Goal: Task Accomplishment & Management: Complete application form

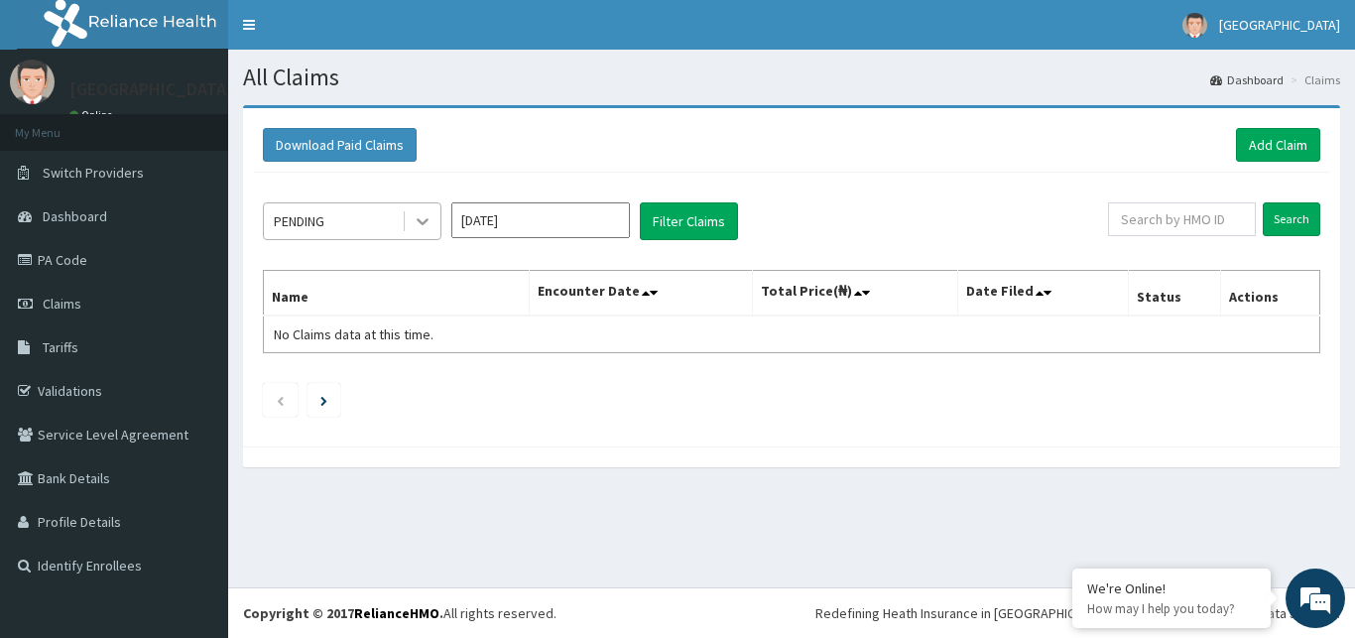
click at [424, 215] on icon at bounding box center [423, 221] width 20 height 20
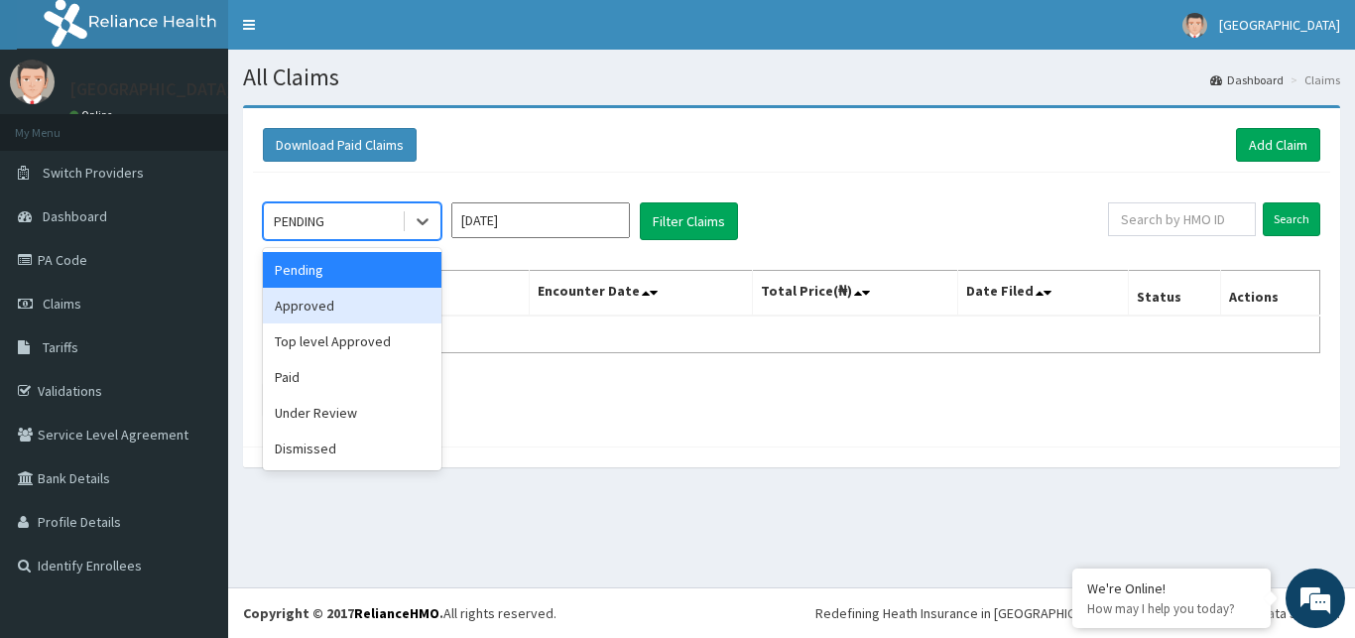
click at [372, 305] on div "Approved" at bounding box center [352, 306] width 179 height 36
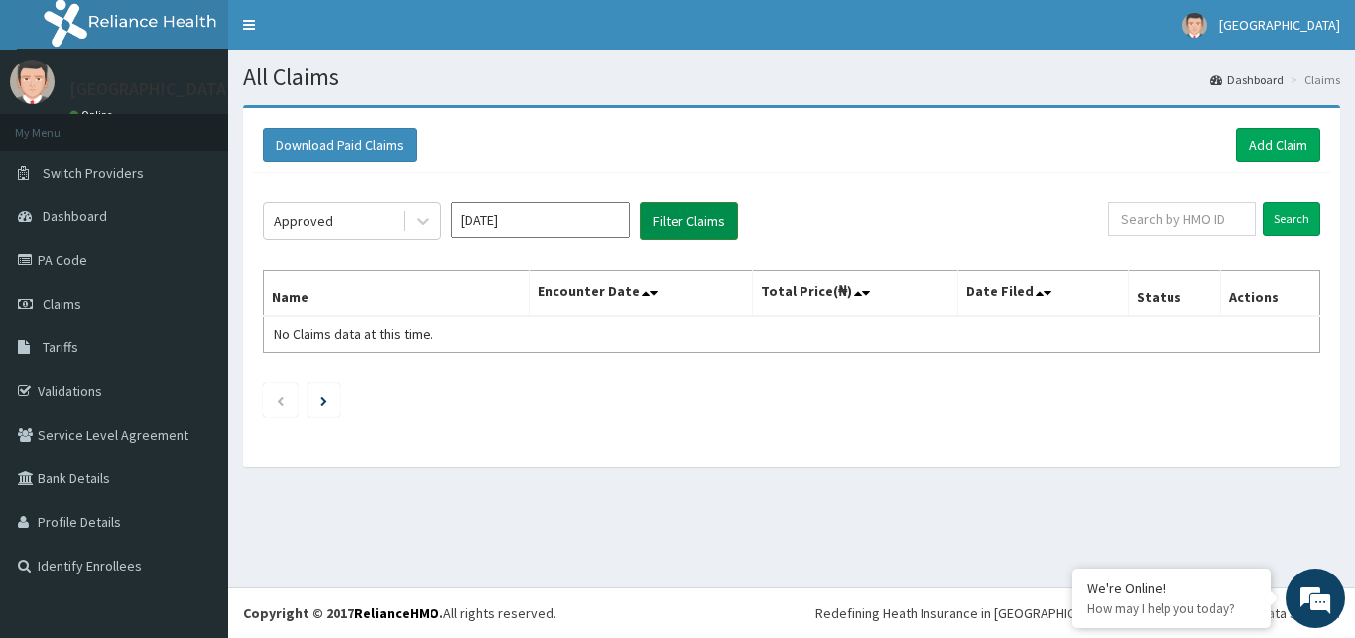
click at [688, 221] on button "Filter Claims" at bounding box center [689, 221] width 98 height 38
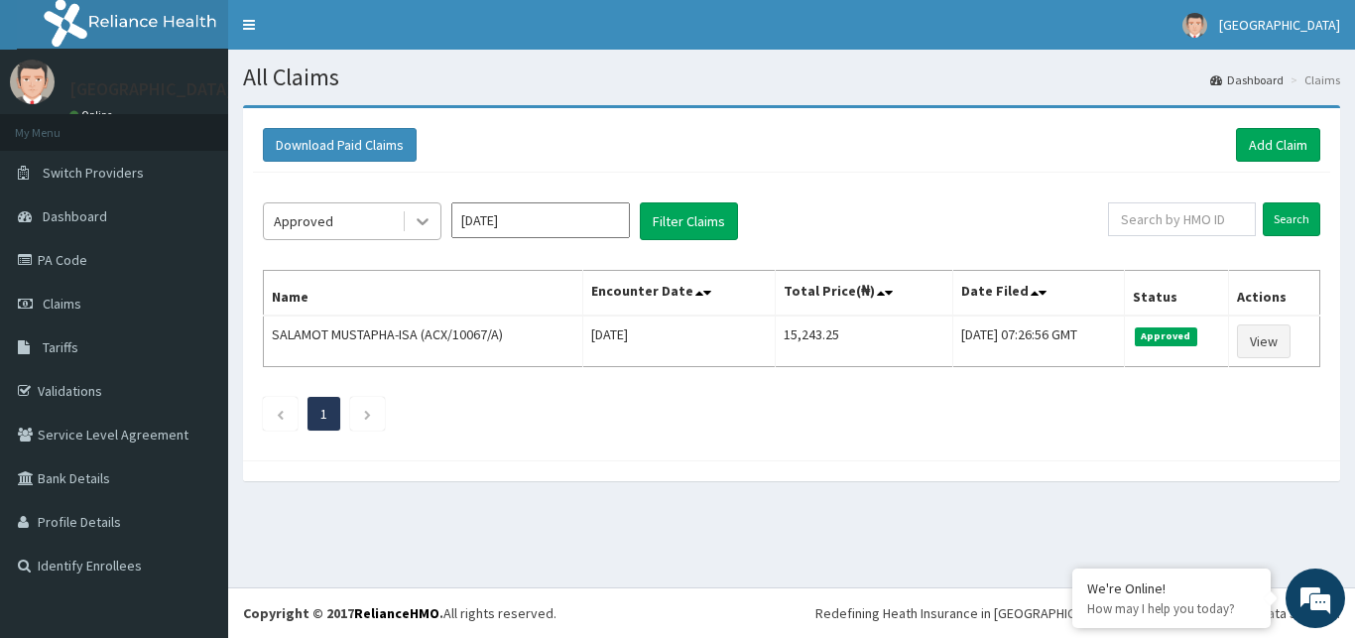
click at [434, 228] on div at bounding box center [423, 221] width 36 height 36
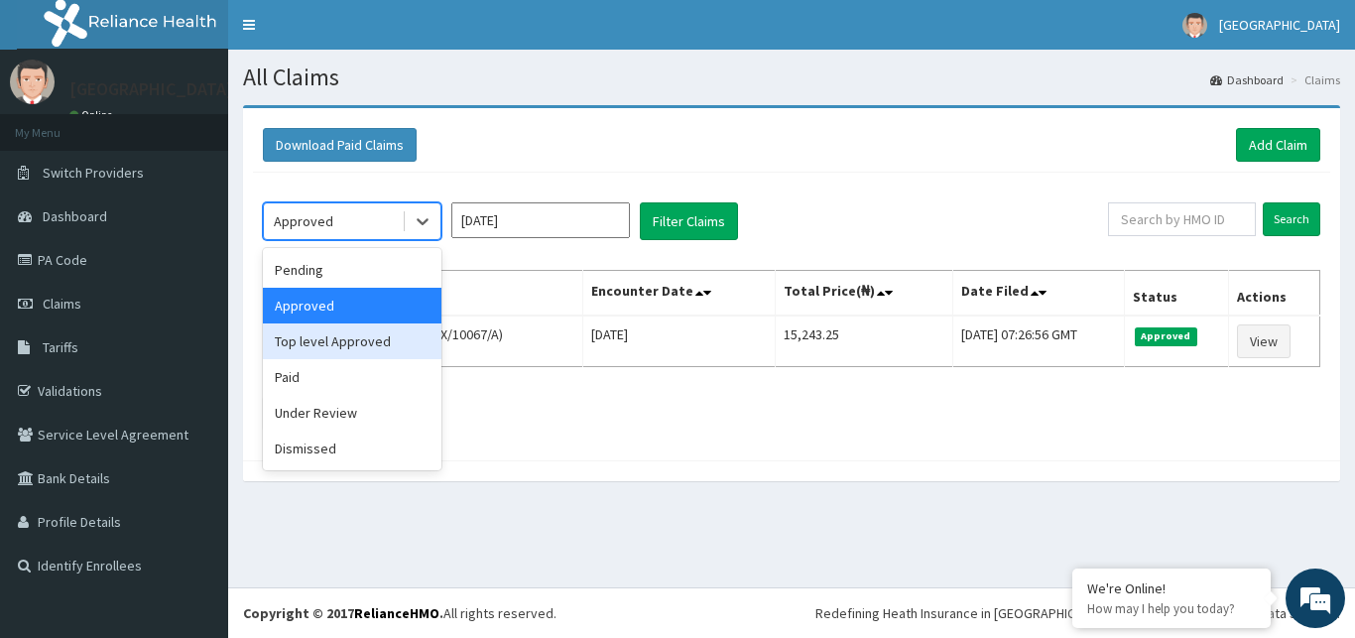
click at [385, 341] on div "Top level Approved" at bounding box center [352, 341] width 179 height 36
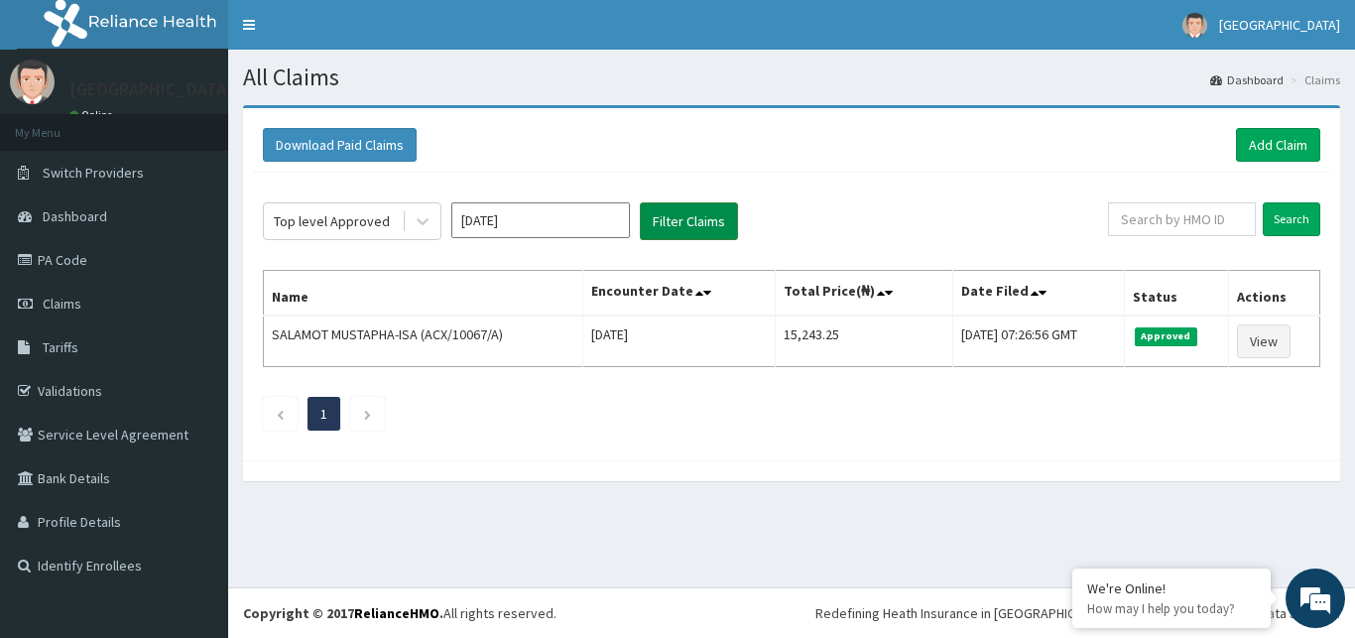
click at [689, 211] on button "Filter Claims" at bounding box center [689, 221] width 98 height 38
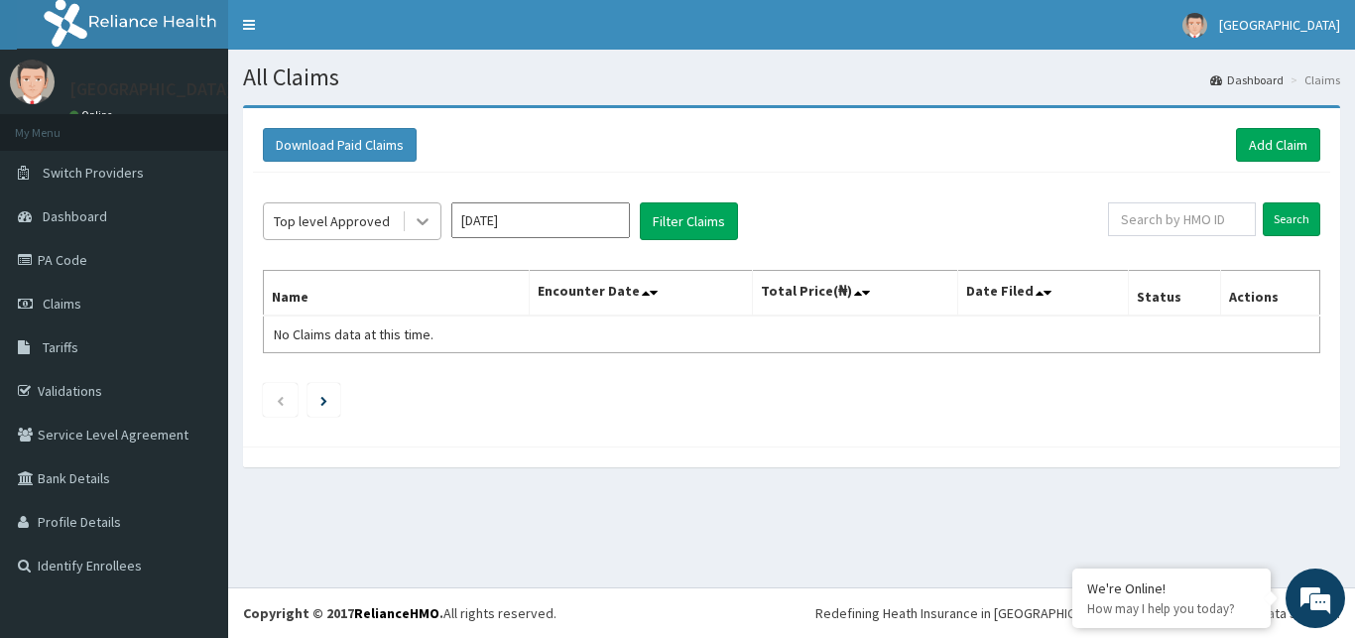
click at [430, 214] on icon at bounding box center [423, 221] width 20 height 20
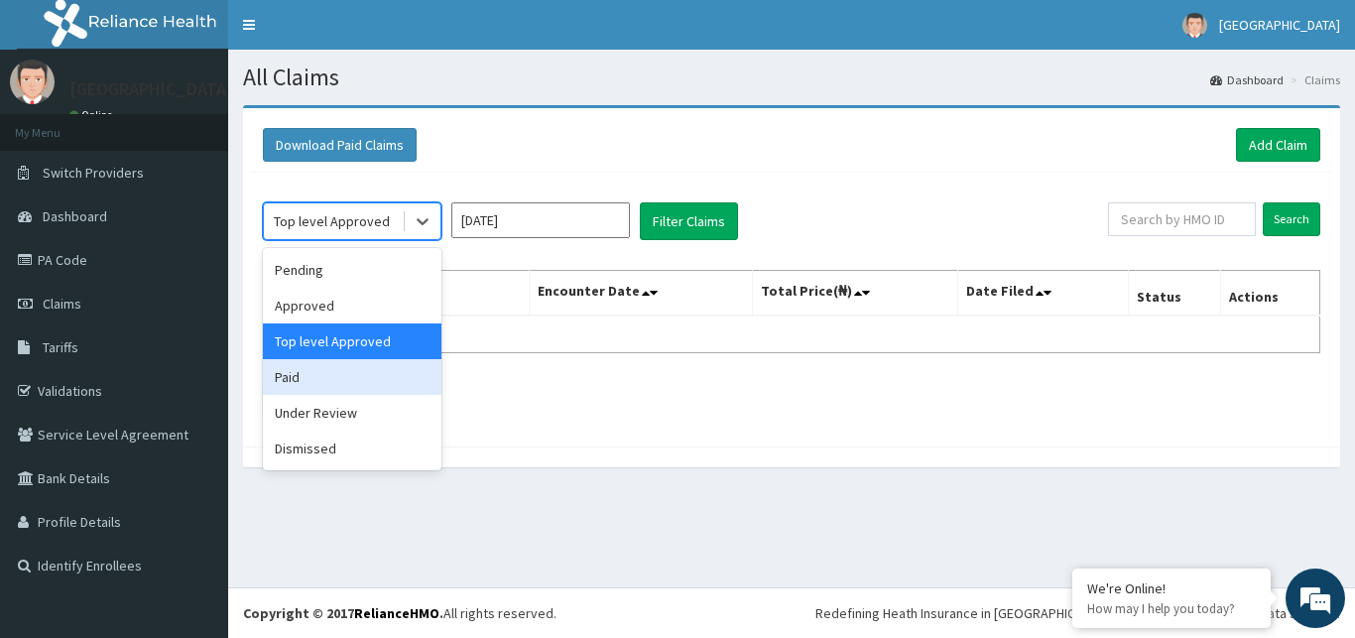
click at [376, 376] on div "Paid" at bounding box center [352, 377] width 179 height 36
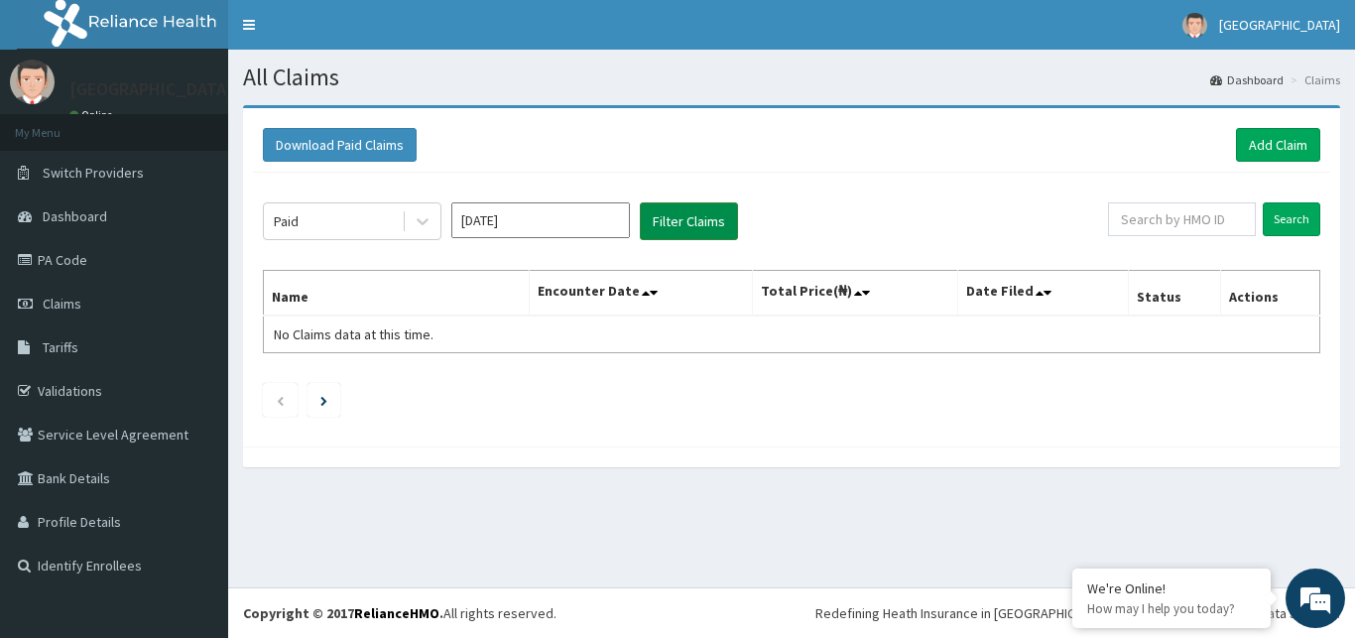
click at [709, 230] on button "Filter Claims" at bounding box center [689, 221] width 98 height 38
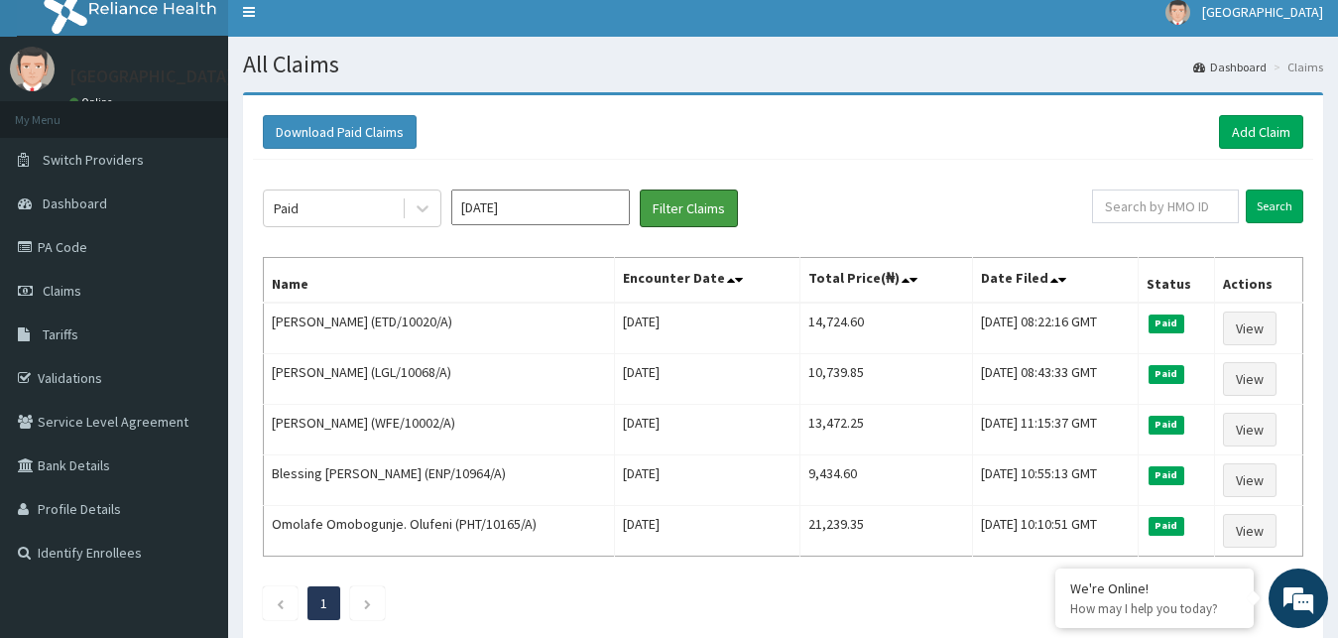
scroll to position [12, 0]
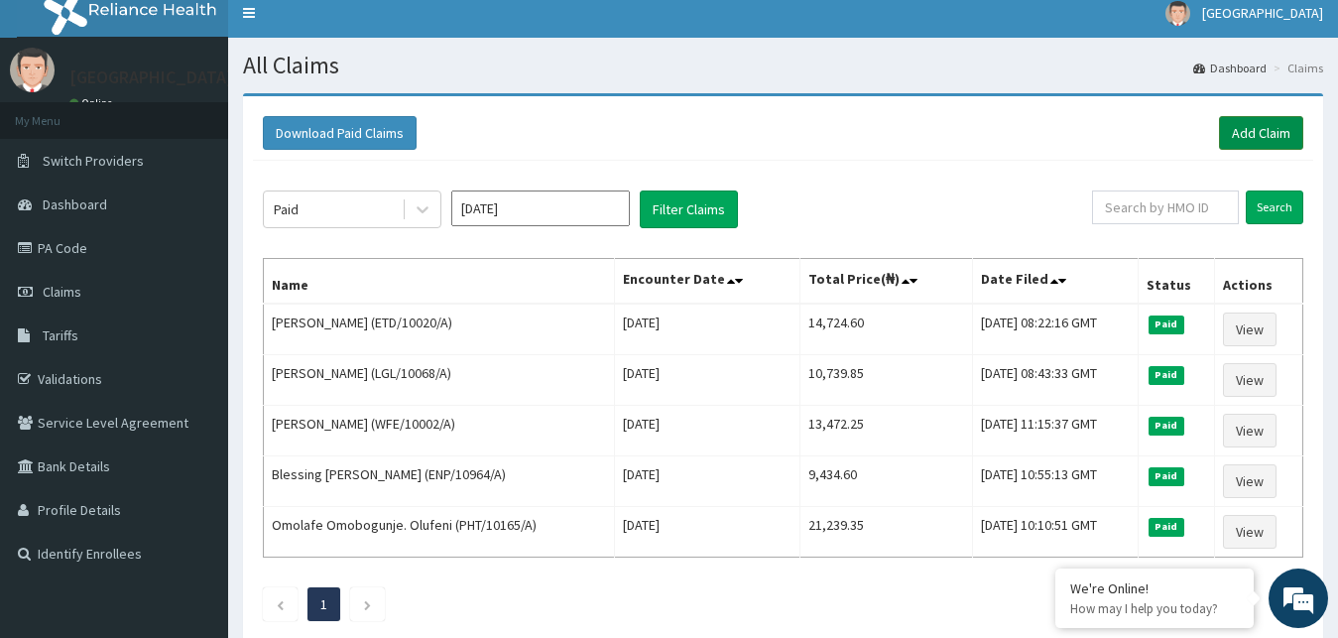
click at [1270, 134] on link "Add Claim" at bounding box center [1261, 133] width 84 height 34
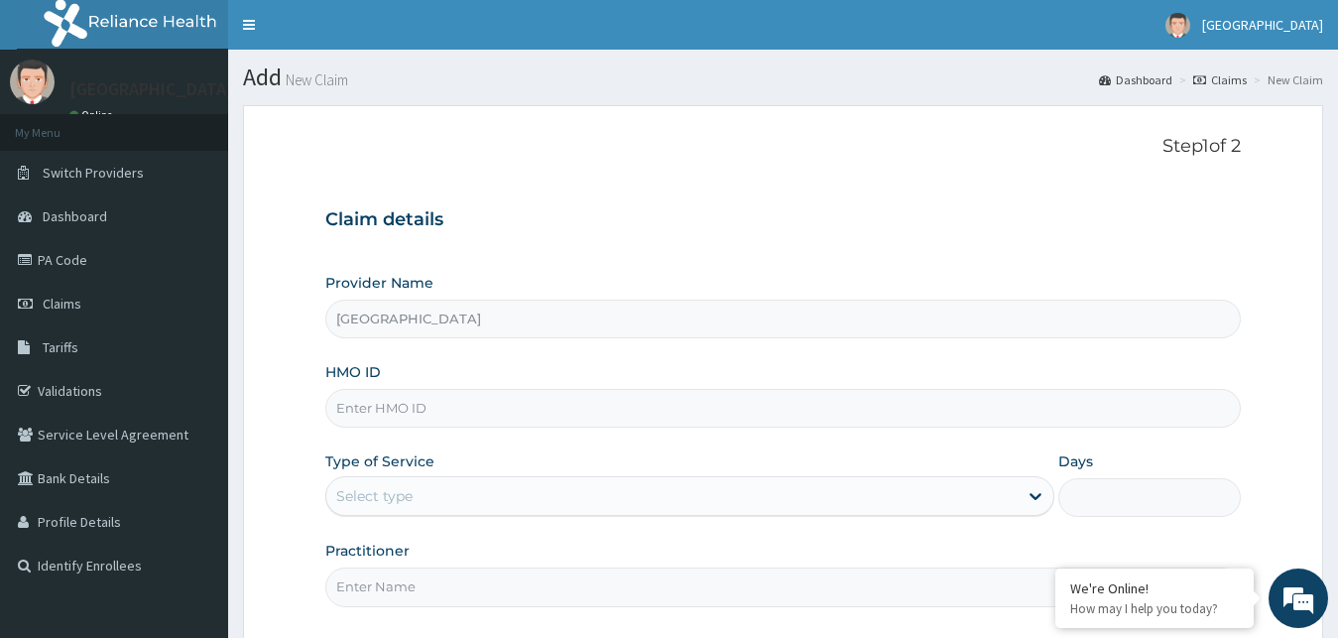
click at [390, 408] on input "HMO ID" at bounding box center [783, 408] width 917 height 39
type input "m"
type input "MRL/10033/A"
click at [384, 504] on div "Select type" at bounding box center [374, 496] width 76 height 20
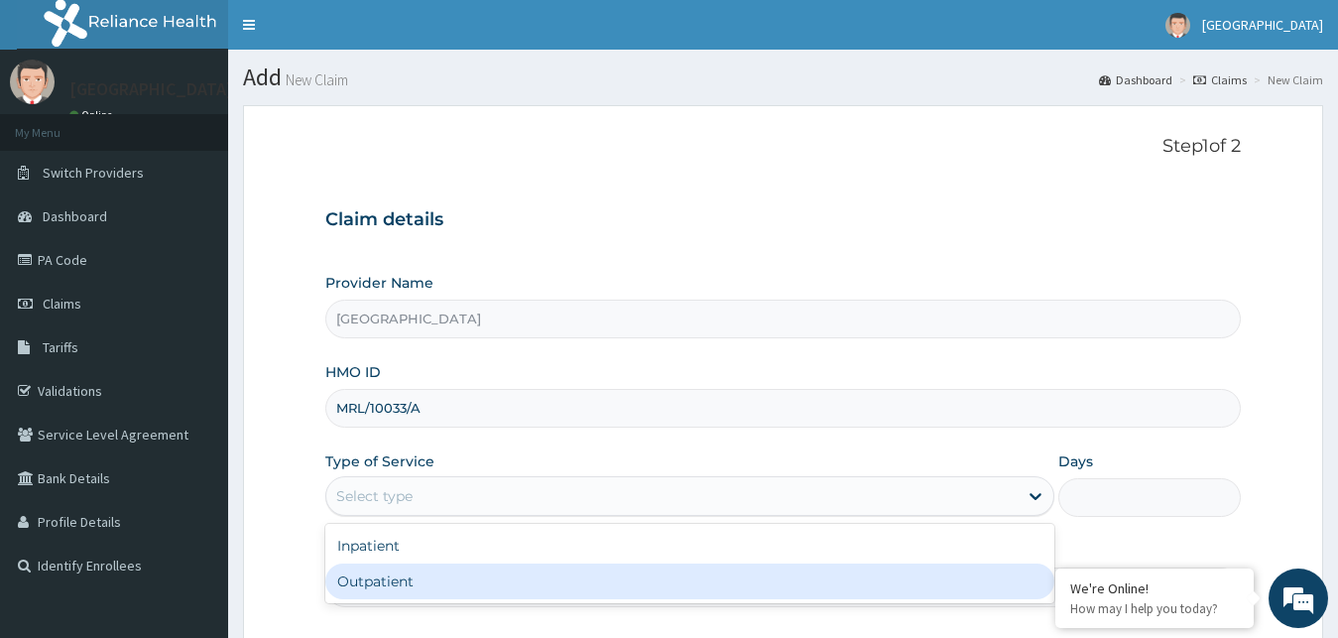
click at [574, 582] on div "Outpatient" at bounding box center [690, 582] width 730 height 36
type input "1"
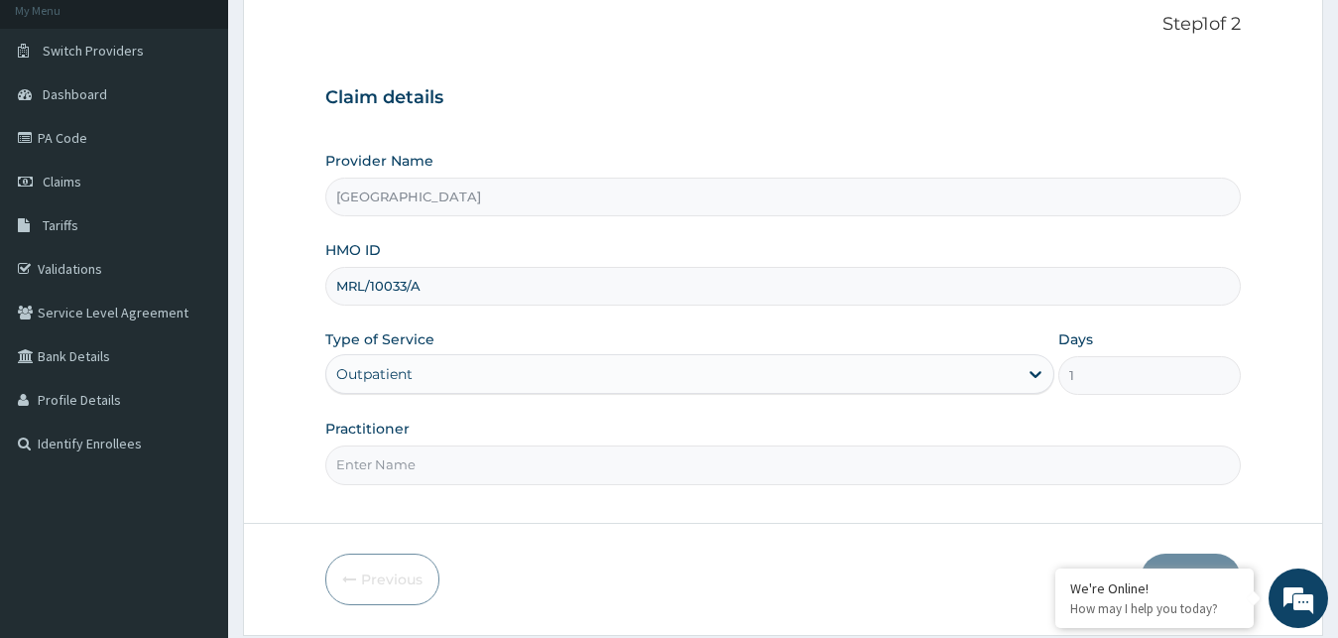
scroll to position [132, 0]
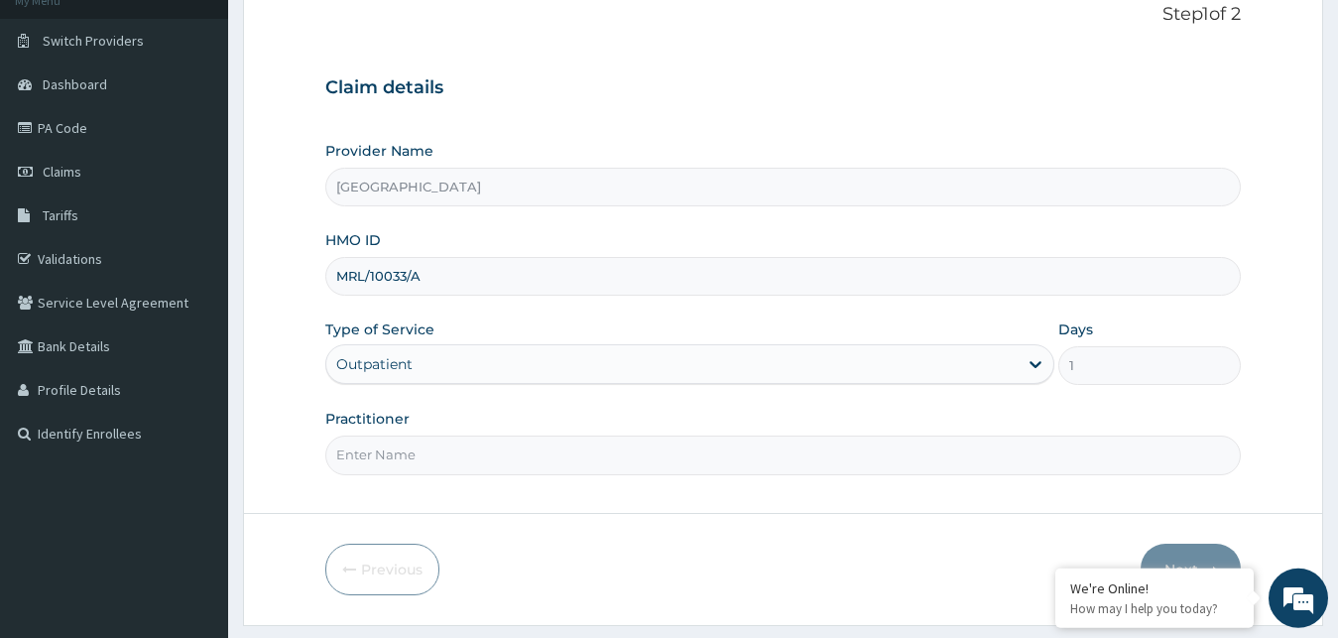
click at [588, 468] on input "Practitioner" at bounding box center [783, 455] width 917 height 39
type input "GOPD"
click at [1214, 546] on button "Next" at bounding box center [1191, 570] width 100 height 52
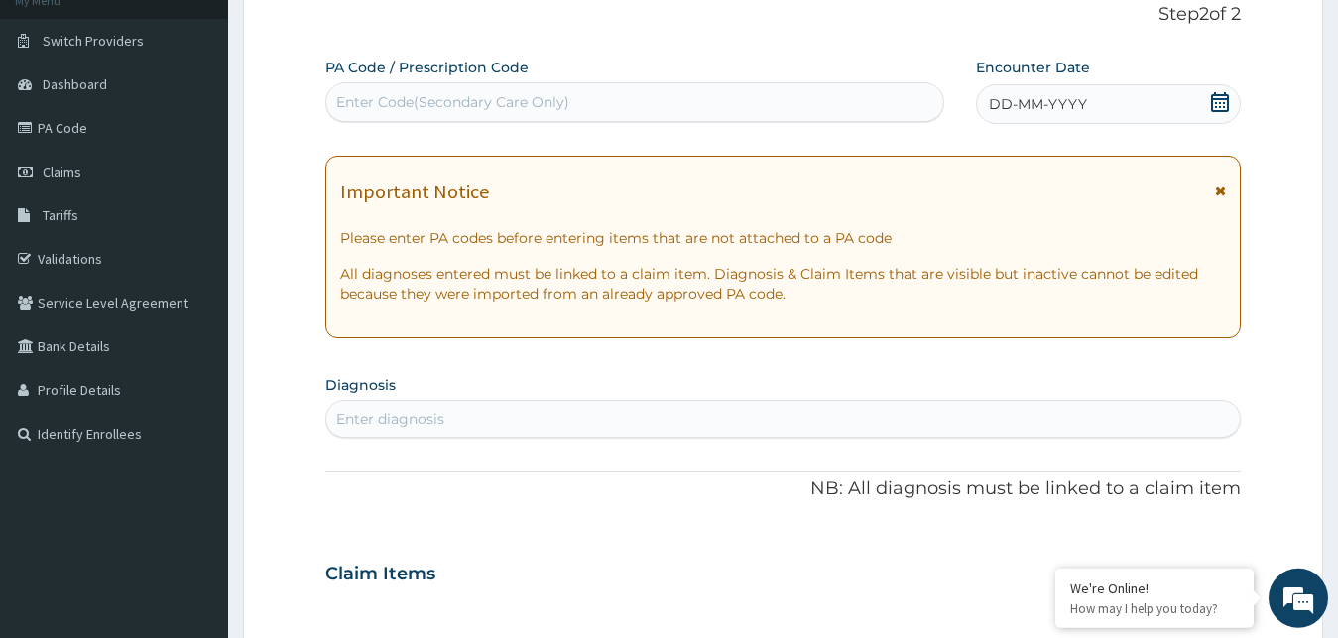
click at [1226, 101] on icon at bounding box center [1220, 102] width 20 height 20
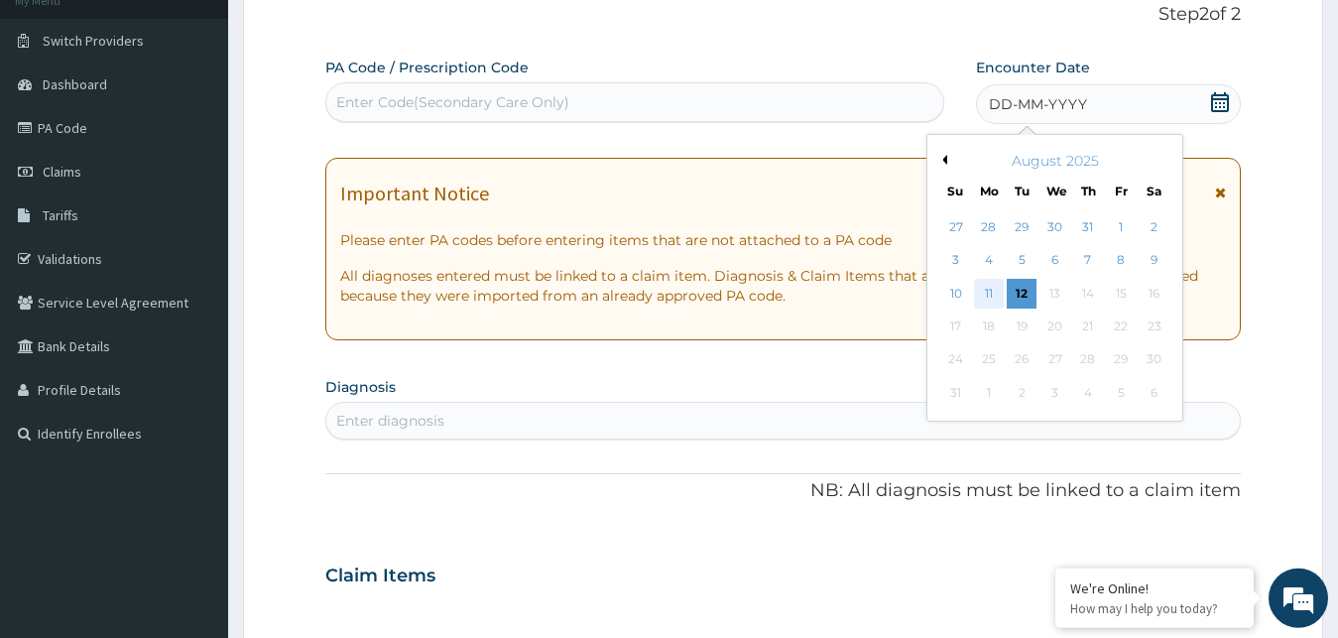
click at [991, 291] on div "11" at bounding box center [989, 294] width 30 height 30
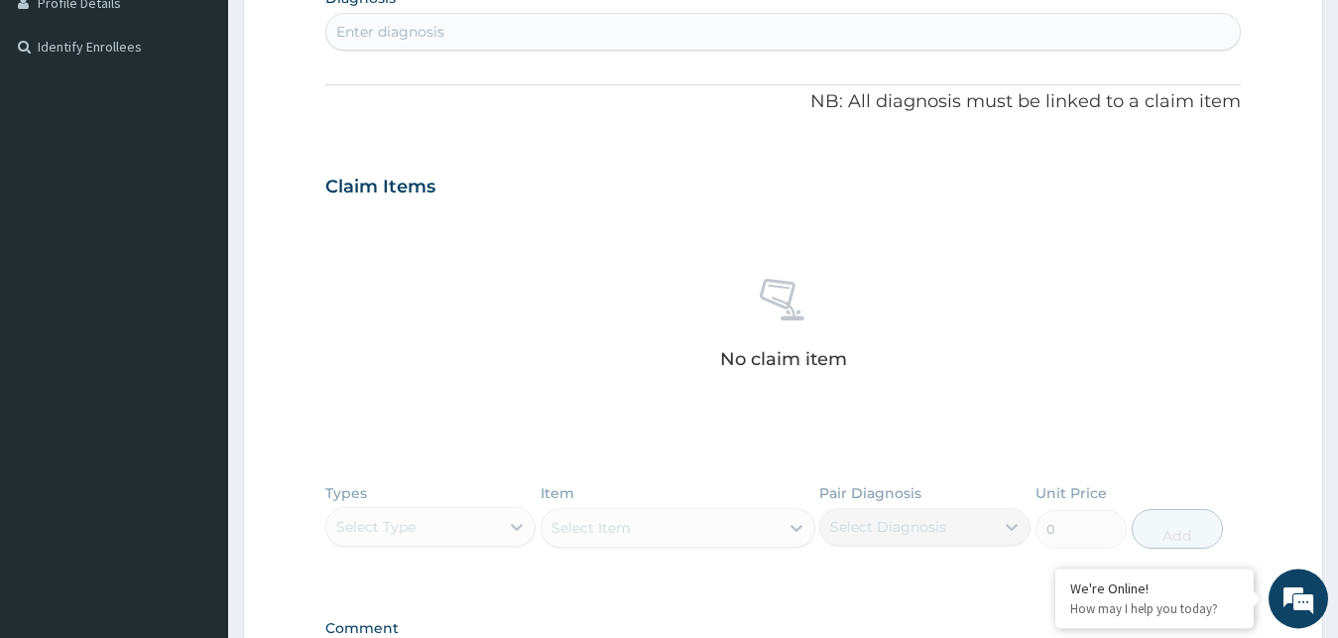
scroll to position [521, 0]
drag, startPoint x: 1334, startPoint y: 303, endPoint x: 1348, endPoint y: 282, distance: 25.0
click at [1337, 279] on div "R EL Toggle navigation Preston Hospital Preston Hospital - preston.hospital@yah…" at bounding box center [669, 191] width 1338 height 1425
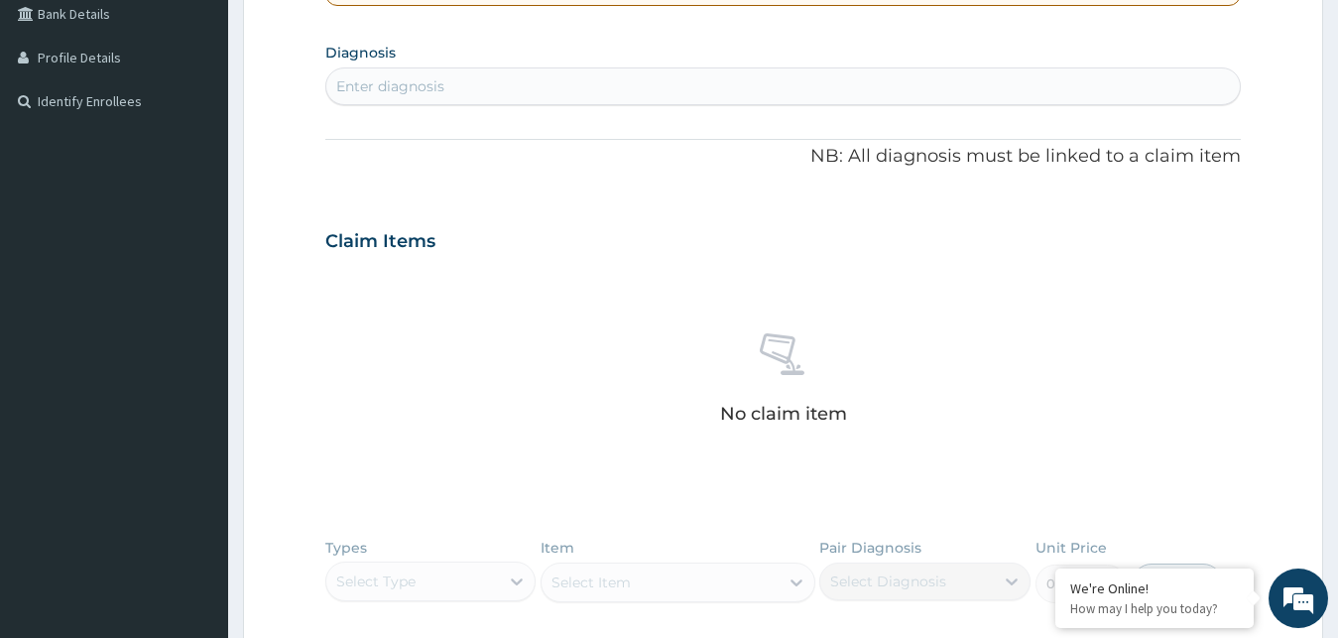
scroll to position [399, 0]
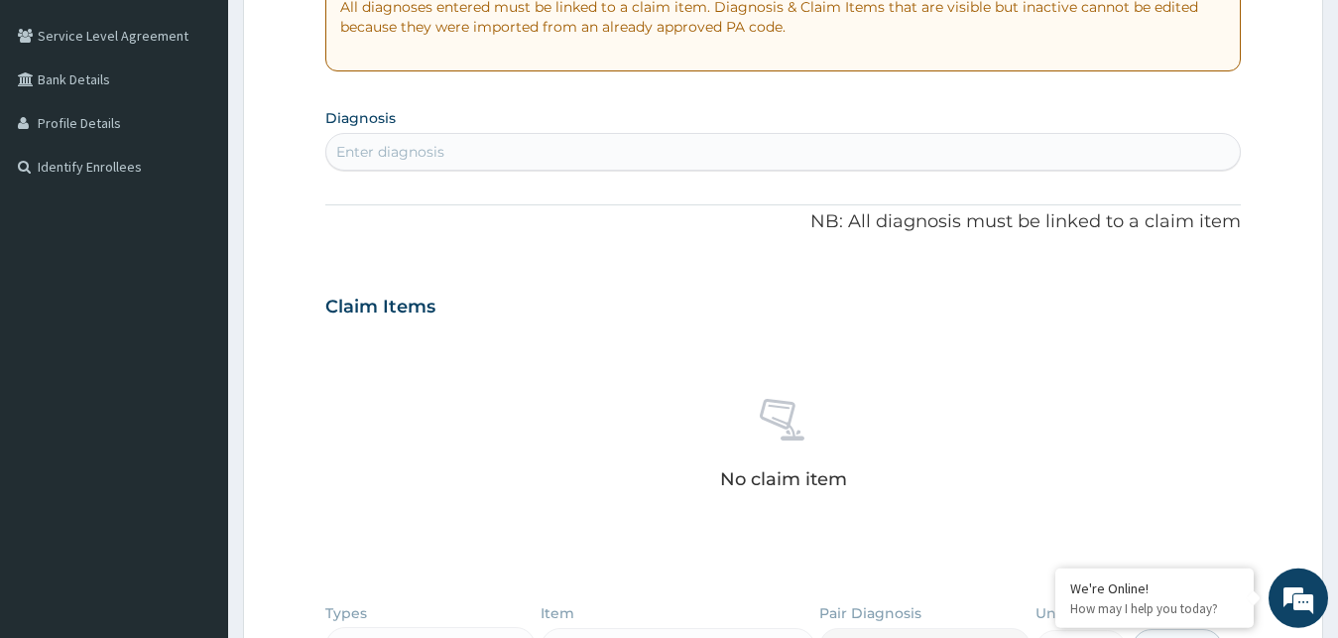
click at [593, 152] on div "Enter diagnosis" at bounding box center [783, 152] width 915 height 32
type input "MALARI"
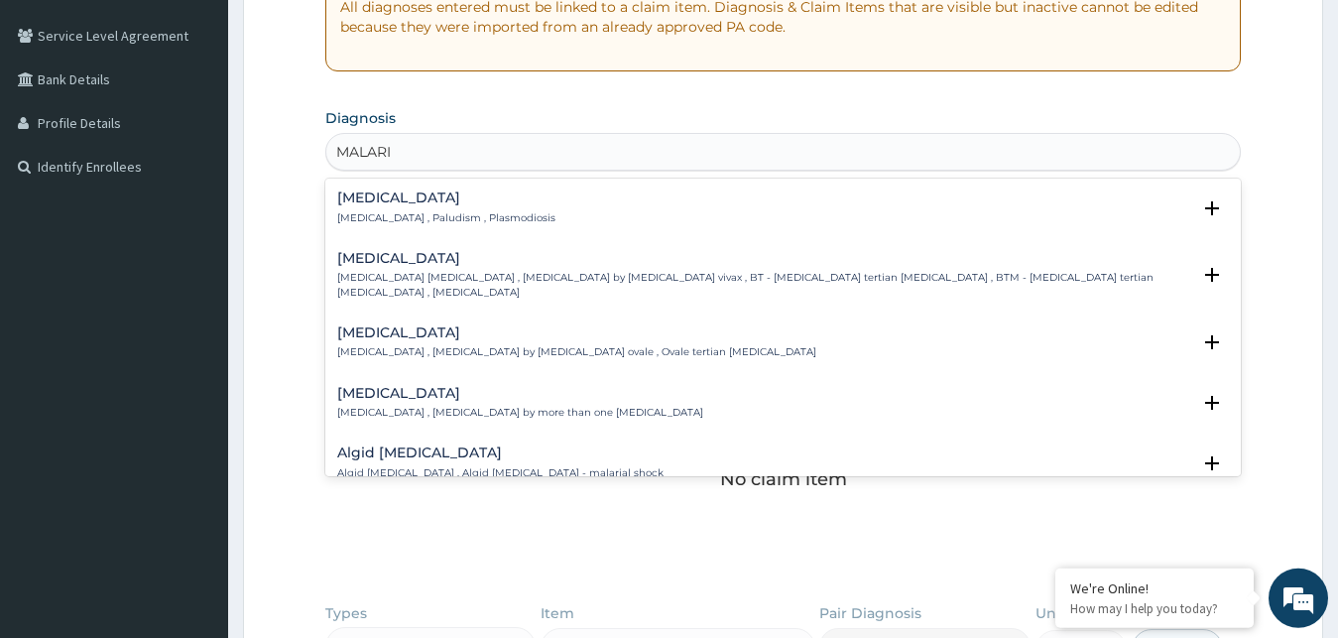
click at [376, 213] on p "Malaria , Paludism , Plasmodiosis" at bounding box center [446, 218] width 218 height 14
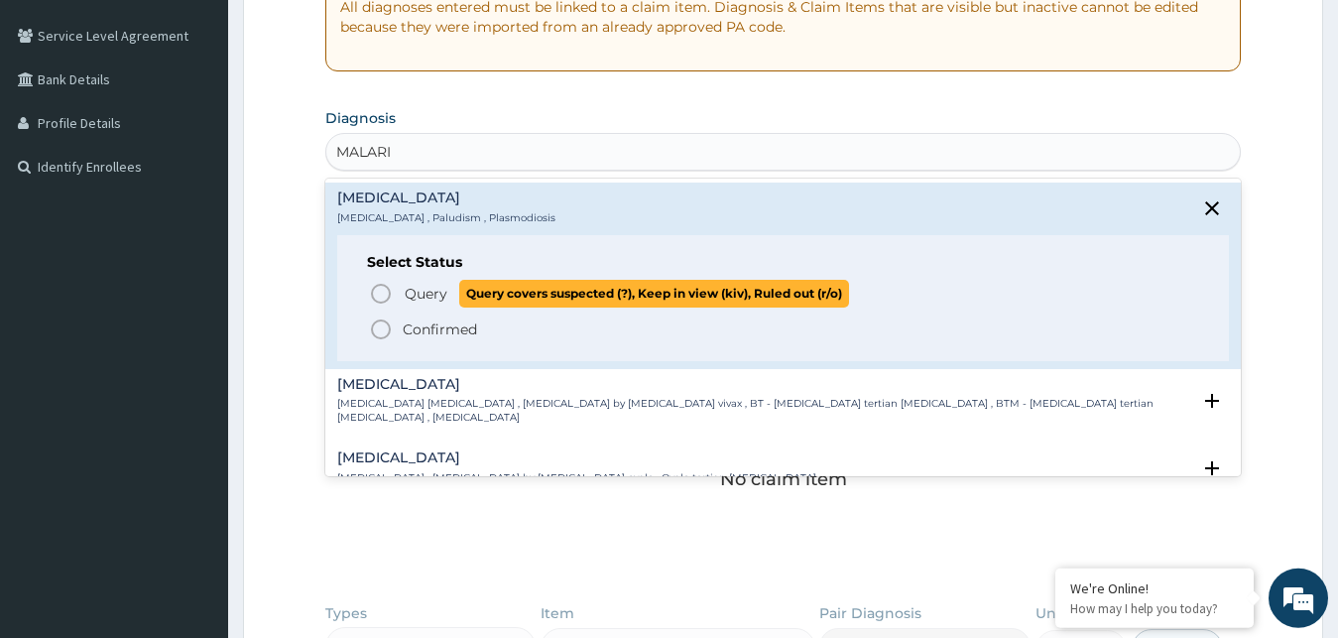
click at [440, 297] on span "Query" at bounding box center [426, 294] width 43 height 20
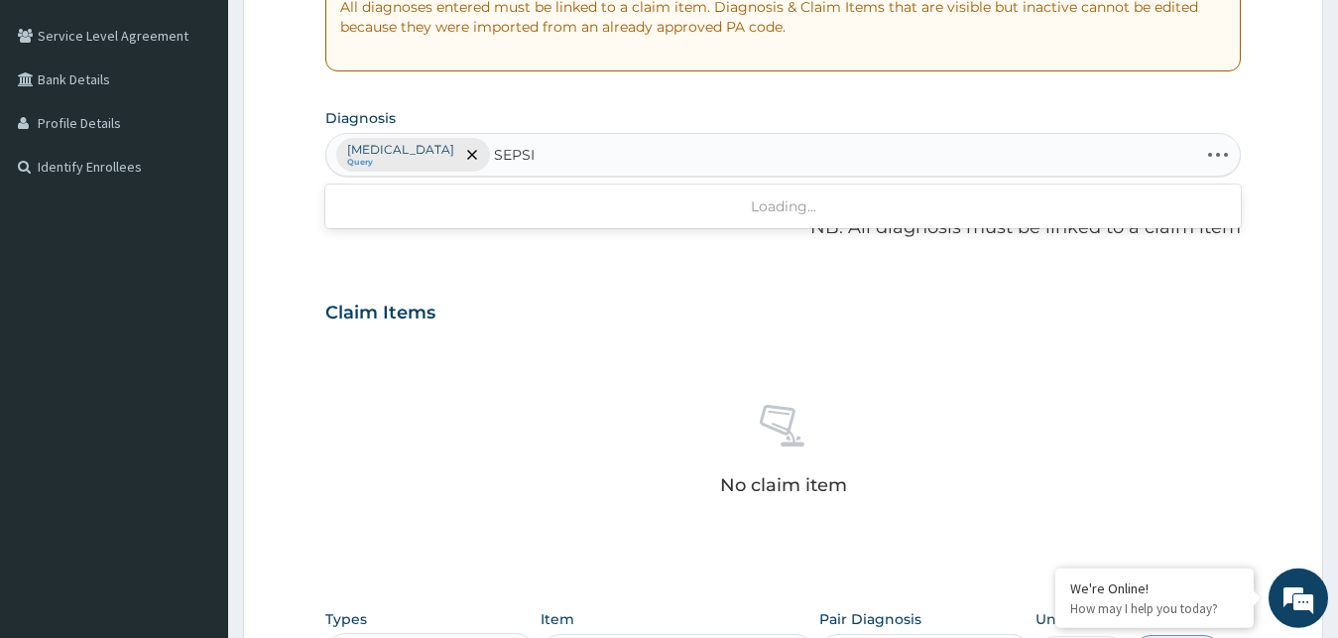
type input "SEPSIS"
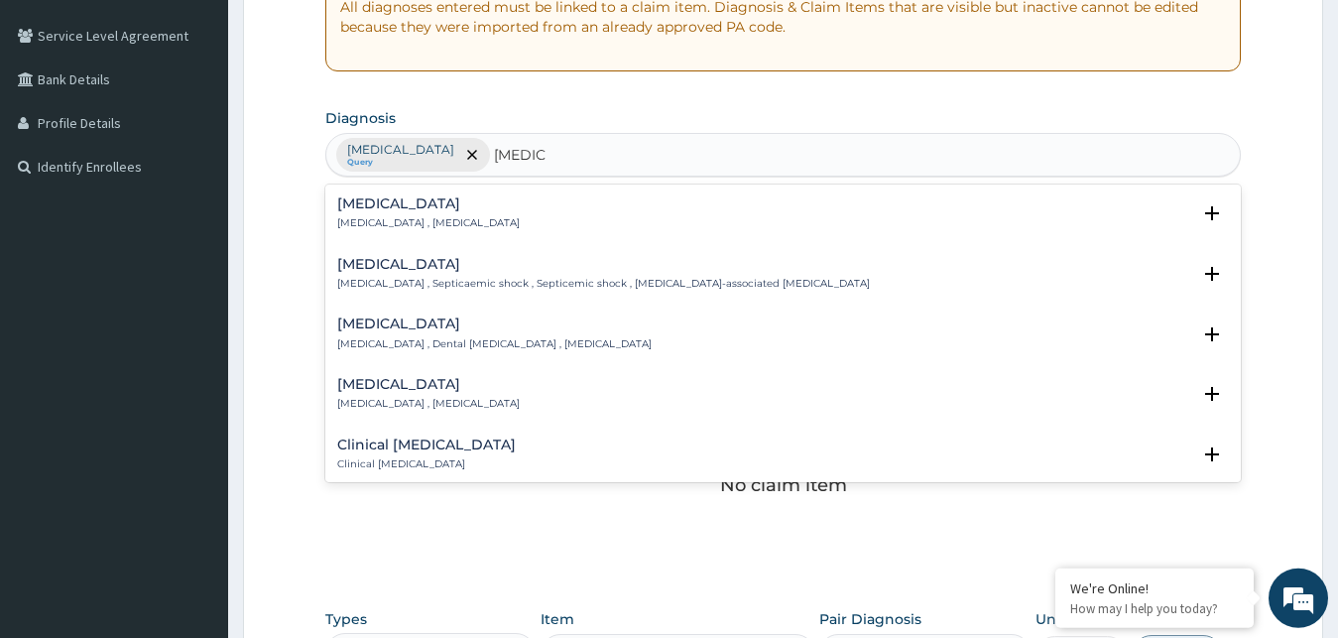
click at [439, 221] on p "Systemic infection , Sepsis" at bounding box center [428, 223] width 183 height 14
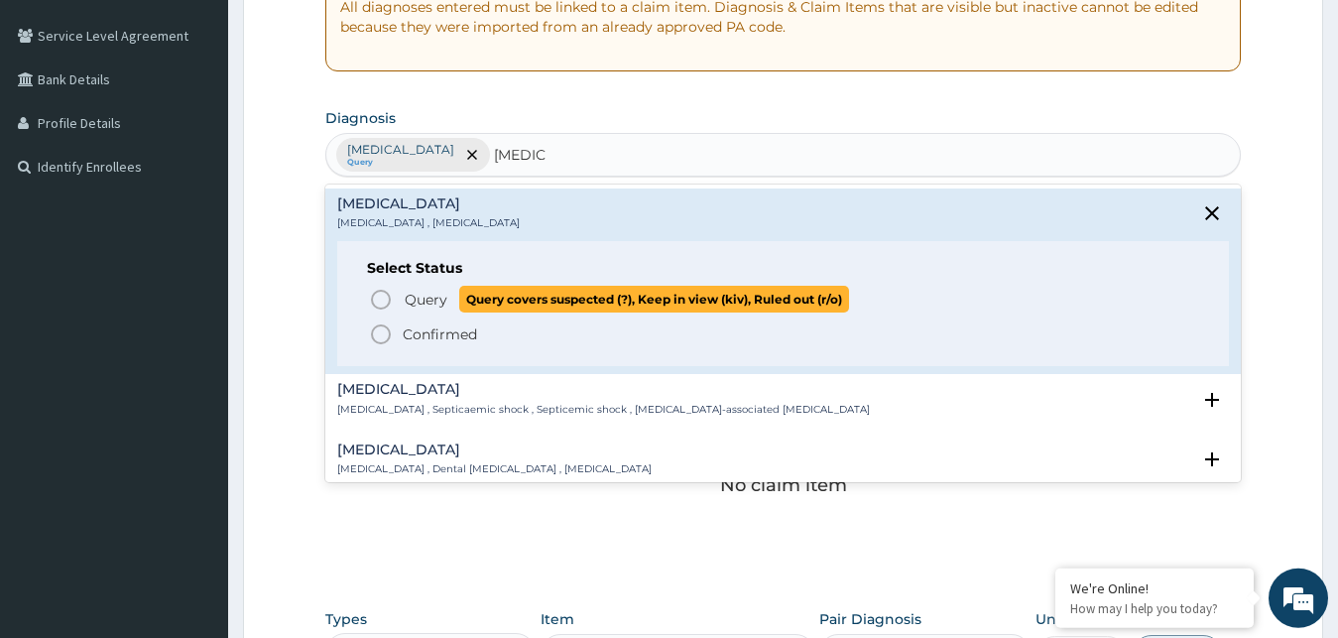
click at [445, 296] on span "Query" at bounding box center [426, 300] width 43 height 20
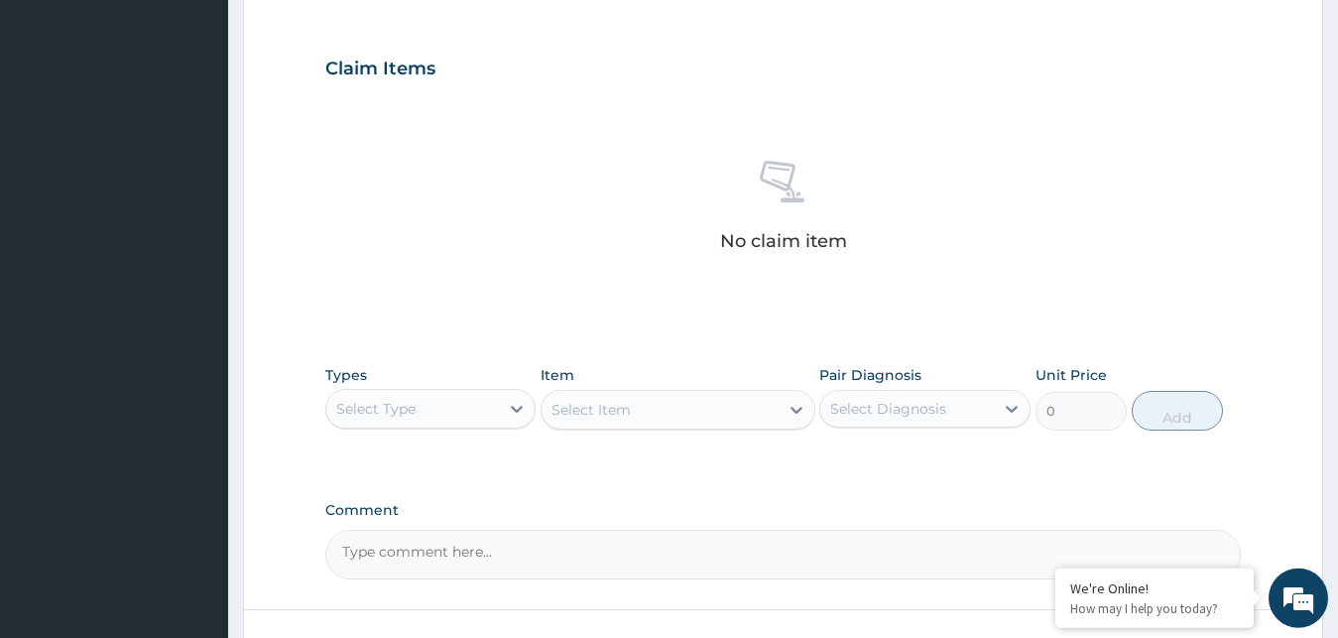
scroll to position [793, 0]
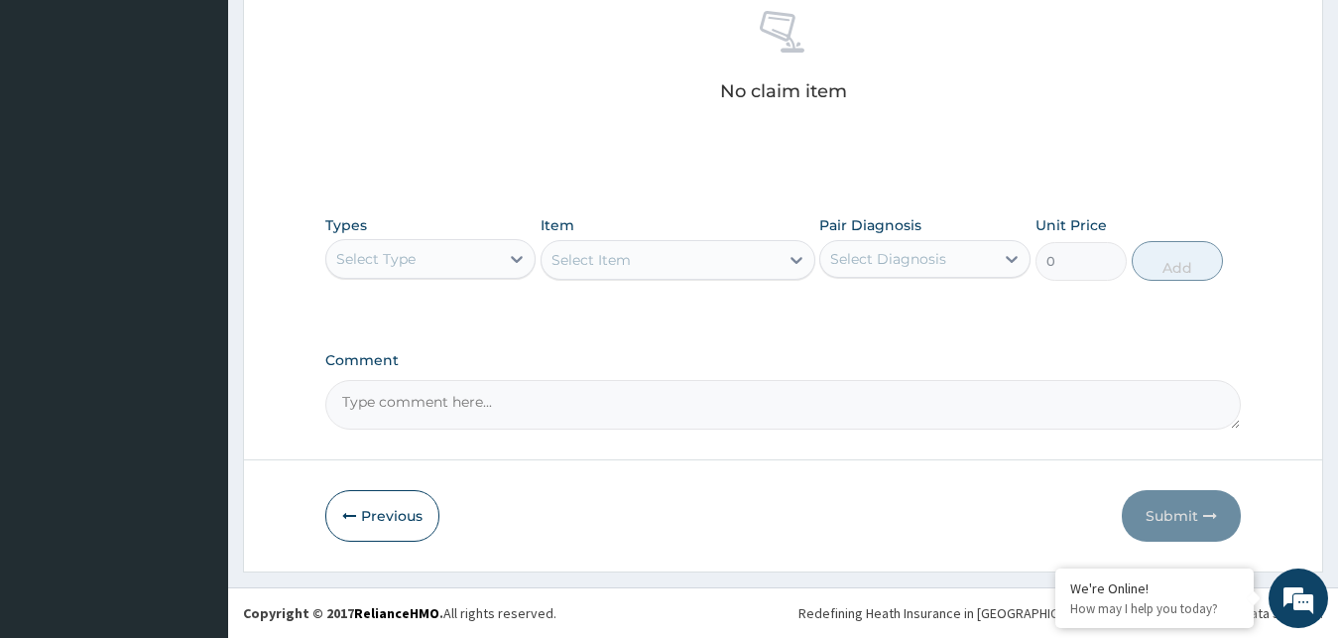
click at [447, 254] on div "Select Type" at bounding box center [413, 259] width 174 height 32
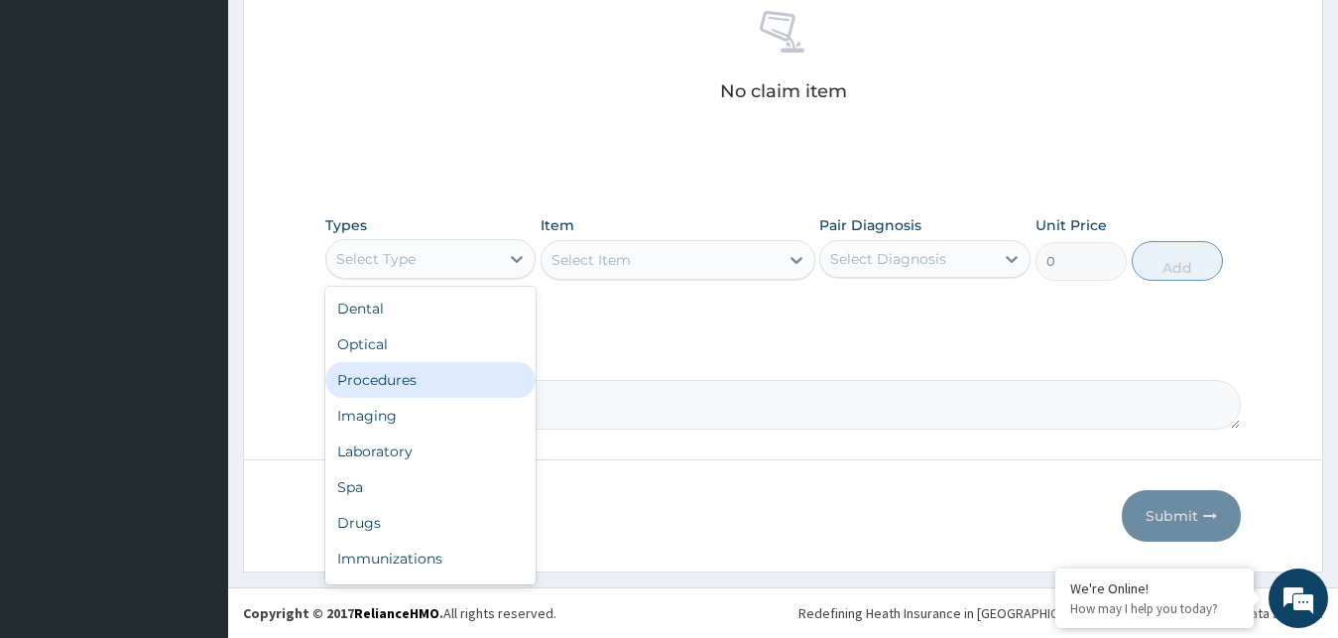
click at [420, 381] on div "Procedures" at bounding box center [430, 380] width 211 height 36
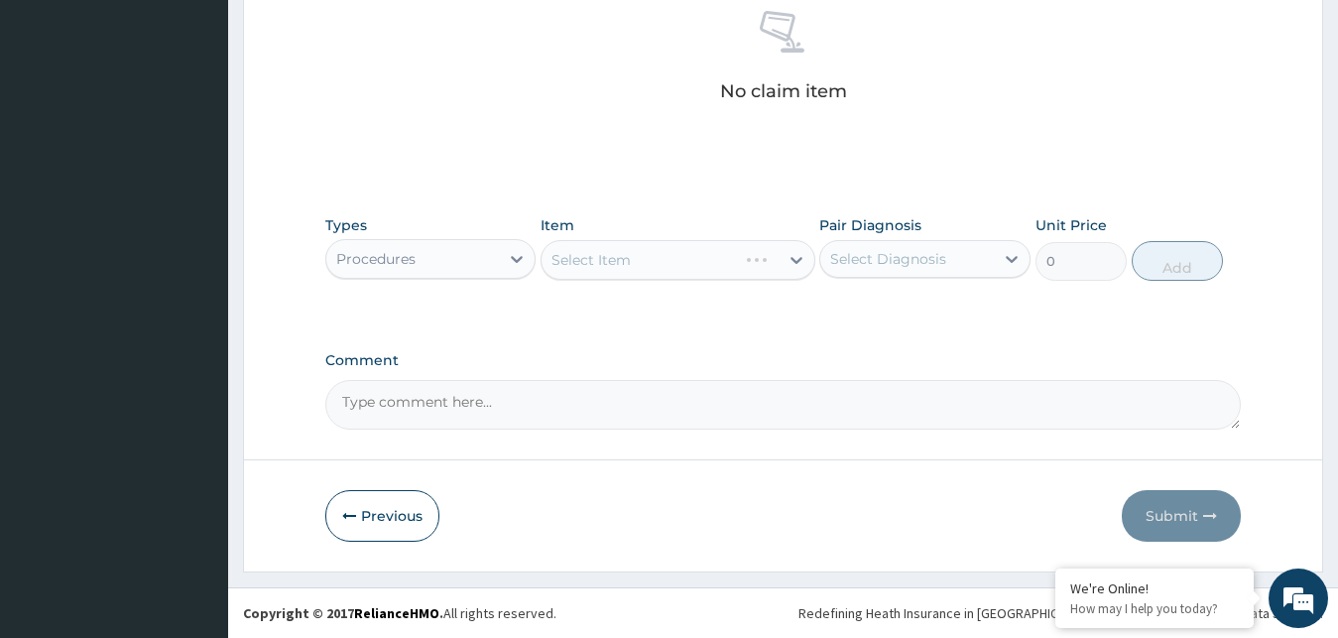
click at [677, 261] on div "Select Item" at bounding box center [678, 260] width 275 height 40
click at [668, 253] on div "Select Item" at bounding box center [660, 260] width 237 height 32
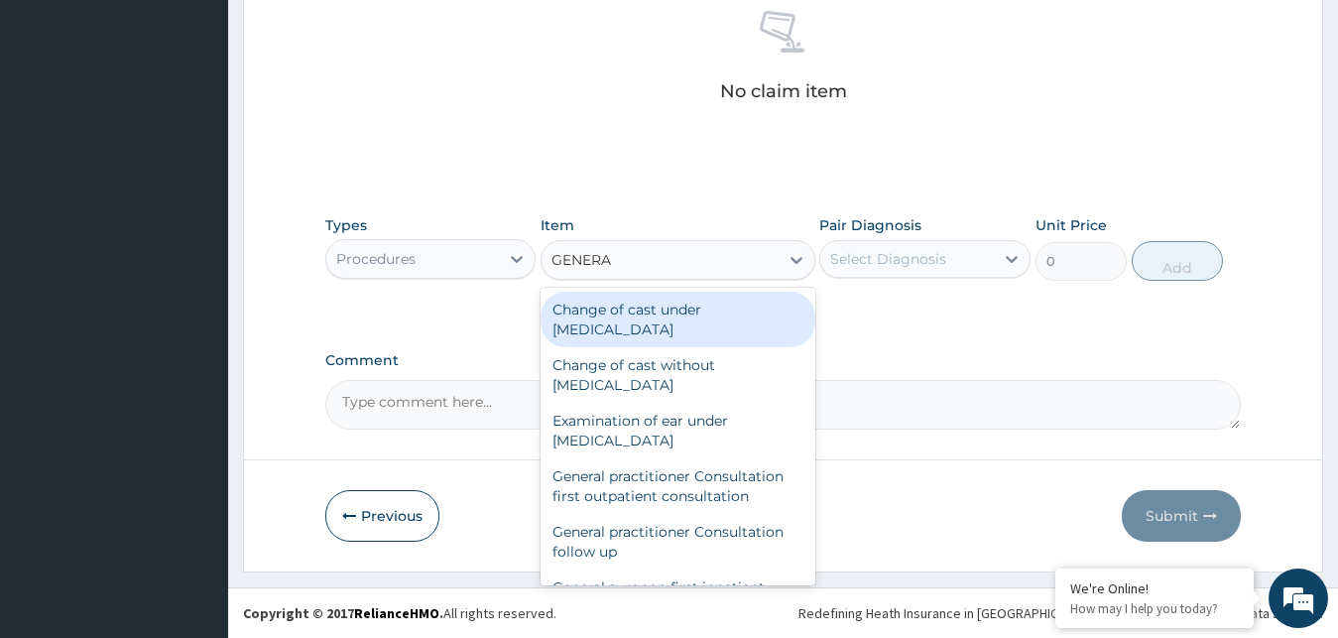
type input "GENERAL"
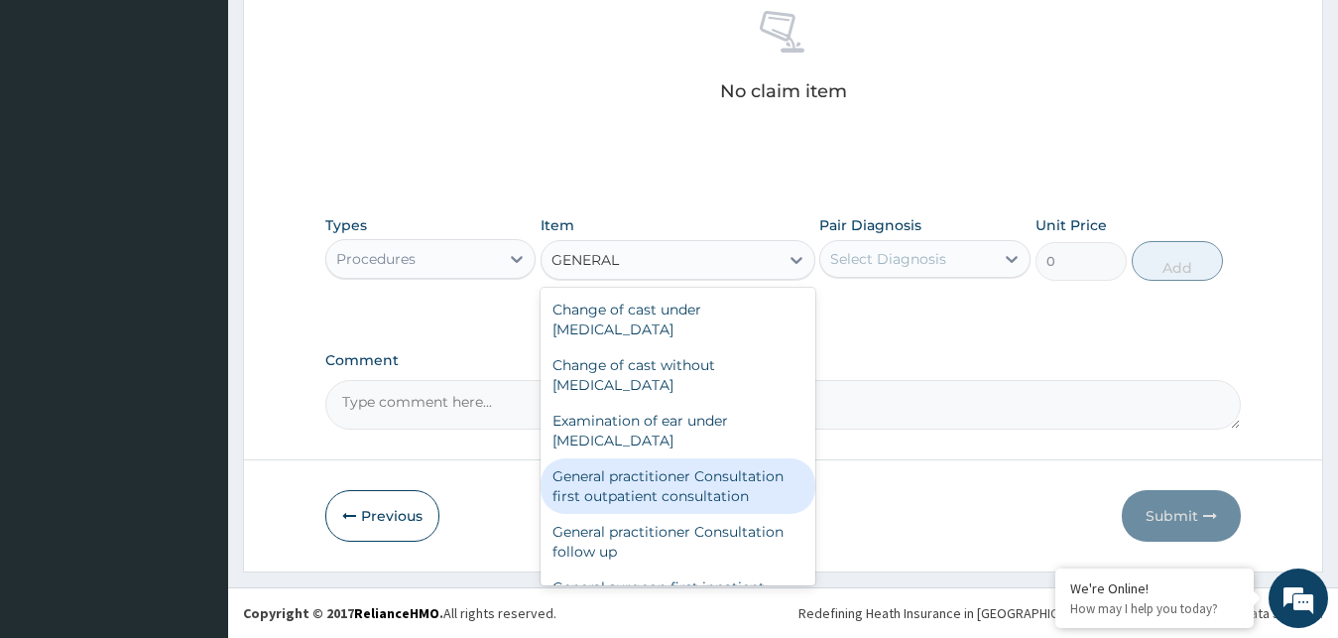
click at [701, 489] on div "General practitioner Consultation first outpatient consultation" at bounding box center [678, 486] width 275 height 56
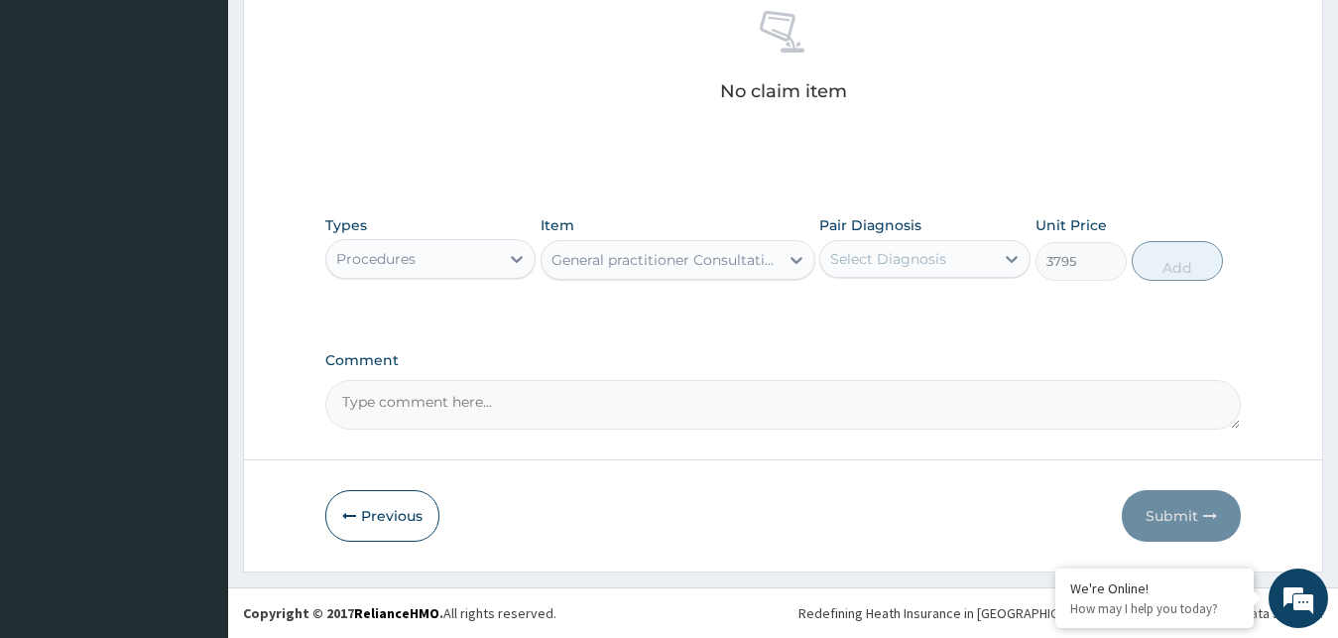
type input "3795"
click at [1014, 261] on icon at bounding box center [1012, 259] width 20 height 20
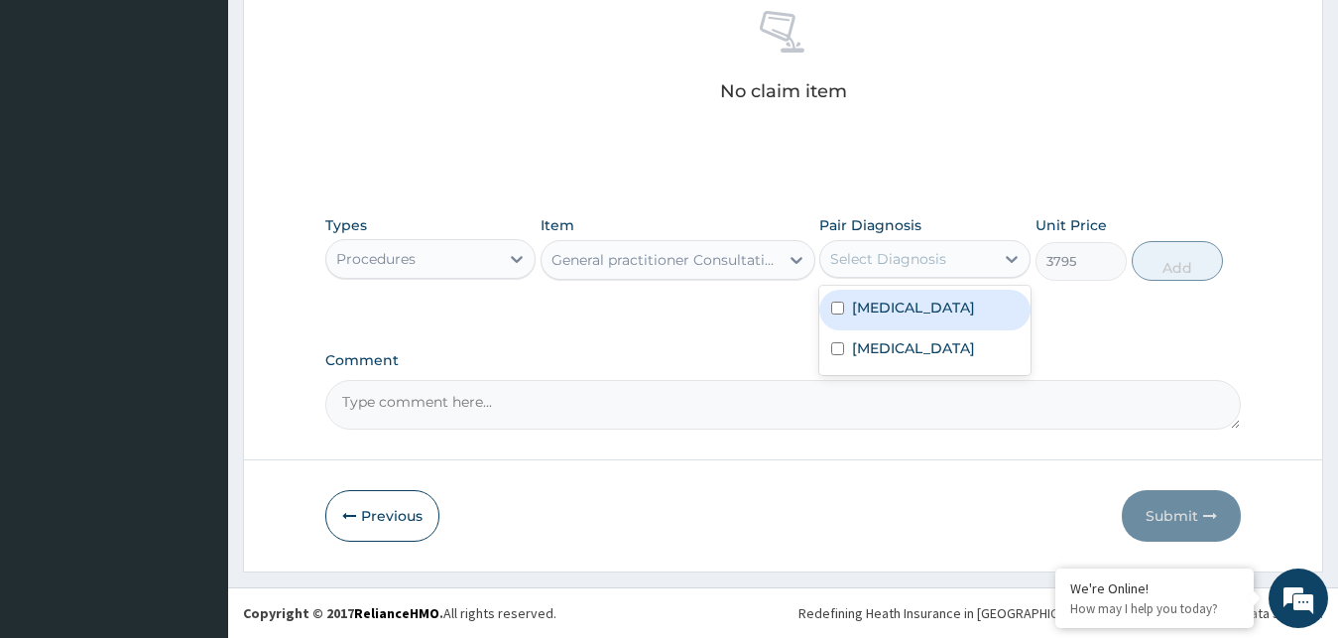
drag, startPoint x: 876, startPoint y: 306, endPoint x: 861, endPoint y: 346, distance: 43.3
click at [877, 307] on label "Malaria" at bounding box center [913, 308] width 123 height 20
checkbox input "true"
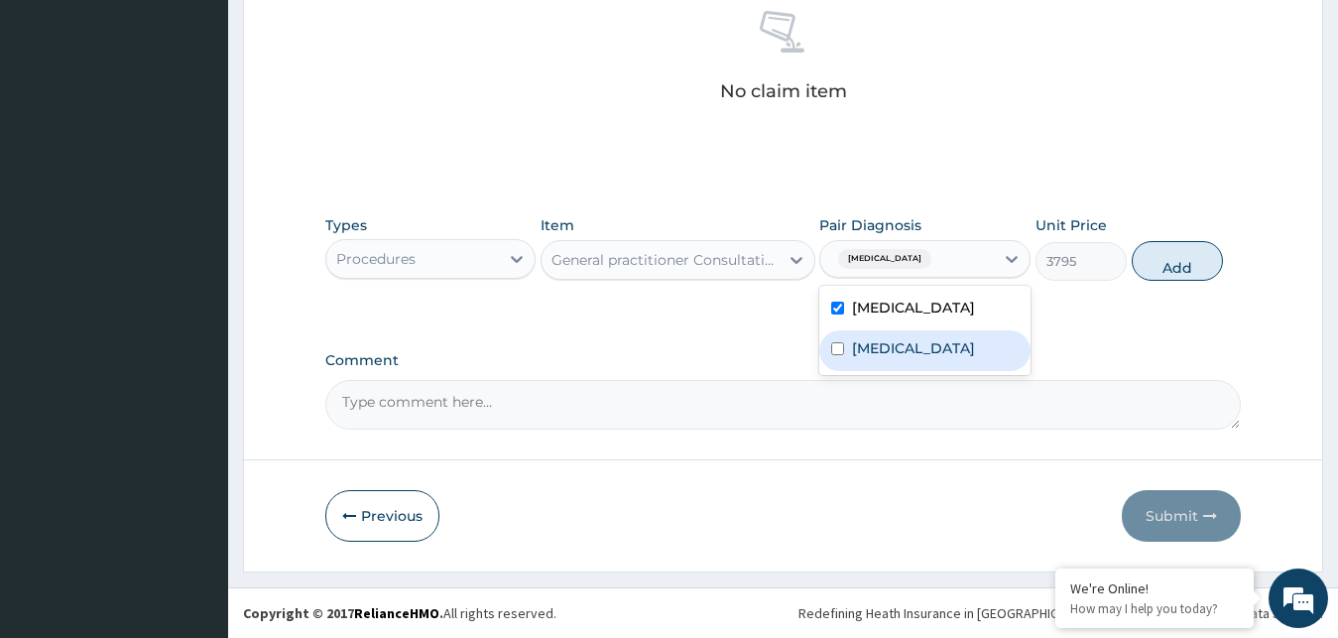
click at [861, 347] on label "[MEDICAL_DATA]" at bounding box center [913, 348] width 123 height 20
checkbox input "true"
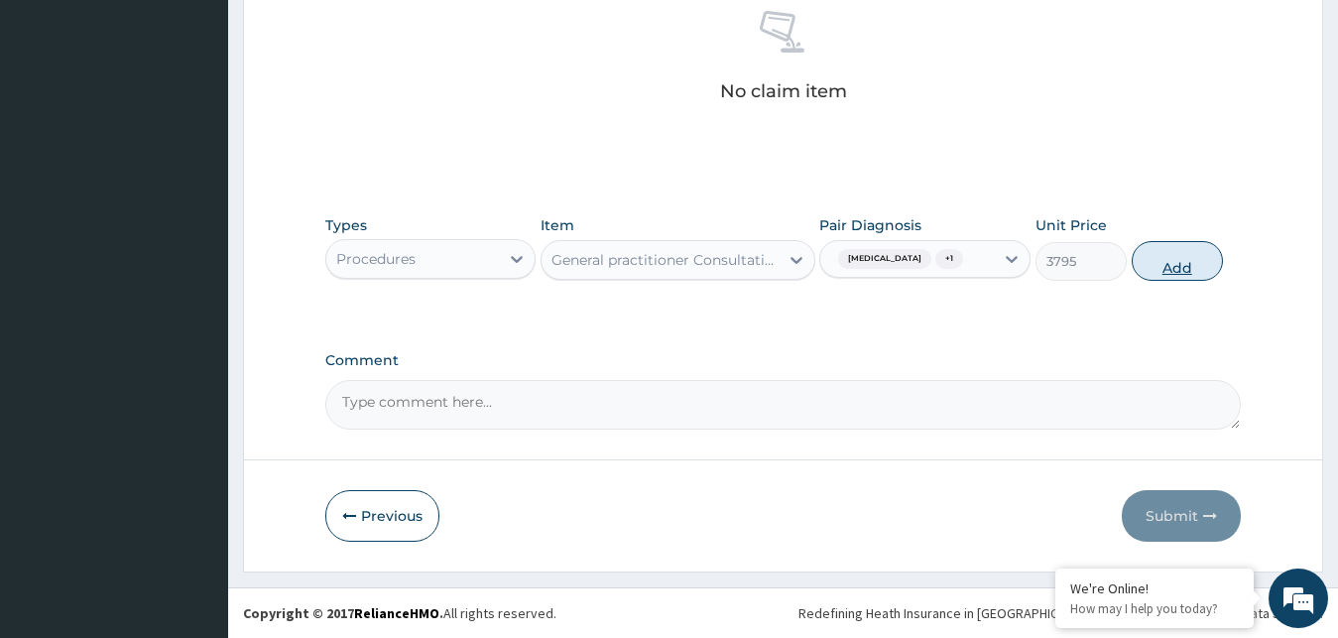
click at [1170, 257] on button "Add" at bounding box center [1177, 261] width 91 height 40
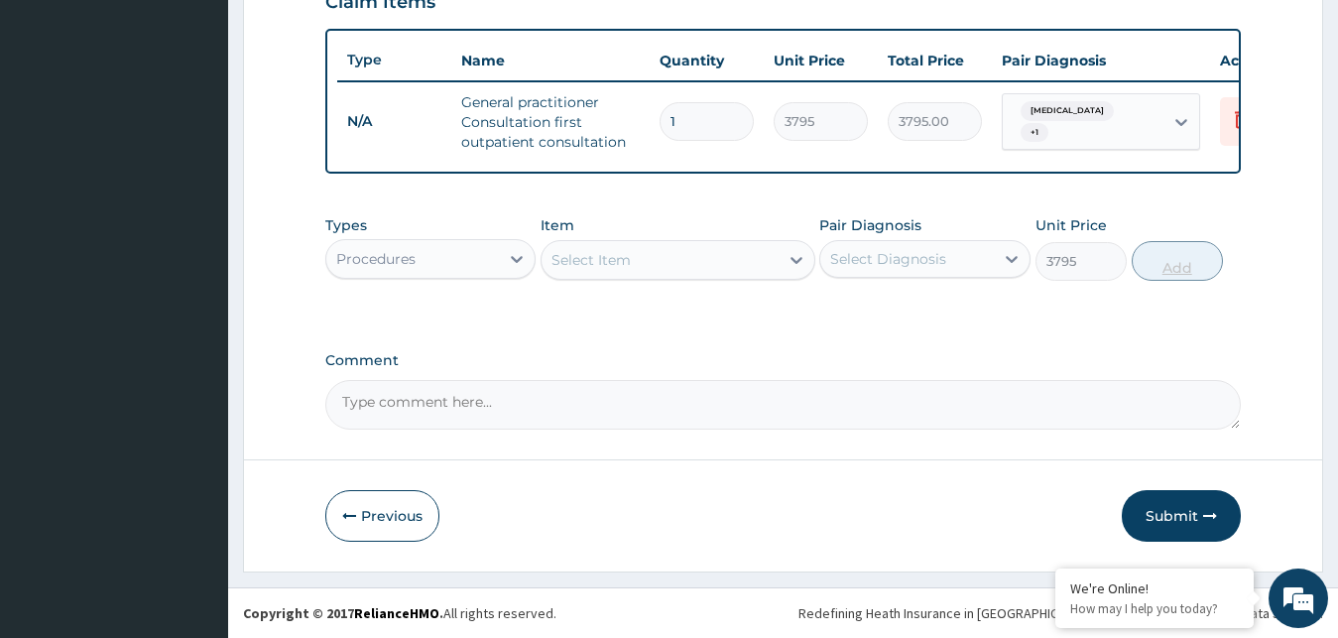
type input "0"
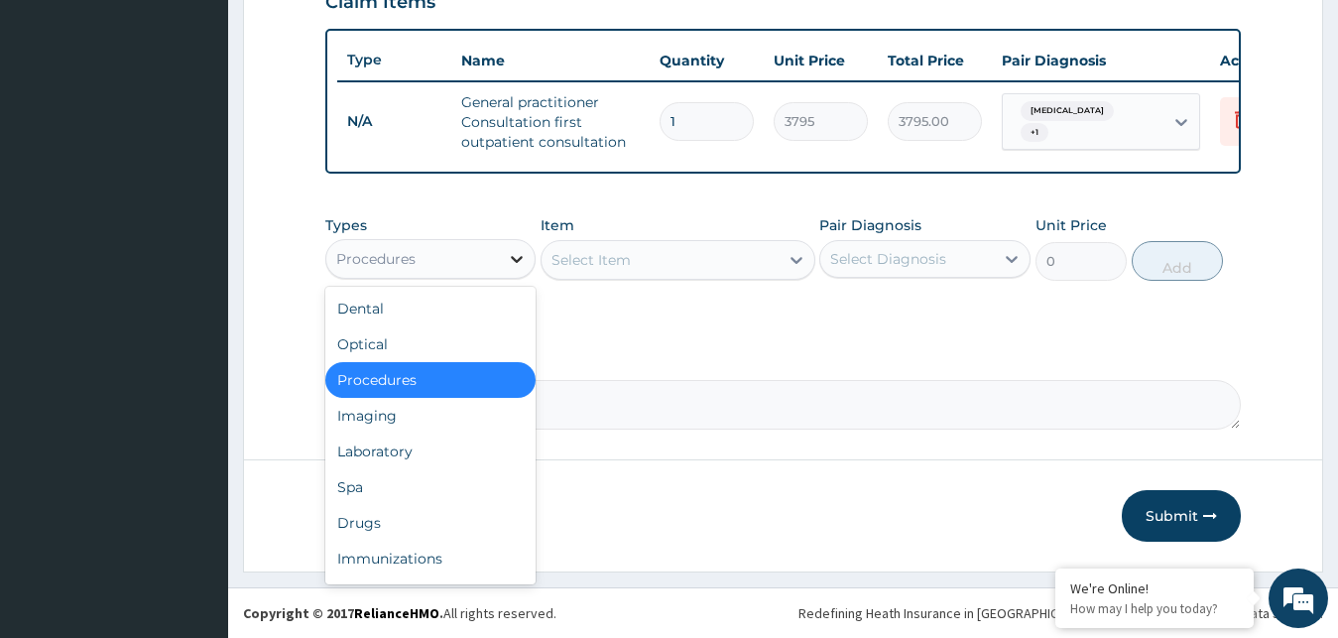
click at [515, 252] on icon at bounding box center [517, 259] width 20 height 20
click at [429, 444] on div "Laboratory" at bounding box center [430, 452] width 211 height 36
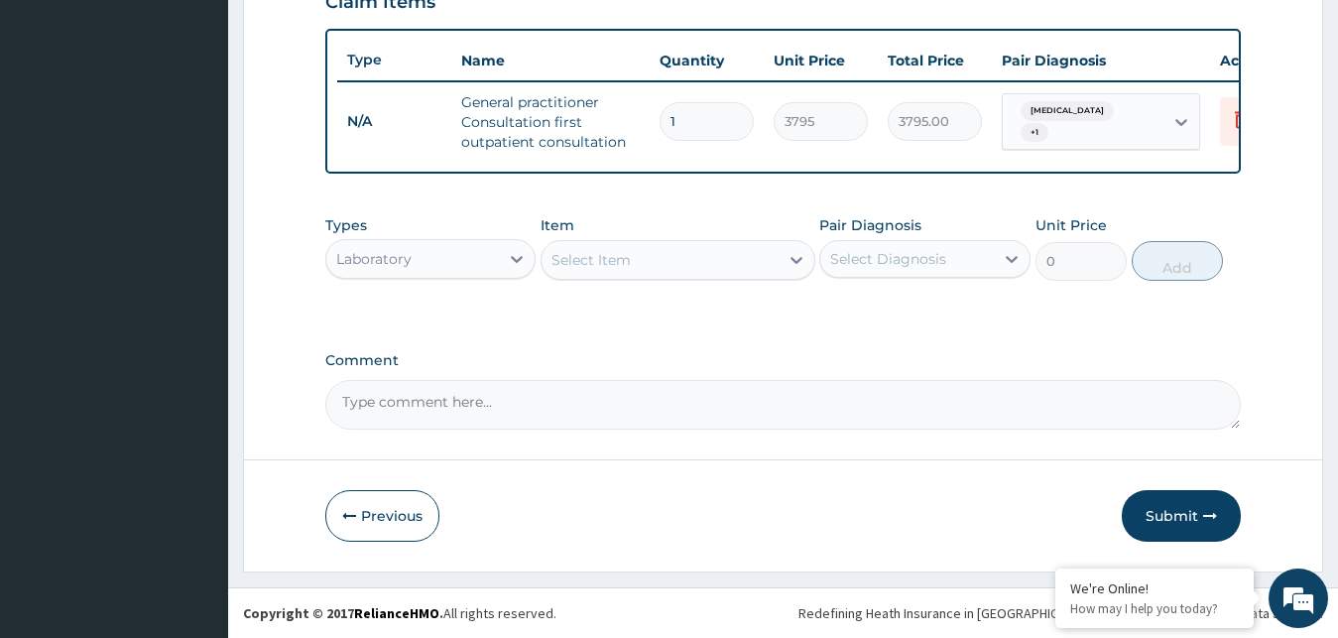
click at [686, 253] on div "Select Item" at bounding box center [678, 260] width 275 height 40
click at [789, 262] on icon at bounding box center [797, 260] width 20 height 20
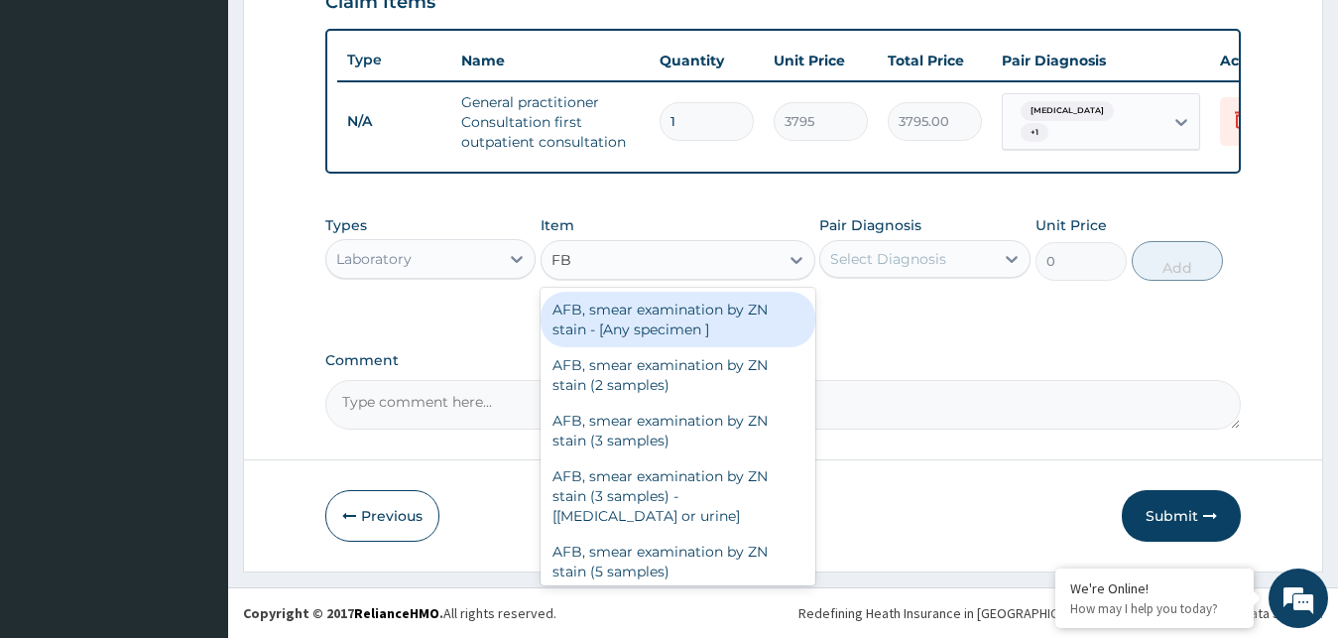
type input "FBC"
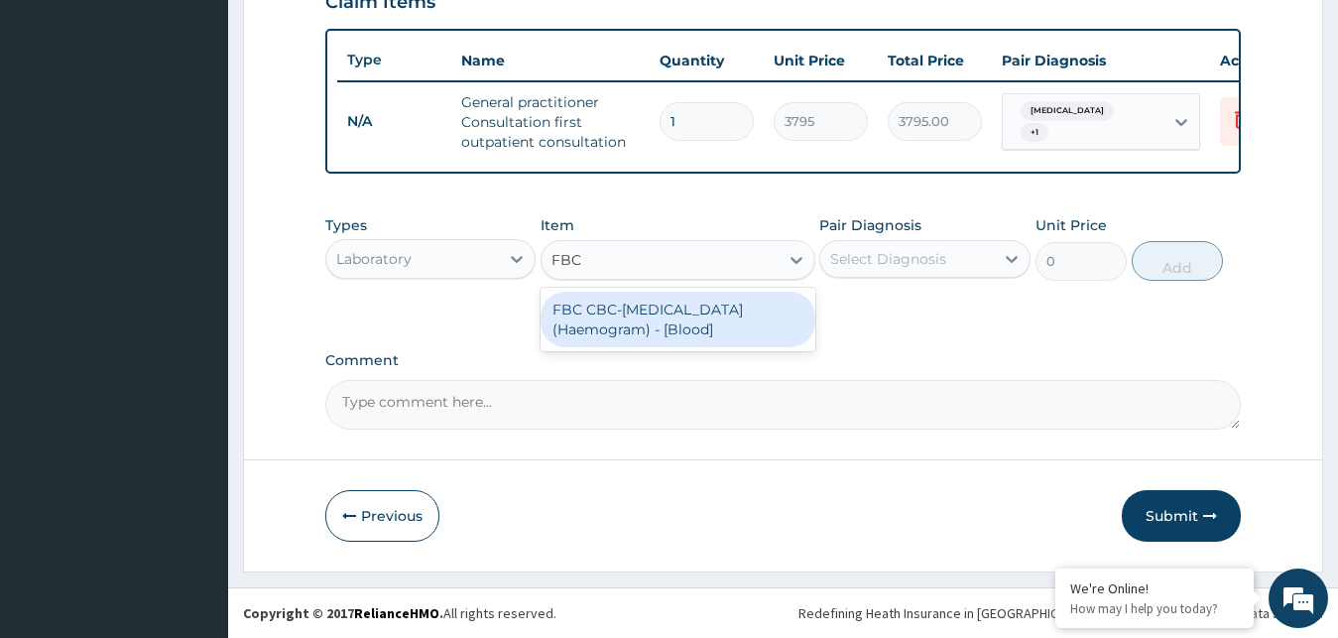
click at [714, 323] on div "FBC CBC-[MEDICAL_DATA] (Haemogram) - [Blood]" at bounding box center [678, 320] width 275 height 56
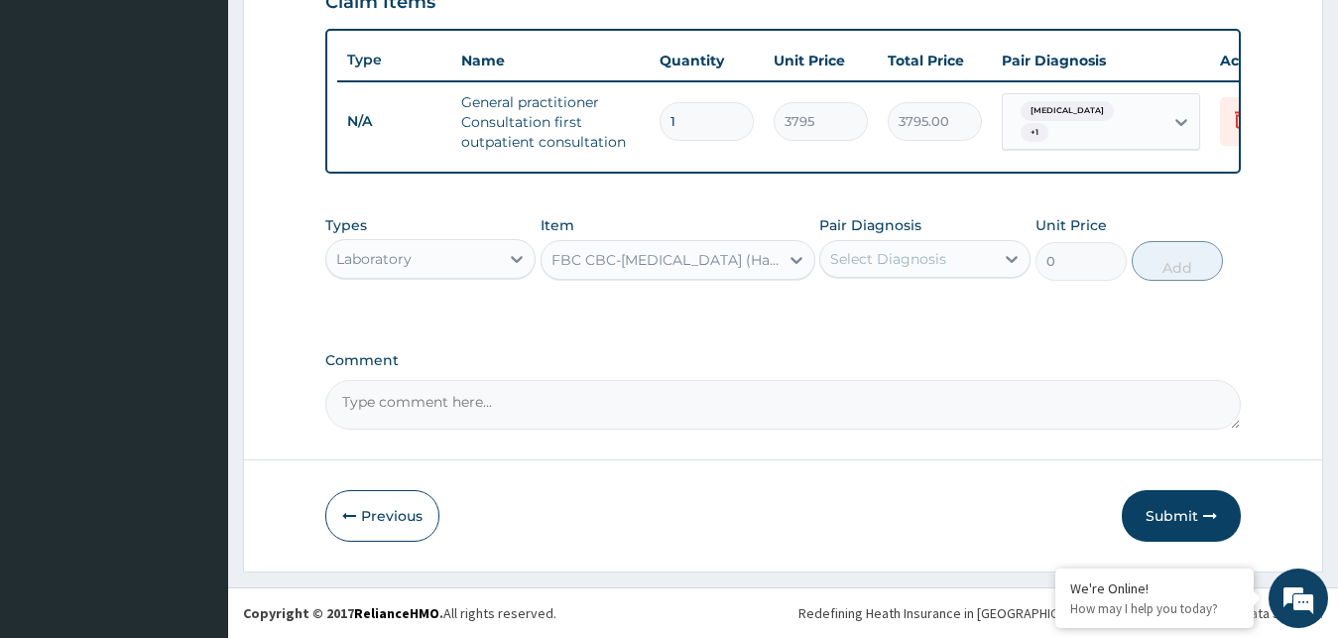
type input "4600"
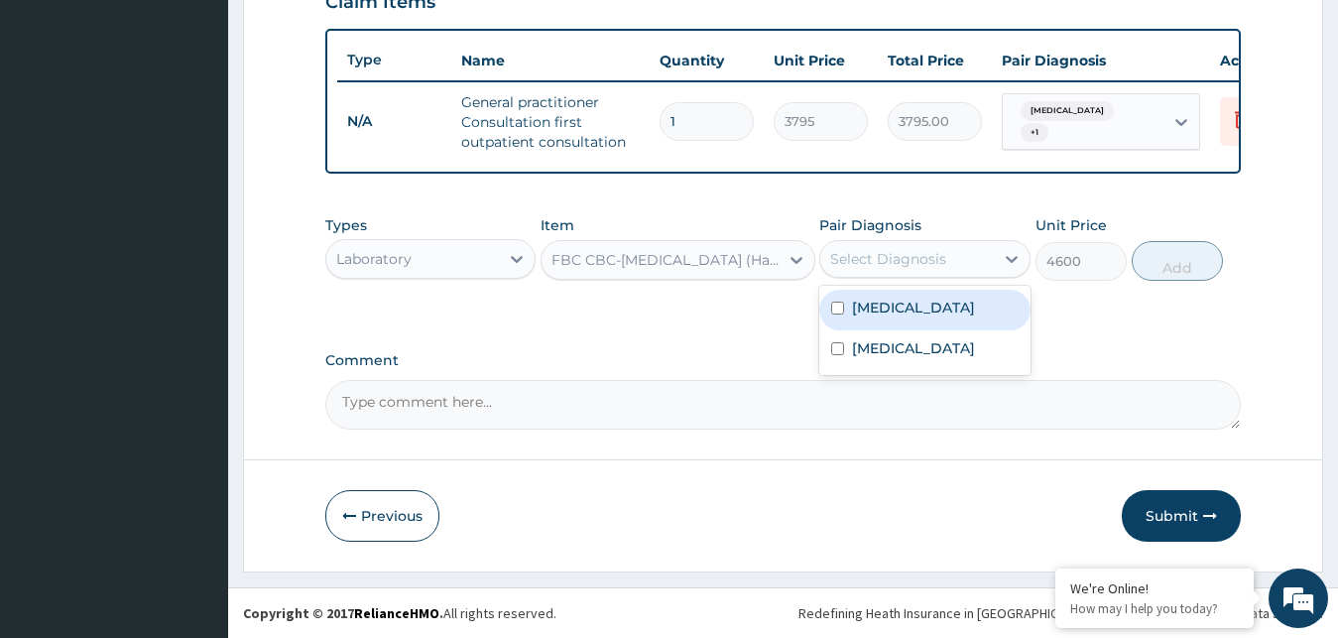
click at [991, 262] on div "Select Diagnosis" at bounding box center [907, 259] width 174 height 32
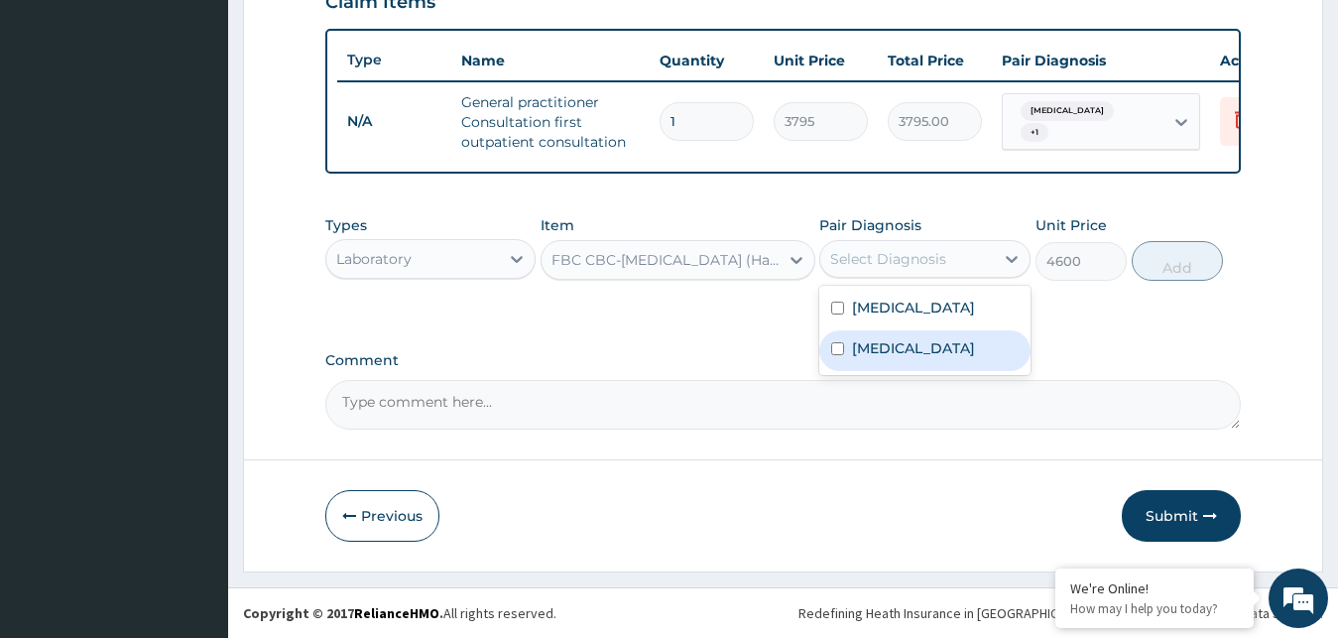
click at [915, 339] on div "[MEDICAL_DATA]" at bounding box center [924, 350] width 211 height 41
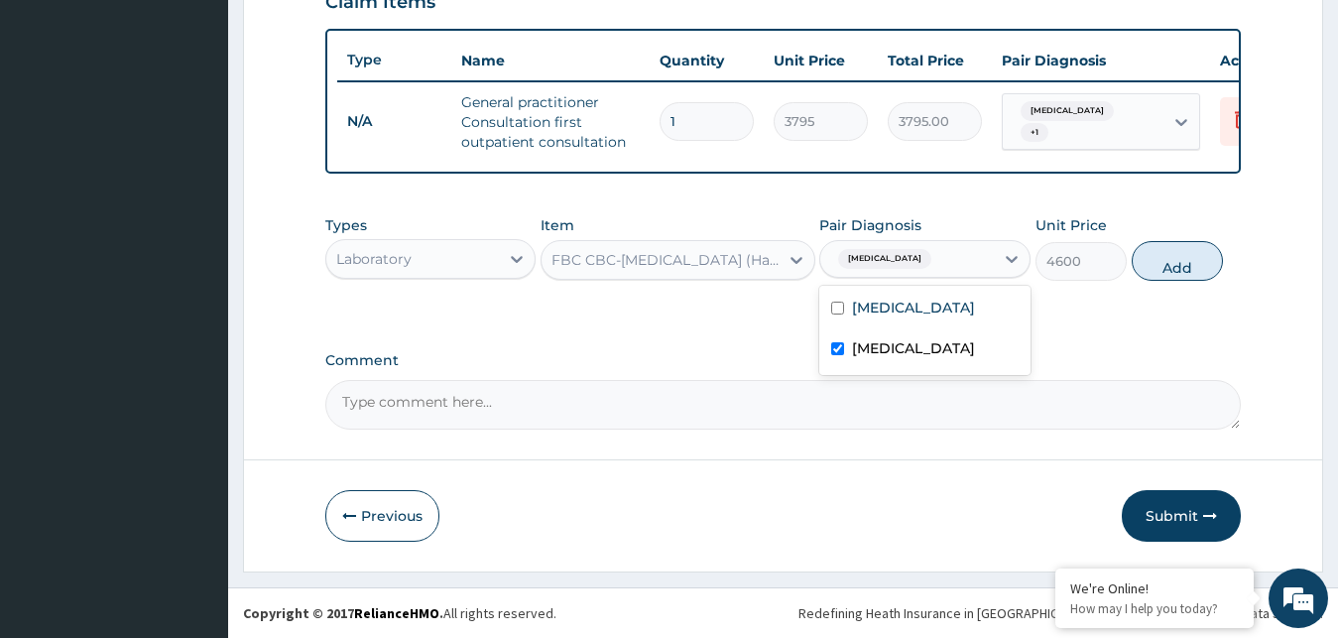
checkbox input "true"
click at [1162, 266] on button "Add" at bounding box center [1177, 261] width 91 height 40
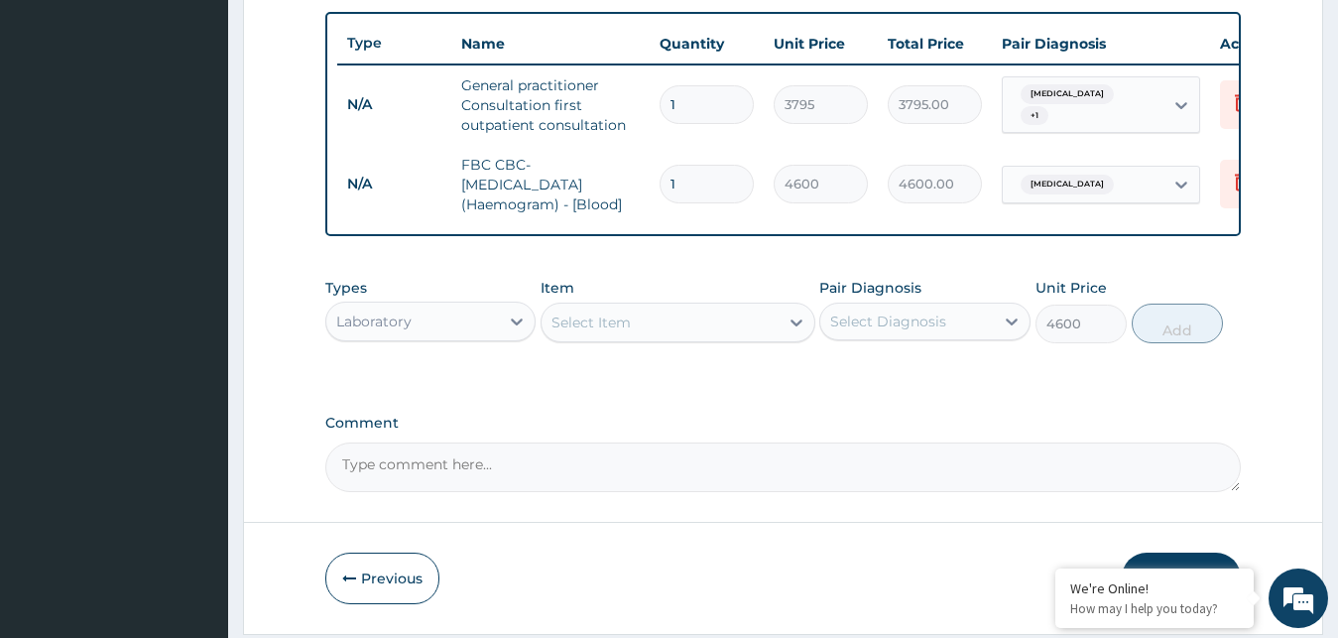
type input "0"
click at [681, 337] on div "Select Item" at bounding box center [660, 323] width 237 height 32
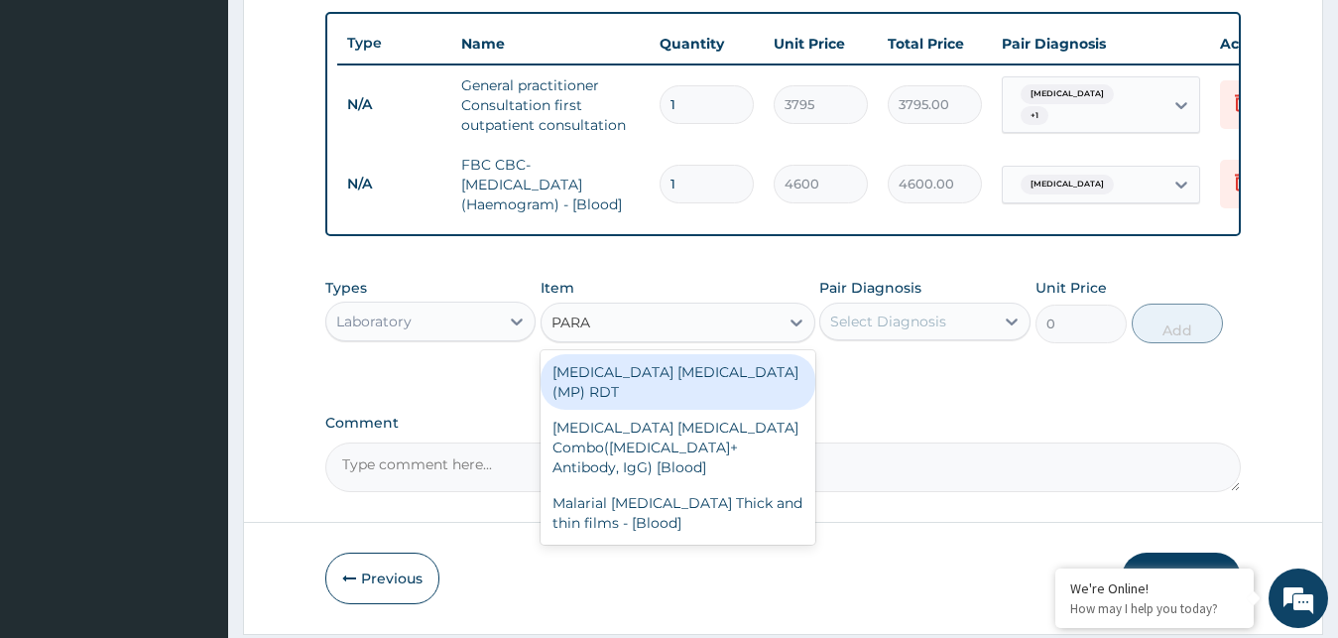
type input "PARAS"
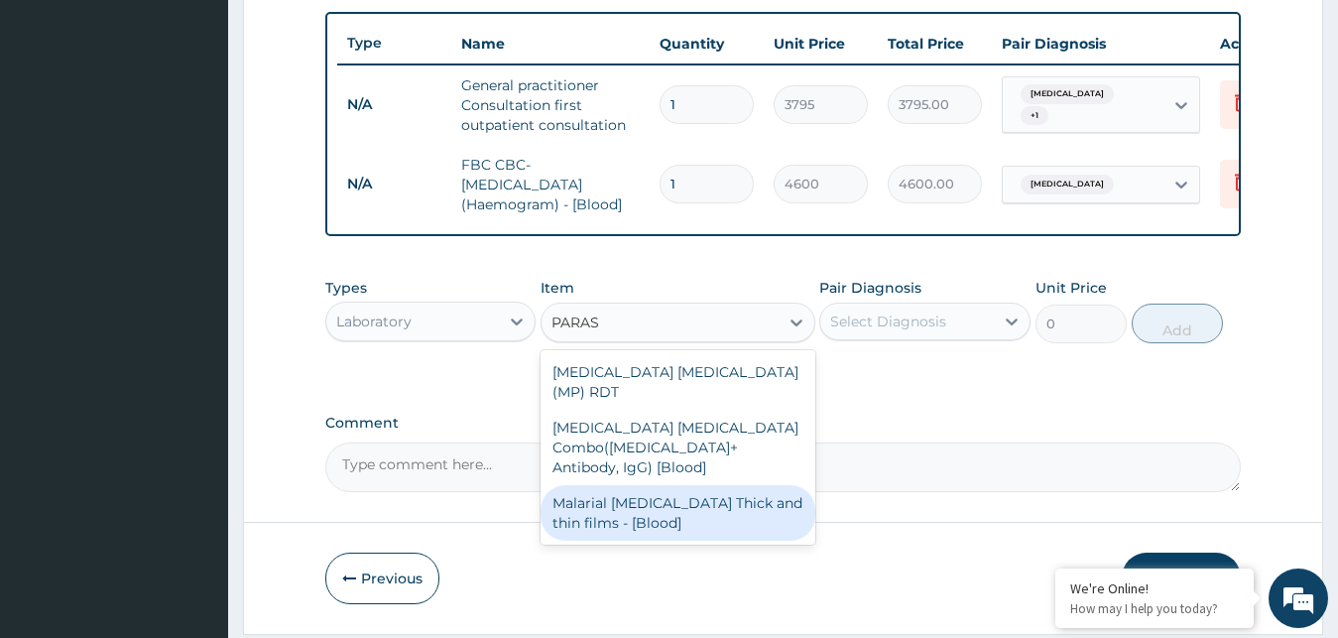
click at [662, 493] on div "Malarial [MEDICAL_DATA] Thick and thin films - [Blood]" at bounding box center [678, 513] width 275 height 56
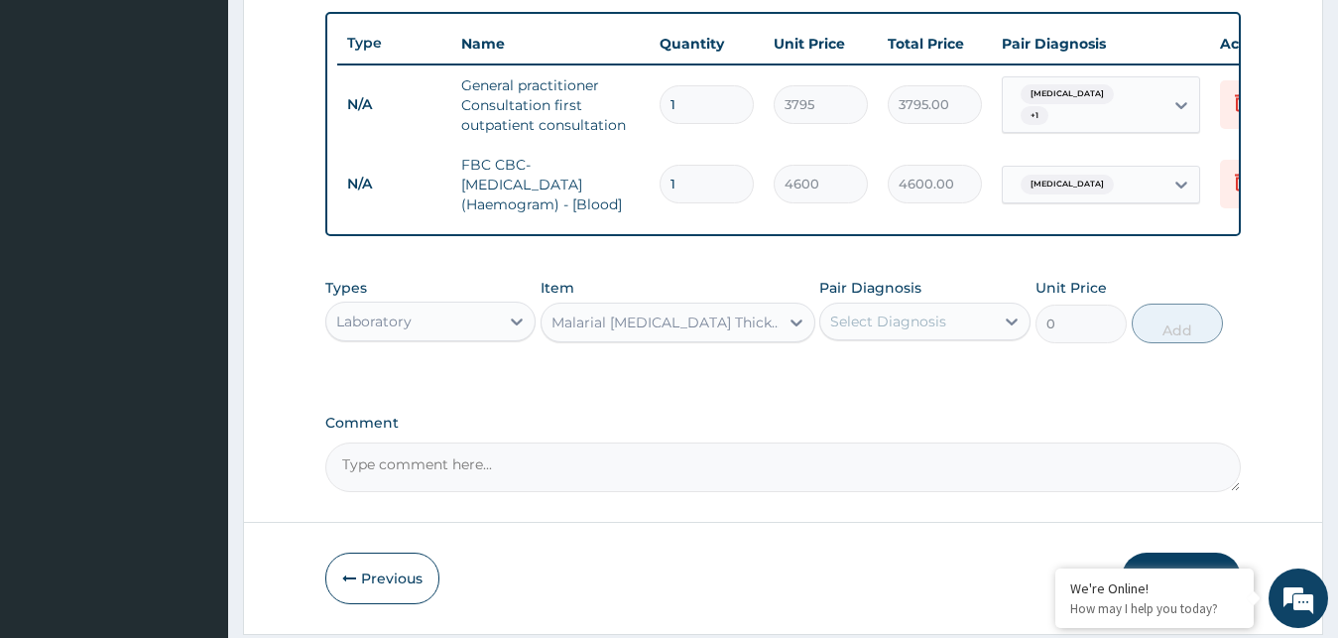
type input "1725"
click at [957, 335] on div "Select Diagnosis" at bounding box center [907, 322] width 174 height 32
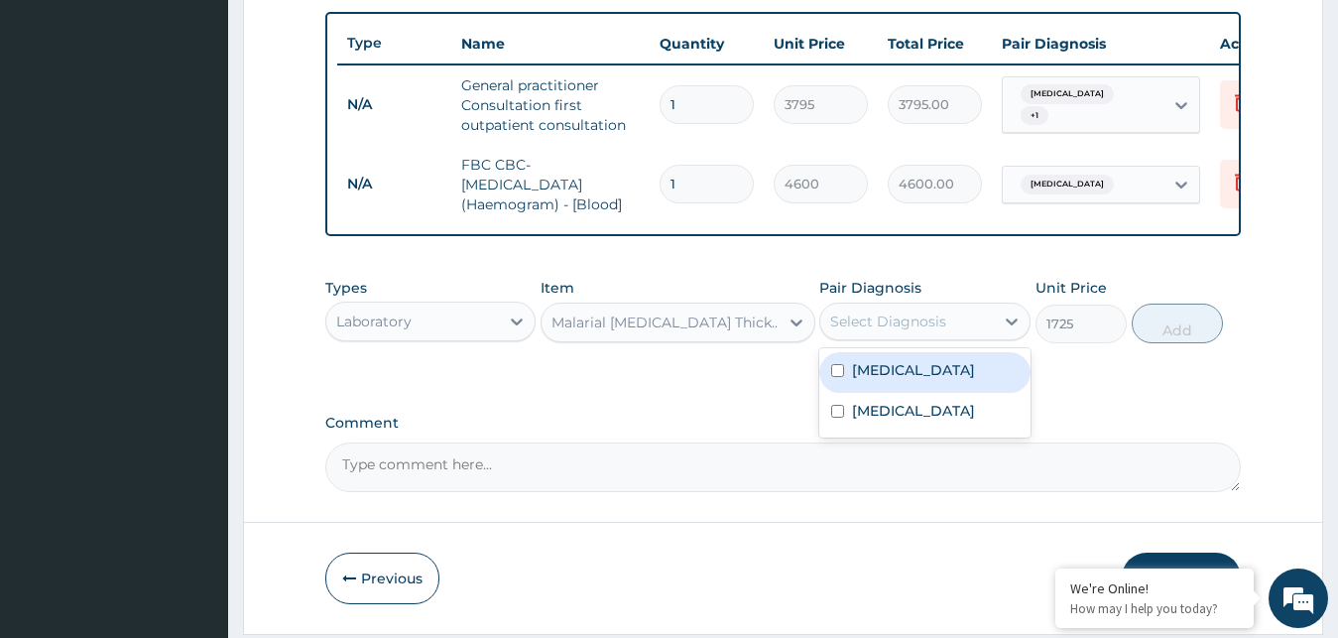
click at [914, 393] on div "Malaria" at bounding box center [924, 372] width 211 height 41
checkbox input "true"
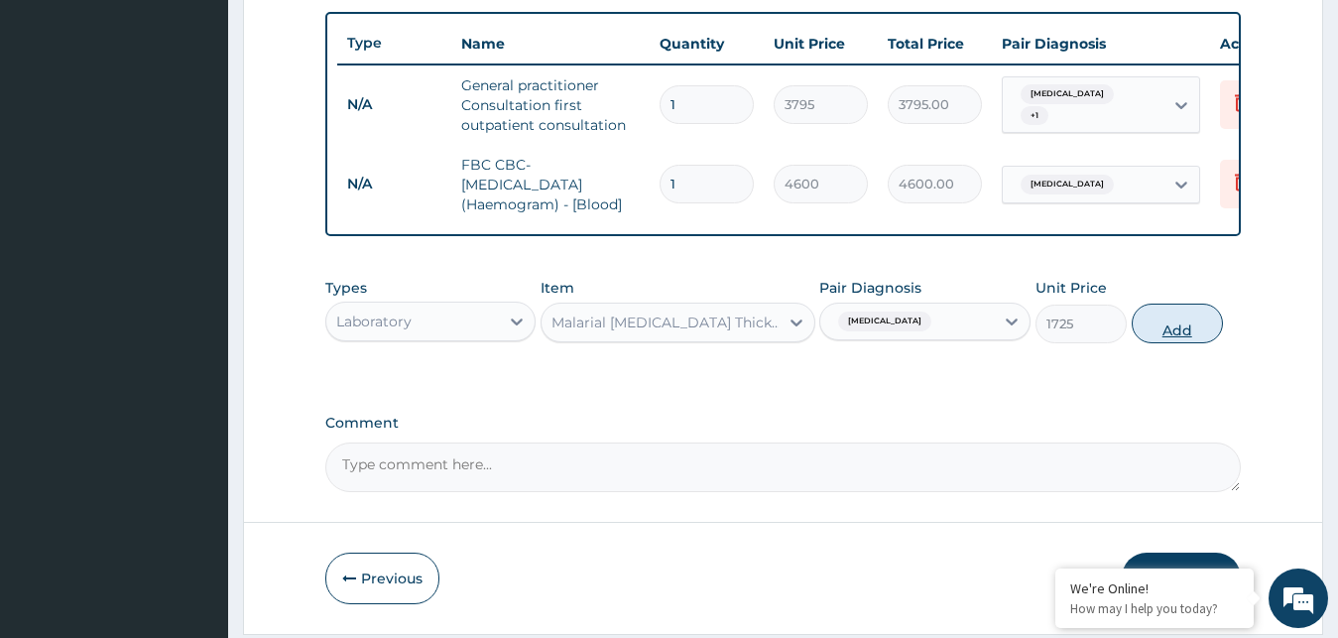
click at [1166, 343] on button "Add" at bounding box center [1177, 324] width 91 height 40
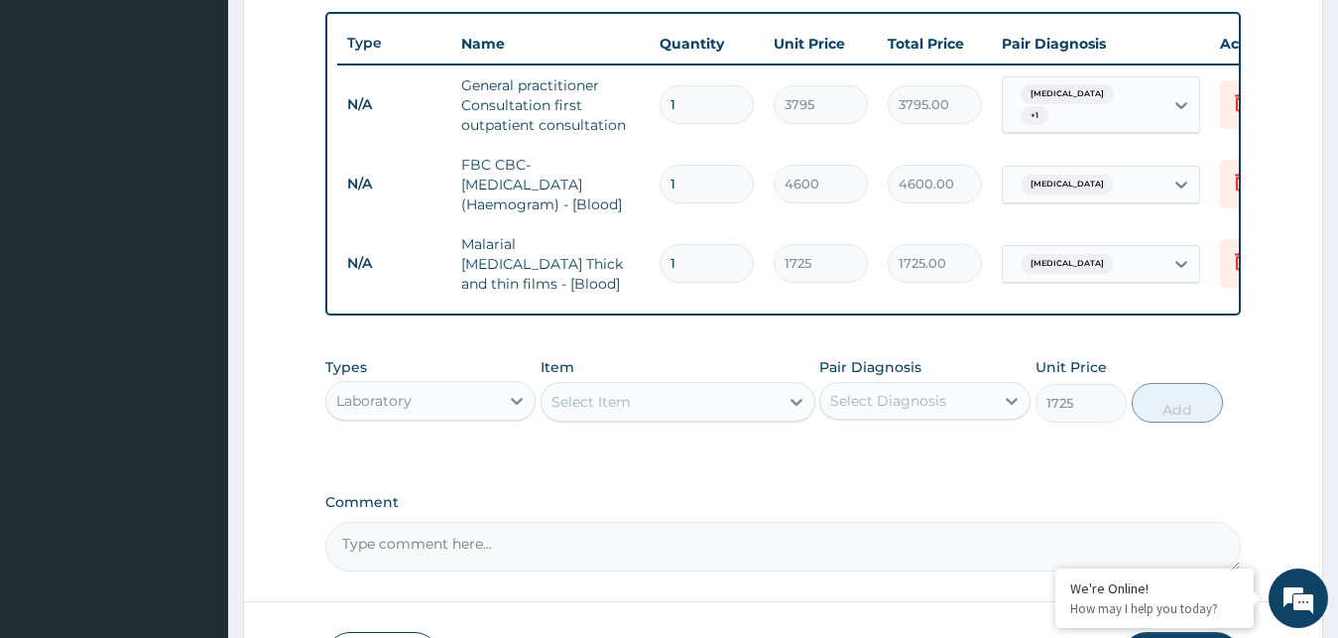
type input "0"
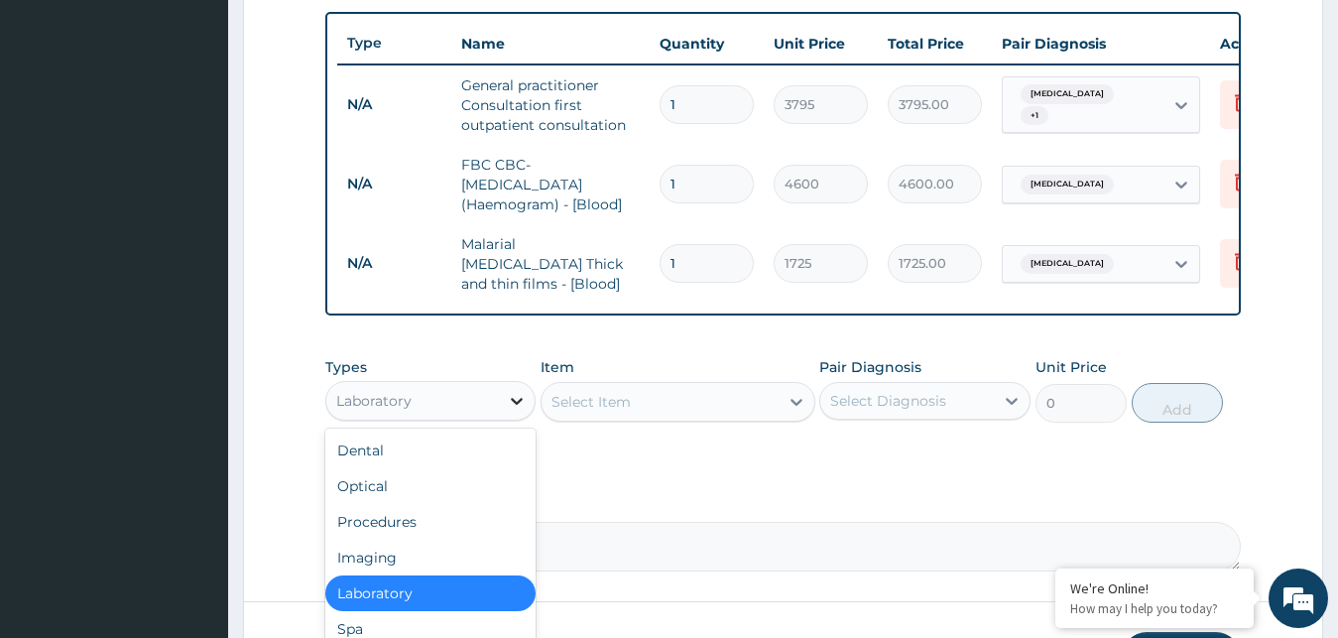
click at [523, 410] on icon at bounding box center [517, 401] width 20 height 20
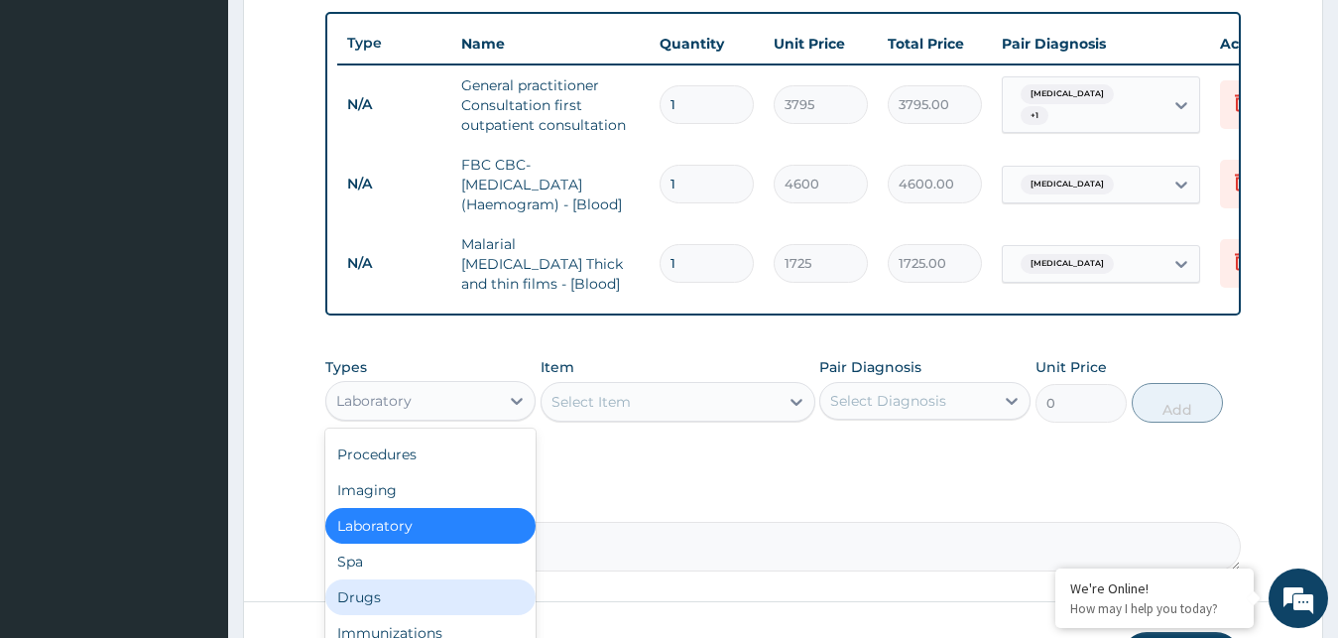
click at [449, 599] on div "Drugs" at bounding box center [430, 597] width 211 height 36
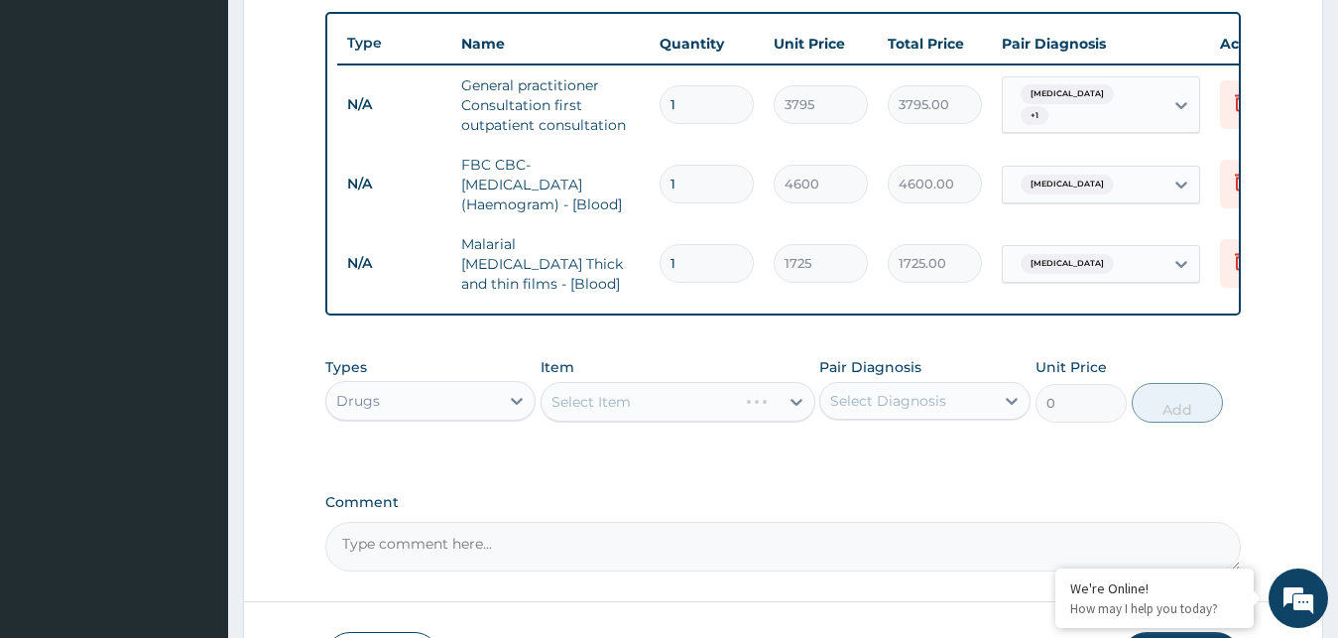
click at [716, 412] on div "Select Item" at bounding box center [678, 402] width 275 height 40
click at [800, 402] on div "Select Item" at bounding box center [678, 402] width 275 height 40
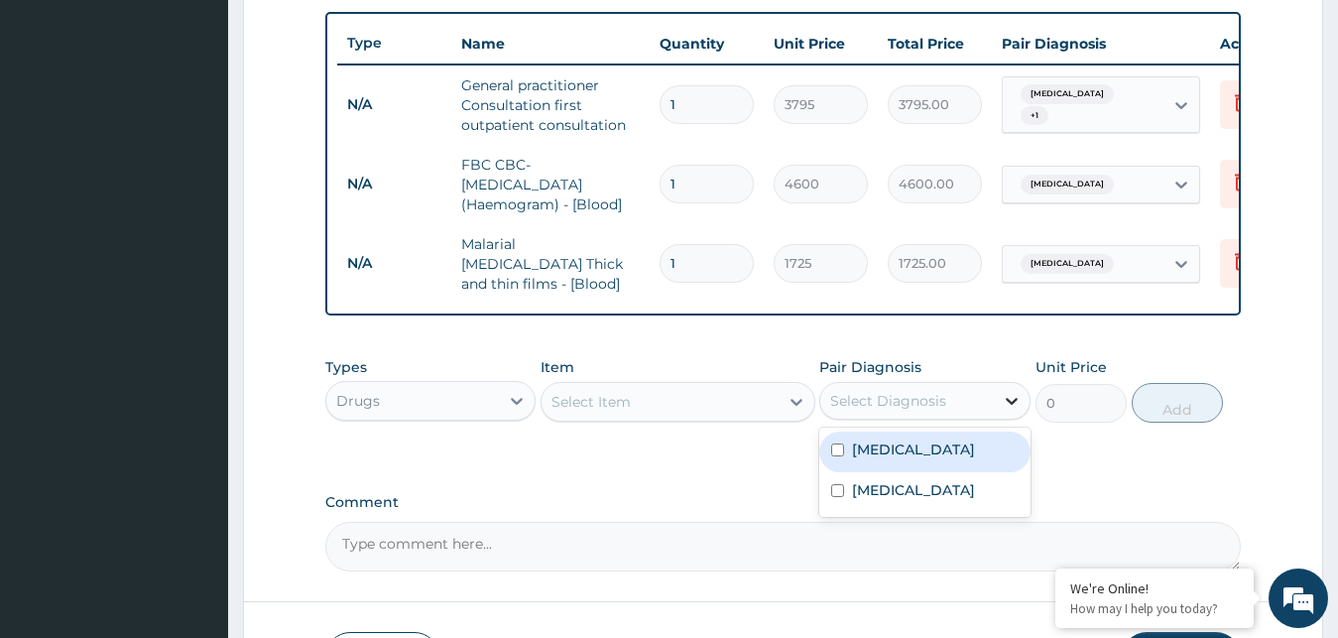
click at [1000, 406] on div at bounding box center [1012, 401] width 36 height 36
click at [894, 447] on label "Malaria" at bounding box center [913, 449] width 123 height 20
checkbox input "true"
click at [733, 405] on div "Select Item" at bounding box center [660, 402] width 237 height 32
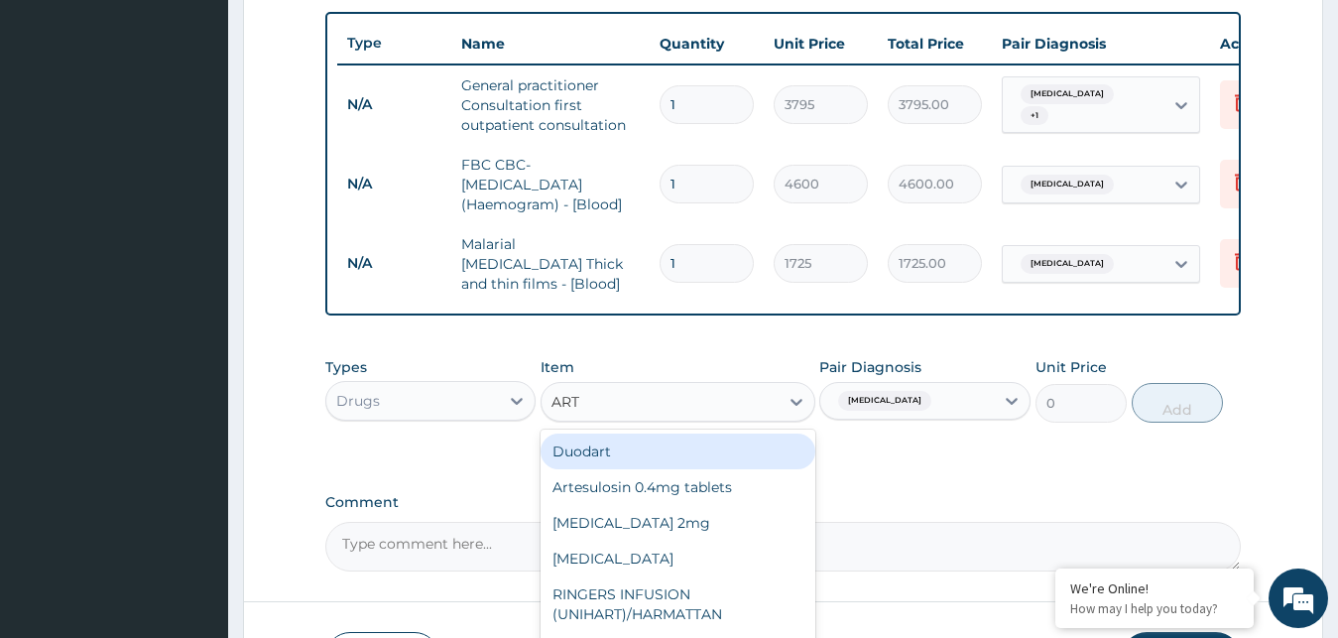
type input "ARTE"
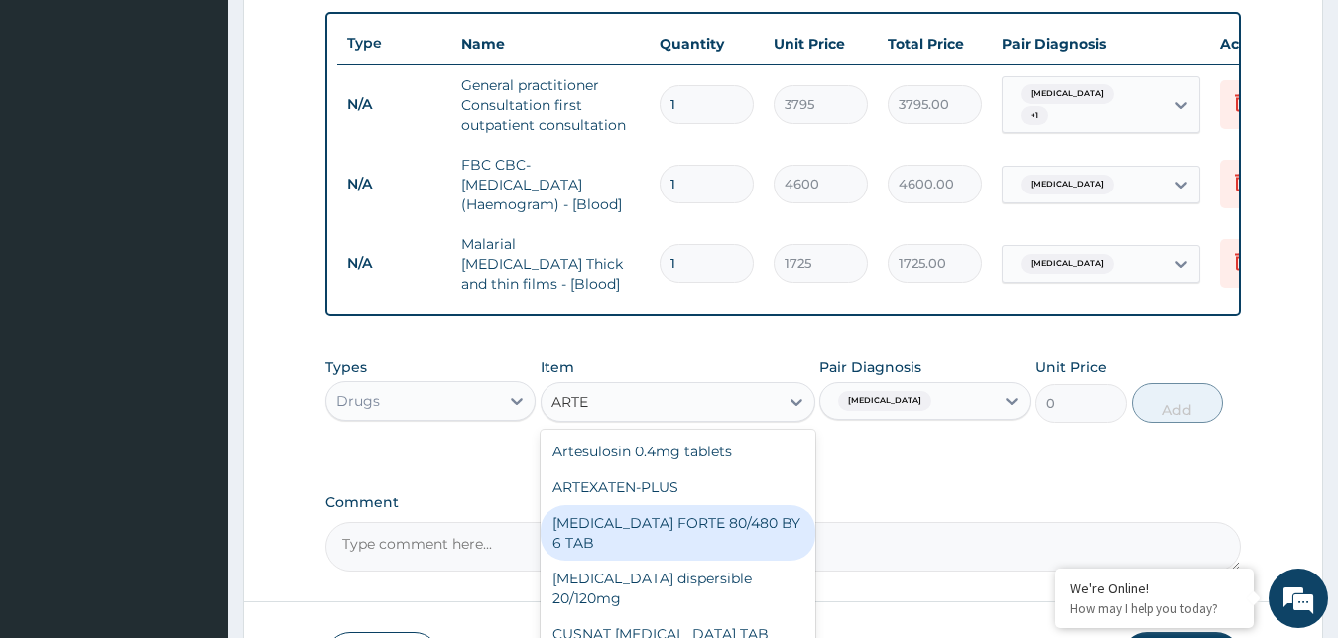
click at [736, 533] on div "[MEDICAL_DATA] FORTE 80/480 BY 6 TAB" at bounding box center [678, 533] width 275 height 56
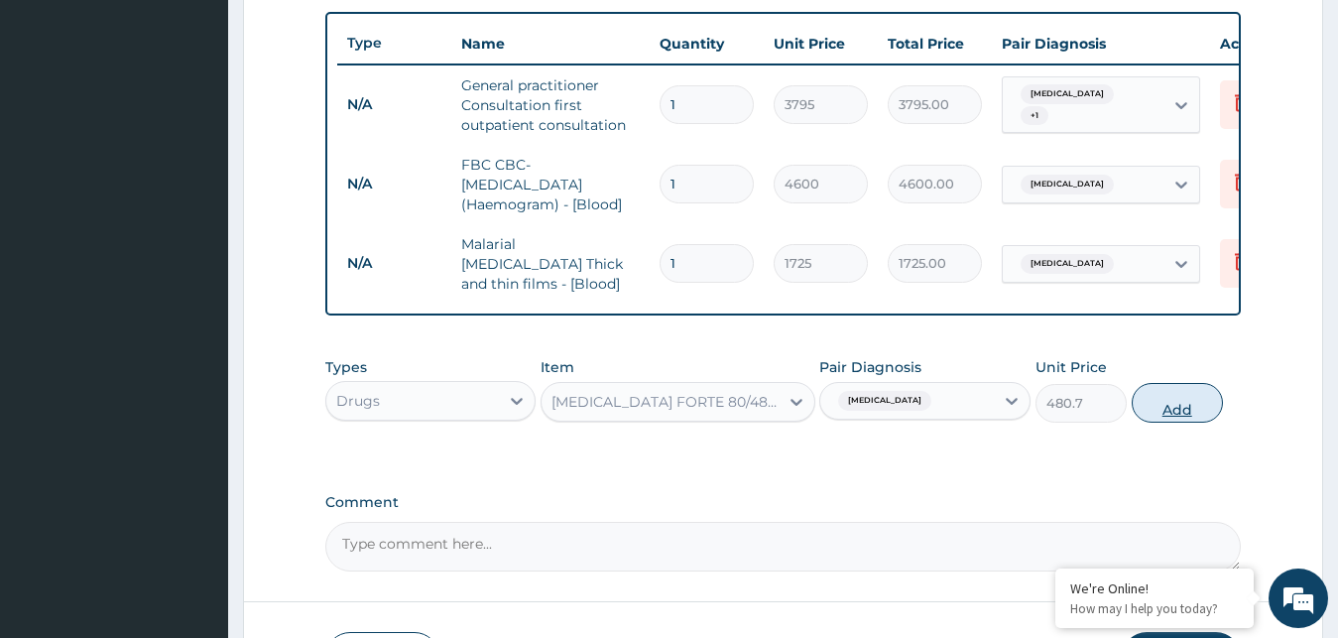
click at [1178, 412] on button "Add" at bounding box center [1177, 403] width 91 height 40
type input "0"
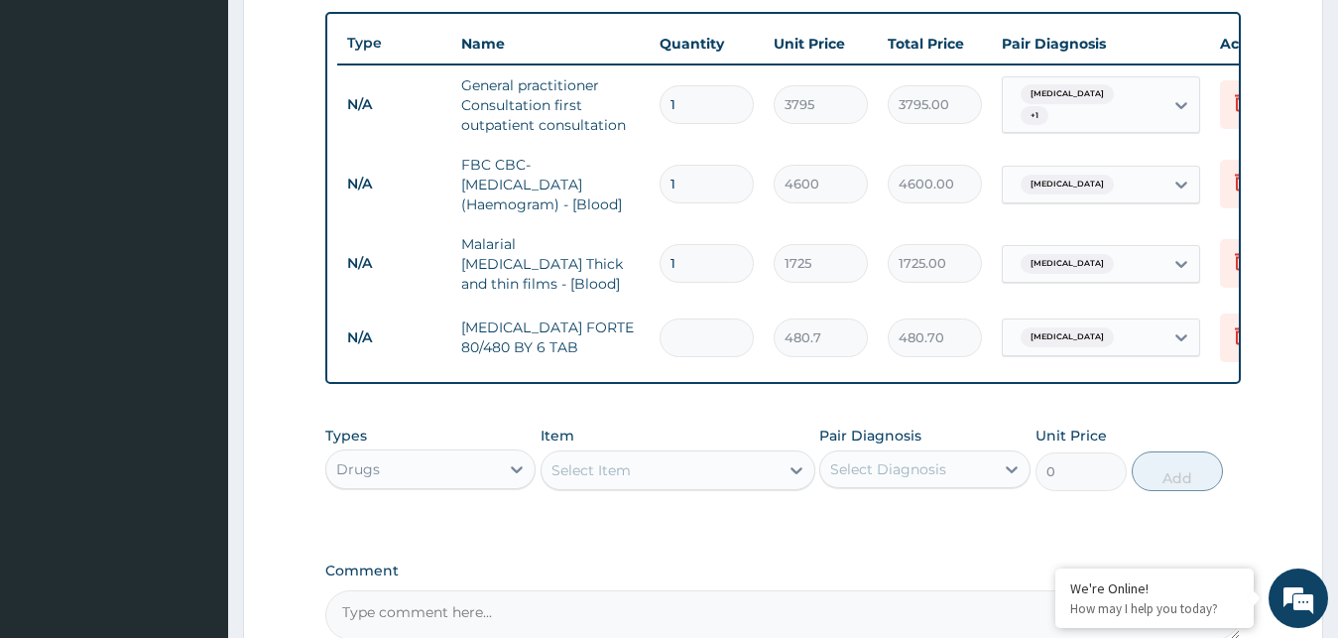
type input "0.00"
type input "6"
type input "2884.20"
type input "6"
click at [688, 468] on div "Select Item" at bounding box center [660, 470] width 237 height 32
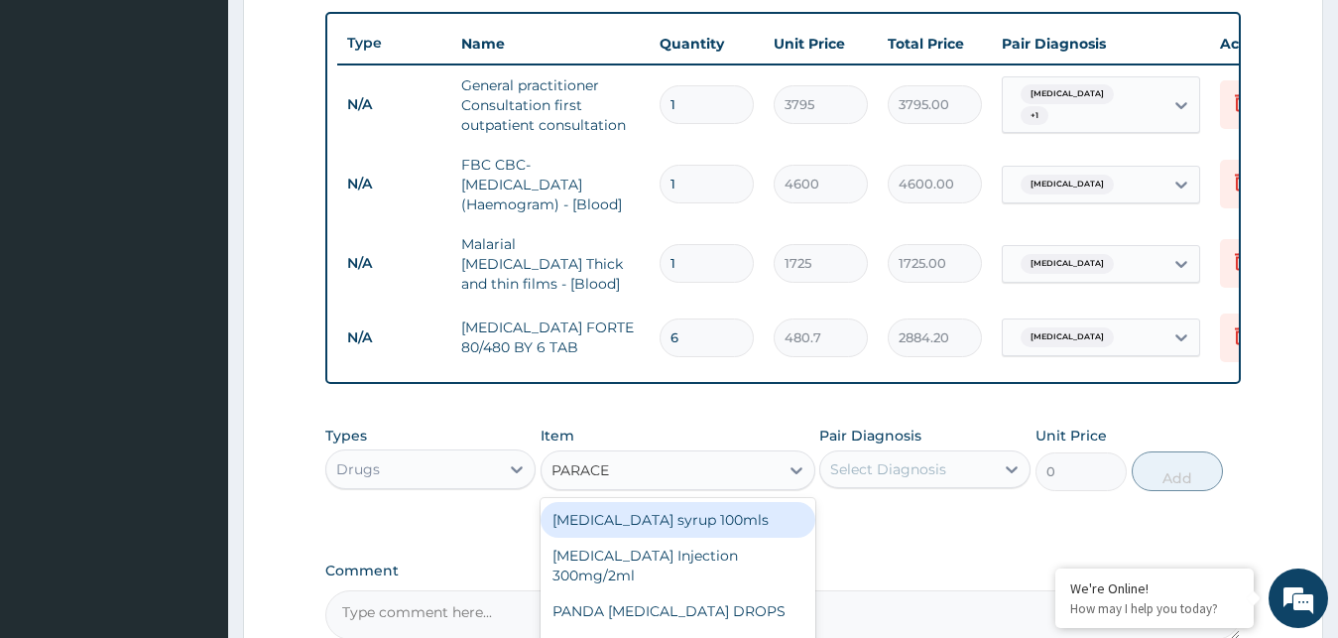
type input "PARACET"
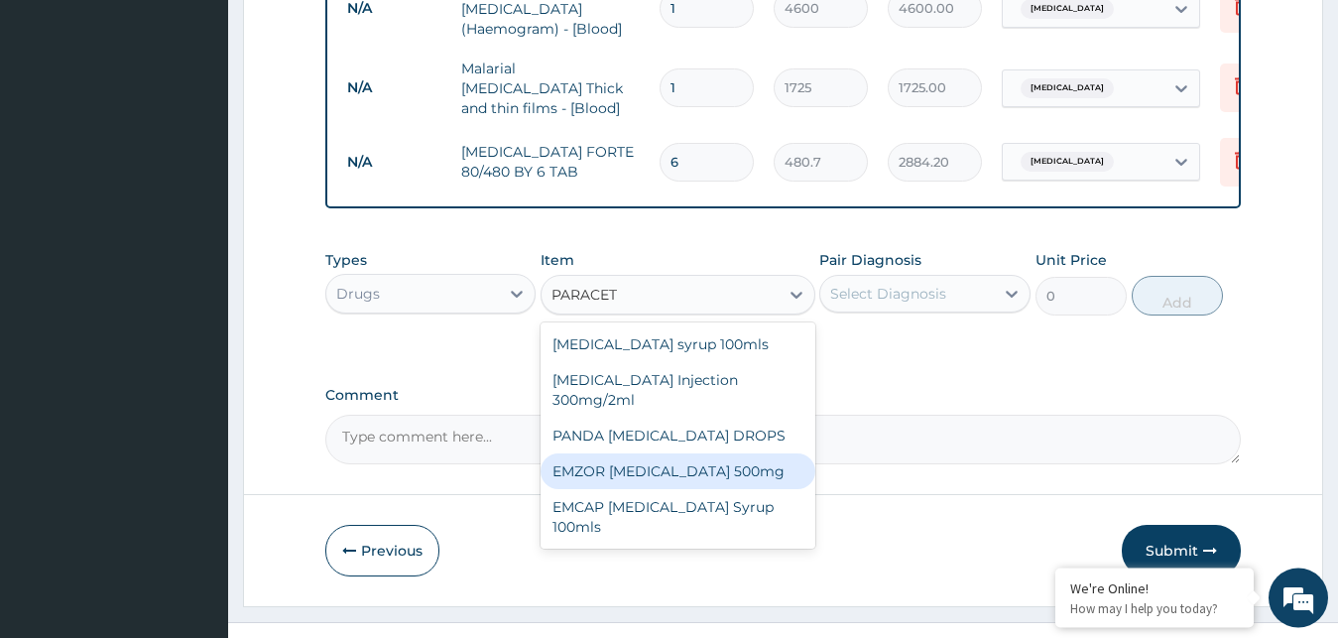
click at [685, 474] on div "EMZOR [MEDICAL_DATA] 500mg" at bounding box center [678, 471] width 275 height 36
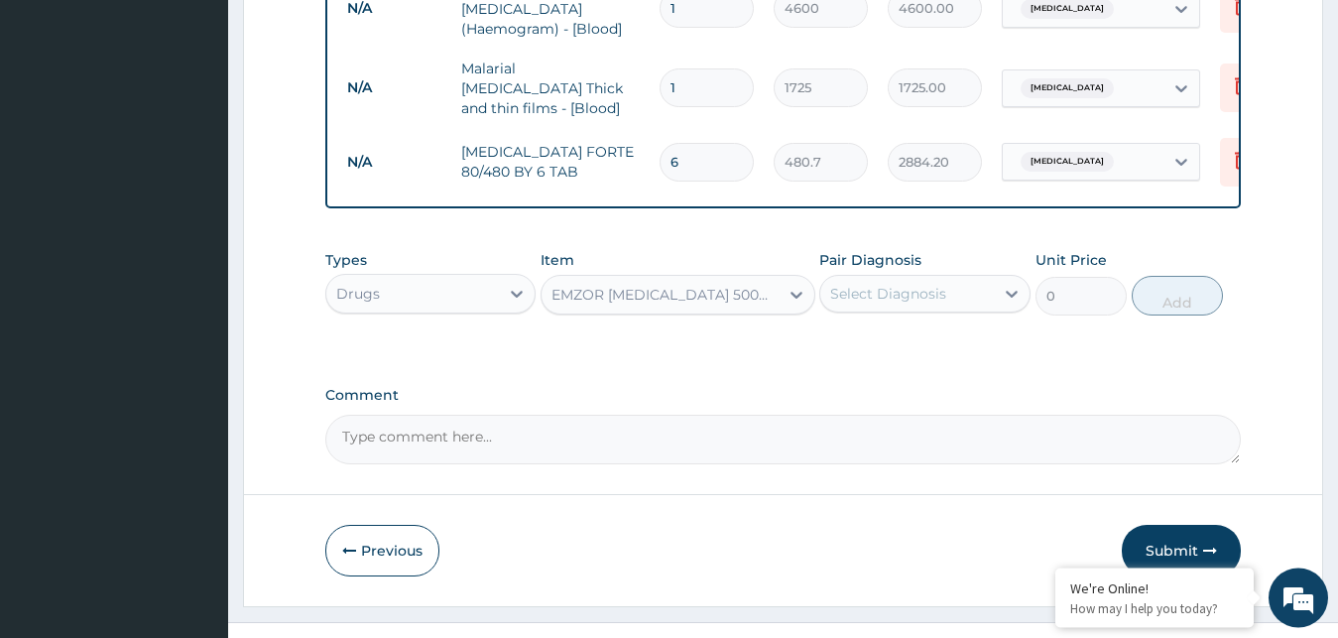
type input "25.3"
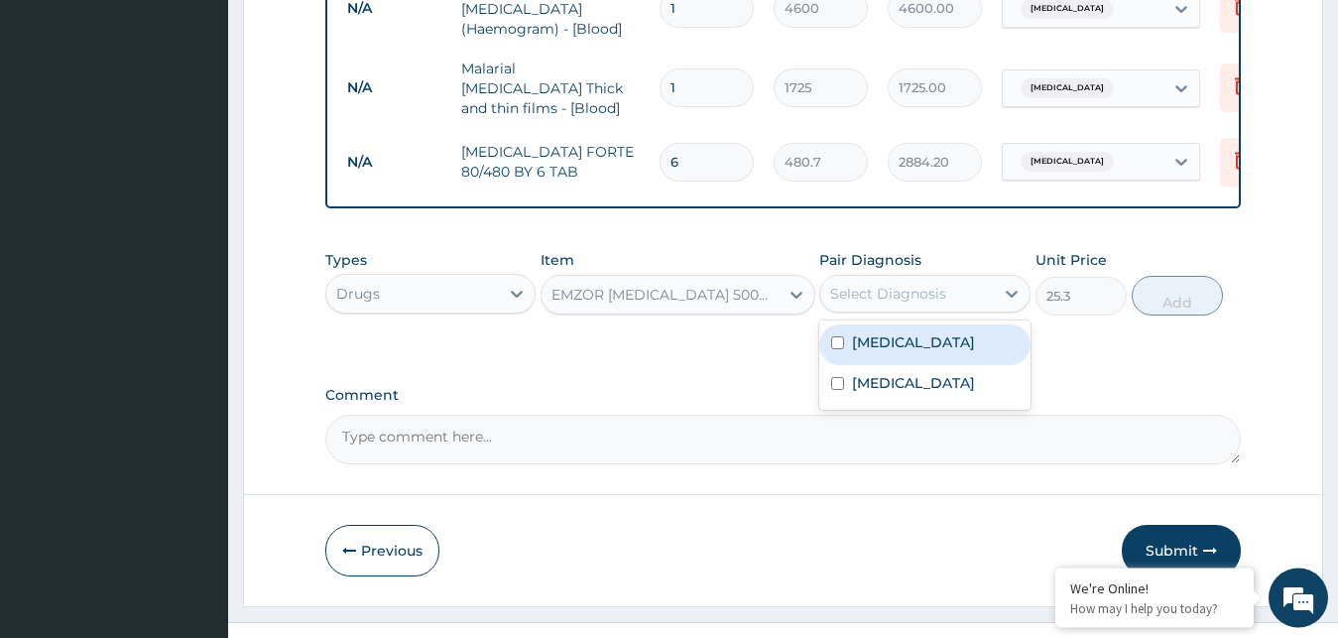
click at [938, 292] on div "Select Diagnosis" at bounding box center [888, 294] width 116 height 20
click at [898, 344] on label "Malaria" at bounding box center [913, 342] width 123 height 20
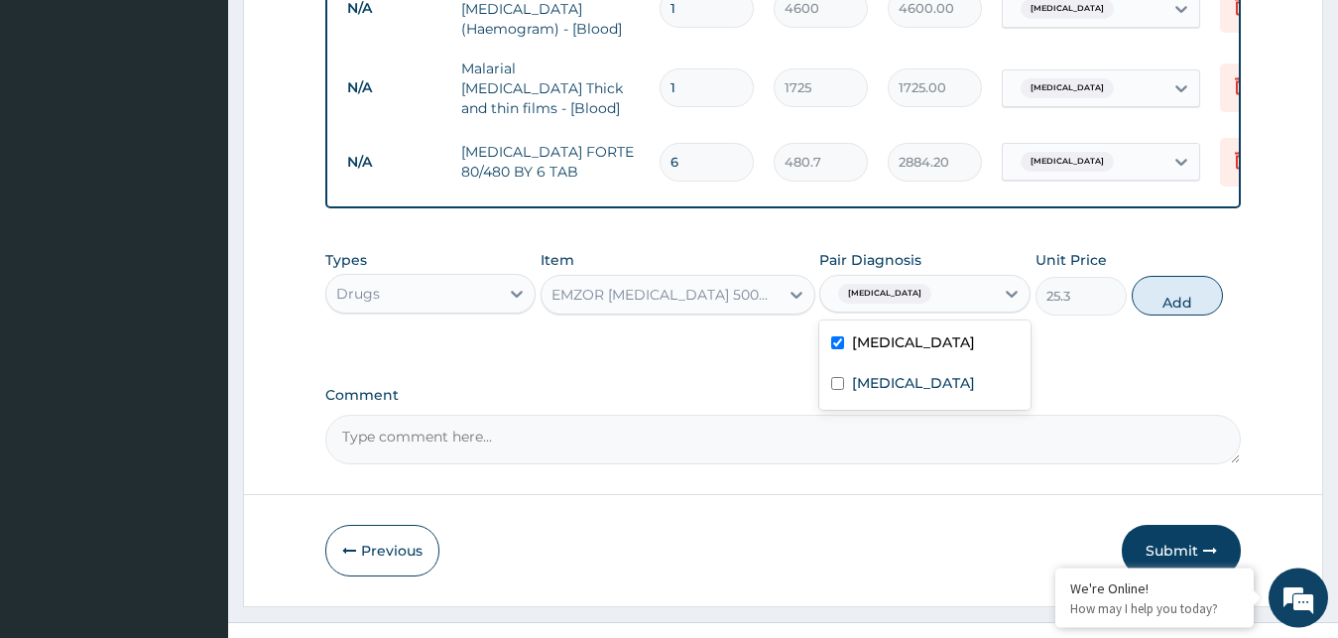
checkbox input "true"
click at [1181, 309] on button "Add" at bounding box center [1177, 296] width 91 height 40
type input "0"
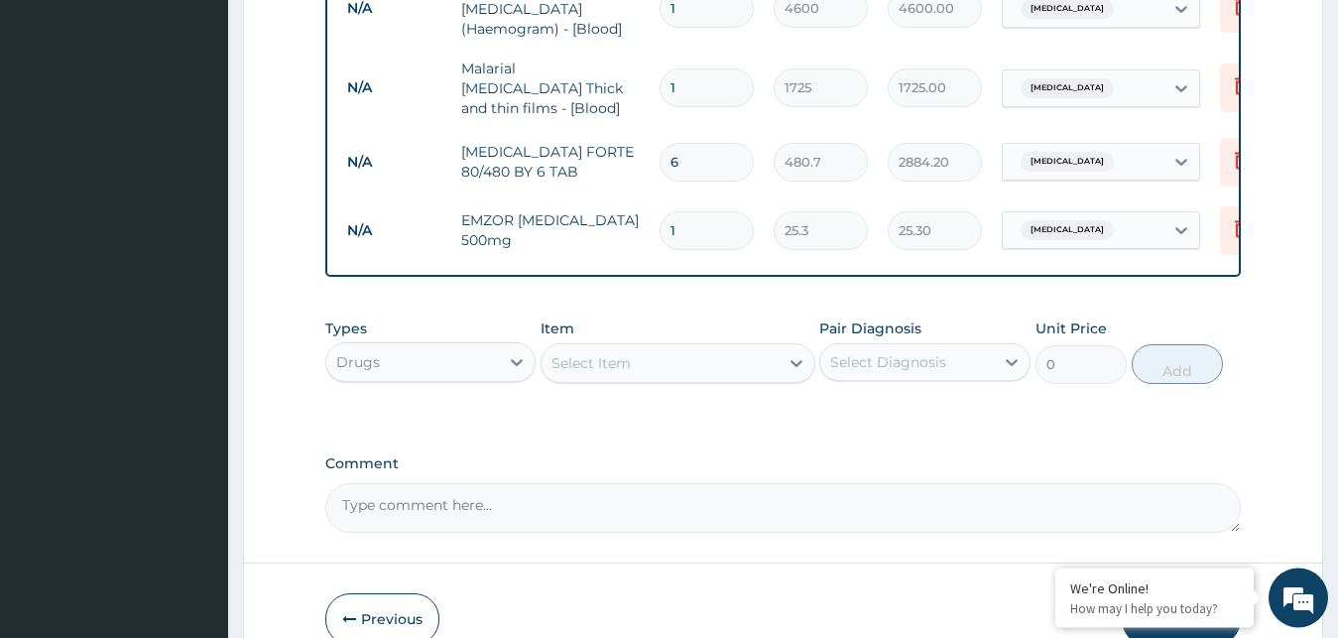
click at [618, 365] on div "Select Item" at bounding box center [591, 363] width 79 height 20
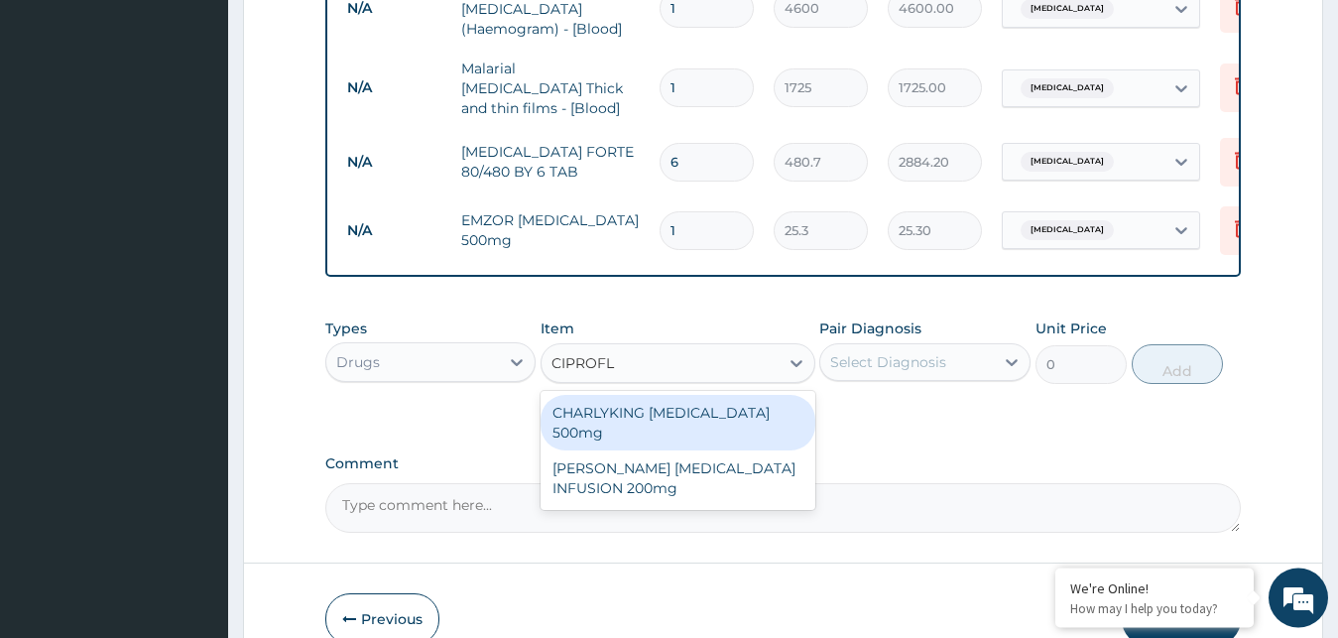
type input "CIPROFLO"
click at [699, 430] on div "CHARLYKING [MEDICAL_DATA] 500mg" at bounding box center [678, 423] width 275 height 56
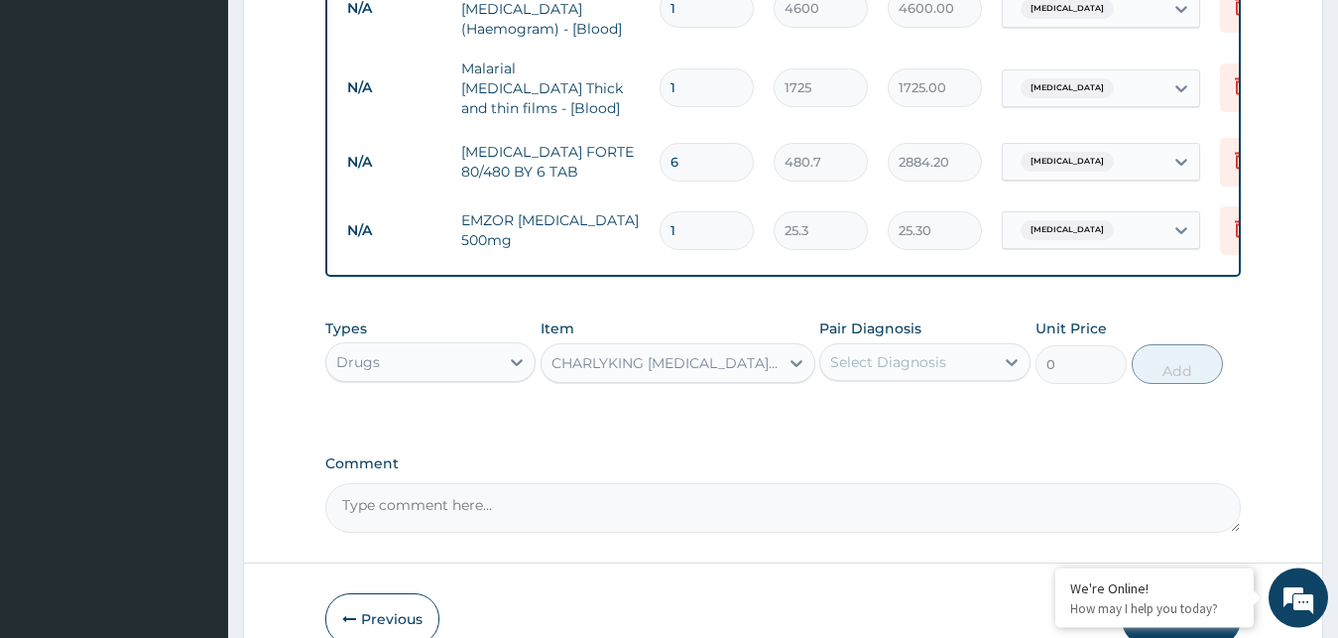
type input "189.75"
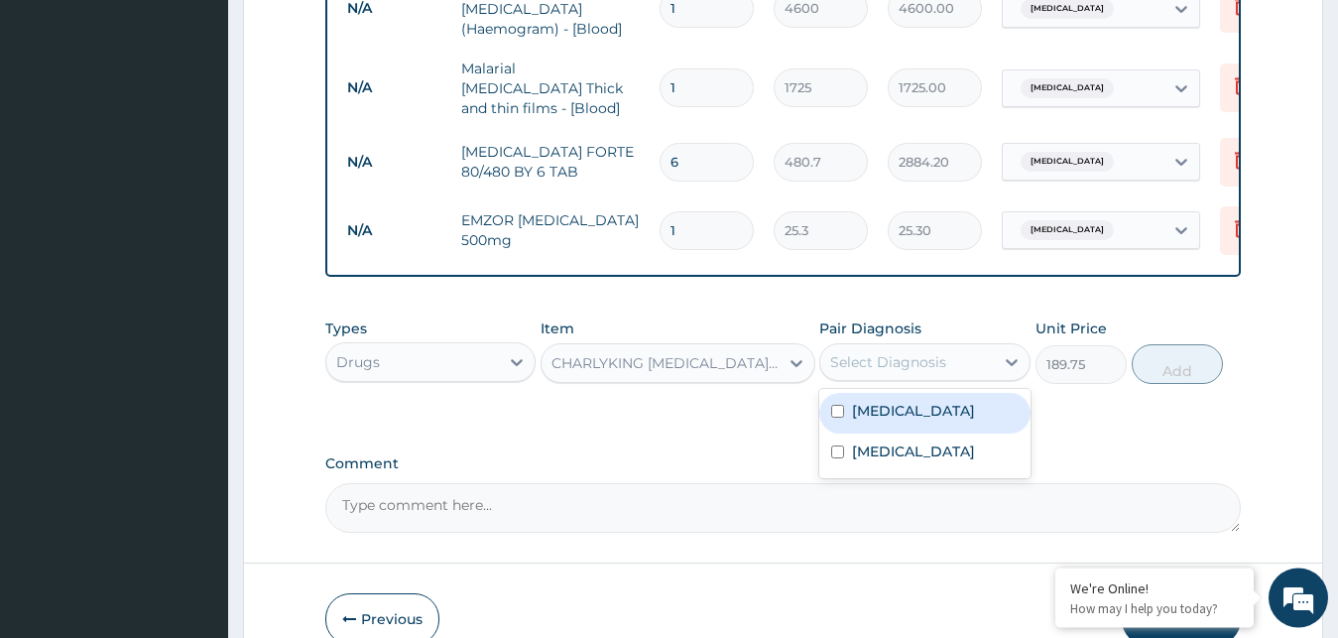
click at [880, 365] on div "Select Diagnosis" at bounding box center [888, 362] width 116 height 20
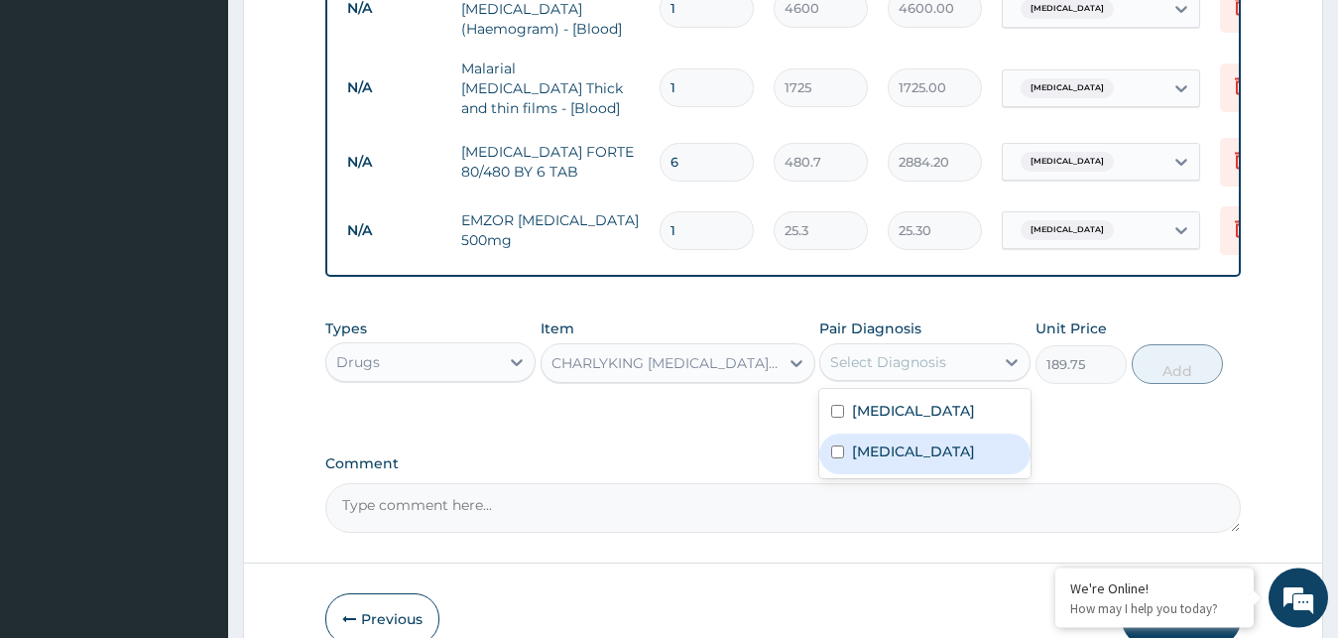
click at [865, 445] on div "[MEDICAL_DATA]" at bounding box center [924, 454] width 211 height 41
checkbox input "true"
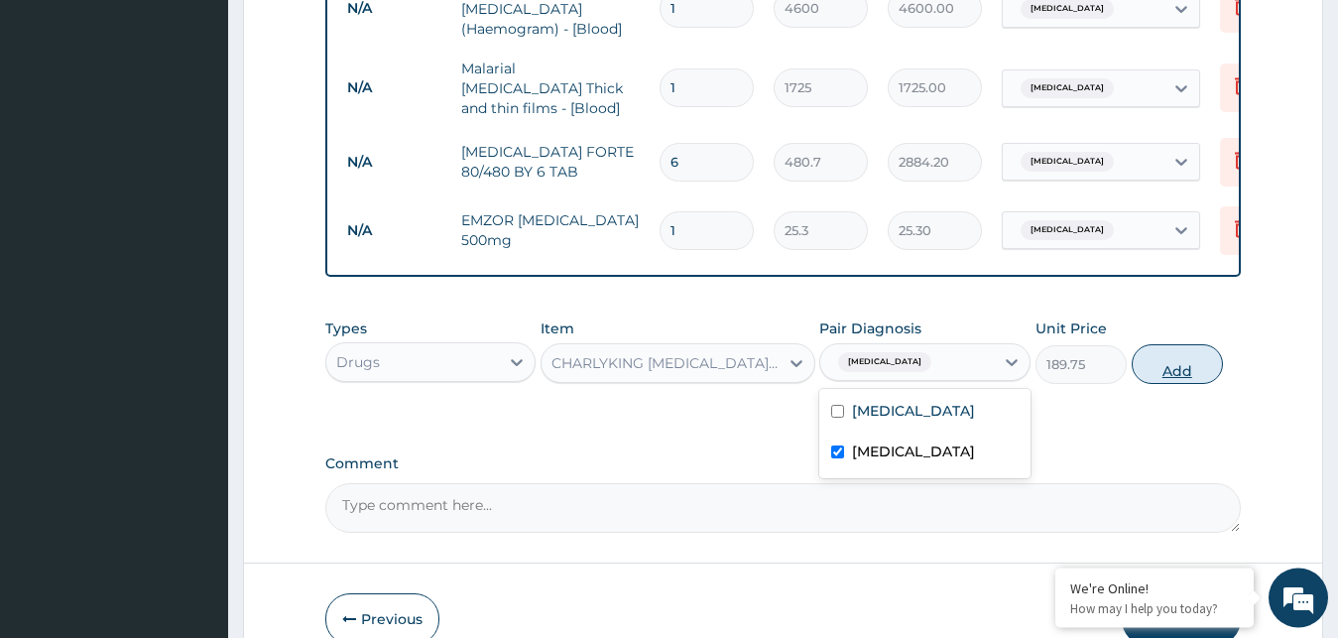
click at [1173, 374] on button "Add" at bounding box center [1177, 364] width 91 height 40
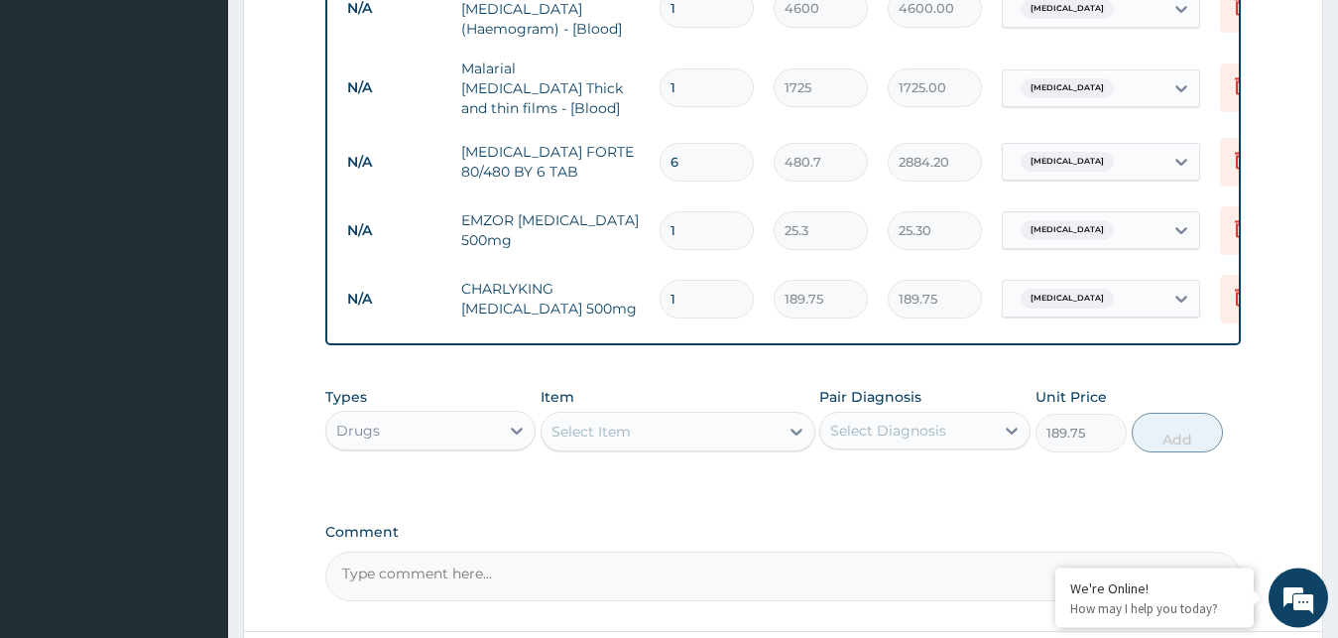
type input "0"
click at [710, 212] on input "1" at bounding box center [707, 230] width 94 height 39
type input "18"
type input "455.40"
type input "18"
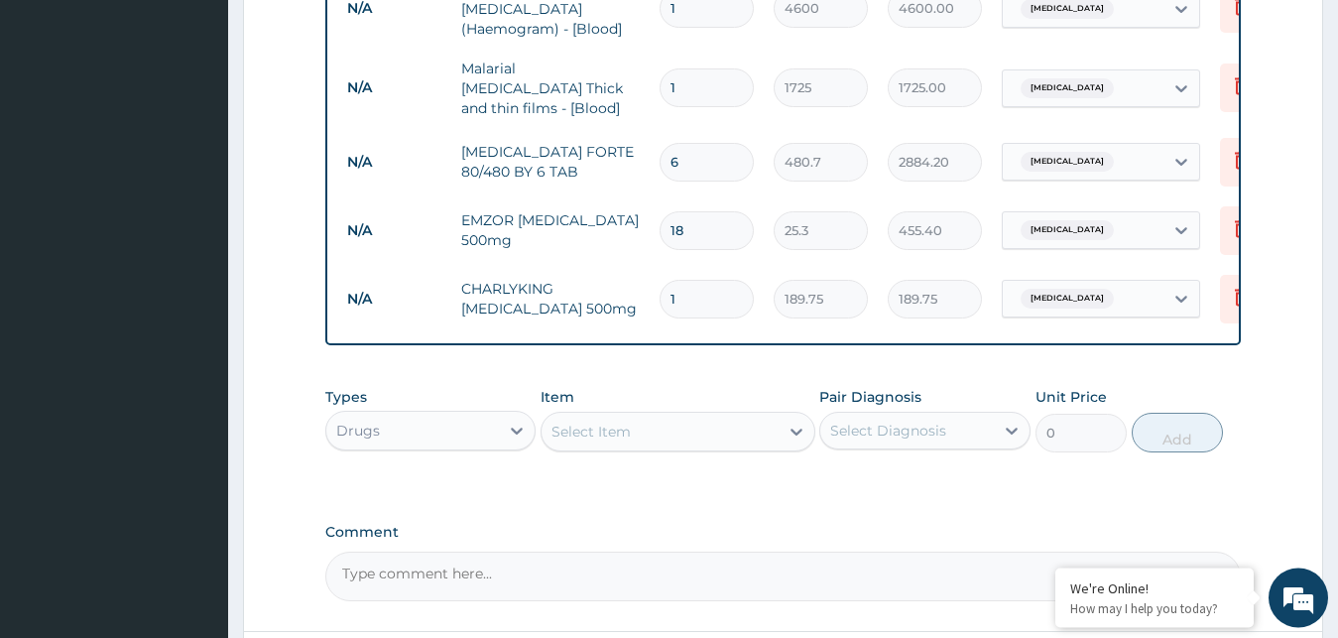
click at [728, 287] on input "1" at bounding box center [707, 299] width 94 height 39
type input "10"
type input "1897.50"
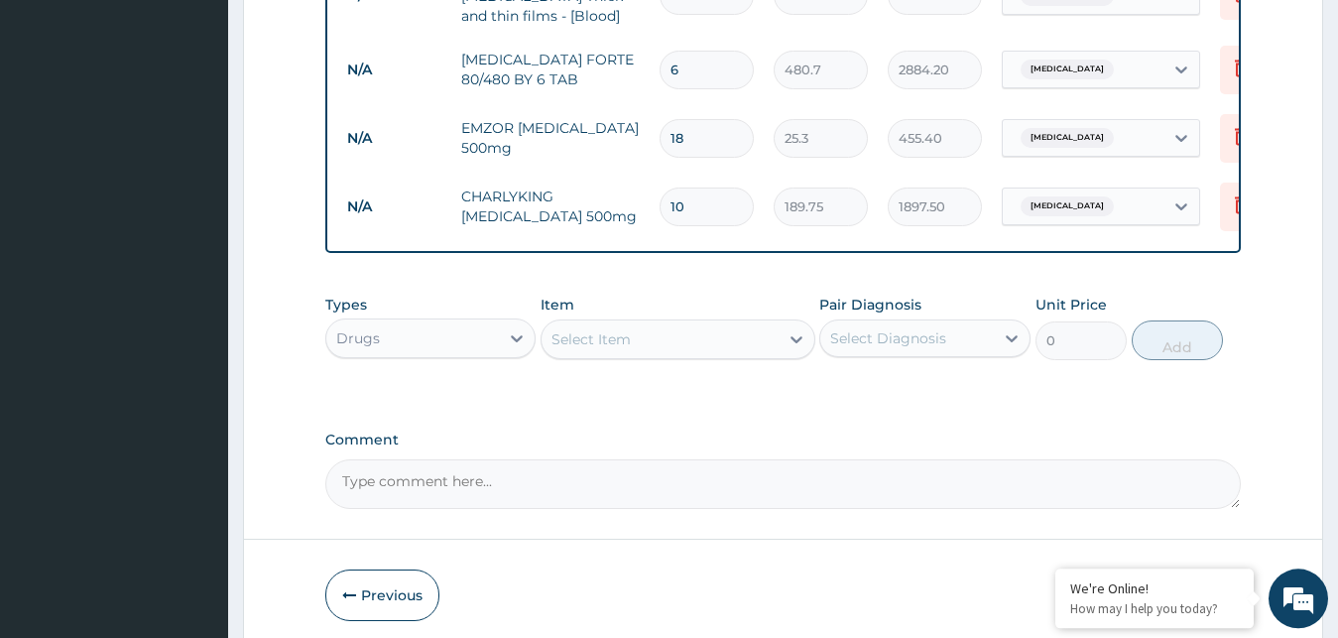
scroll to position [1079, 0]
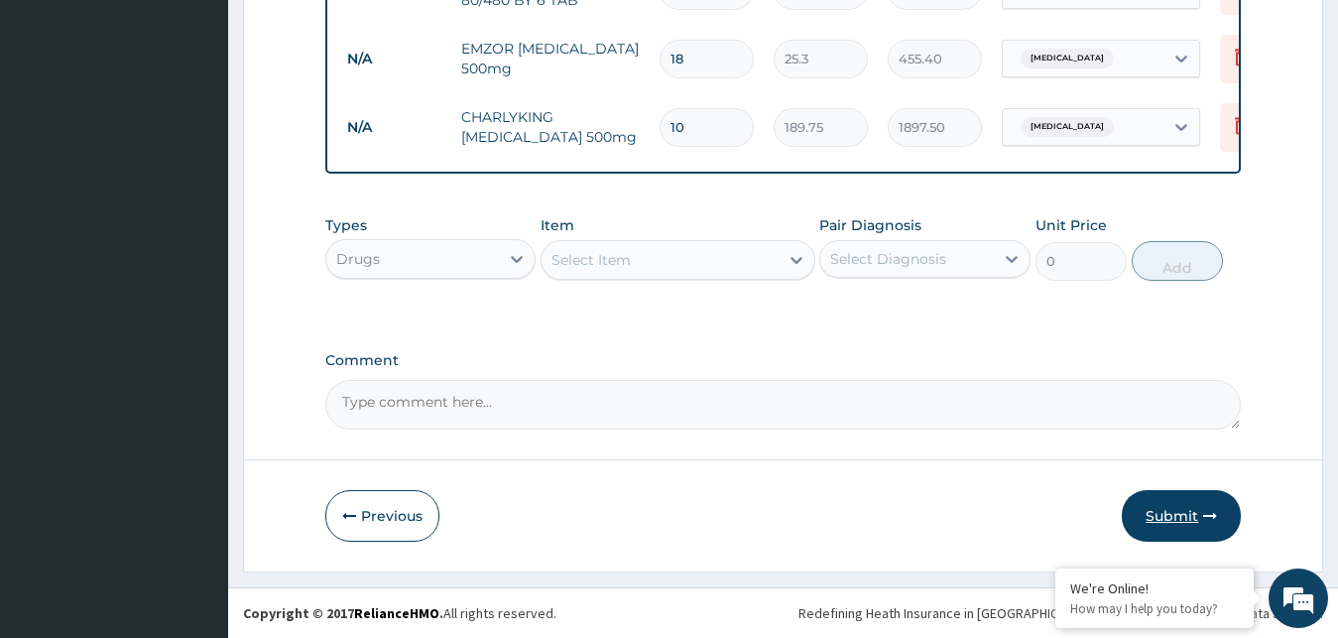
type input "10"
click at [1182, 509] on button "Submit" at bounding box center [1181, 516] width 119 height 52
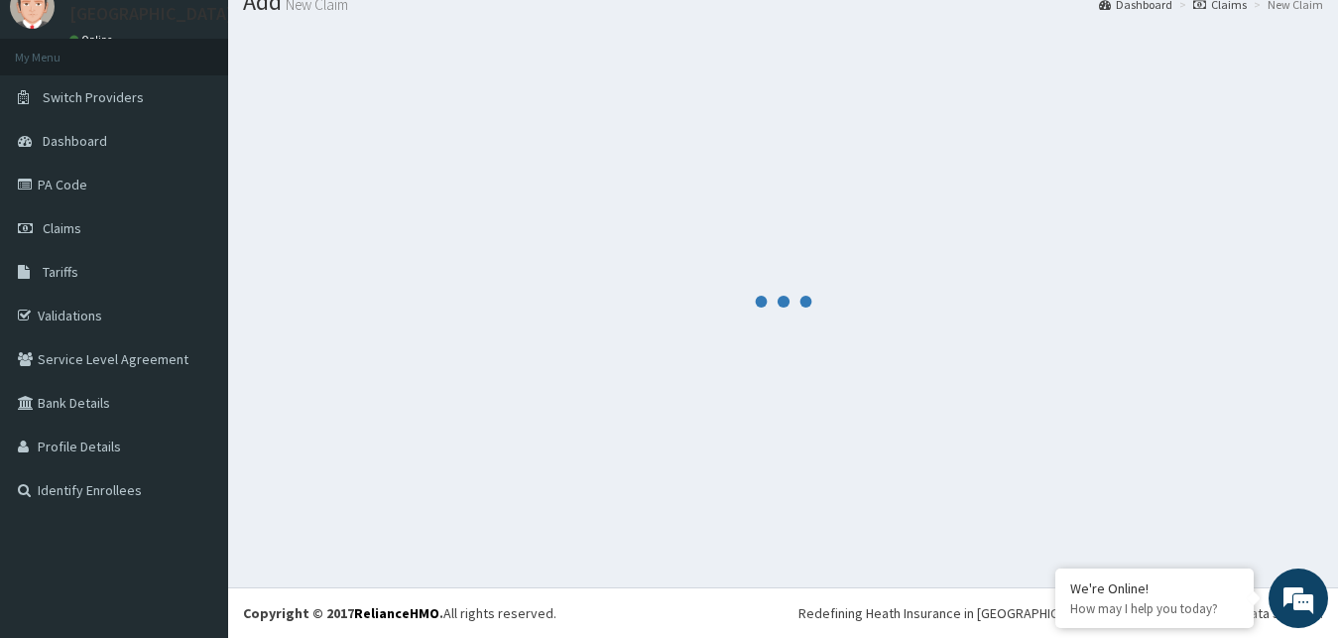
scroll to position [75, 0]
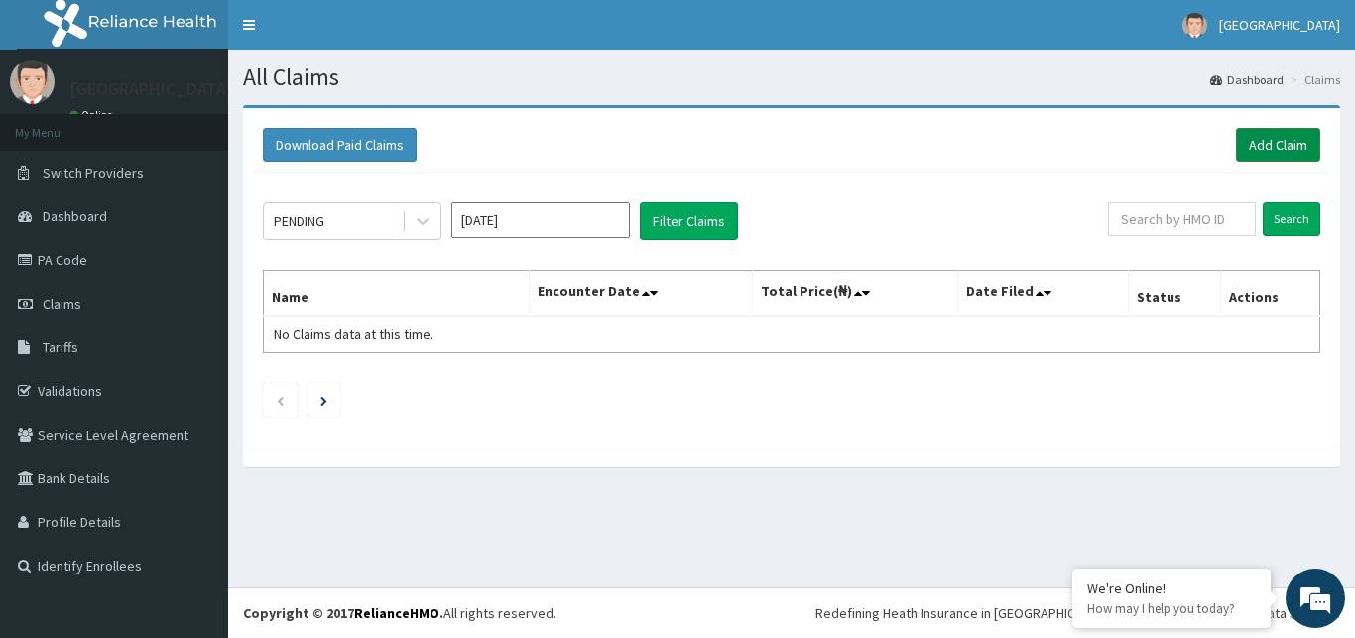
click at [1283, 149] on link "Add Claim" at bounding box center [1278, 145] width 84 height 34
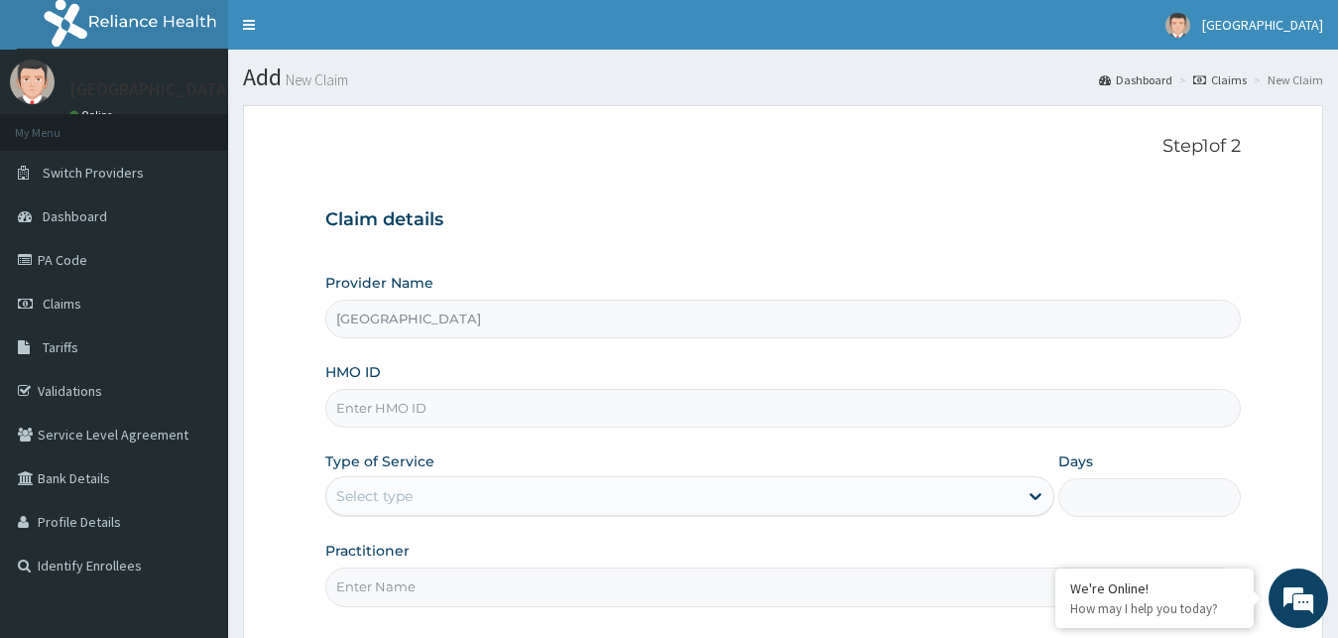
click at [720, 389] on input "HMO ID" at bounding box center [783, 408] width 917 height 39
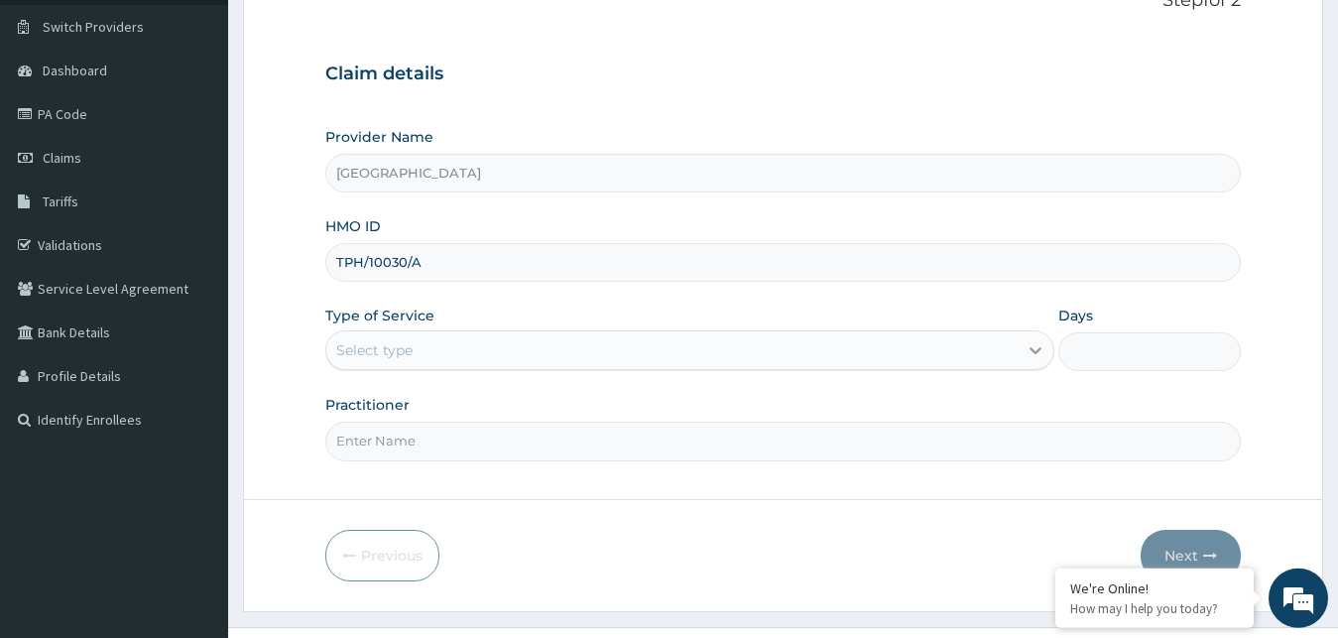
type input "TPH/10030/A"
click at [1031, 354] on icon at bounding box center [1036, 350] width 20 height 20
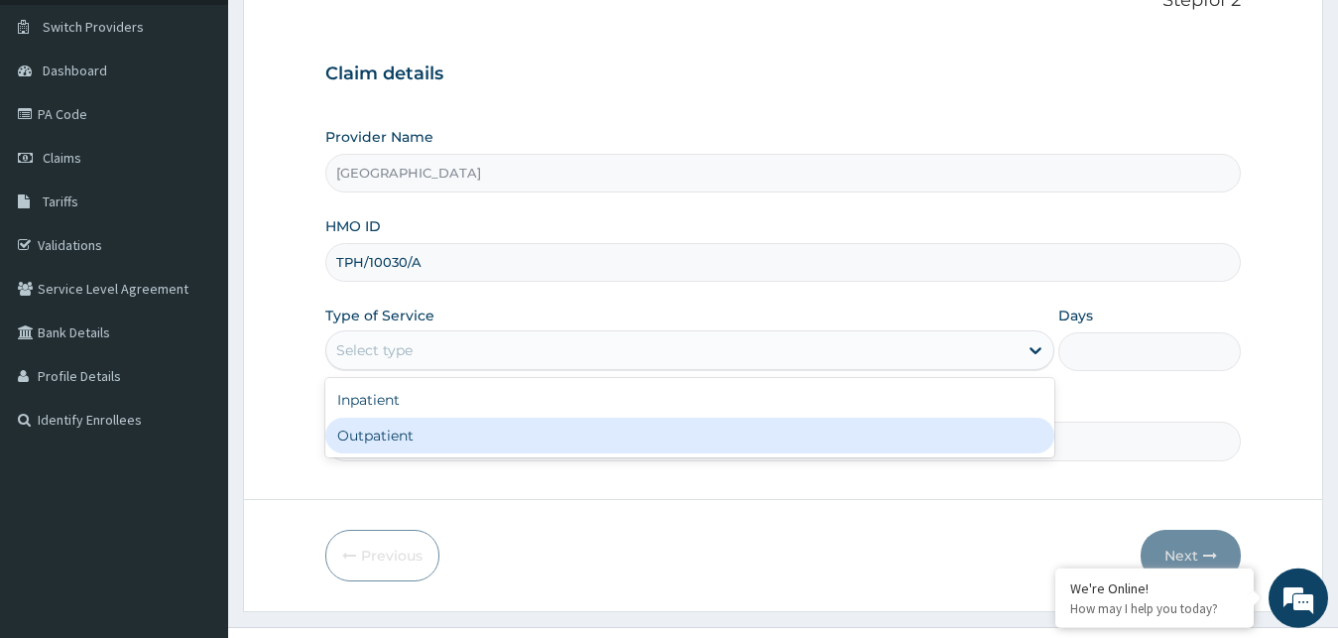
click at [730, 442] on div "Outpatient" at bounding box center [690, 436] width 730 height 36
type input "1"
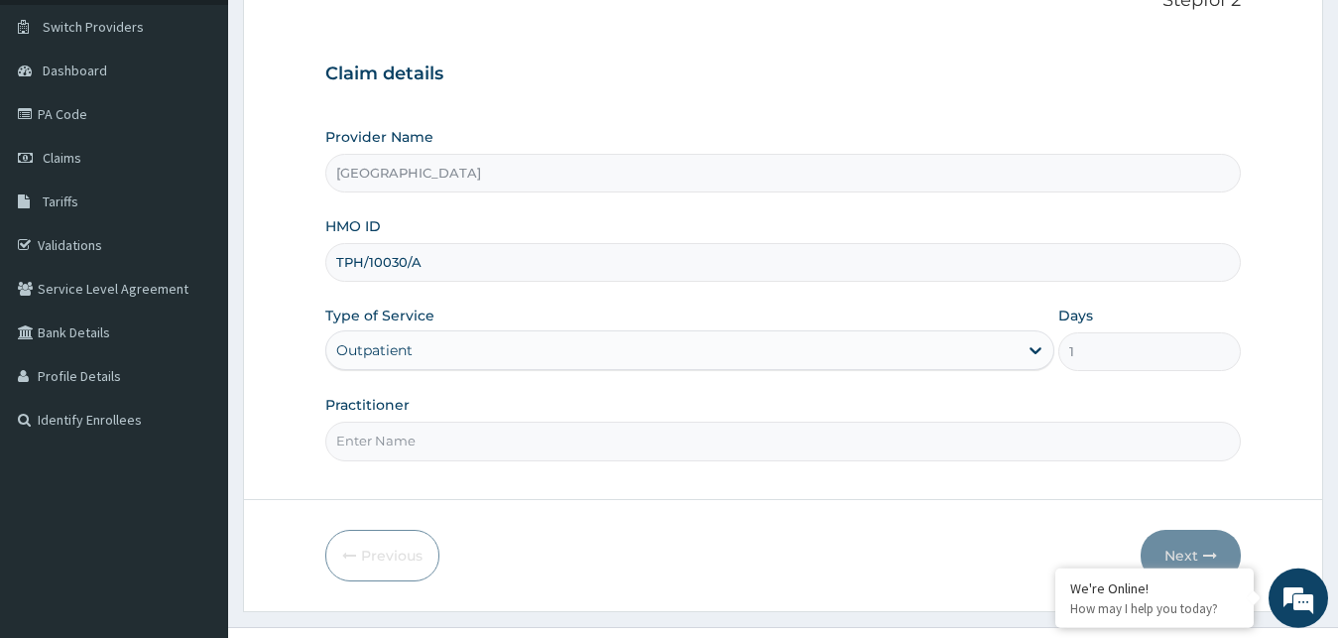
click at [643, 441] on input "Practitioner" at bounding box center [783, 441] width 917 height 39
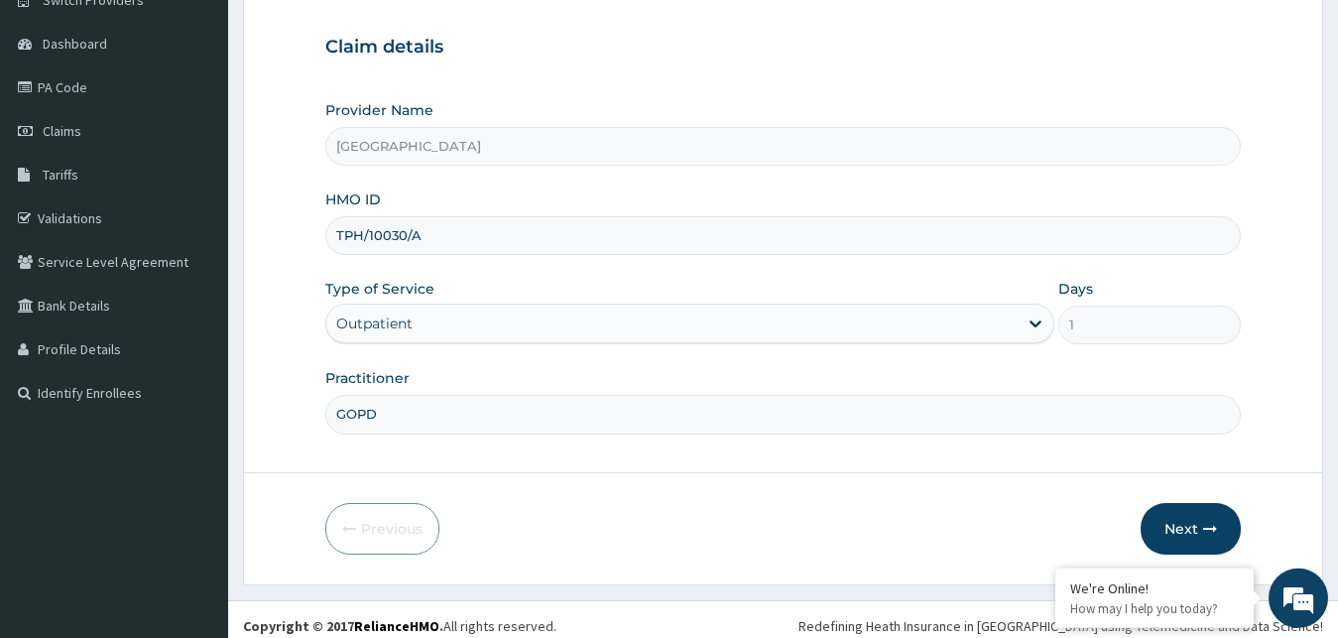
scroll to position [186, 0]
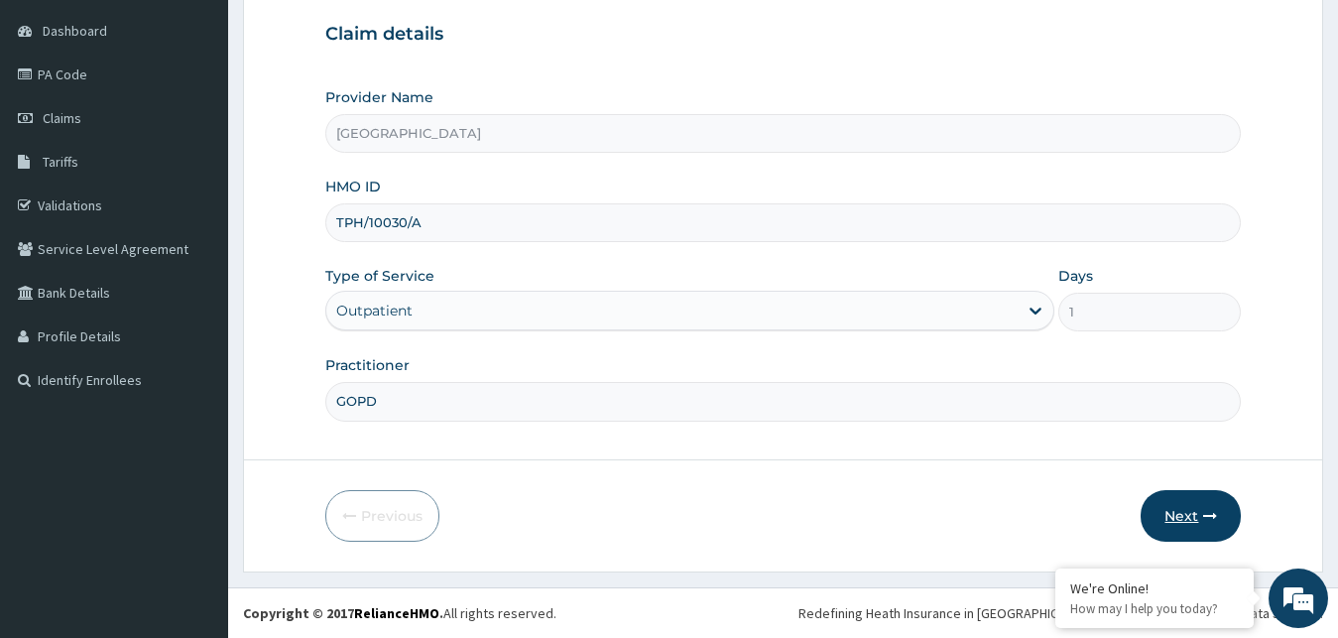
type input "GOPD"
click at [1192, 518] on button "Next" at bounding box center [1191, 516] width 100 height 52
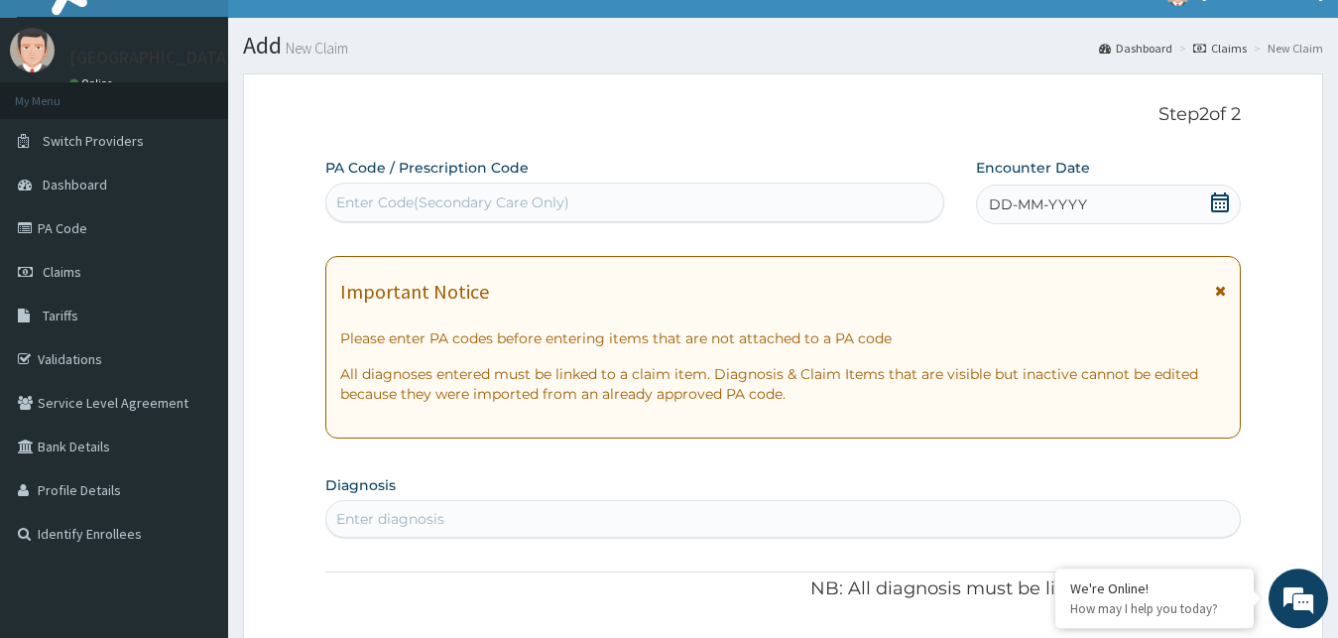
scroll to position [27, 0]
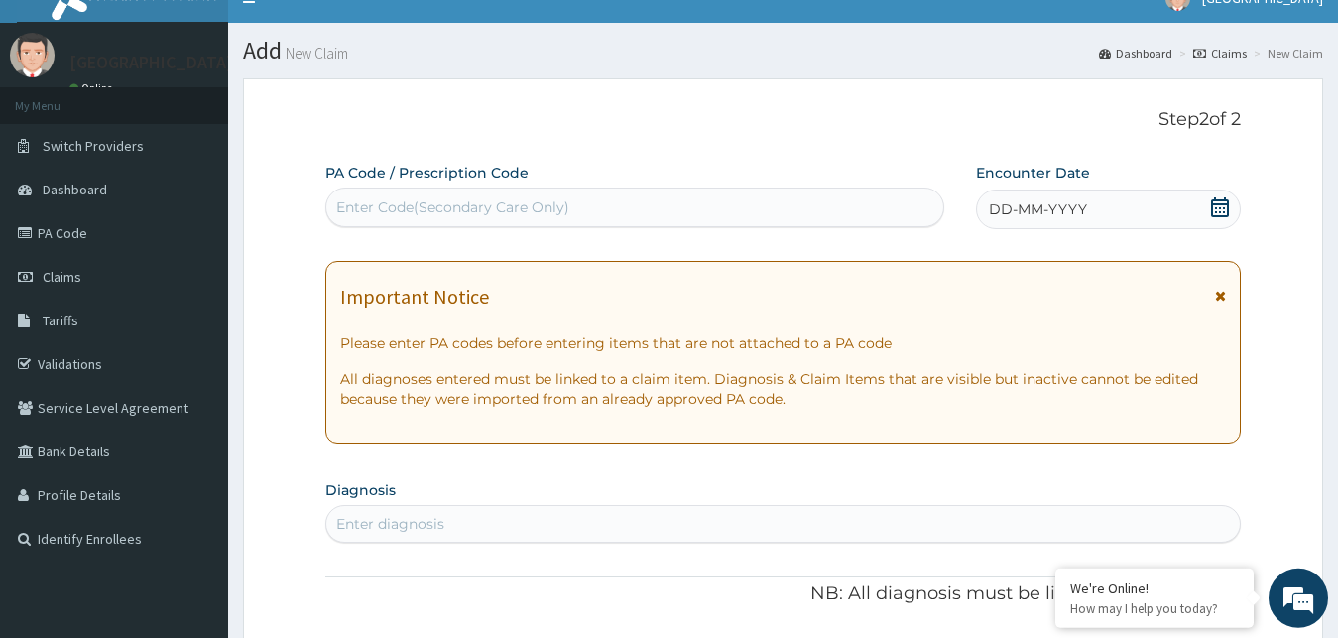
click at [1222, 207] on icon at bounding box center [1220, 207] width 20 height 20
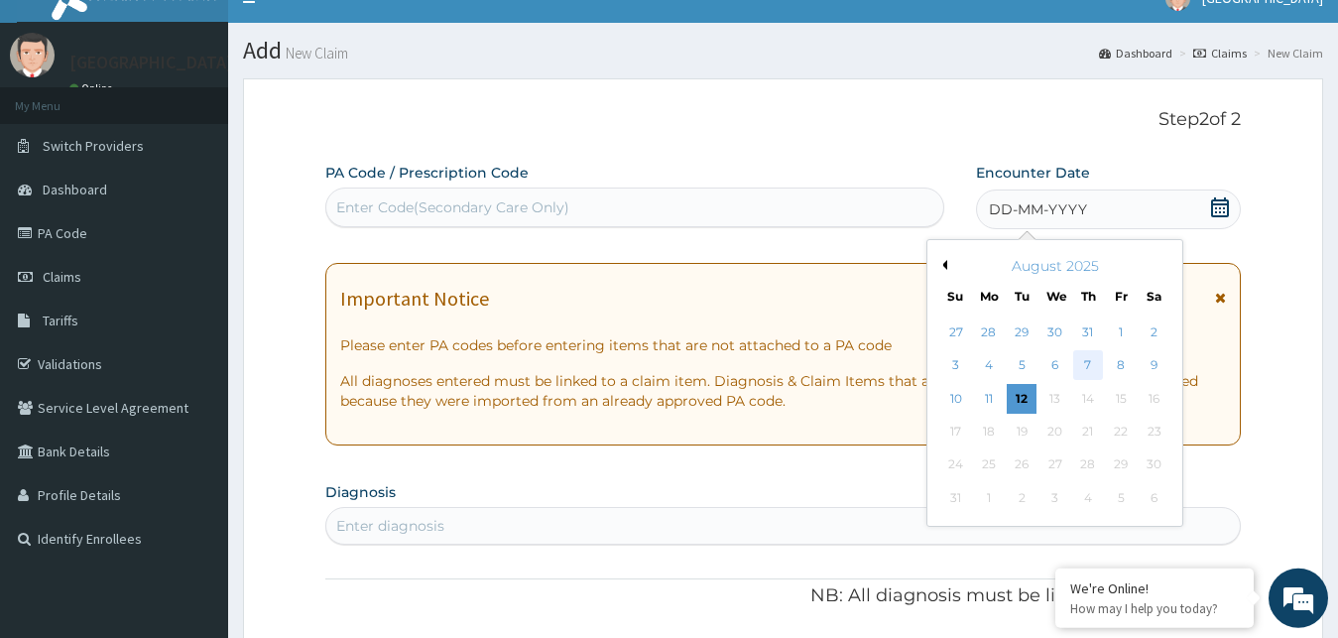
click at [1090, 358] on div "7" at bounding box center [1088, 366] width 30 height 30
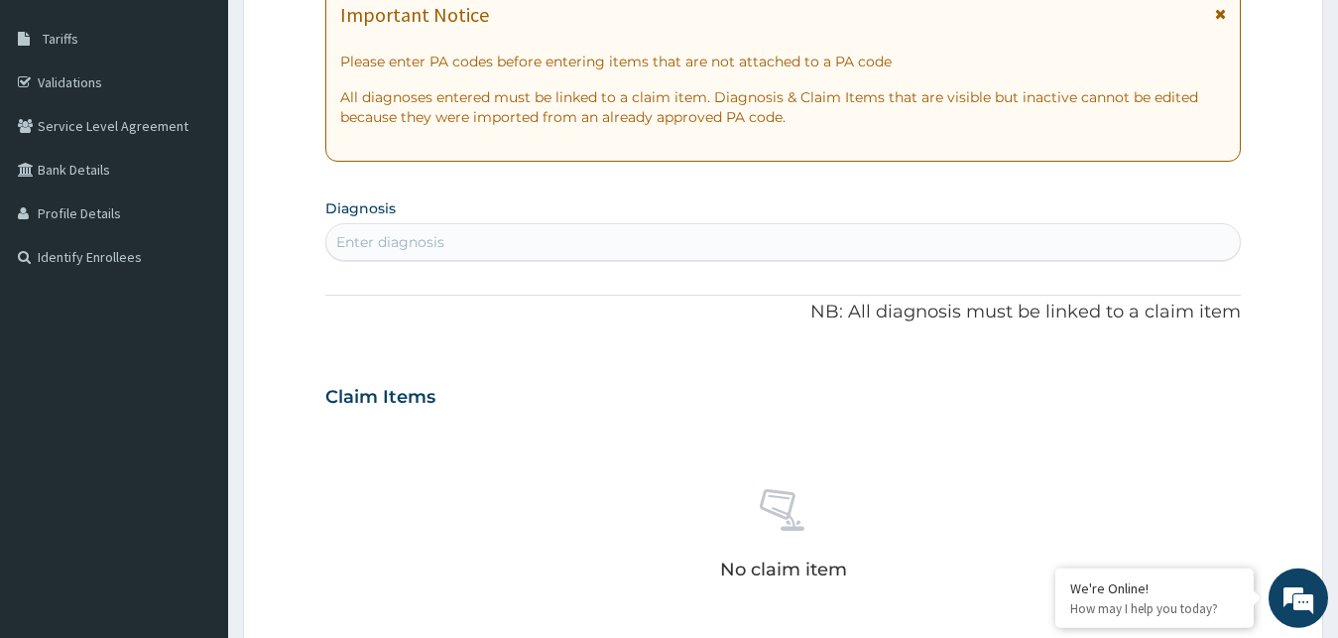
scroll to position [305, 0]
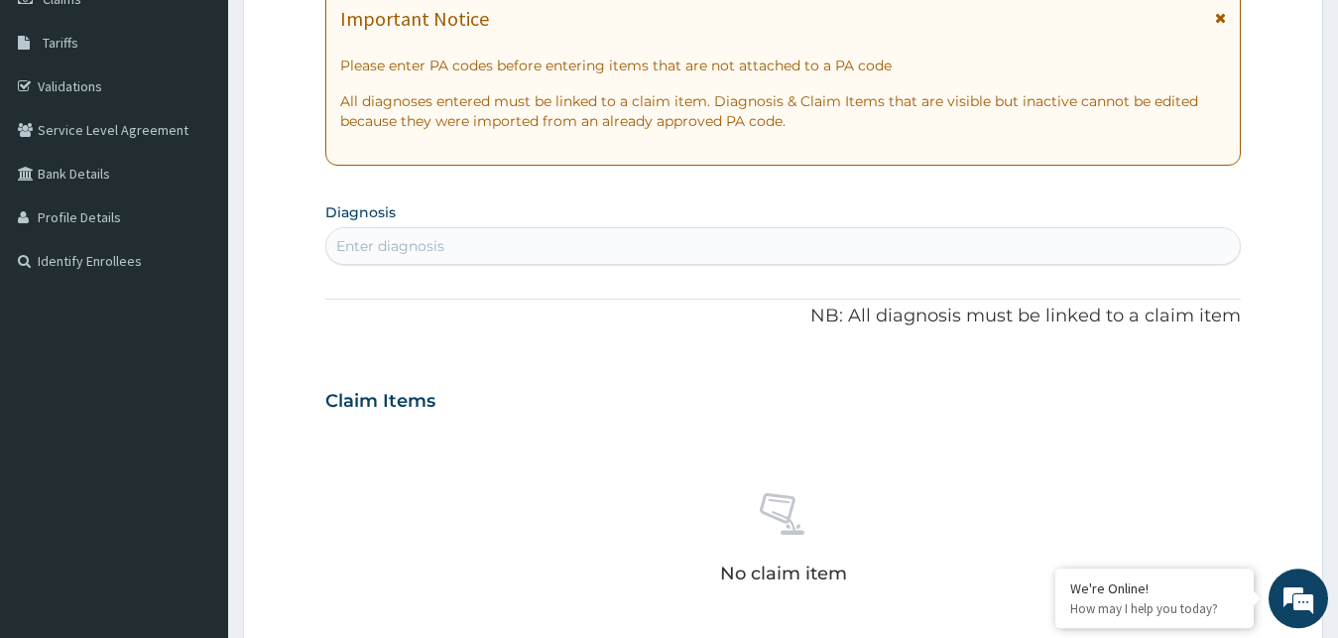
click at [926, 247] on div "Enter diagnosis" at bounding box center [783, 246] width 915 height 32
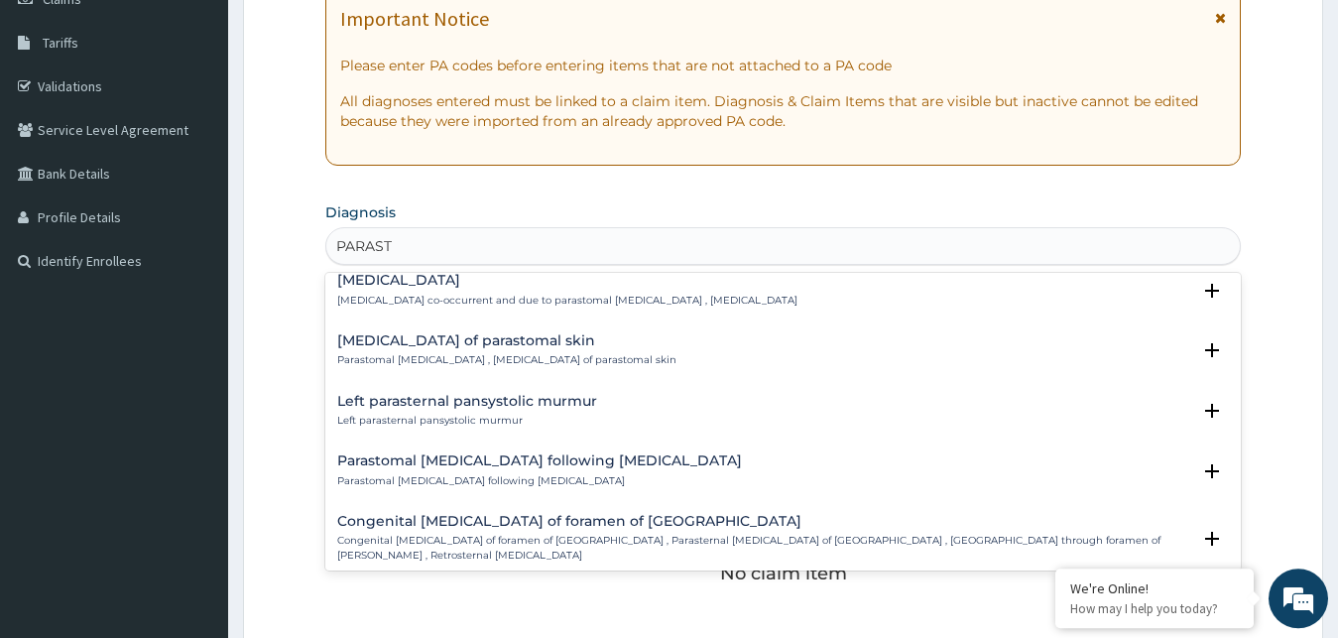
scroll to position [0, 0]
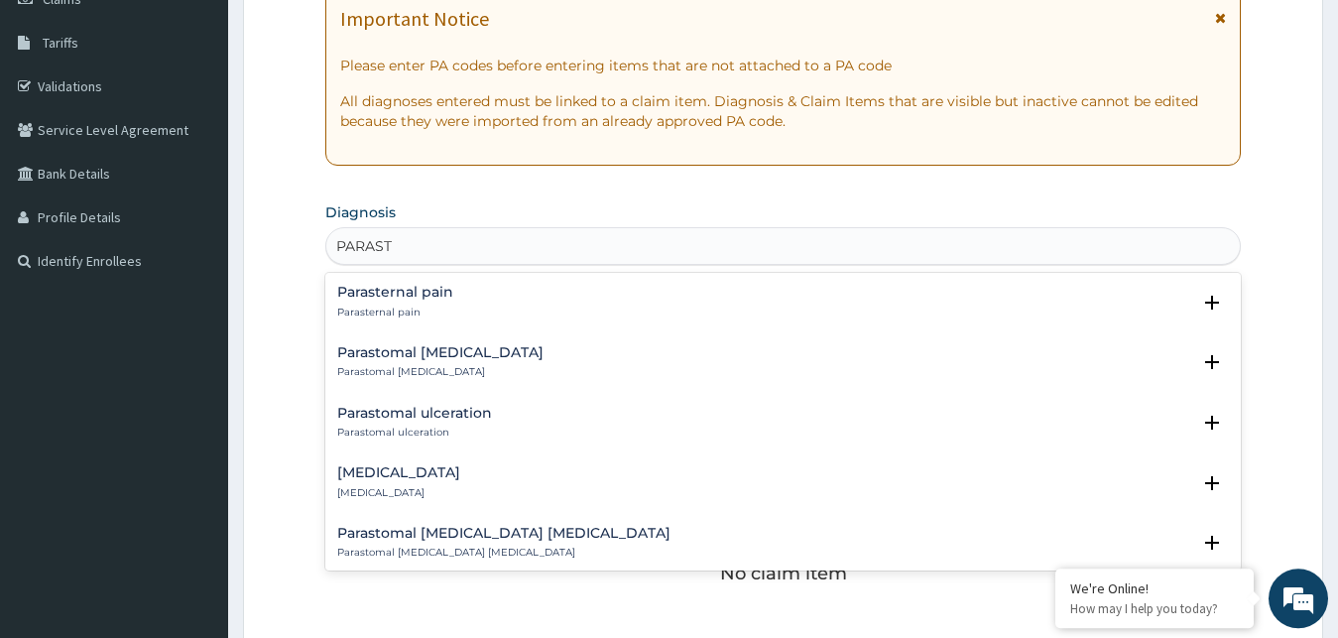
type input "PARAST"
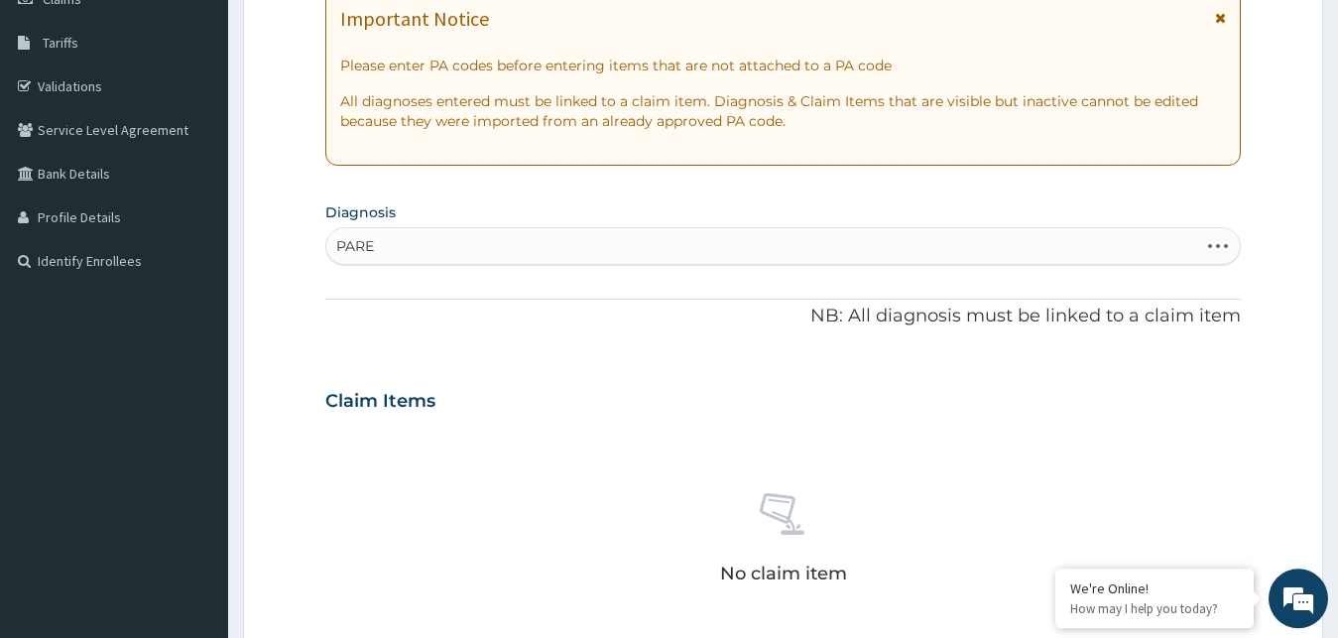
type input "PARES"
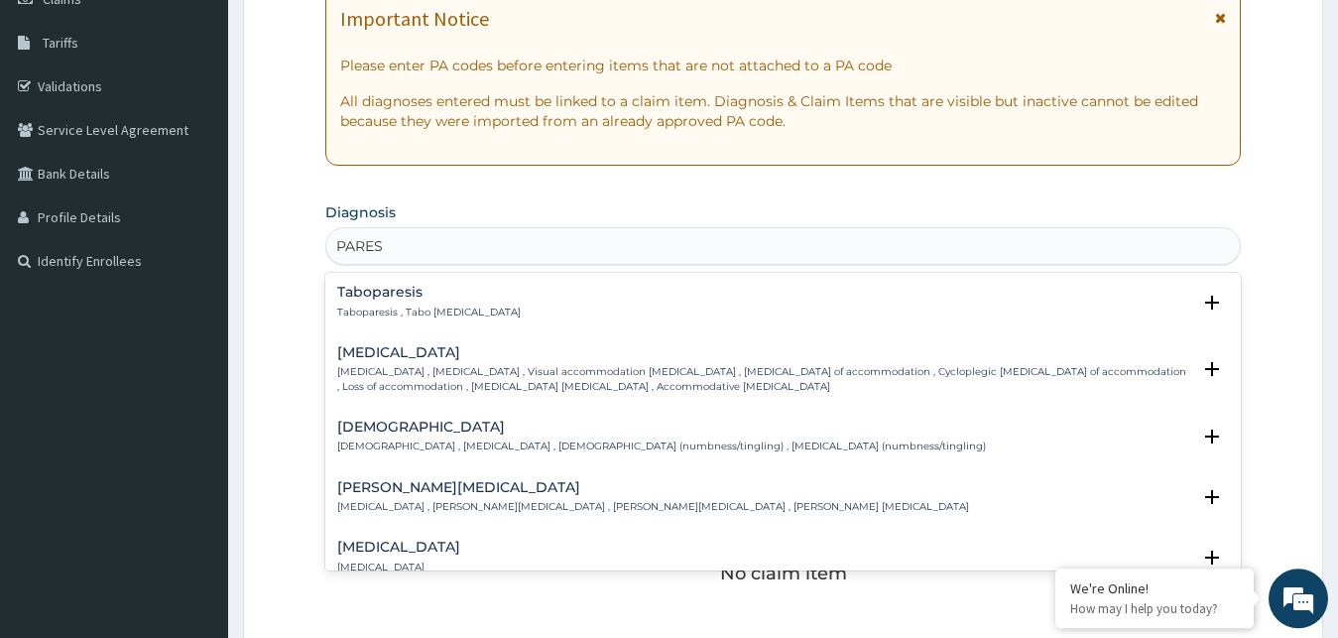
click at [624, 438] on div "Paresthesia Paresthesia , Paraesthesia , Paraesthesia (numbness/tingling) , Par…" at bounding box center [661, 437] width 649 height 35
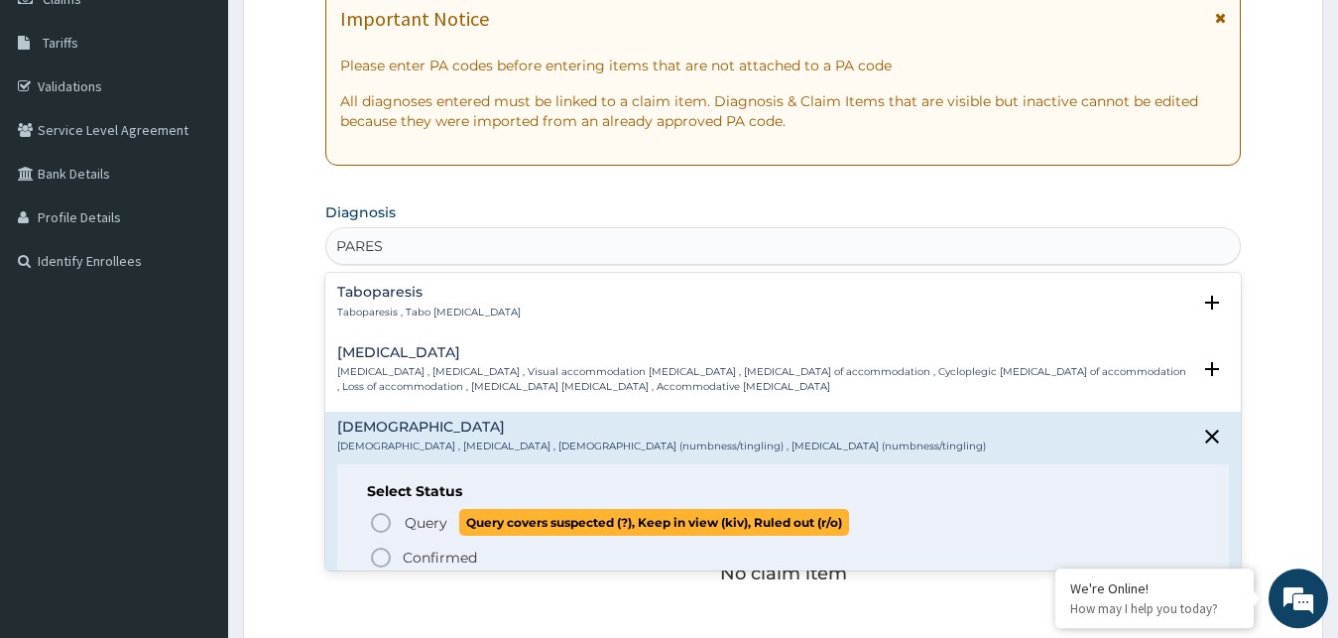
click at [380, 520] on icon "status option query" at bounding box center [381, 523] width 24 height 24
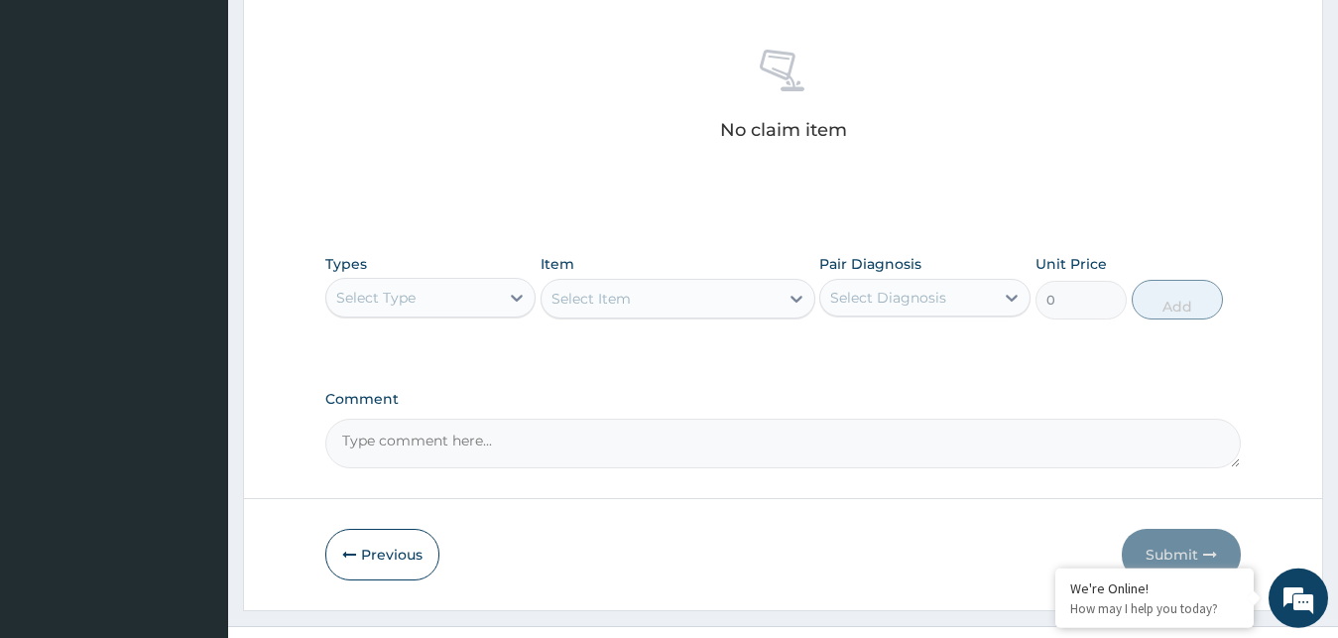
scroll to position [756, 0]
click at [433, 297] on div "Select Type" at bounding box center [413, 296] width 174 height 32
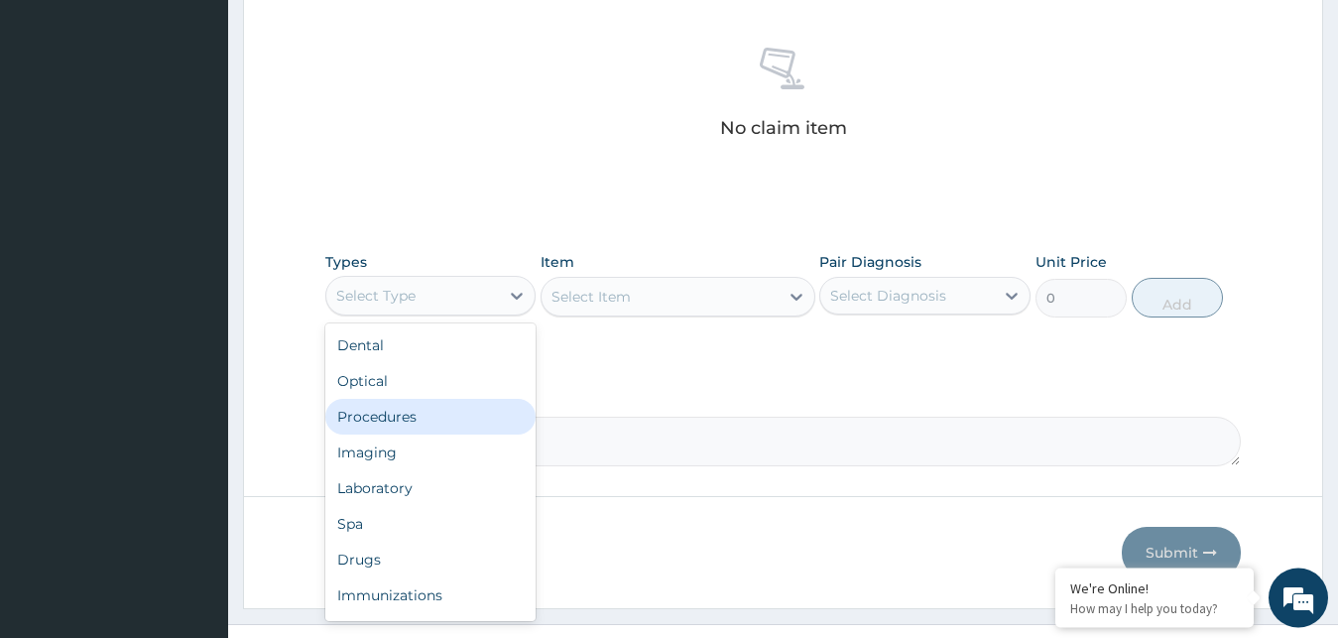
click at [420, 416] on div "Procedures" at bounding box center [430, 417] width 211 height 36
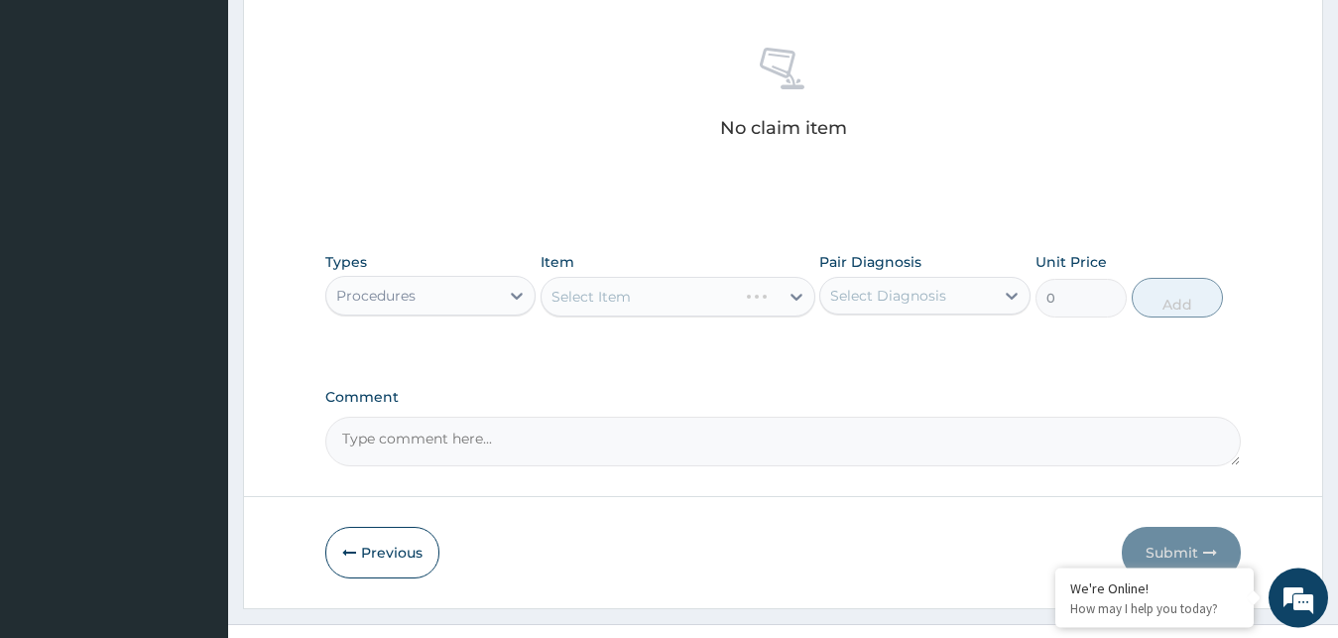
click at [650, 294] on div "Select Item" at bounding box center [678, 297] width 275 height 40
click at [791, 297] on icon at bounding box center [797, 297] width 20 height 20
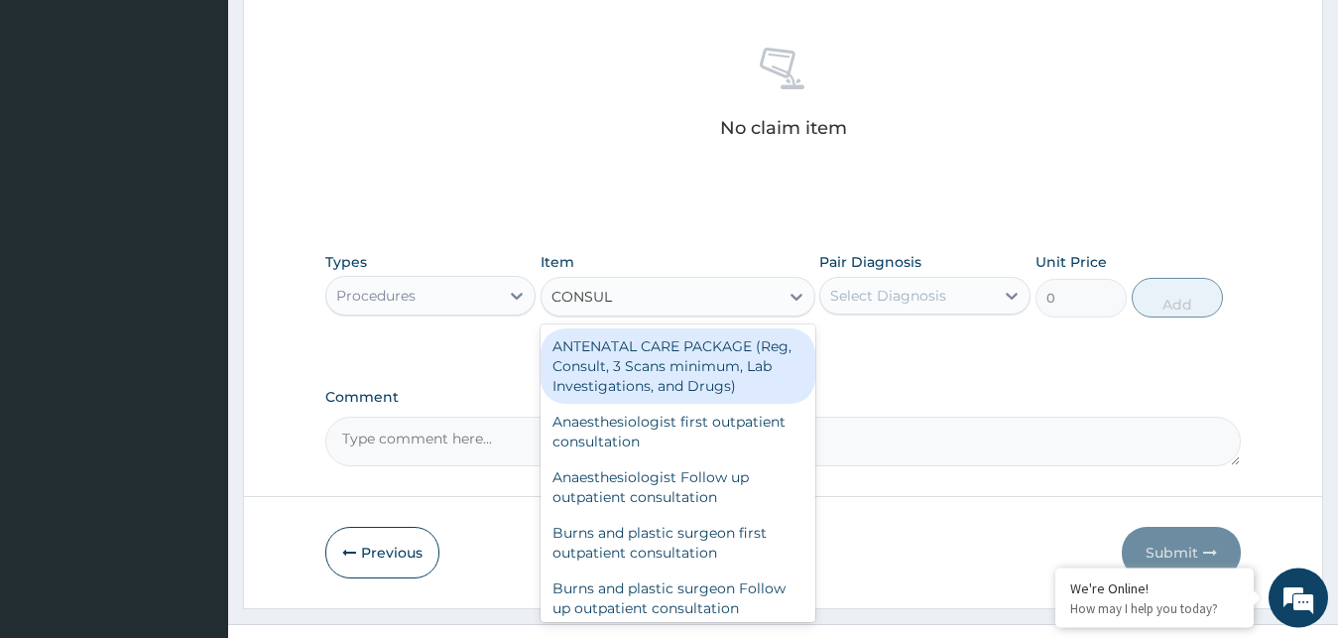
type input "CONSULT"
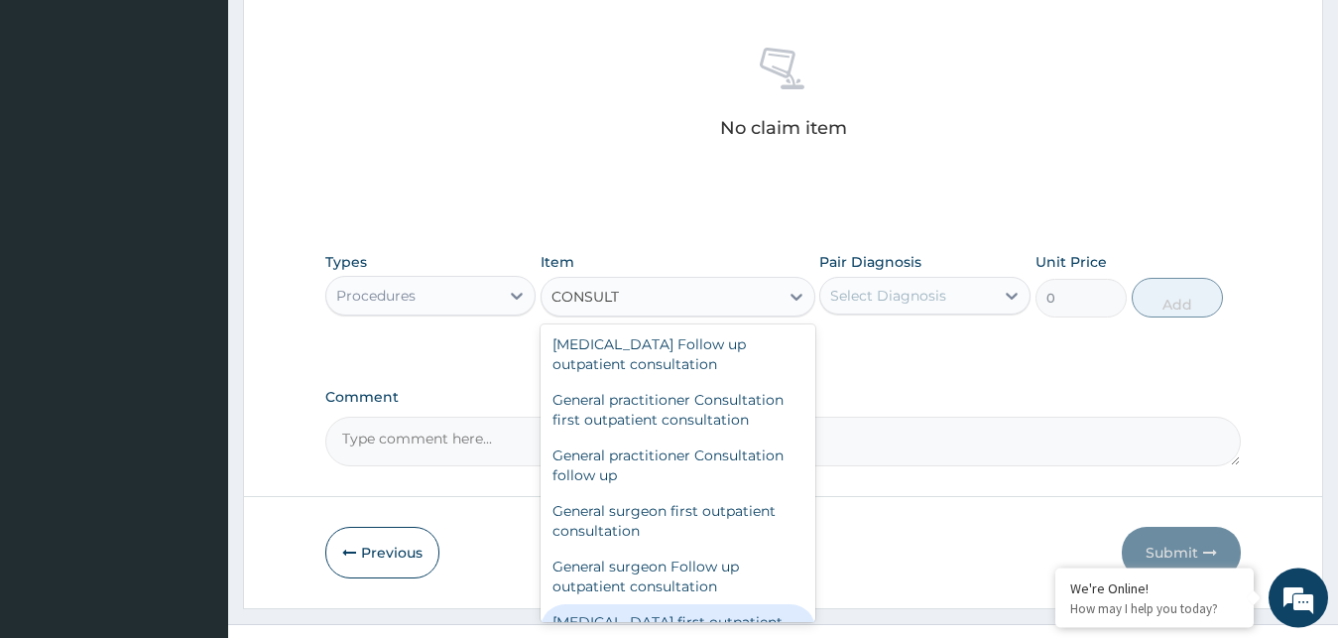
scroll to position [1071, 0]
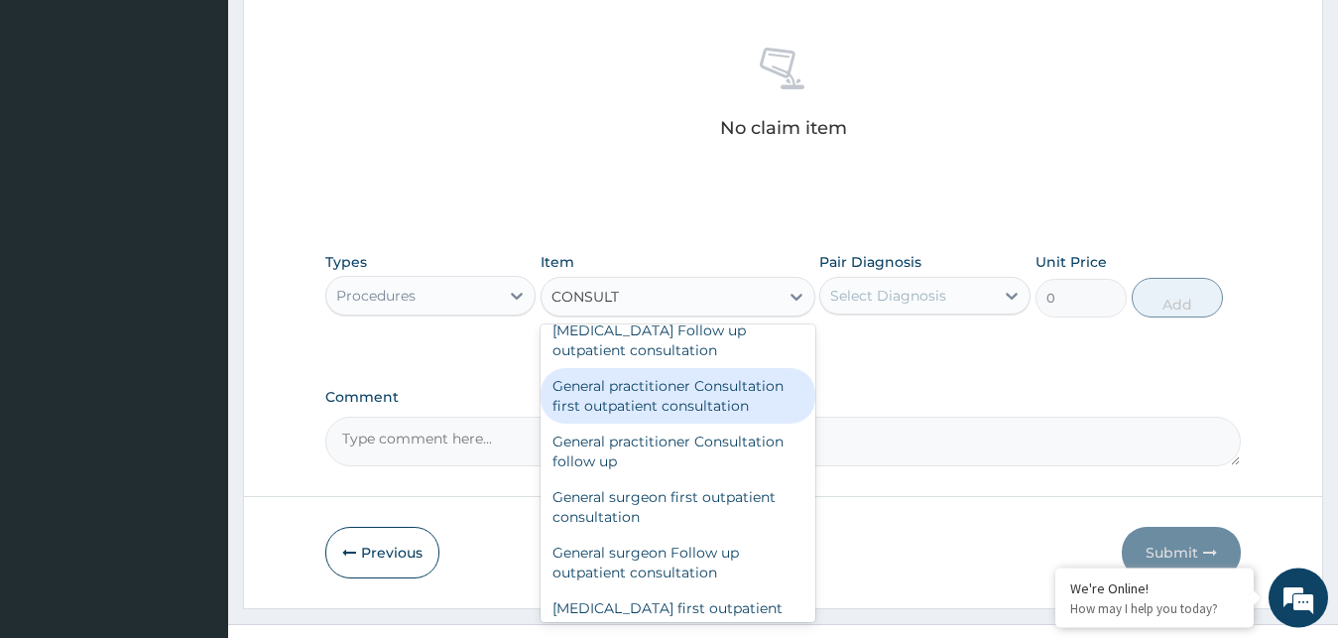
click at [647, 397] on div "General practitioner Consultation first outpatient consultation" at bounding box center [678, 396] width 275 height 56
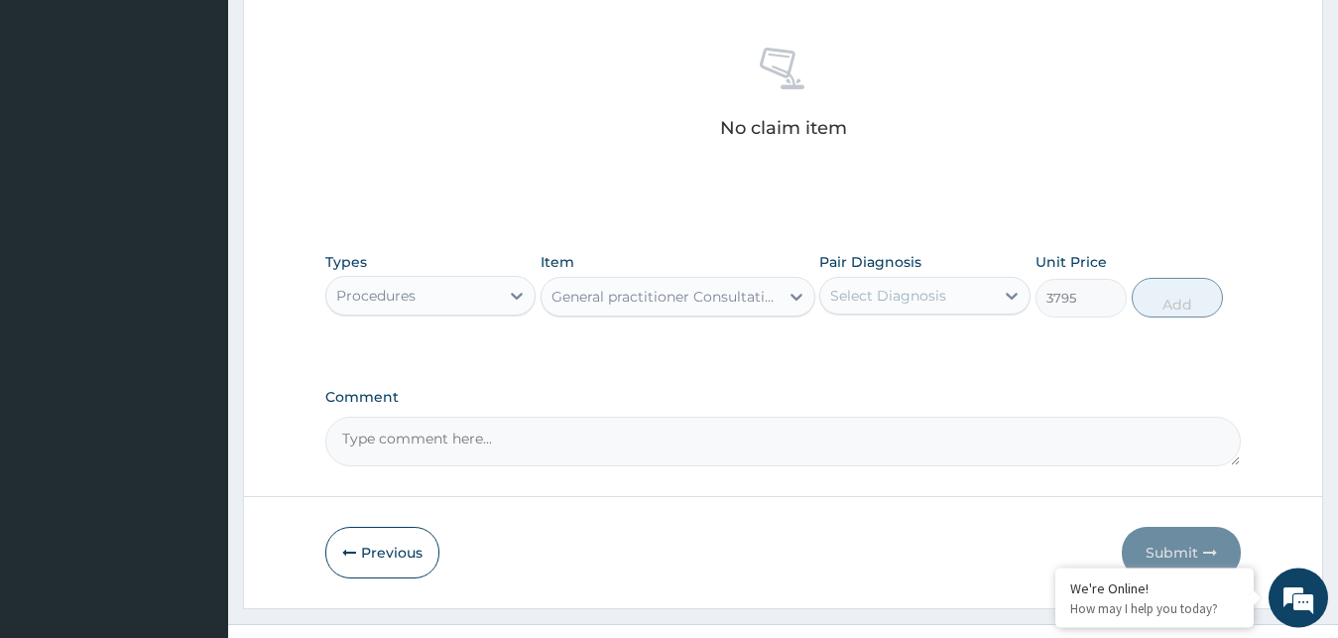
type input "3795"
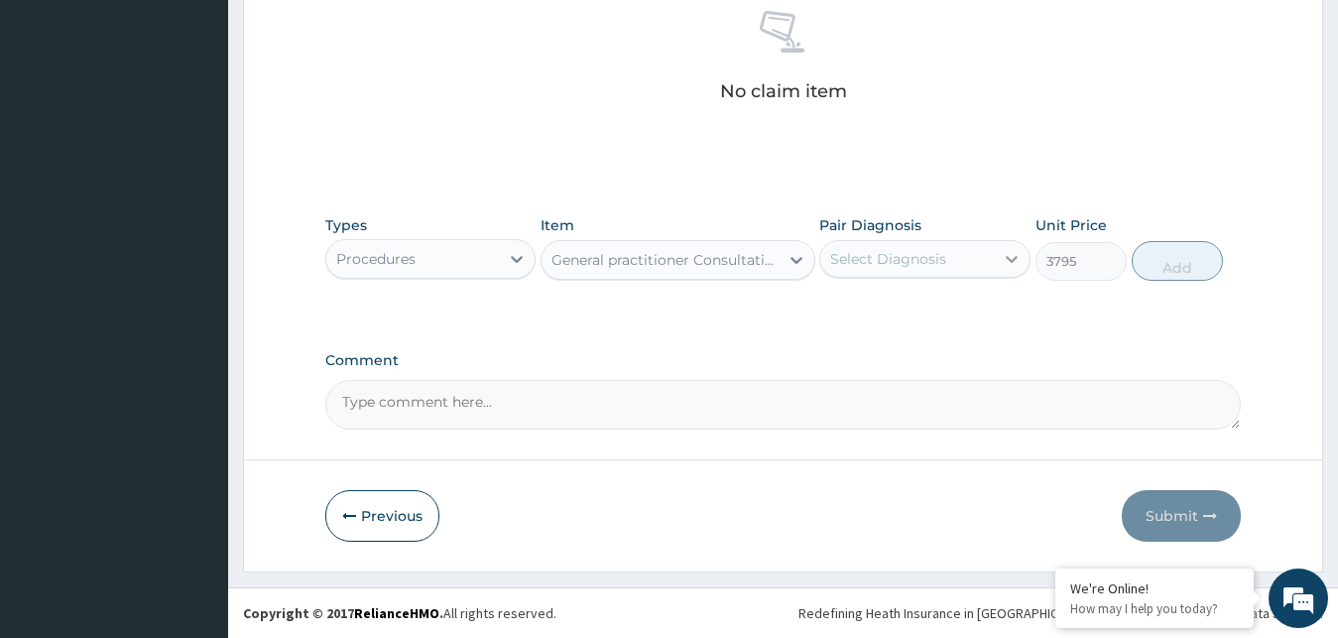
click at [1016, 256] on icon at bounding box center [1012, 259] width 20 height 20
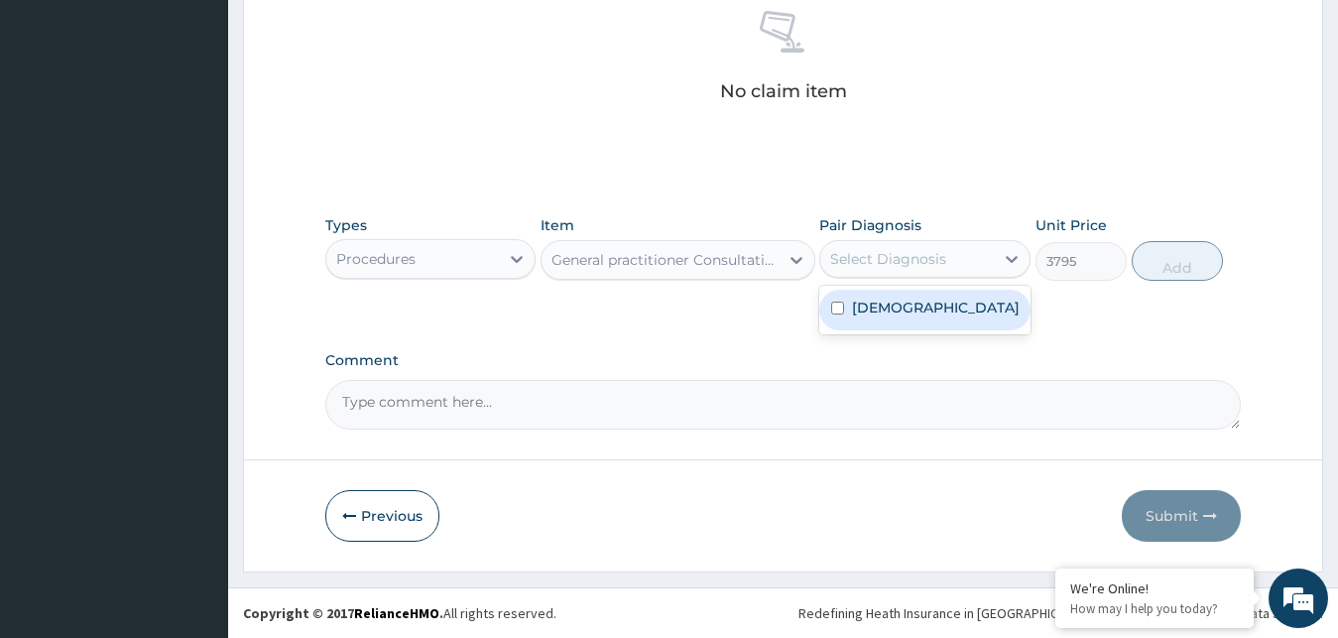
click at [934, 311] on label "Paresthesia" at bounding box center [936, 308] width 168 height 20
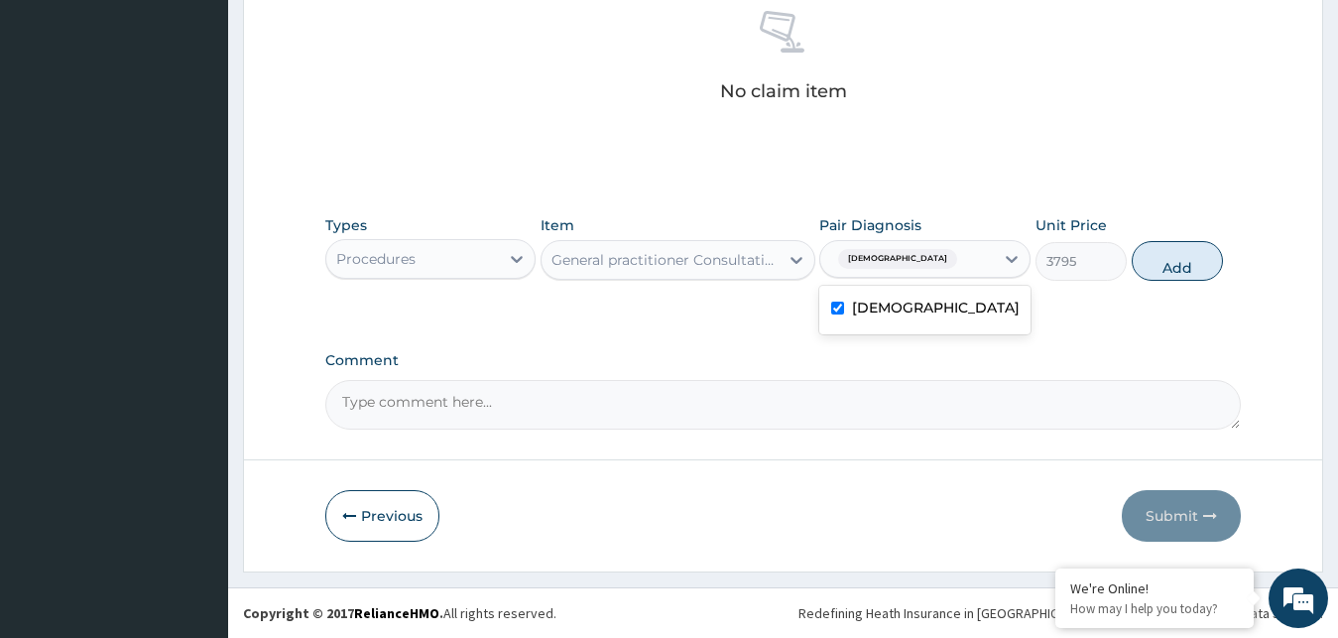
checkbox input "true"
click at [1186, 265] on button "Add" at bounding box center [1177, 261] width 91 height 40
type input "0"
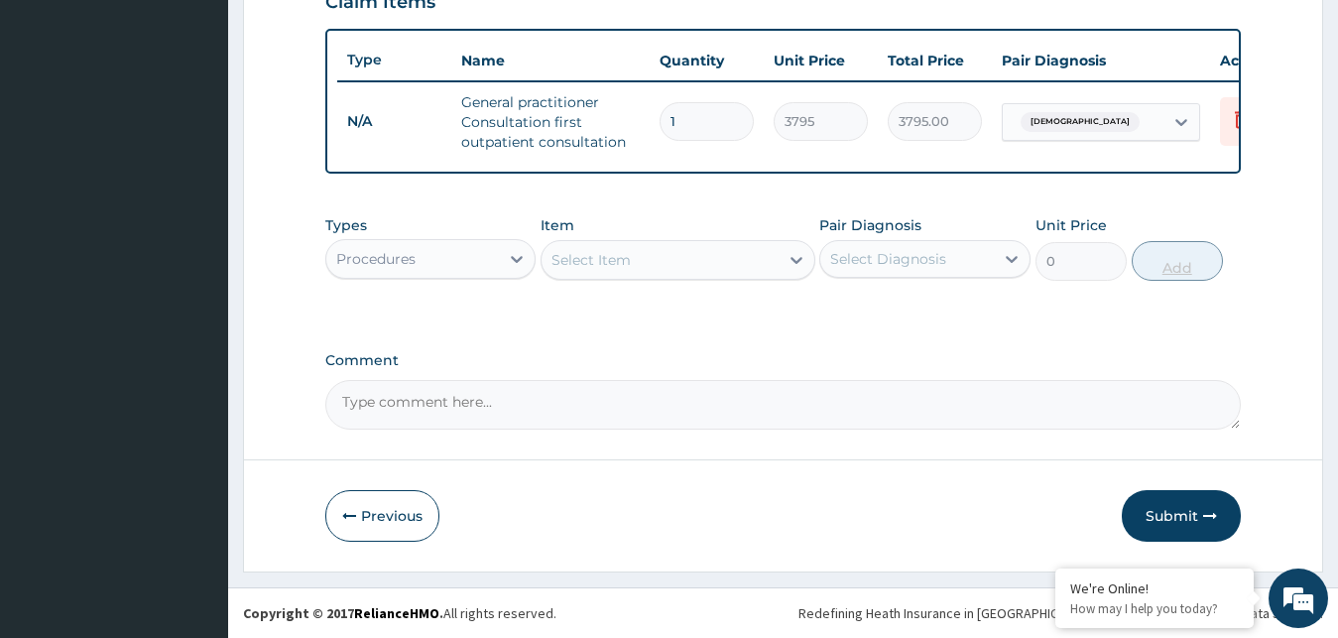
scroll to position [726, 0]
click at [1198, 515] on button "Submit" at bounding box center [1181, 516] width 119 height 52
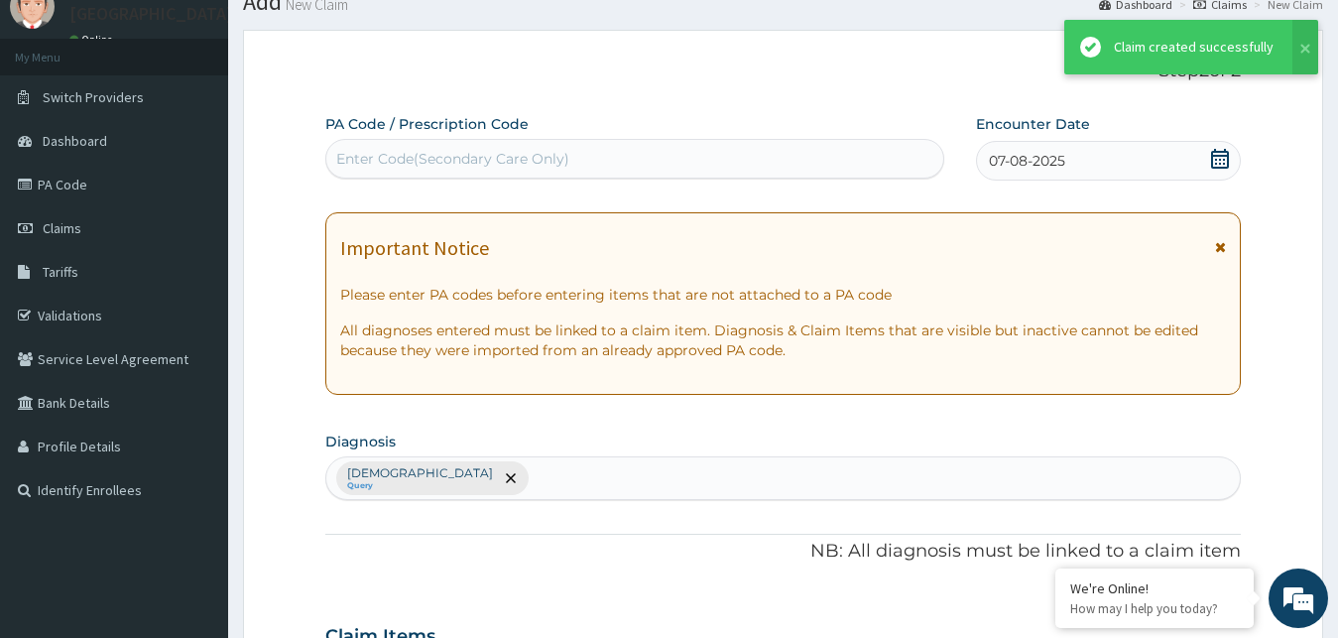
scroll to position [0, 0]
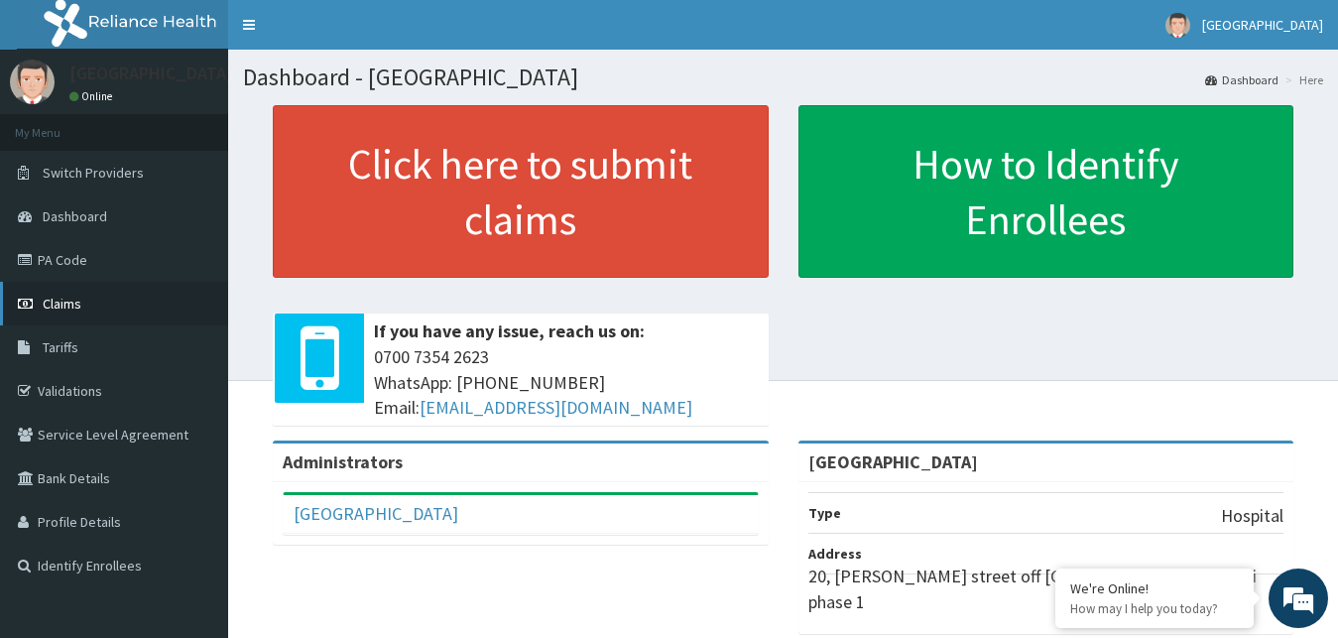
click at [56, 307] on span "Claims" at bounding box center [62, 304] width 39 height 18
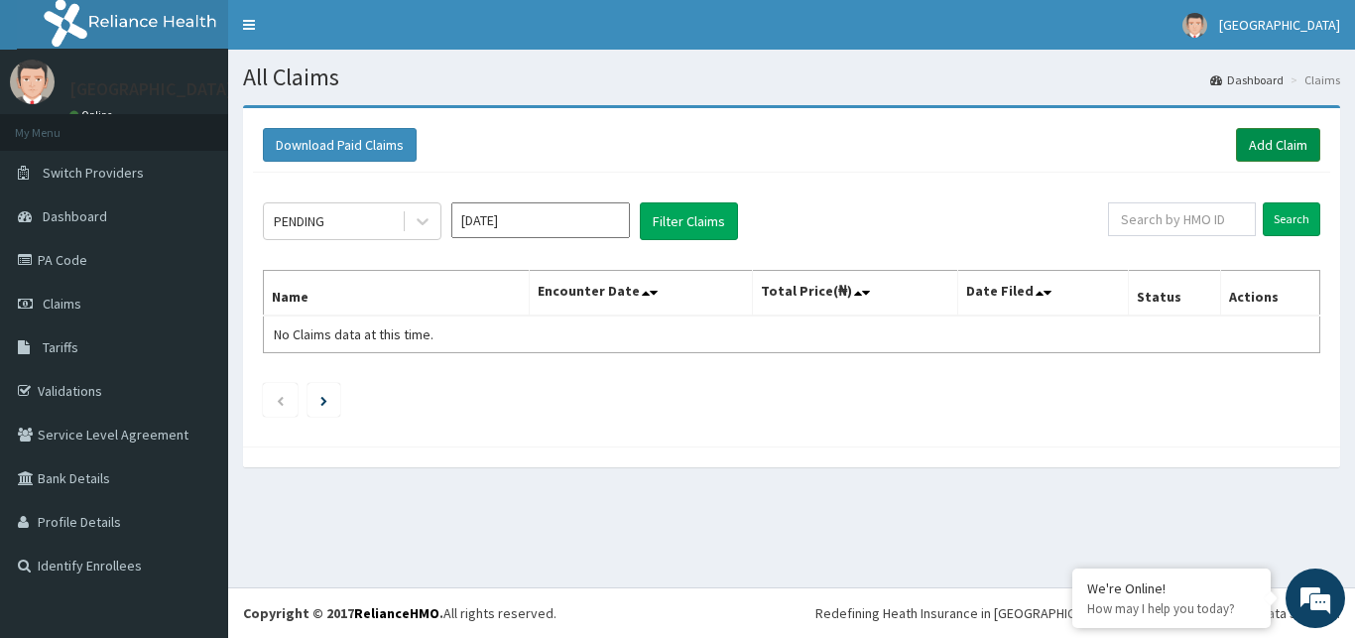
click at [1283, 147] on link "Add Claim" at bounding box center [1278, 145] width 84 height 34
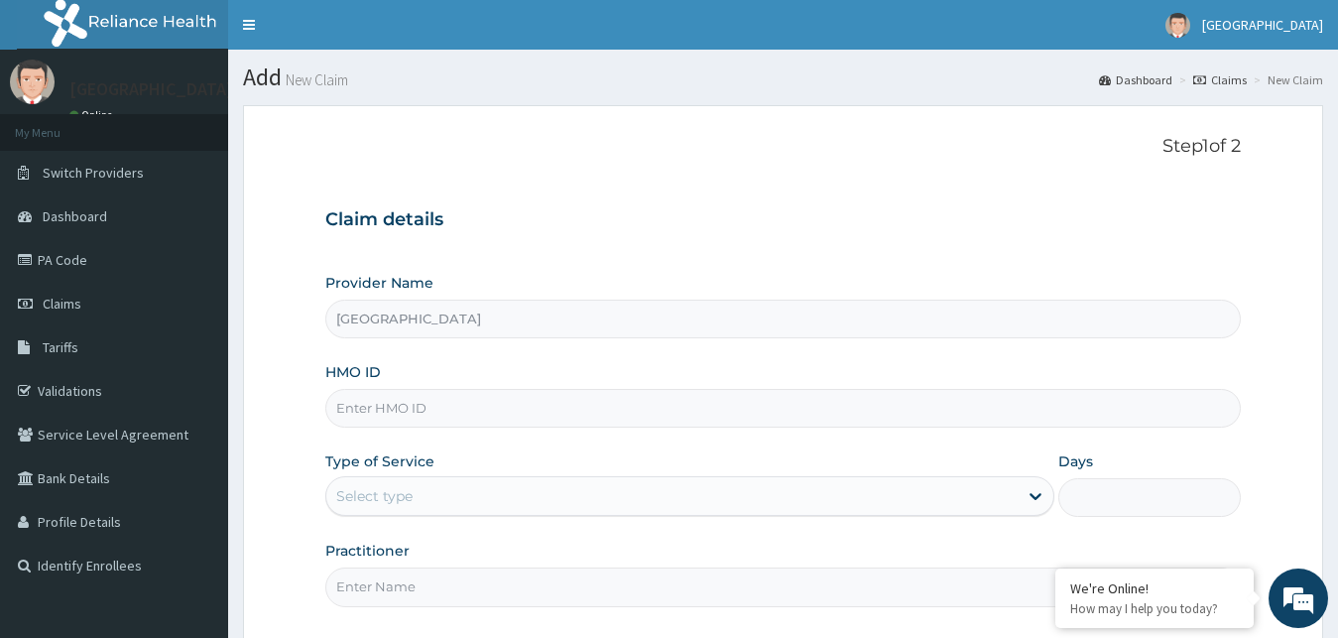
click at [390, 400] on input "HMO ID" at bounding box center [783, 408] width 917 height 39
type input "LWW/10044/A"
click at [533, 500] on div "Select type" at bounding box center [672, 496] width 692 height 32
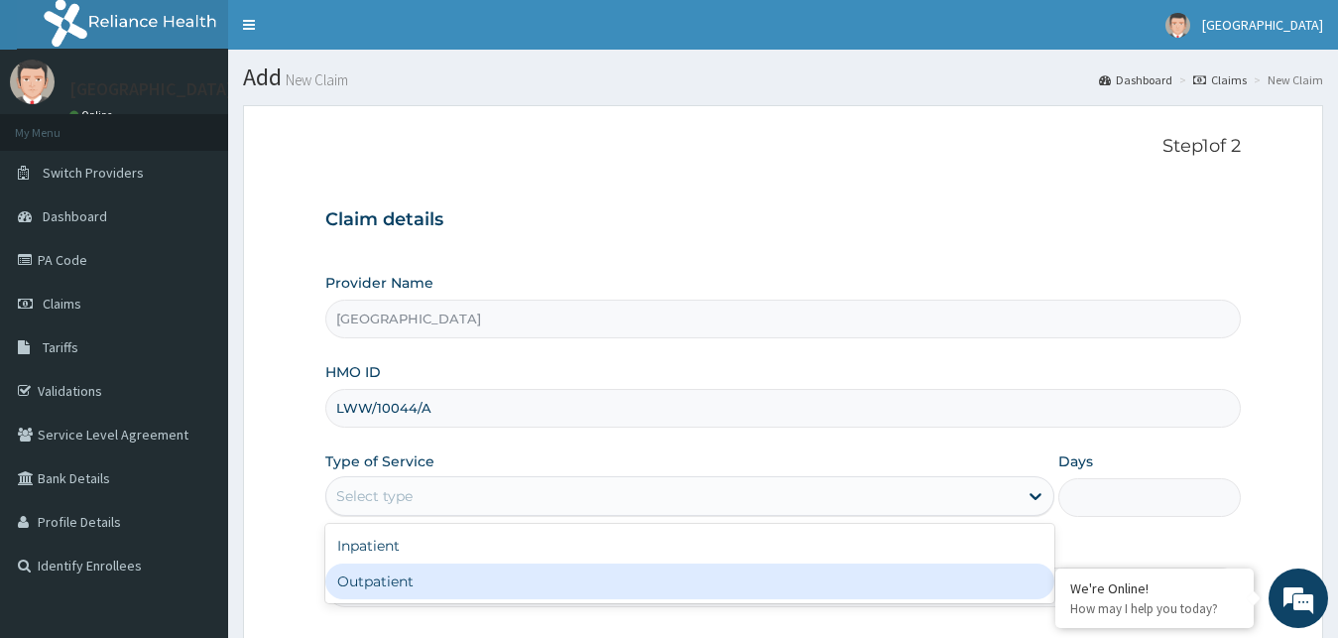
click at [408, 579] on div "Outpatient" at bounding box center [690, 582] width 730 height 36
type input "1"
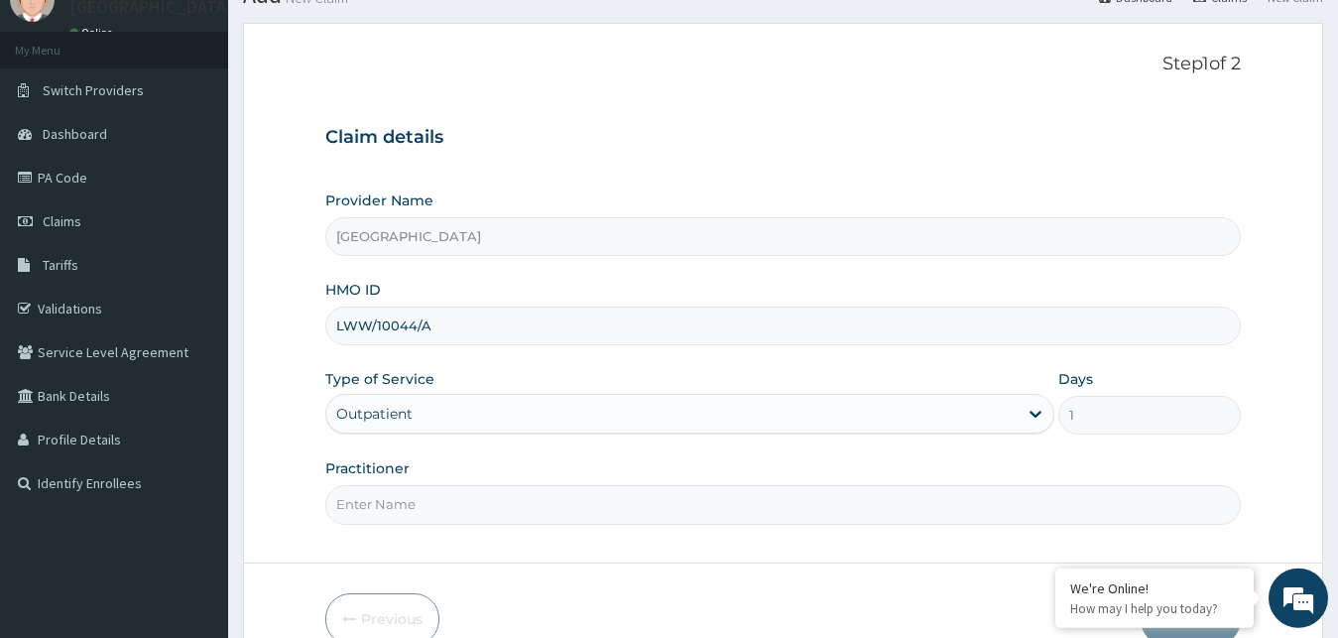
scroll to position [110, 0]
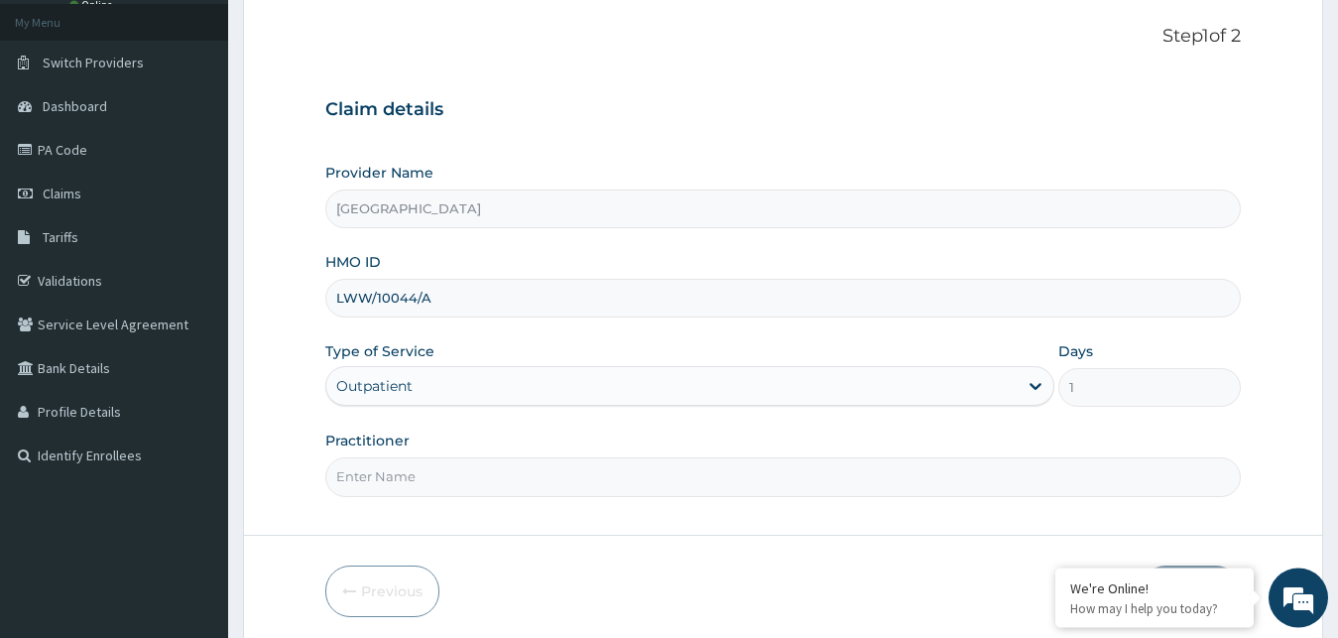
click at [498, 478] on input "Practitioner" at bounding box center [783, 476] width 917 height 39
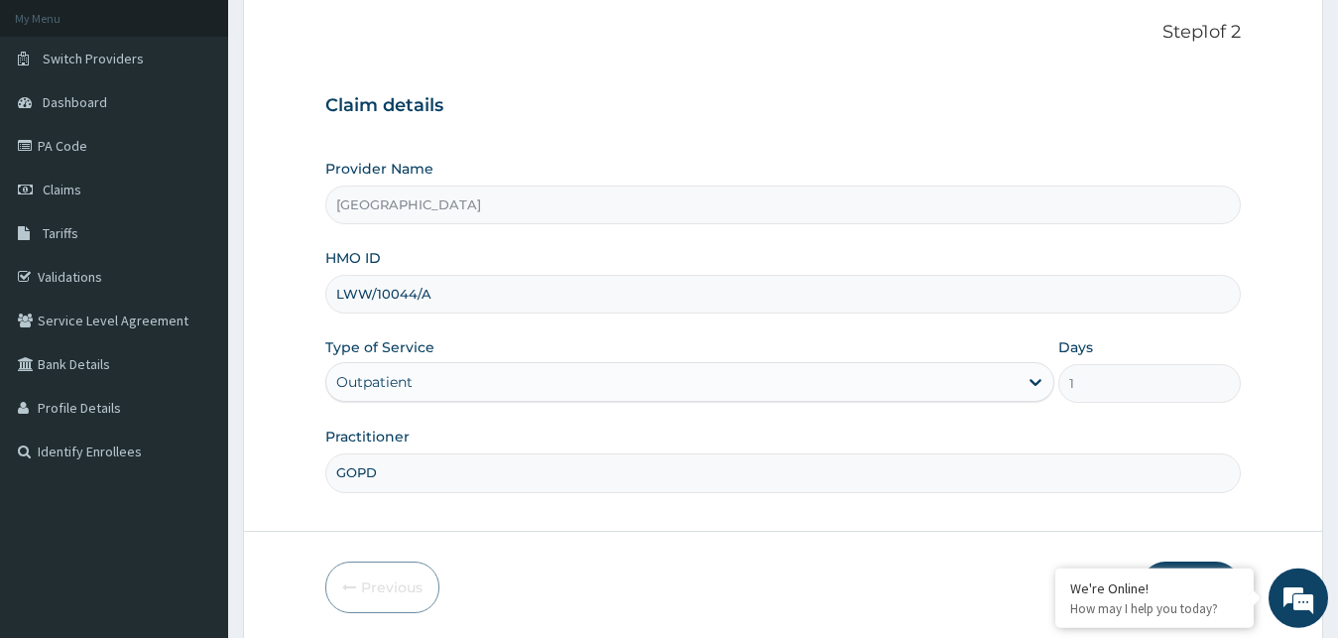
scroll to position [186, 0]
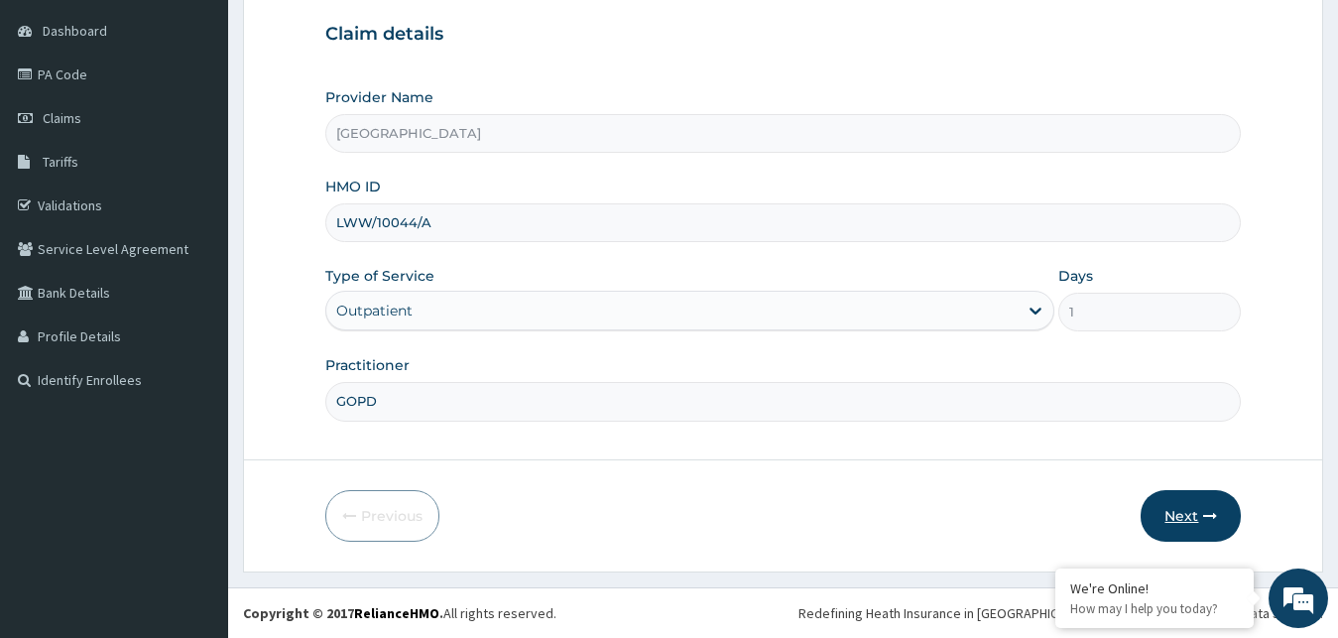
type input "GOPD"
click at [1207, 515] on icon "button" at bounding box center [1210, 516] width 14 height 14
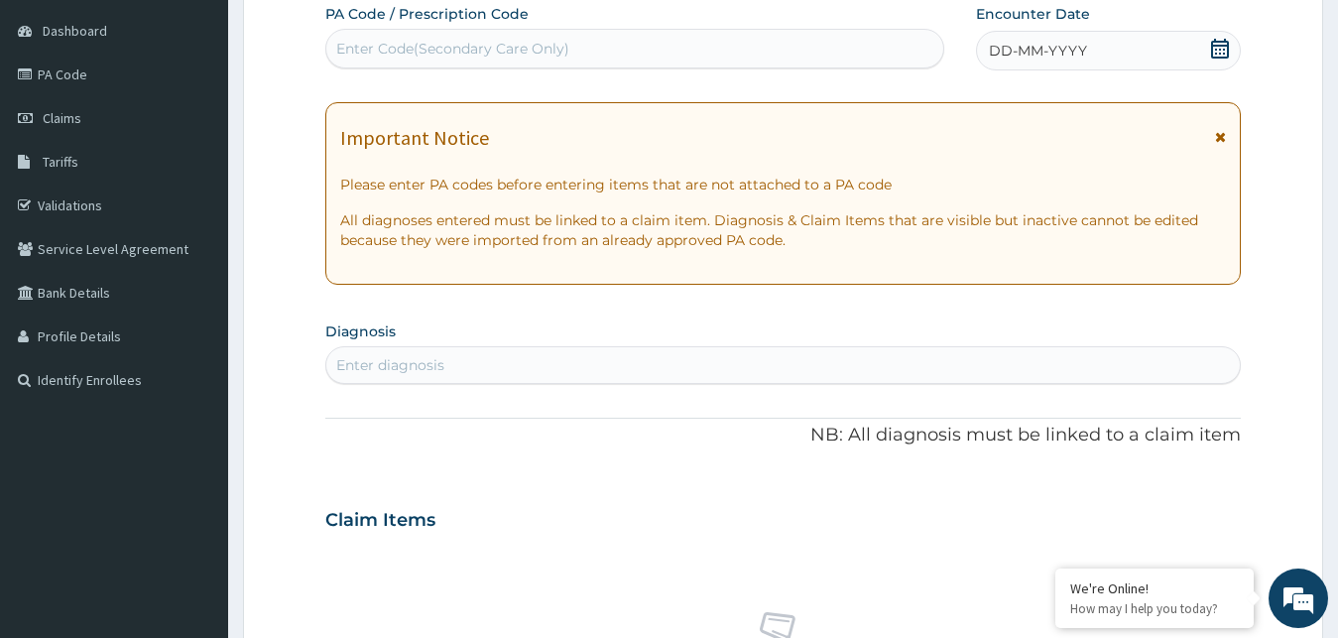
click at [1220, 50] on icon at bounding box center [1220, 49] width 18 height 20
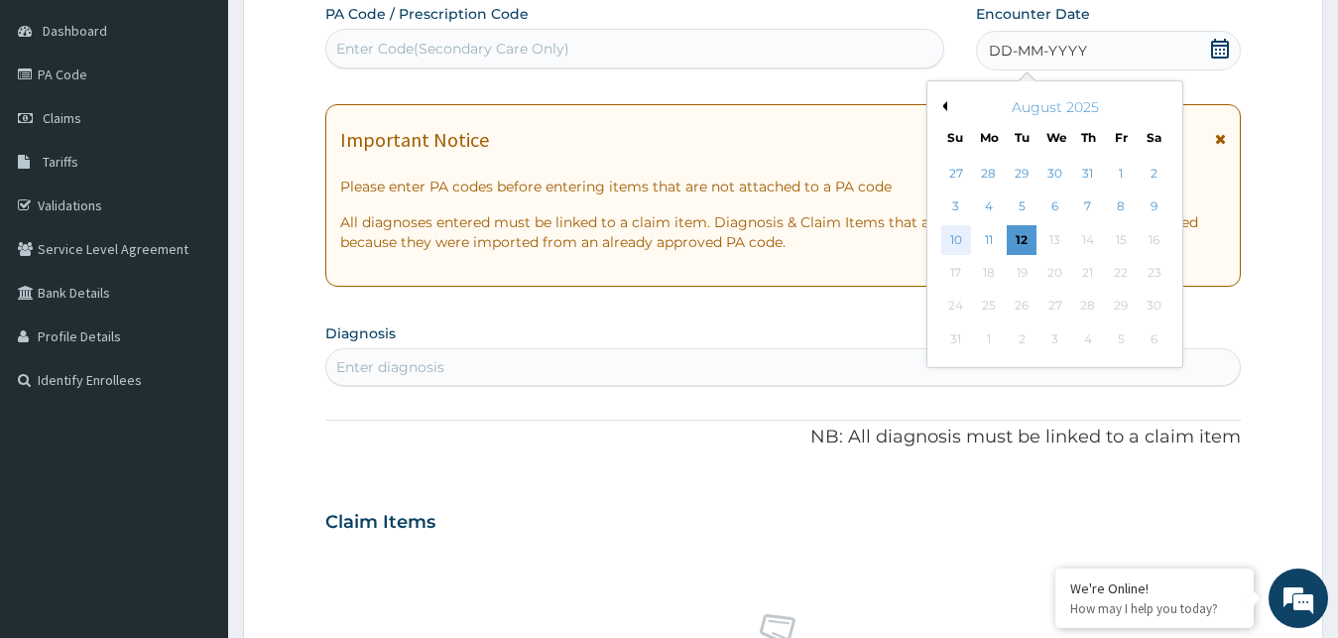
click at [955, 242] on div "10" at bounding box center [956, 240] width 30 height 30
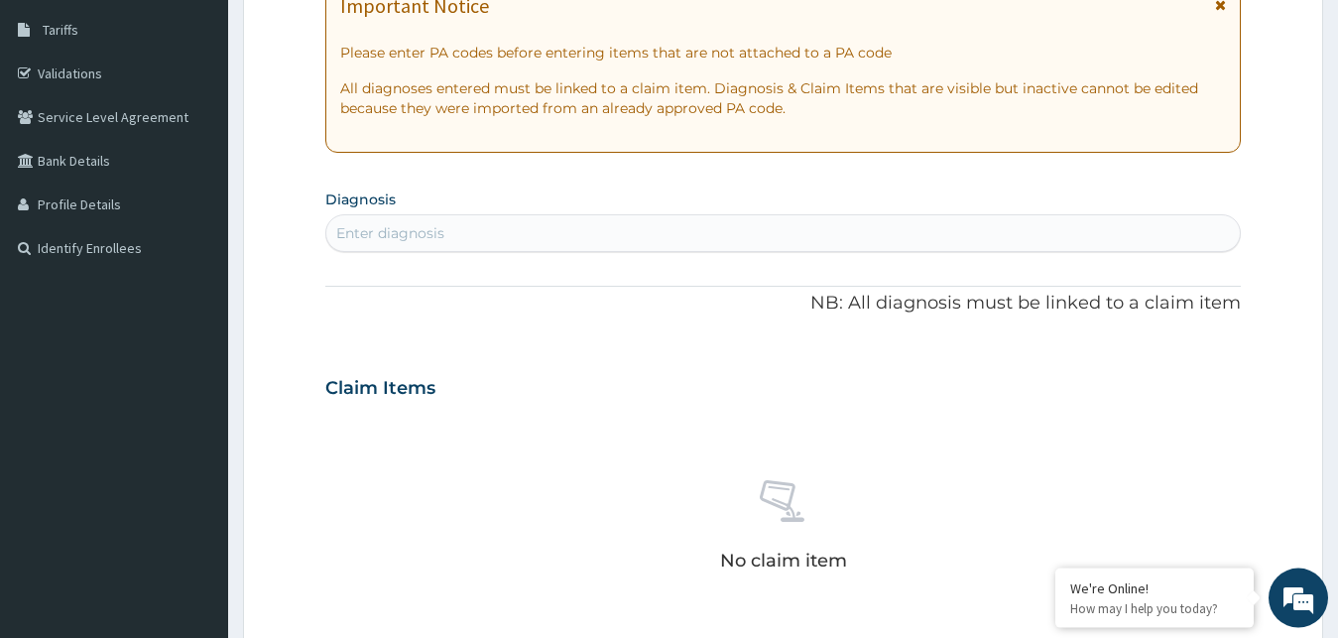
scroll to position [354, 0]
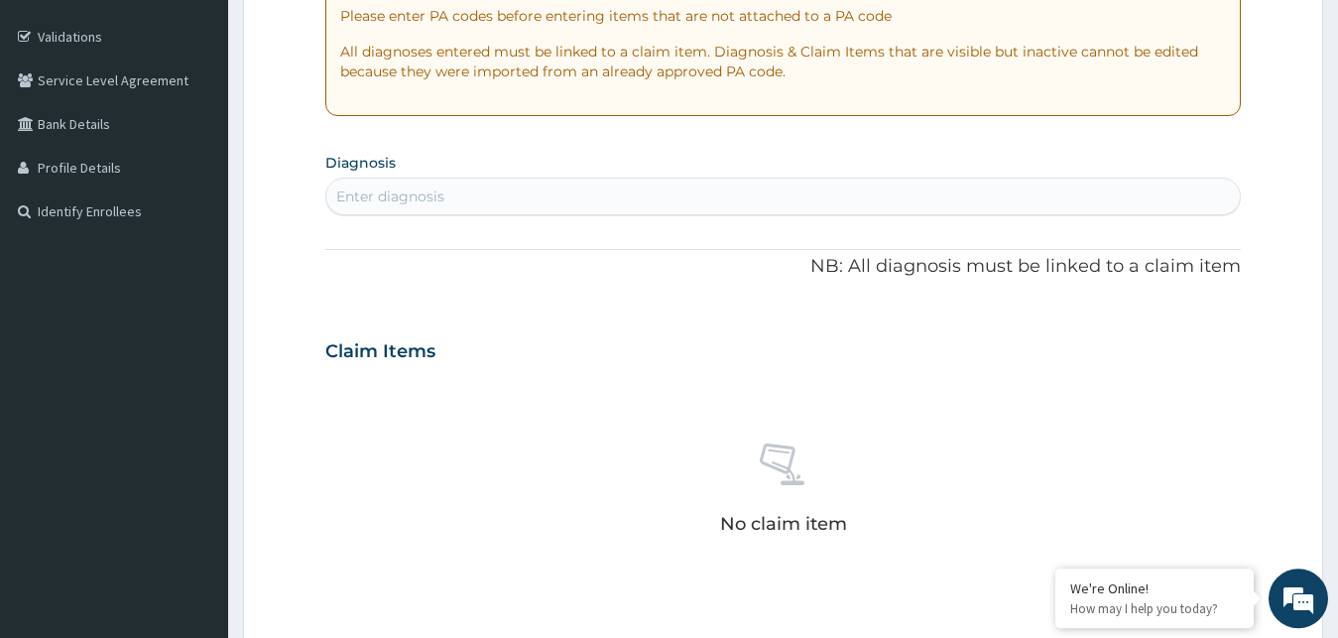
click at [905, 193] on div "Enter diagnosis" at bounding box center [783, 197] width 915 height 32
type input "MUSCULOS"
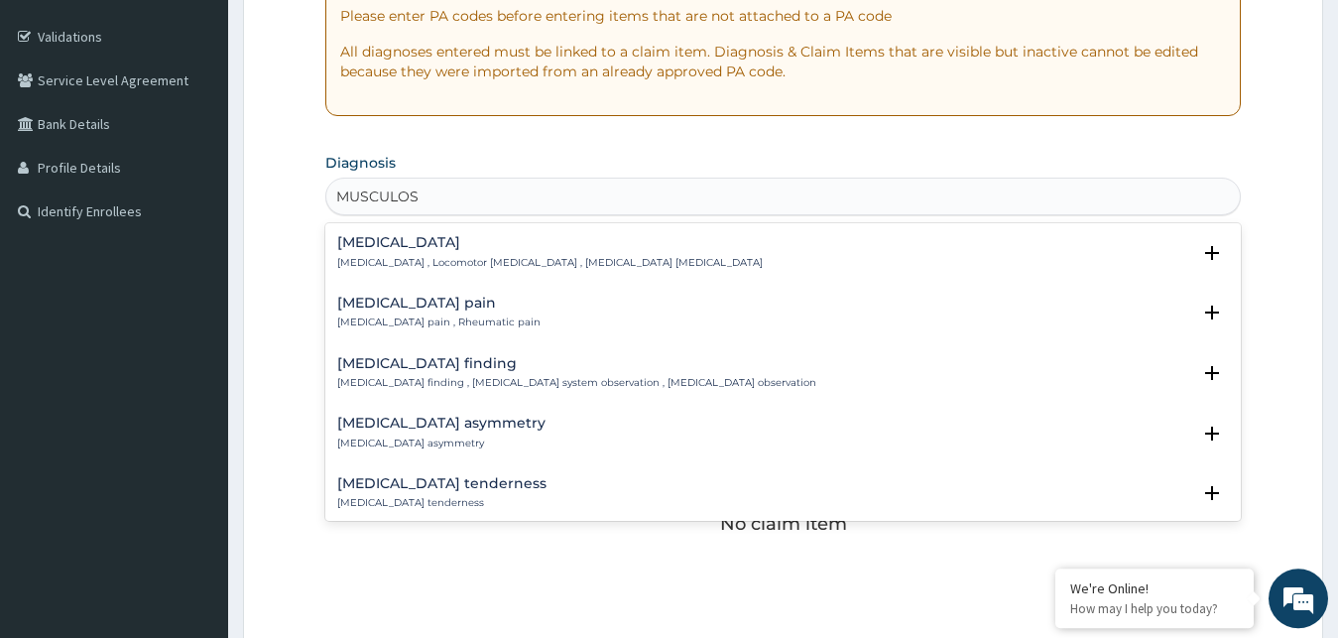
click at [488, 300] on h4 "[MEDICAL_DATA] pain" at bounding box center [438, 303] width 203 height 15
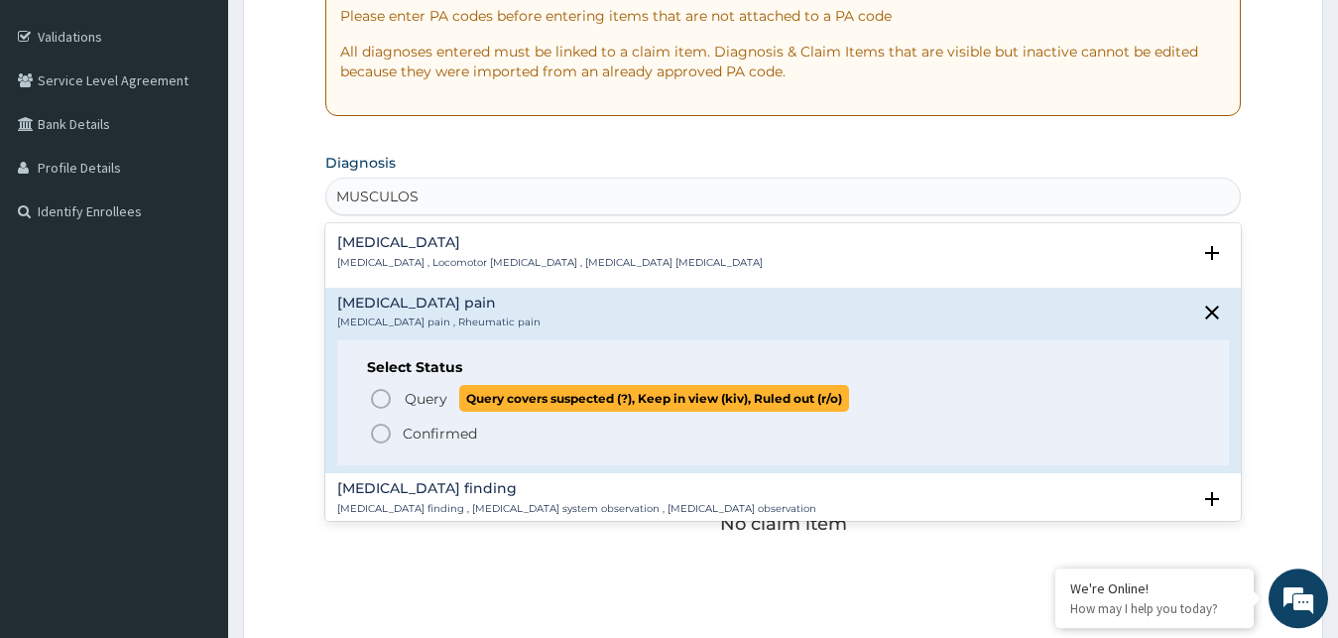
click at [399, 400] on span "Query Query covers suspected (?), Keep in view (kiv), Ruled out (r/o)" at bounding box center [784, 398] width 831 height 27
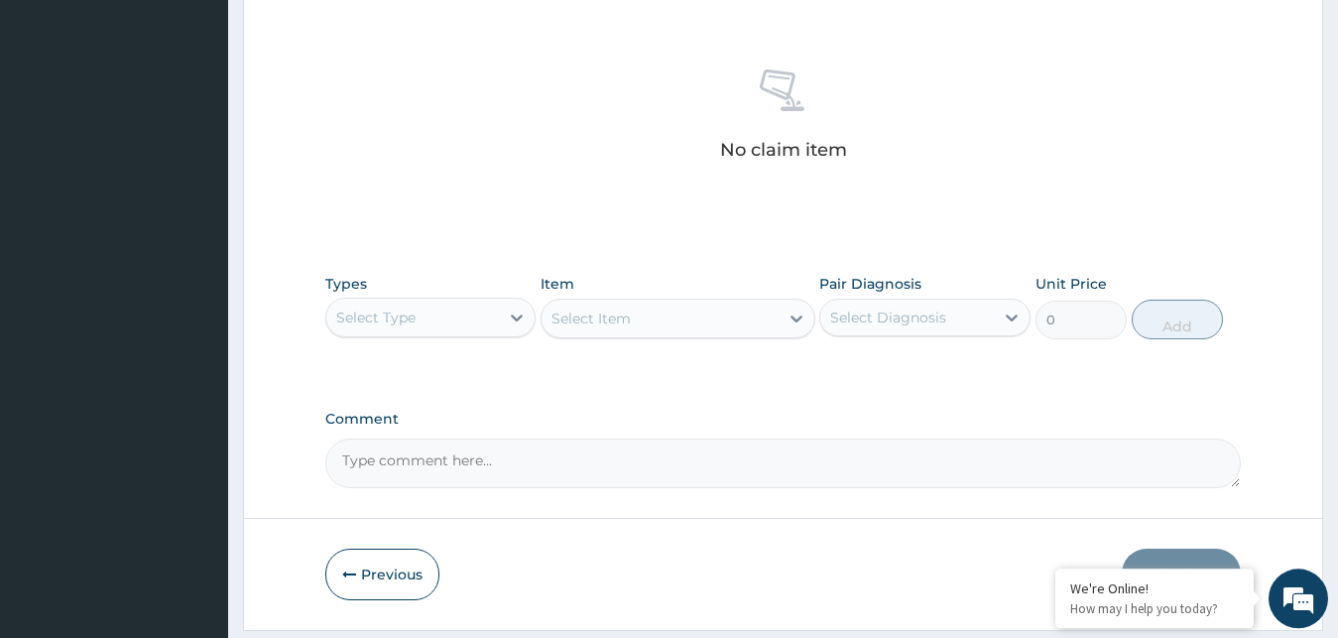
scroll to position [786, 0]
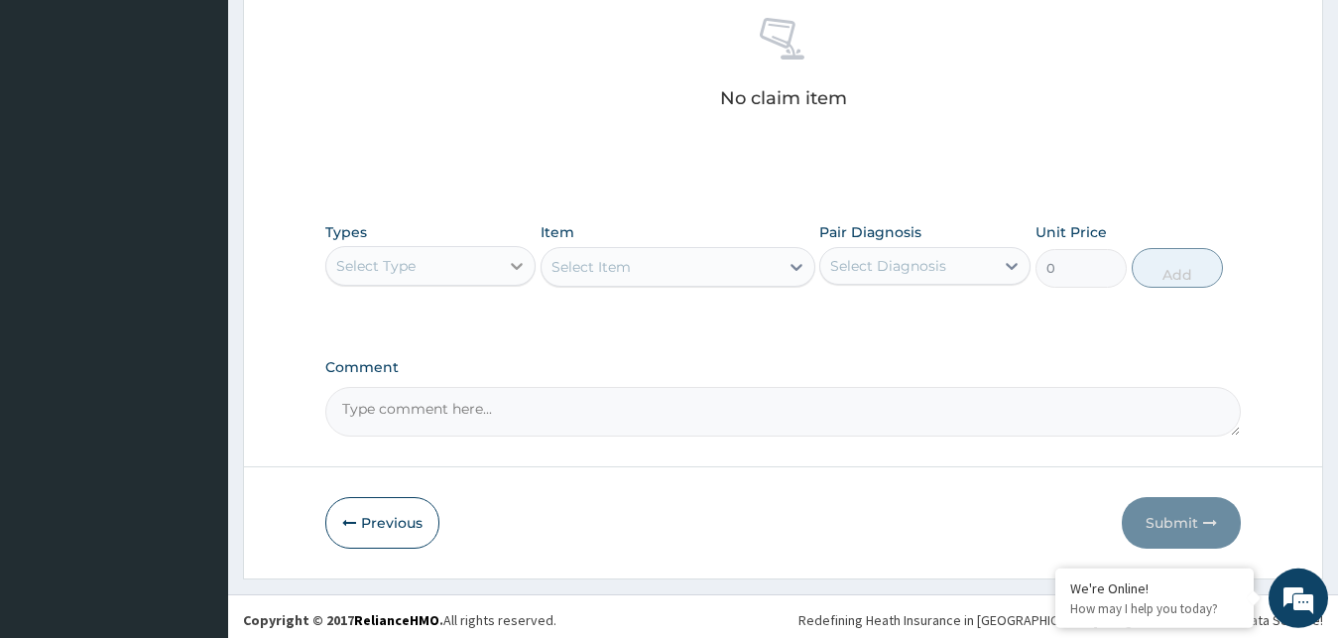
click at [509, 269] on icon at bounding box center [517, 266] width 20 height 20
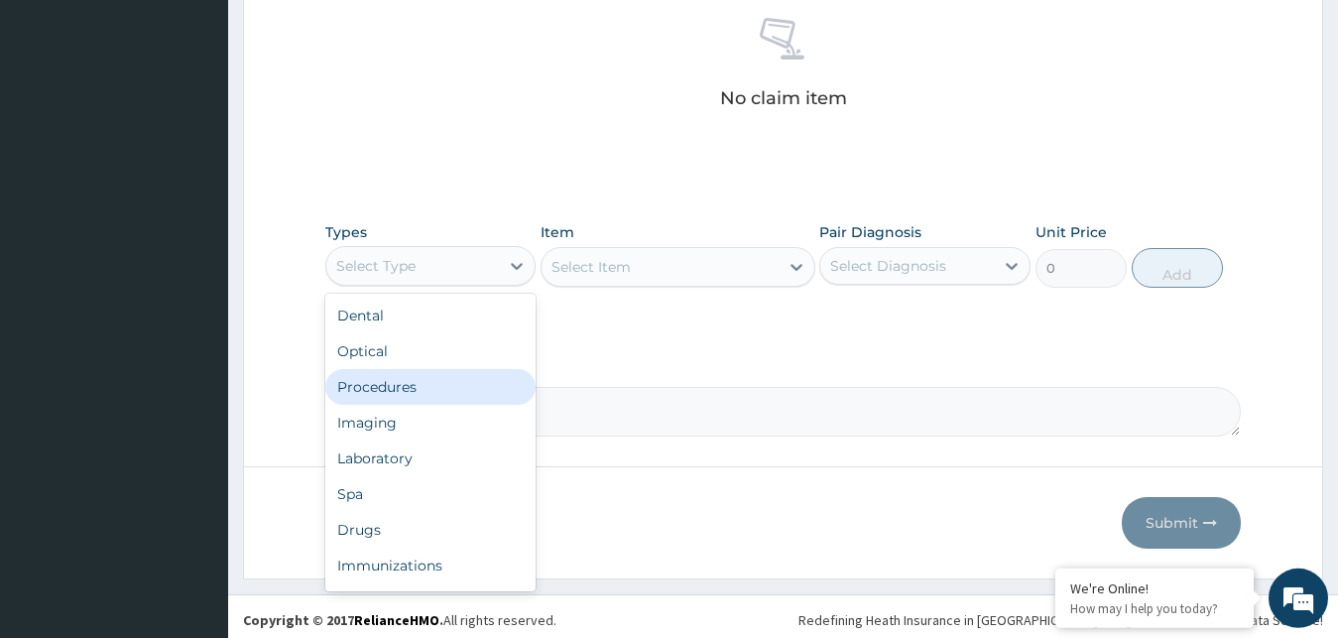
click at [397, 384] on div "Procedures" at bounding box center [430, 387] width 211 height 36
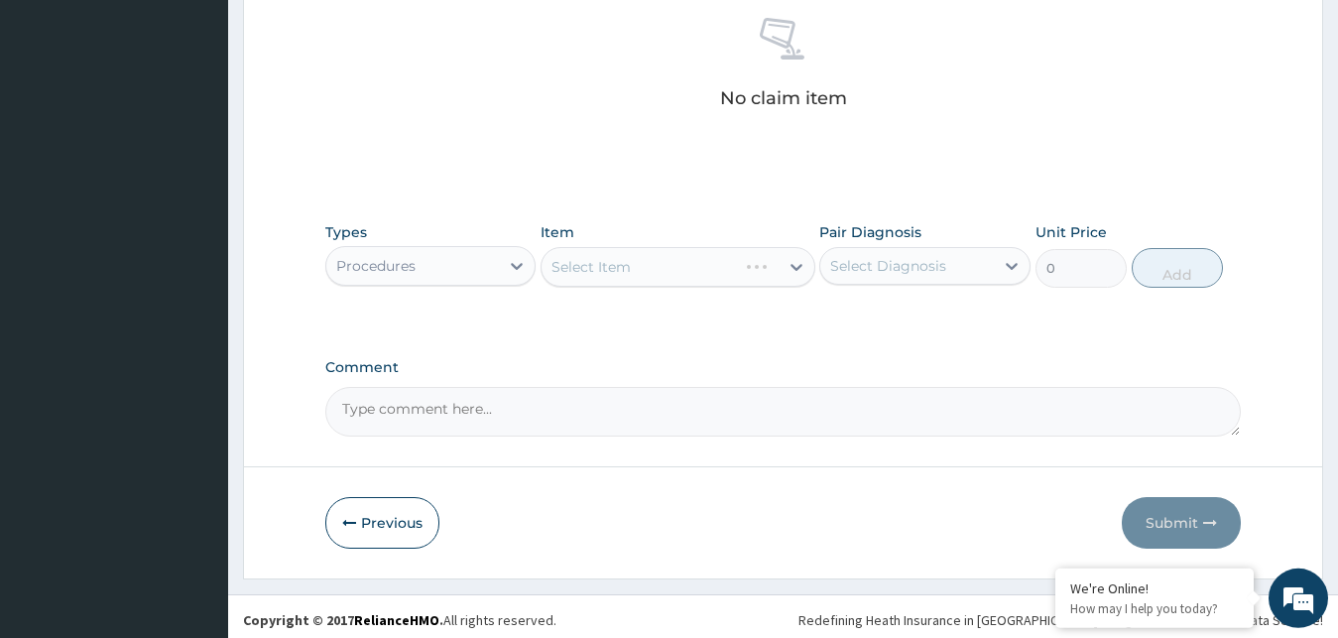
click at [604, 259] on div "Select Item" at bounding box center [678, 267] width 275 height 40
click at [645, 271] on div "Select Item" at bounding box center [660, 267] width 237 height 32
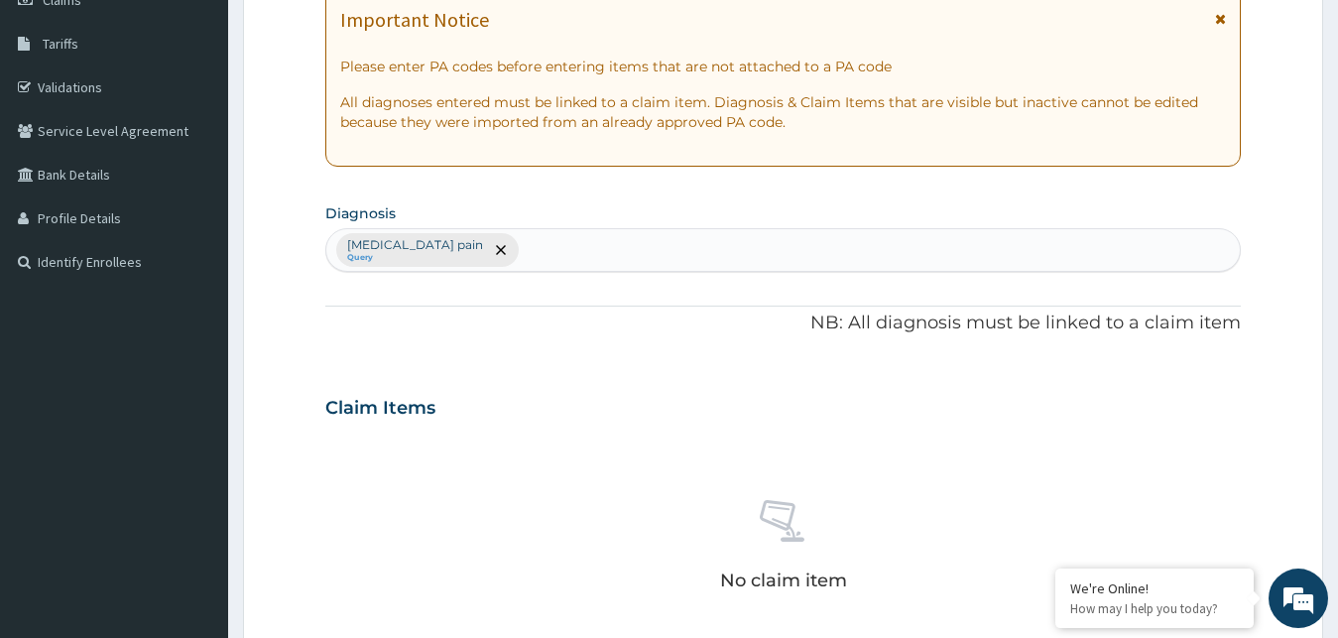
scroll to position [251, 0]
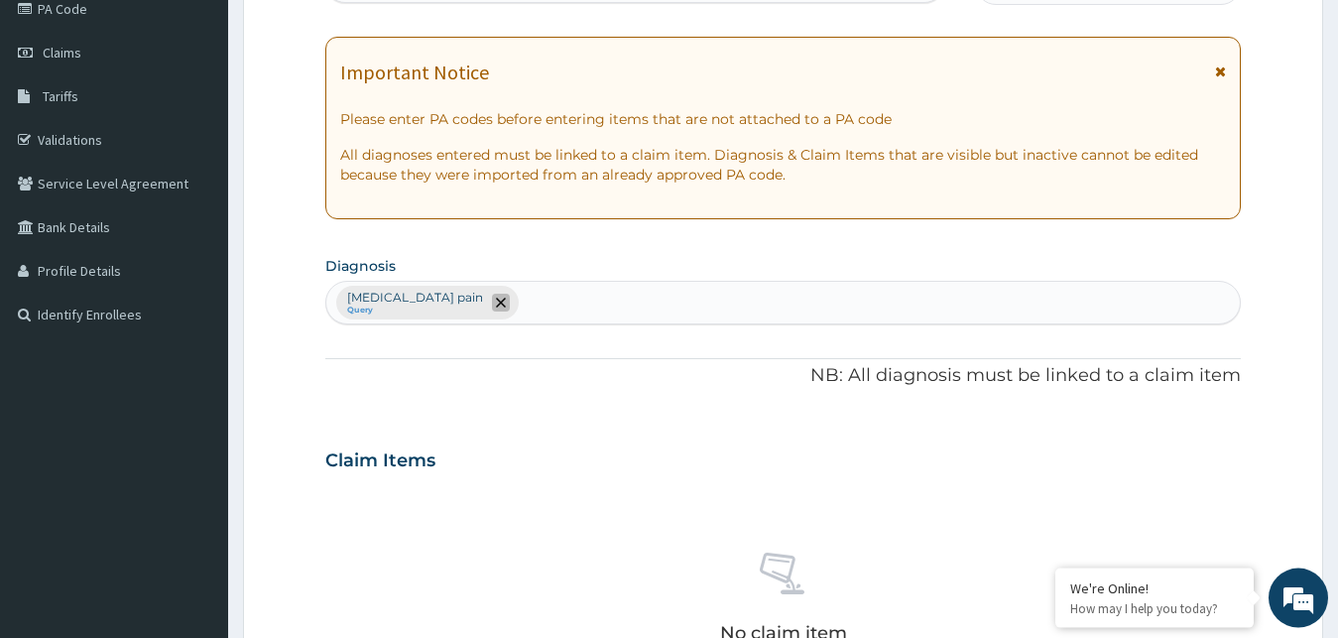
click at [496, 302] on icon "remove selection option" at bounding box center [501, 303] width 10 height 10
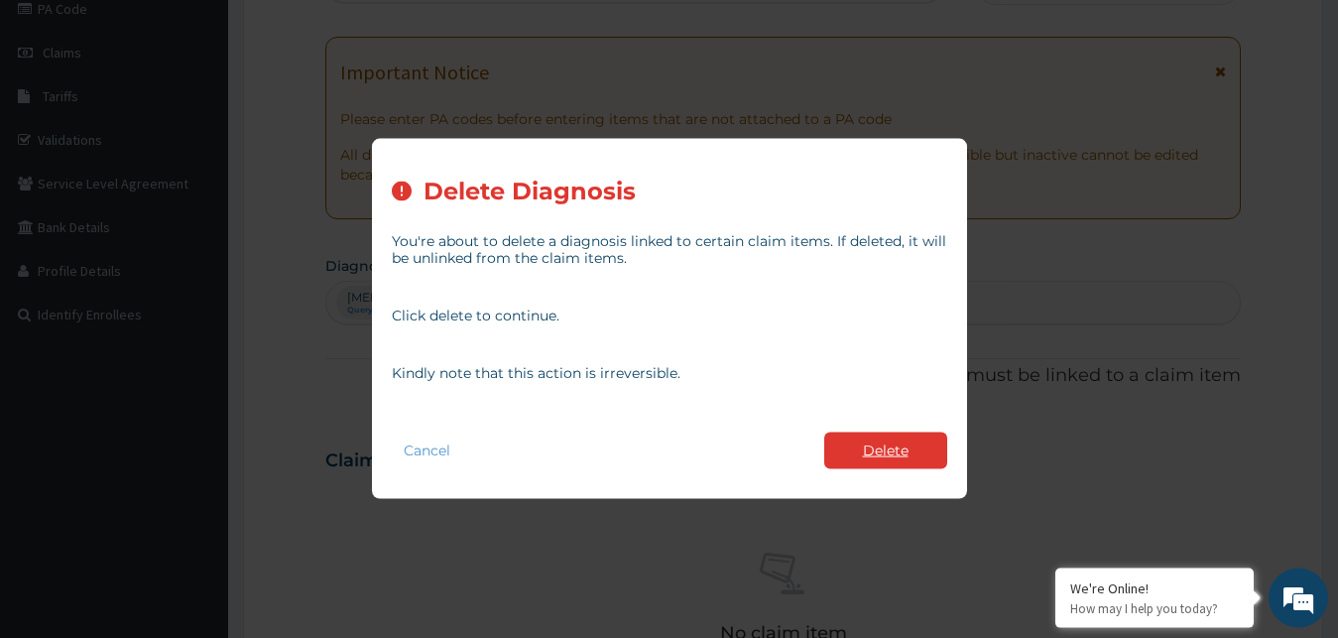
click at [885, 443] on button "Delete" at bounding box center [885, 451] width 123 height 37
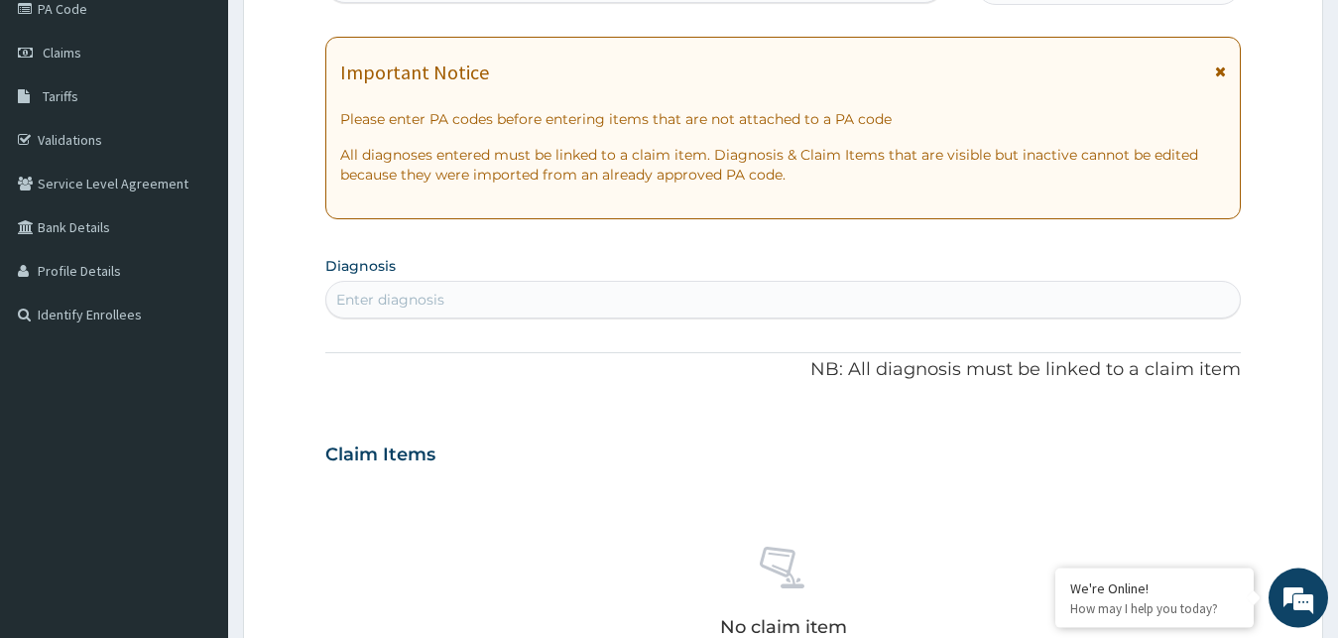
click at [540, 314] on div "Enter diagnosis" at bounding box center [783, 300] width 915 height 32
type input "G"
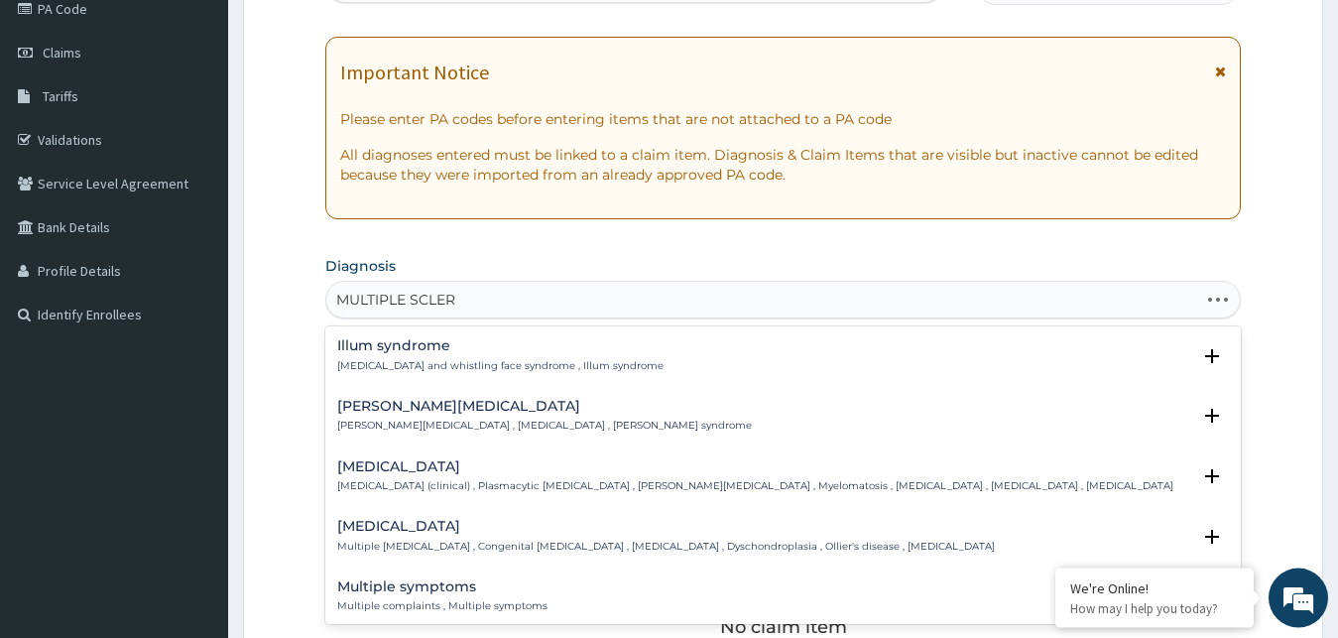
type input "MULTIPLE SCLERO"
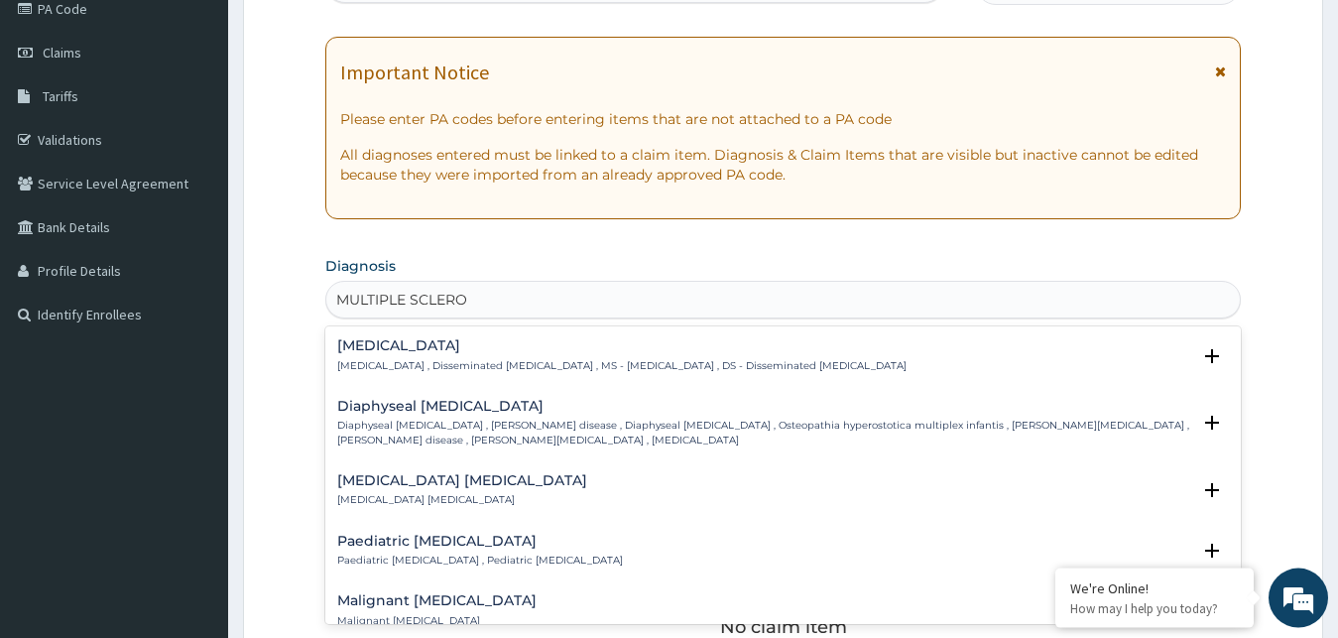
click at [535, 343] on h4 "[MEDICAL_DATA]" at bounding box center [621, 345] width 569 height 15
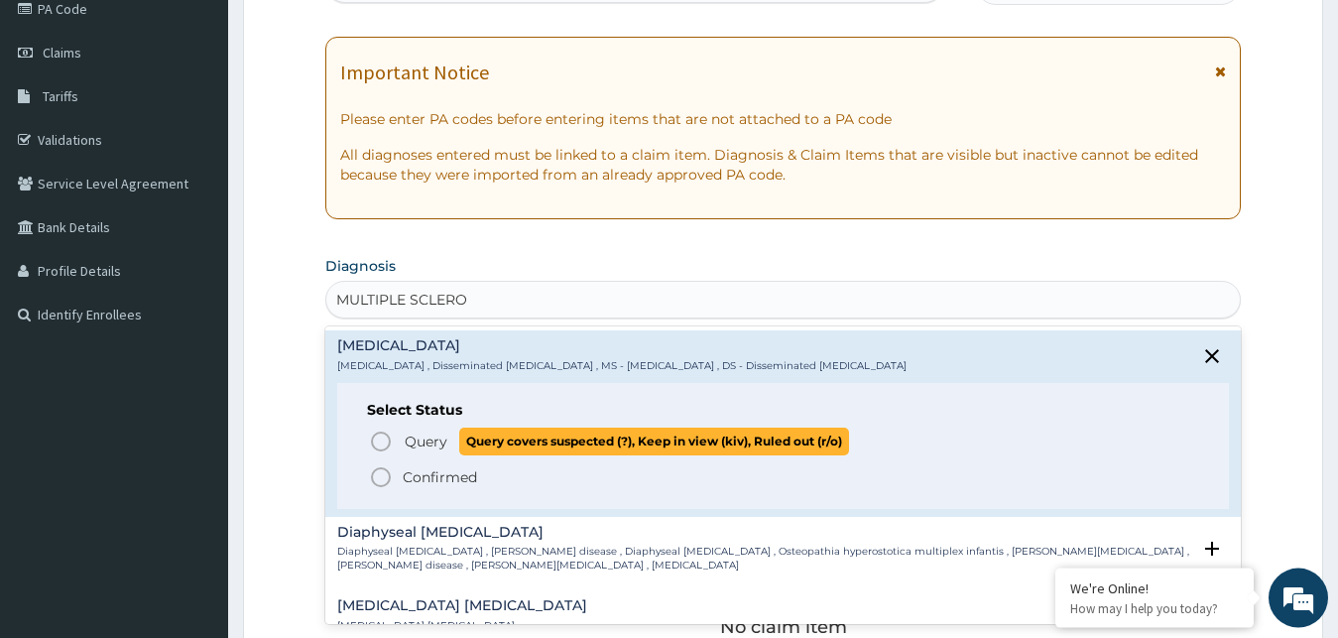
click at [399, 433] on span "Query Query covers suspected (?), Keep in view (kiv), Ruled out (r/o)" at bounding box center [784, 441] width 831 height 27
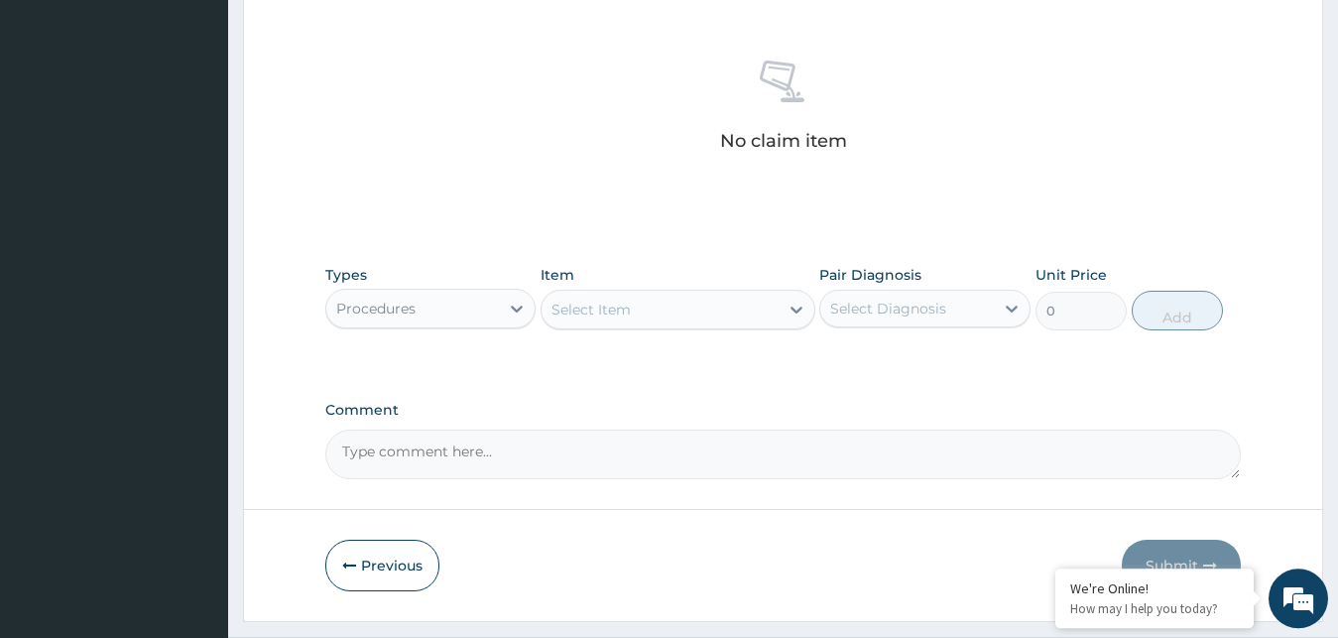
scroll to position [745, 0]
click at [654, 304] on div "Select Item" at bounding box center [660, 308] width 237 height 32
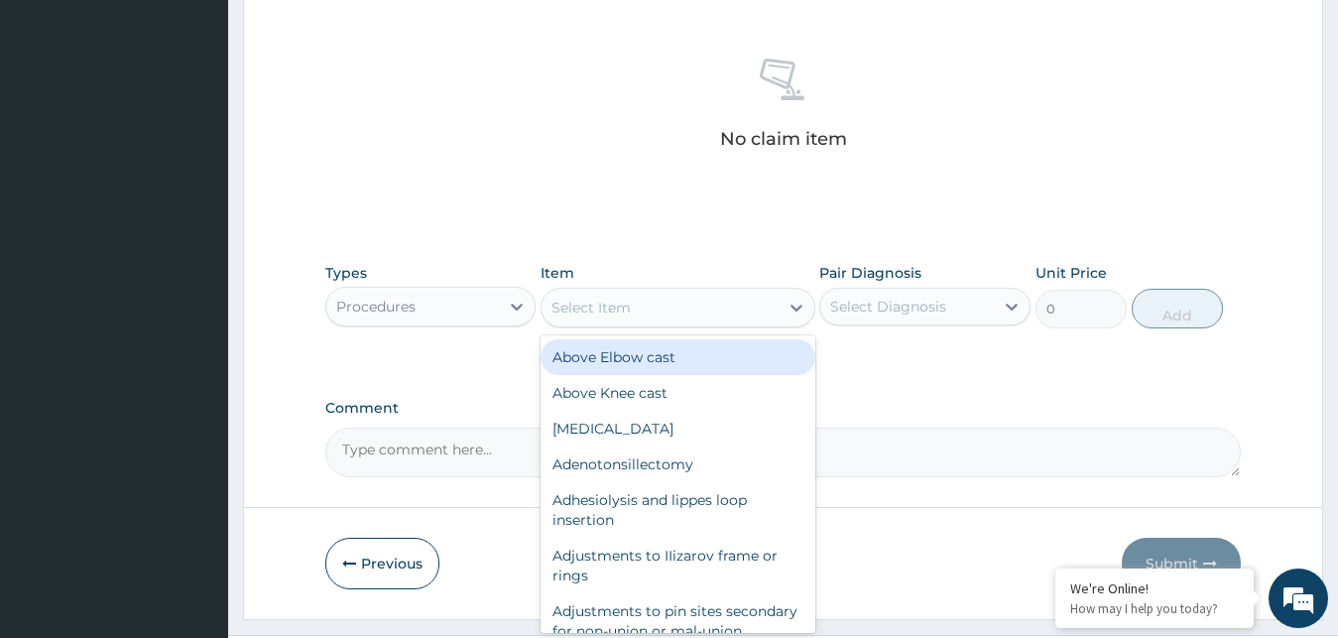
type input "S"
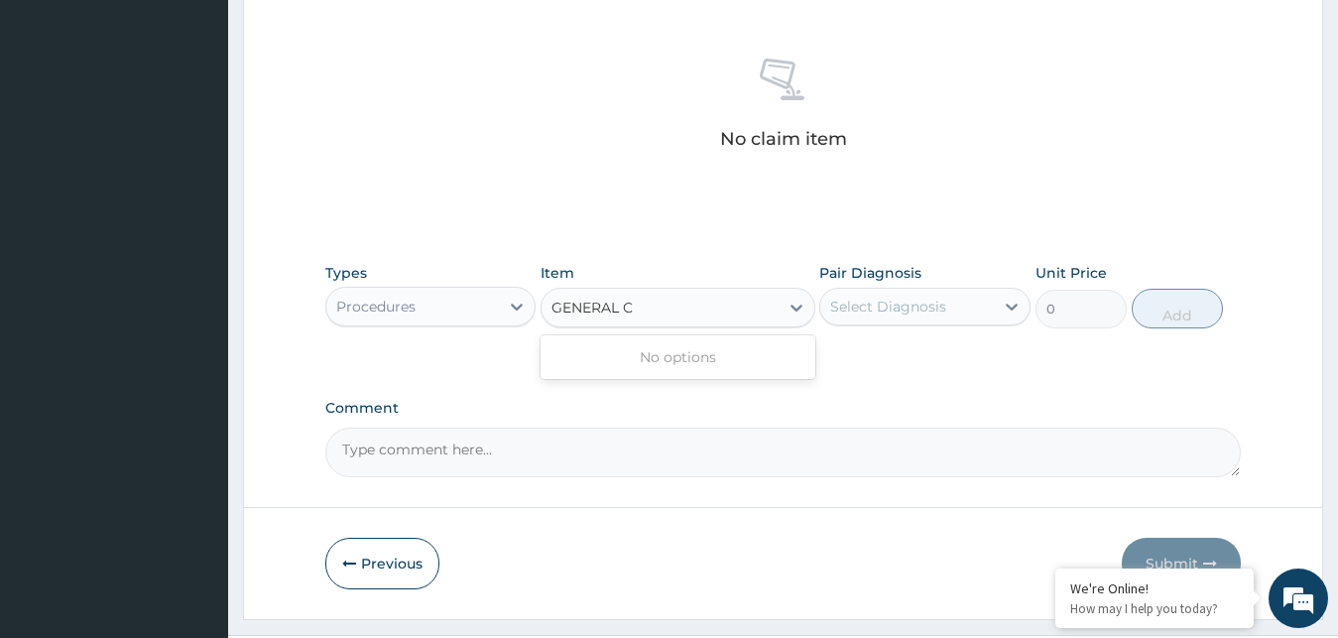
type input "GENERAL"
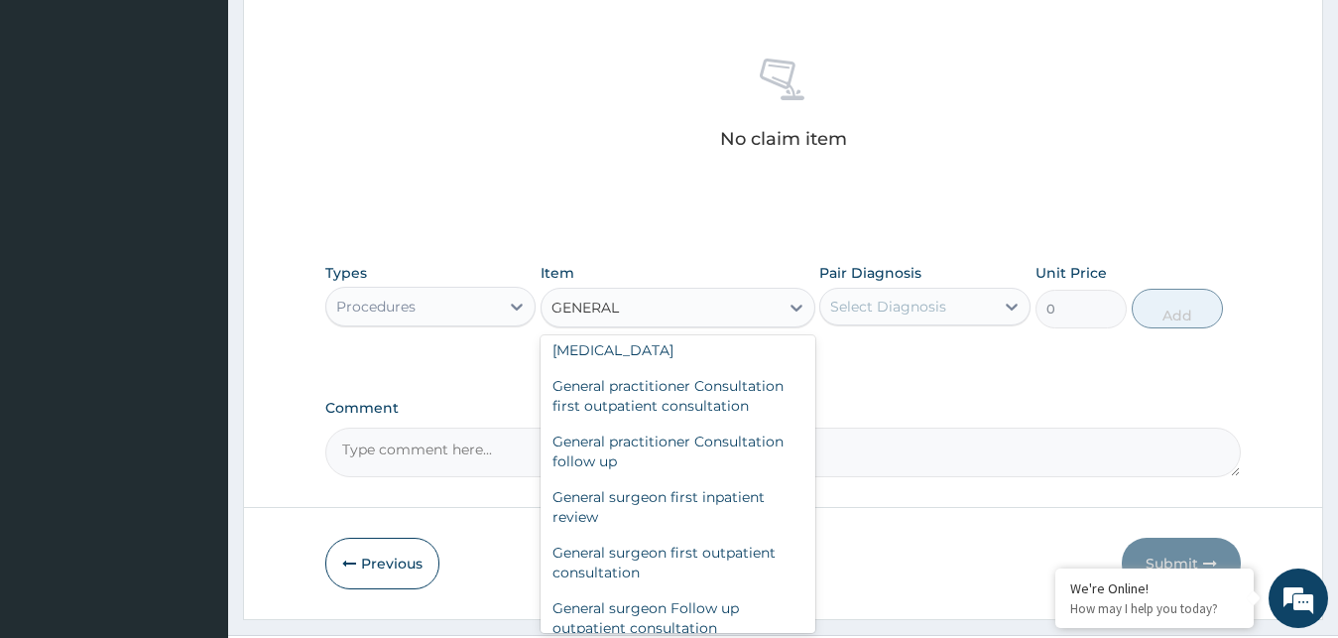
scroll to position [108, 0]
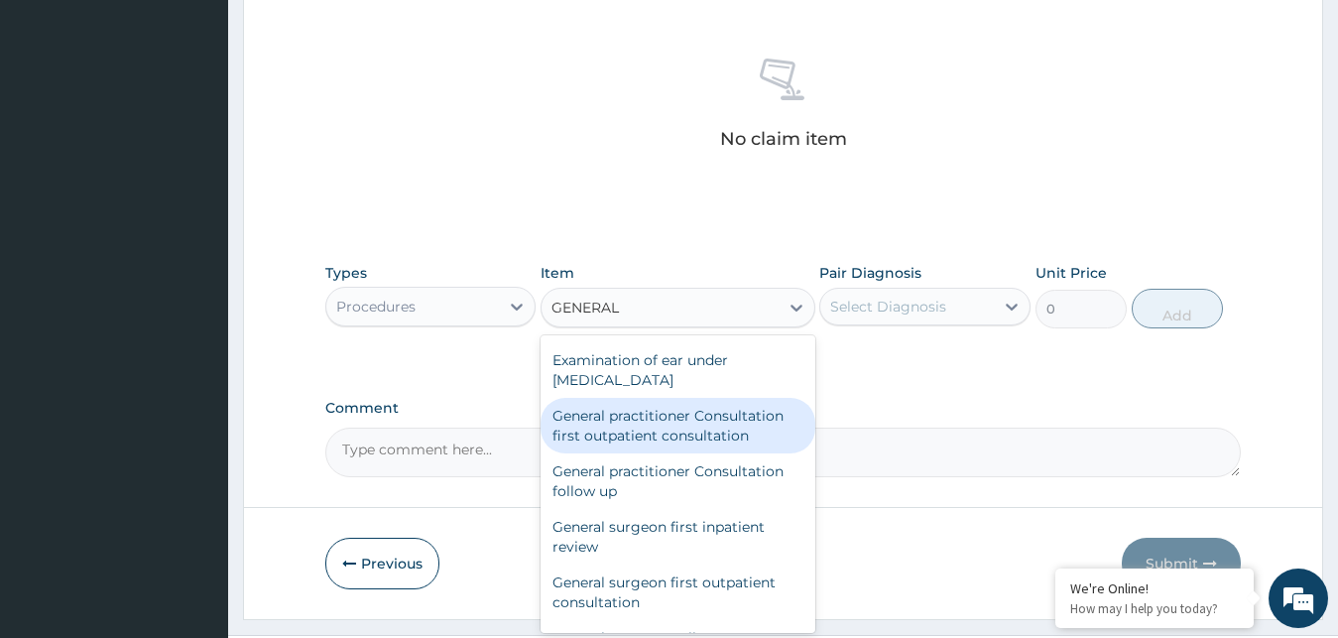
click at [706, 432] on div "General practitioner Consultation first outpatient consultation" at bounding box center [678, 426] width 275 height 56
type input "3795"
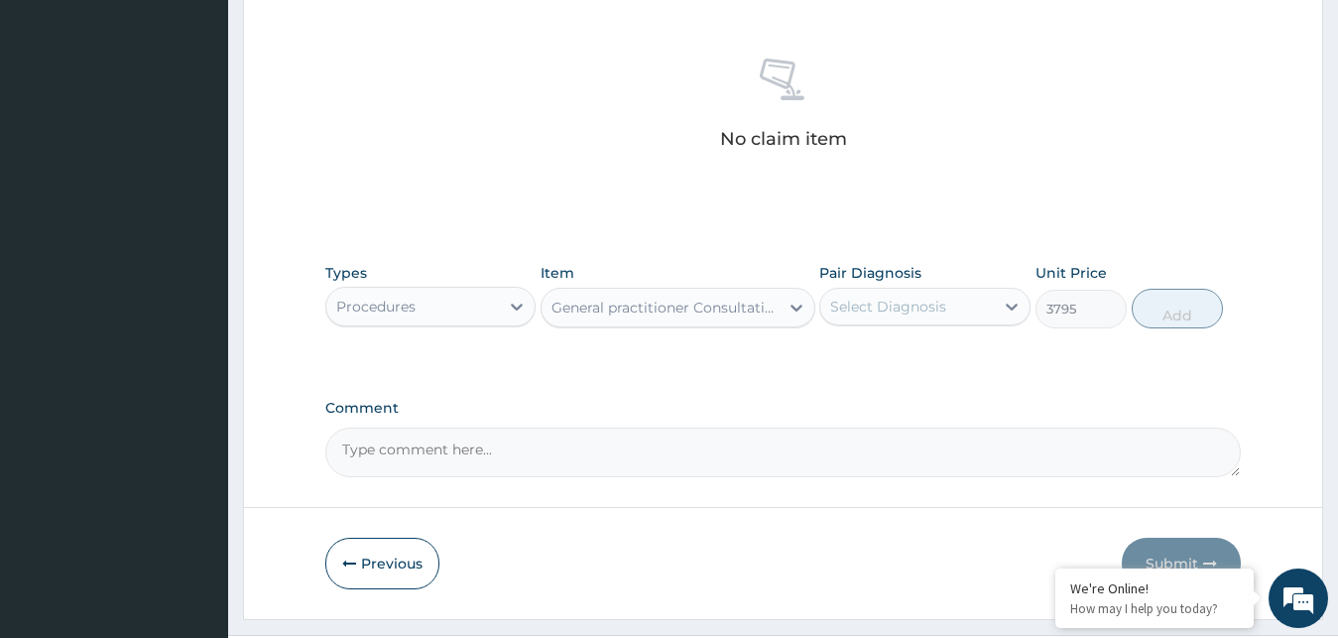
click at [922, 309] on div "Select Diagnosis" at bounding box center [888, 307] width 116 height 20
click at [850, 357] on div "[MEDICAL_DATA]" at bounding box center [924, 357] width 211 height 41
checkbox input "true"
click at [1174, 311] on button "Add" at bounding box center [1177, 309] width 91 height 40
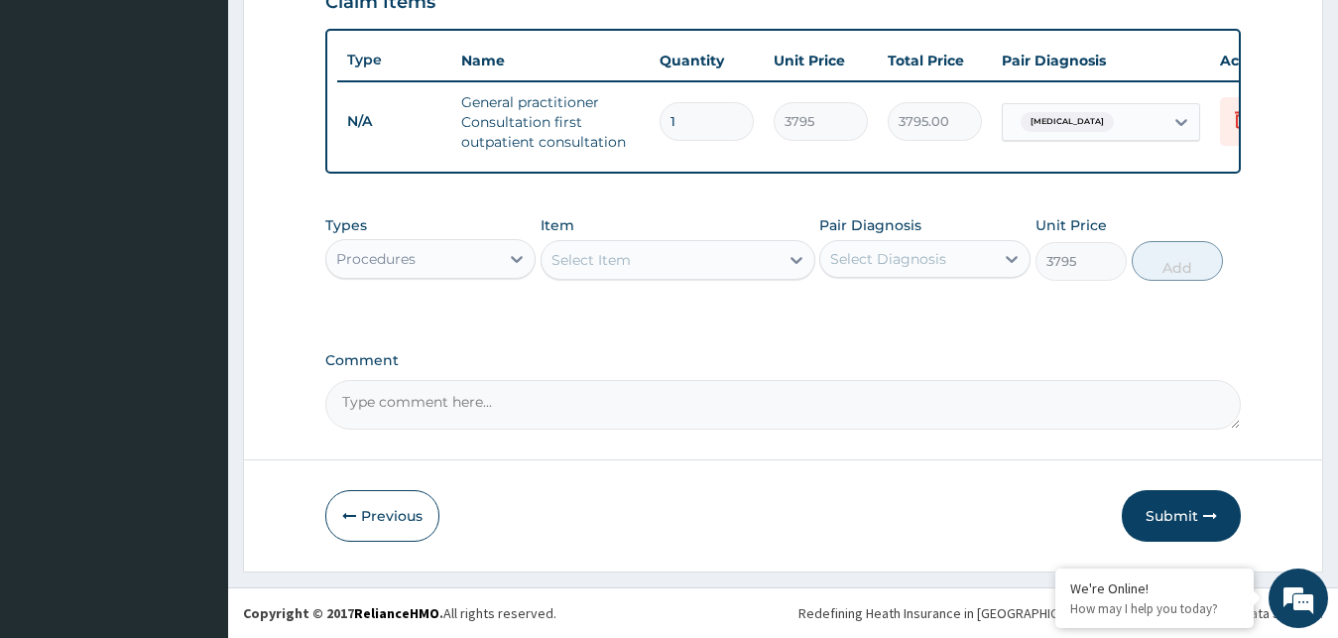
type input "0"
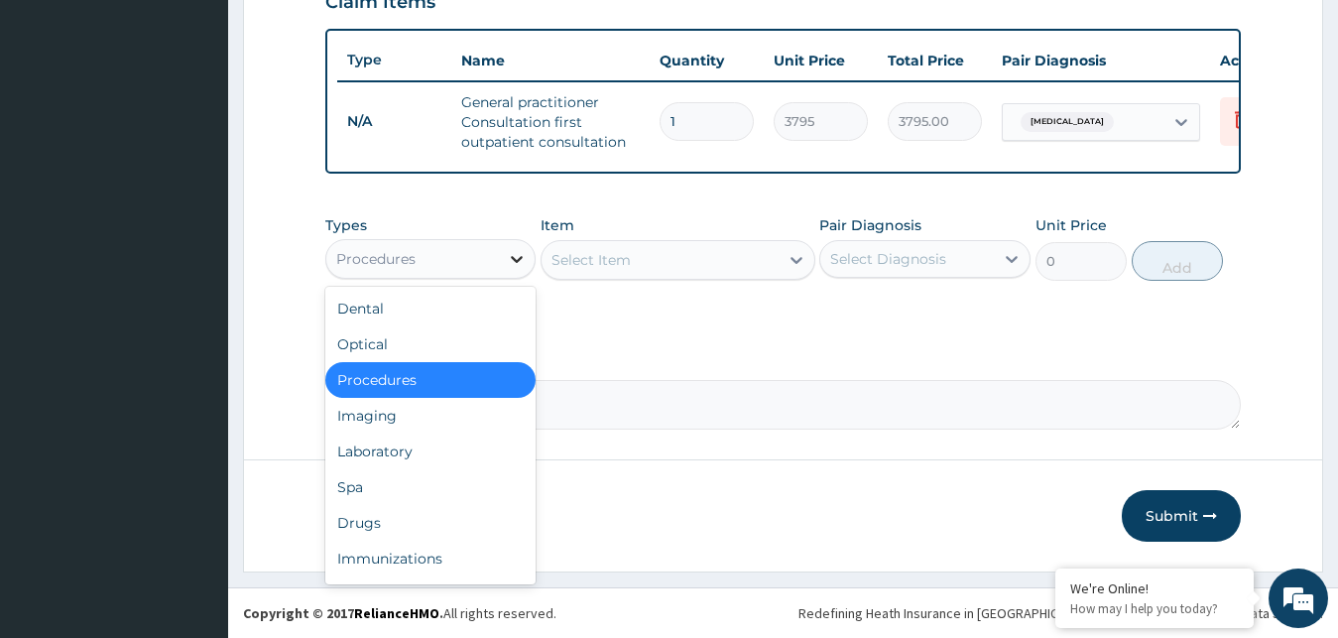
click at [524, 252] on icon at bounding box center [517, 259] width 20 height 20
click at [404, 516] on div "Drugs" at bounding box center [430, 523] width 211 height 36
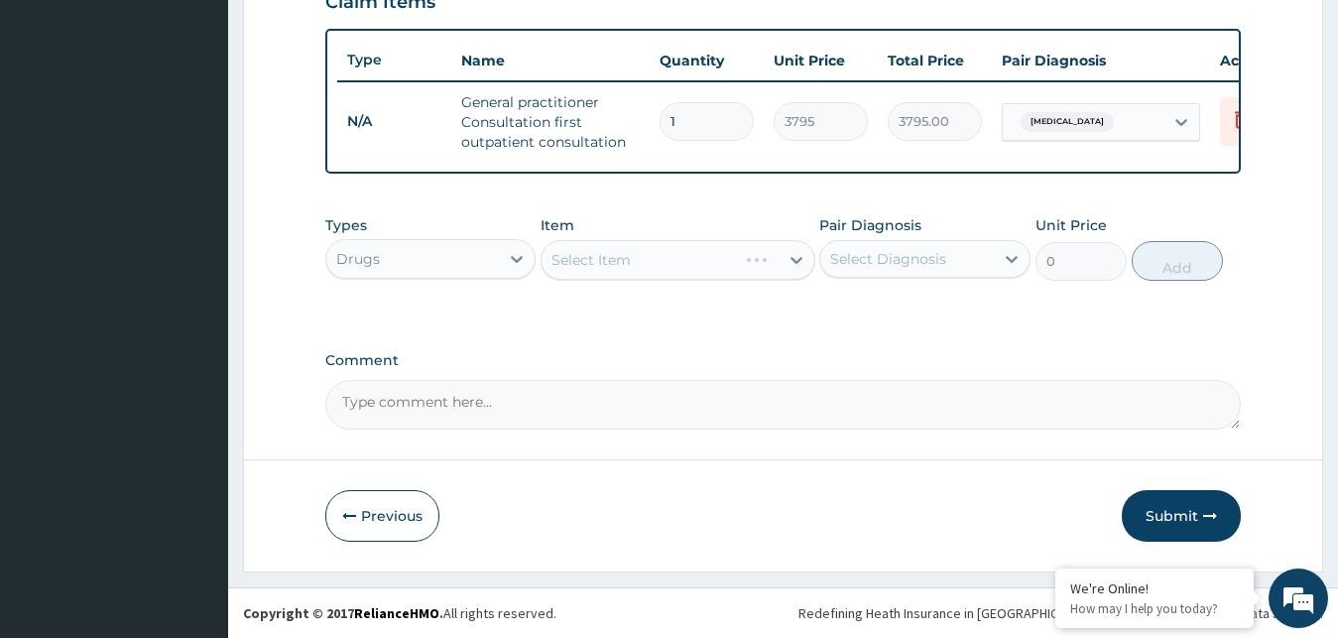
drag, startPoint x: 646, startPoint y: 250, endPoint x: 652, endPoint y: 261, distance: 12.4
click at [649, 257] on div "Select Item" at bounding box center [678, 260] width 275 height 40
click at [1015, 253] on icon at bounding box center [1012, 259] width 20 height 20
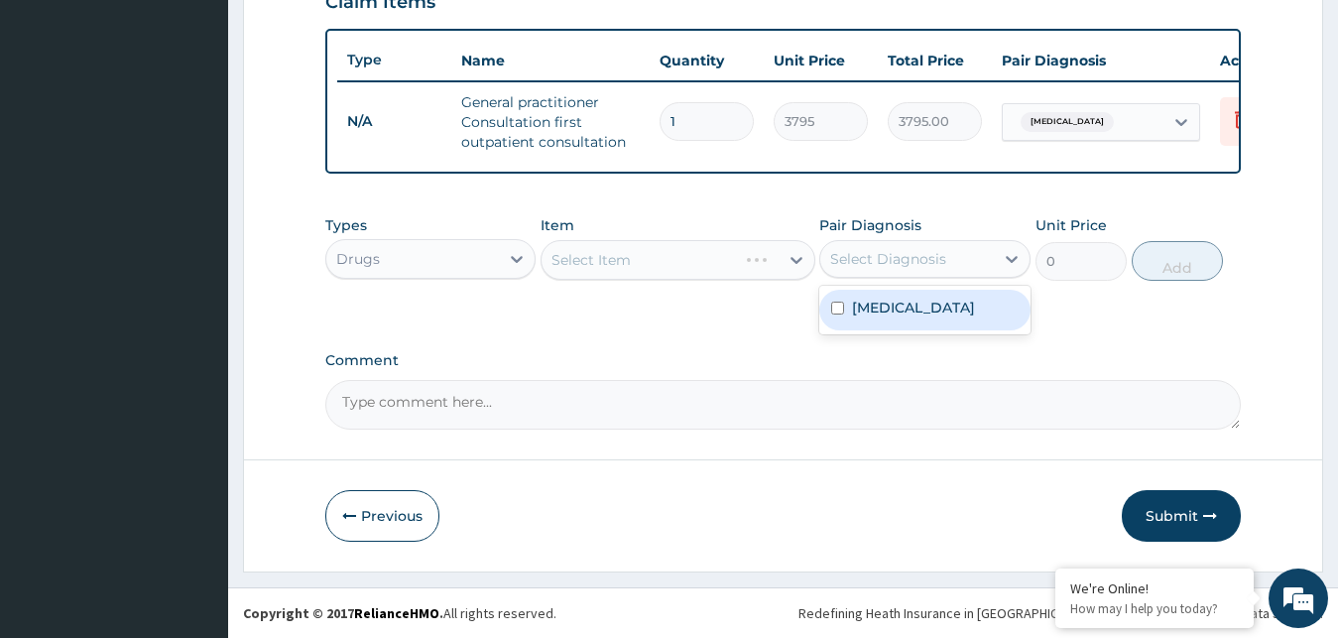
click at [923, 299] on label "[MEDICAL_DATA]" at bounding box center [913, 308] width 123 height 20
checkbox input "true"
click at [721, 255] on div "Select Item" at bounding box center [660, 260] width 237 height 32
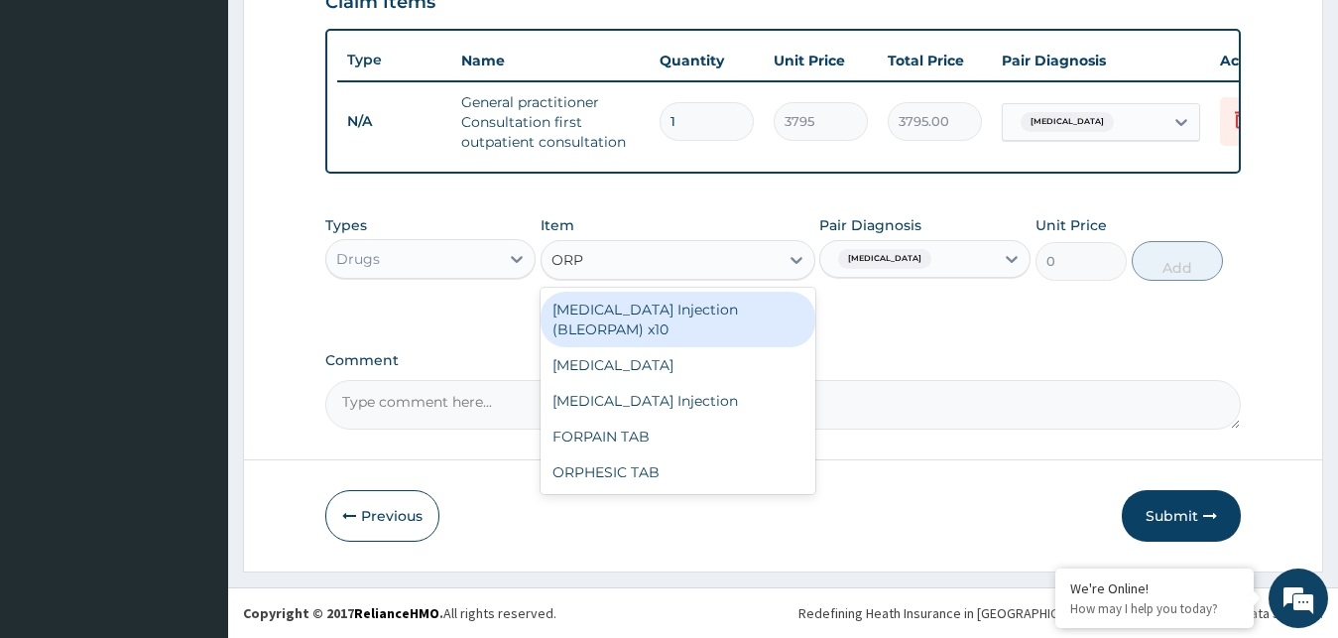
type input "ORPH"
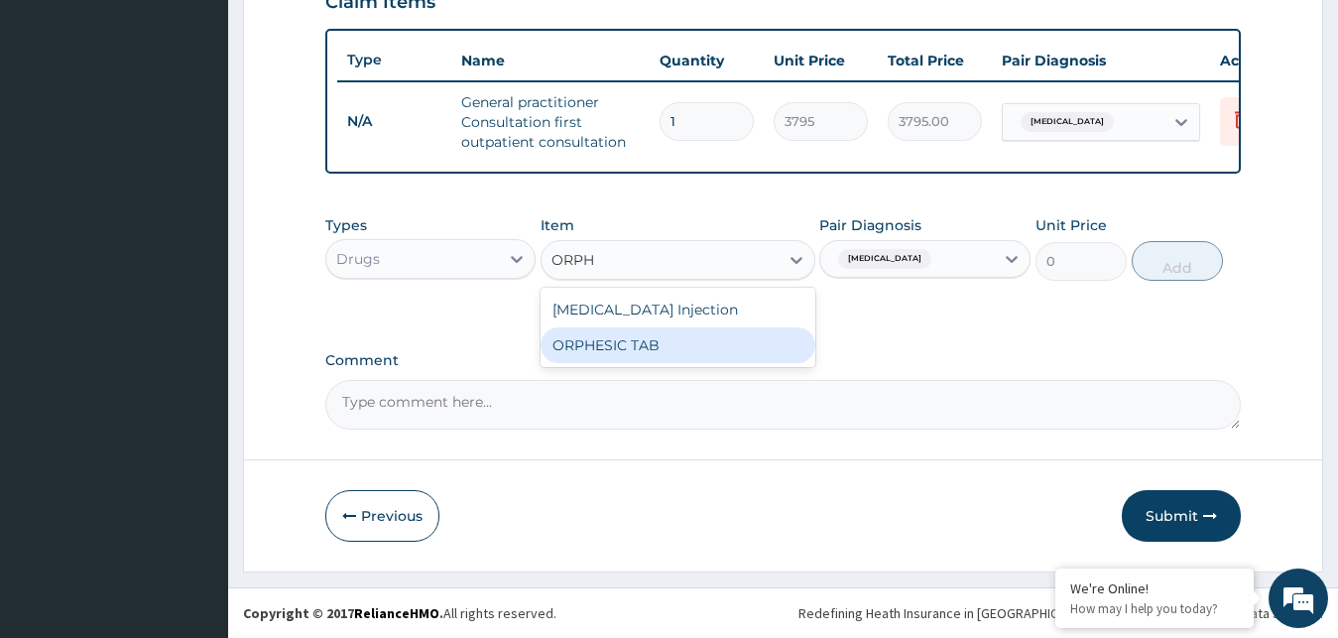
click at [727, 345] on div "ORPHESIC TAB" at bounding box center [678, 345] width 275 height 36
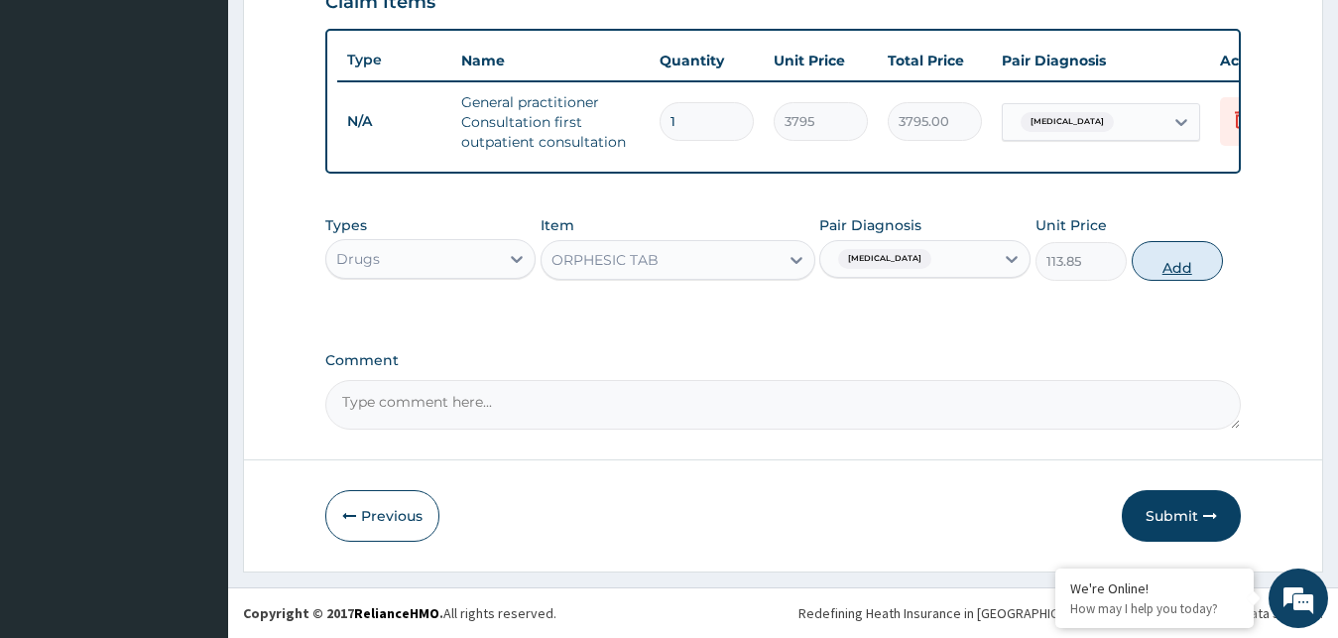
click at [1165, 268] on button "Add" at bounding box center [1177, 261] width 91 height 40
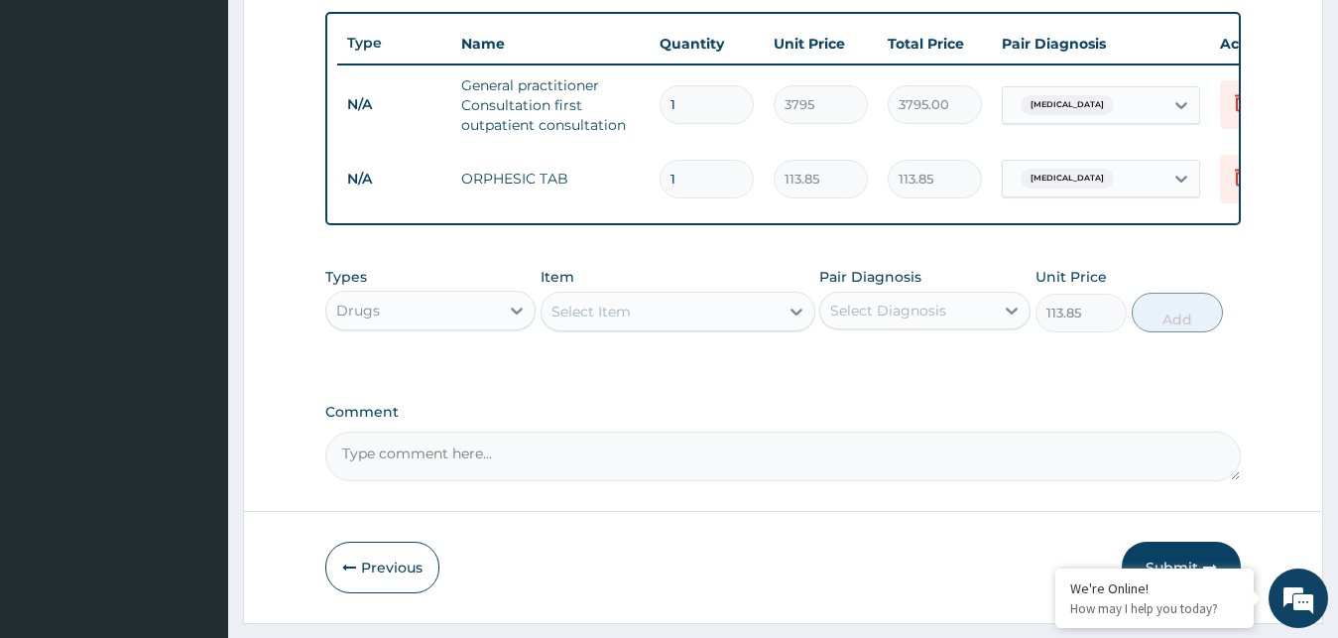
type input "0"
type input "16"
type input "1821.60"
type input "16"
click at [617, 321] on div "Select Item" at bounding box center [591, 312] width 79 height 20
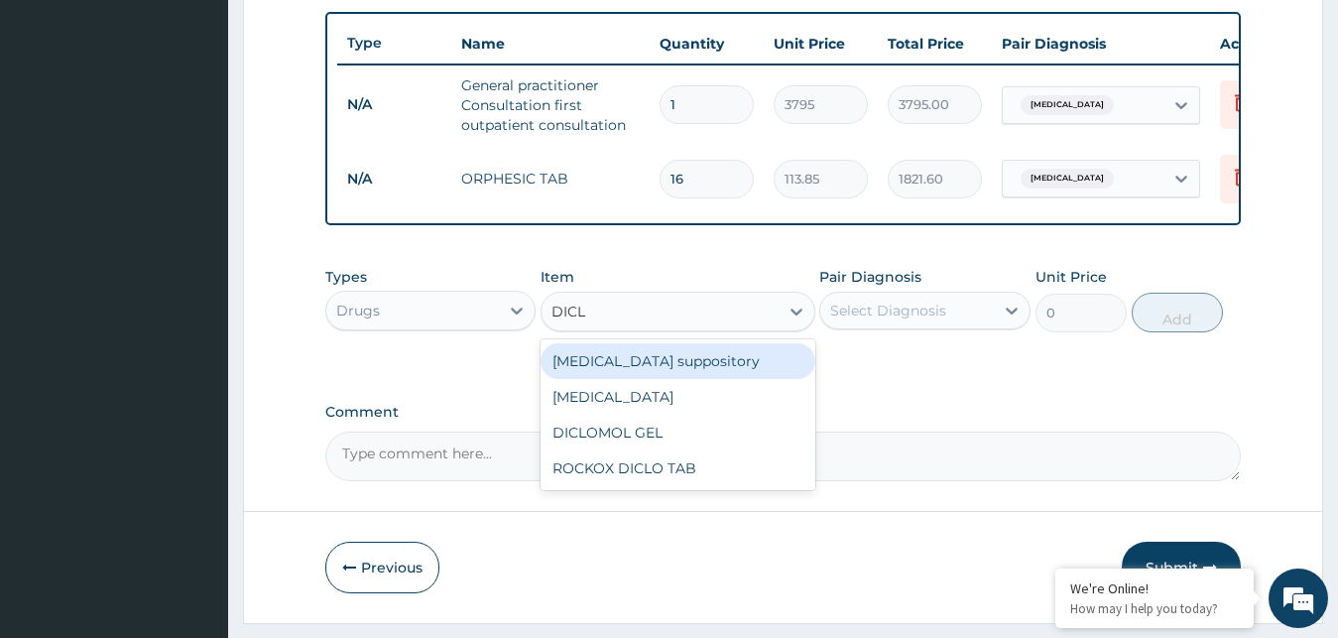
type input "DICLO"
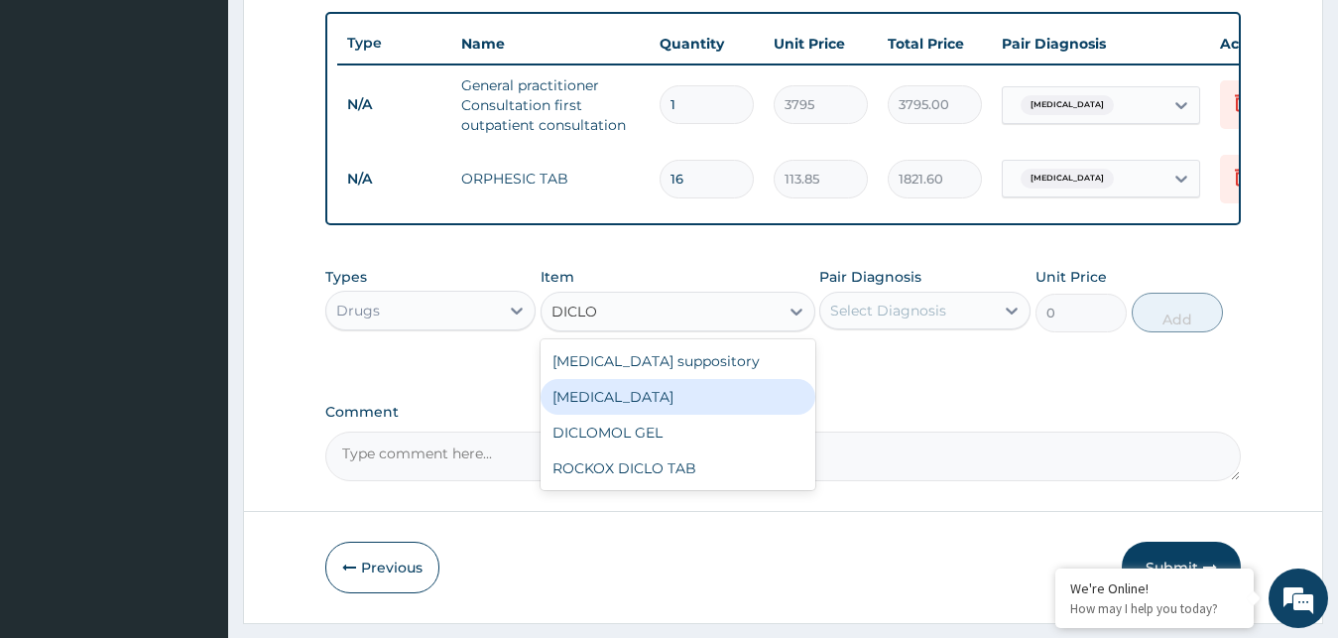
click at [648, 412] on div "[MEDICAL_DATA]" at bounding box center [678, 397] width 275 height 36
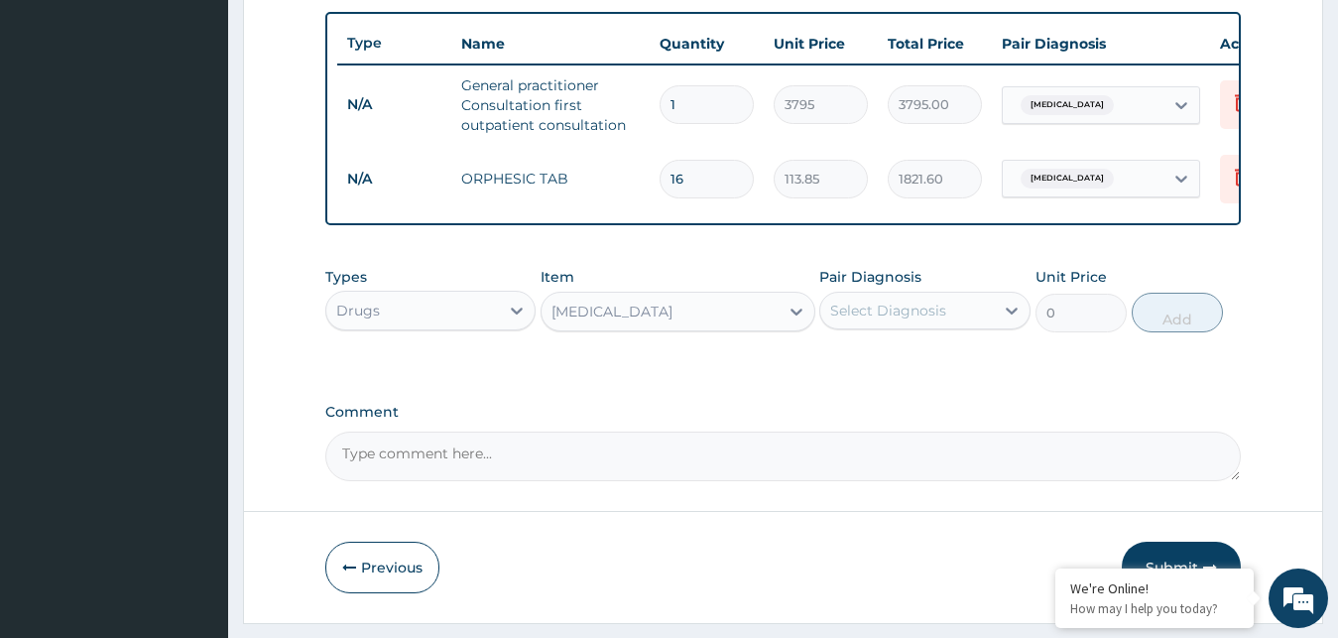
type input "632.5"
click at [800, 321] on icon at bounding box center [797, 312] width 20 height 20
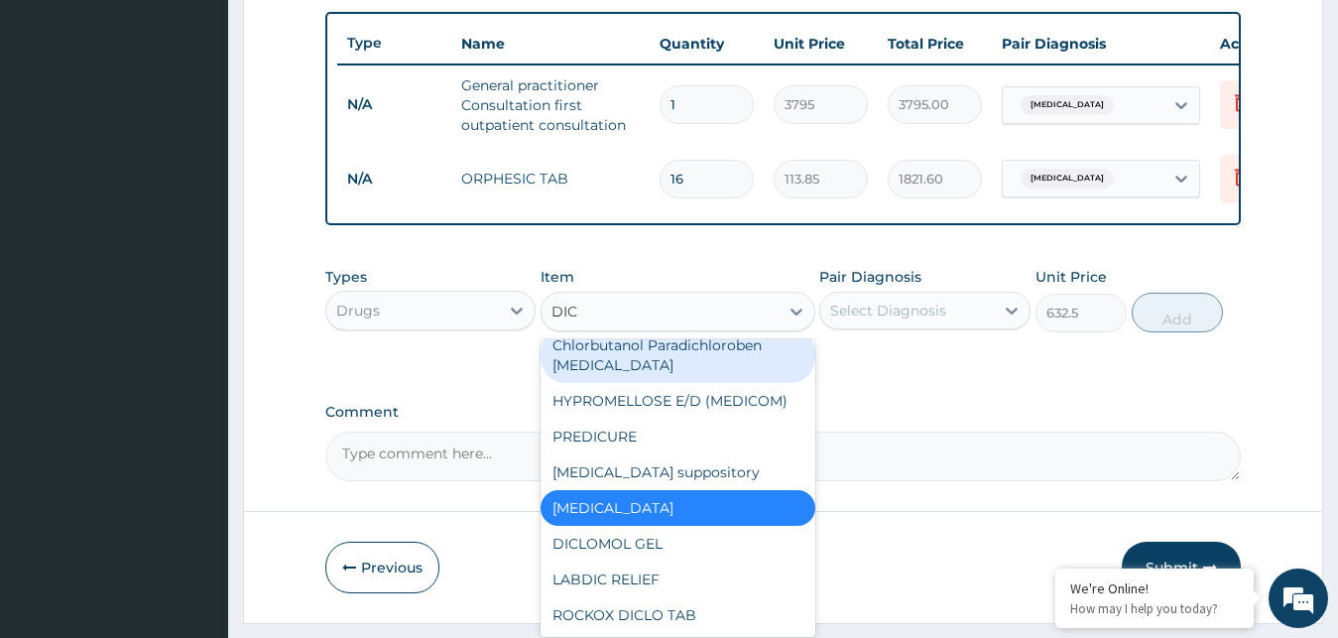
scroll to position [0, 0]
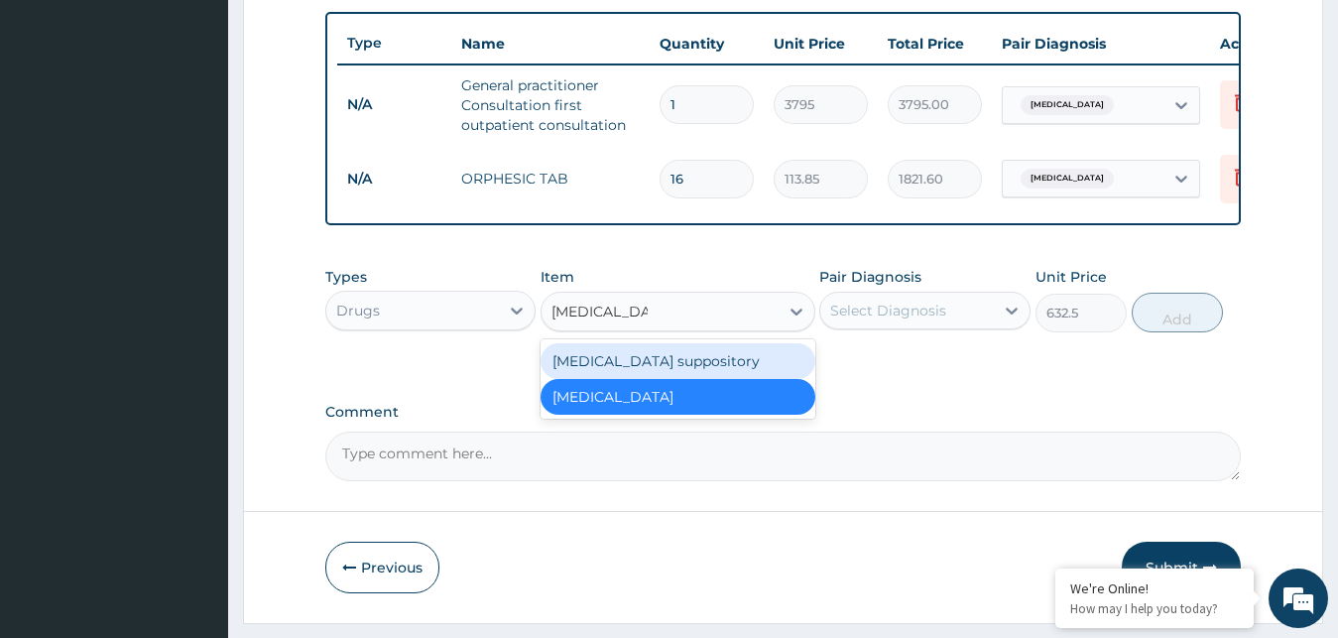
type input "[MEDICAL_DATA]"
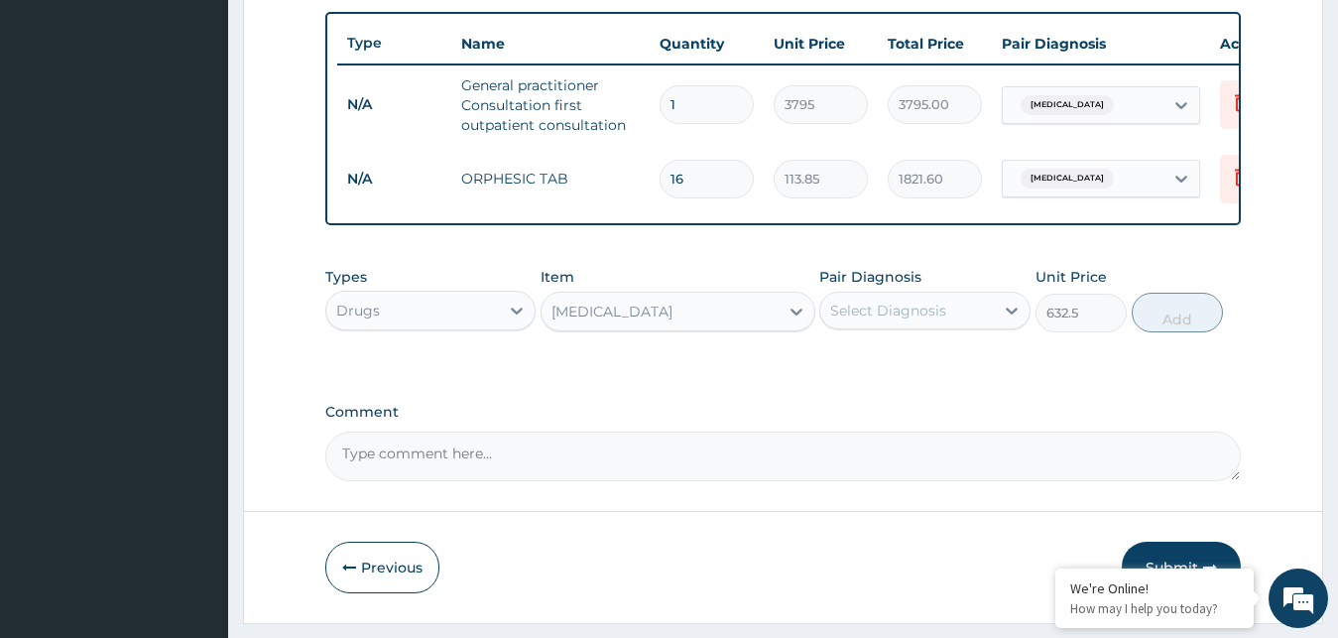
click at [795, 553] on form "Step 2 of 2 PA Code / Prescription Code Enter Code(Secondary Care Only) Encount…" at bounding box center [783, 1] width 1080 height 1244
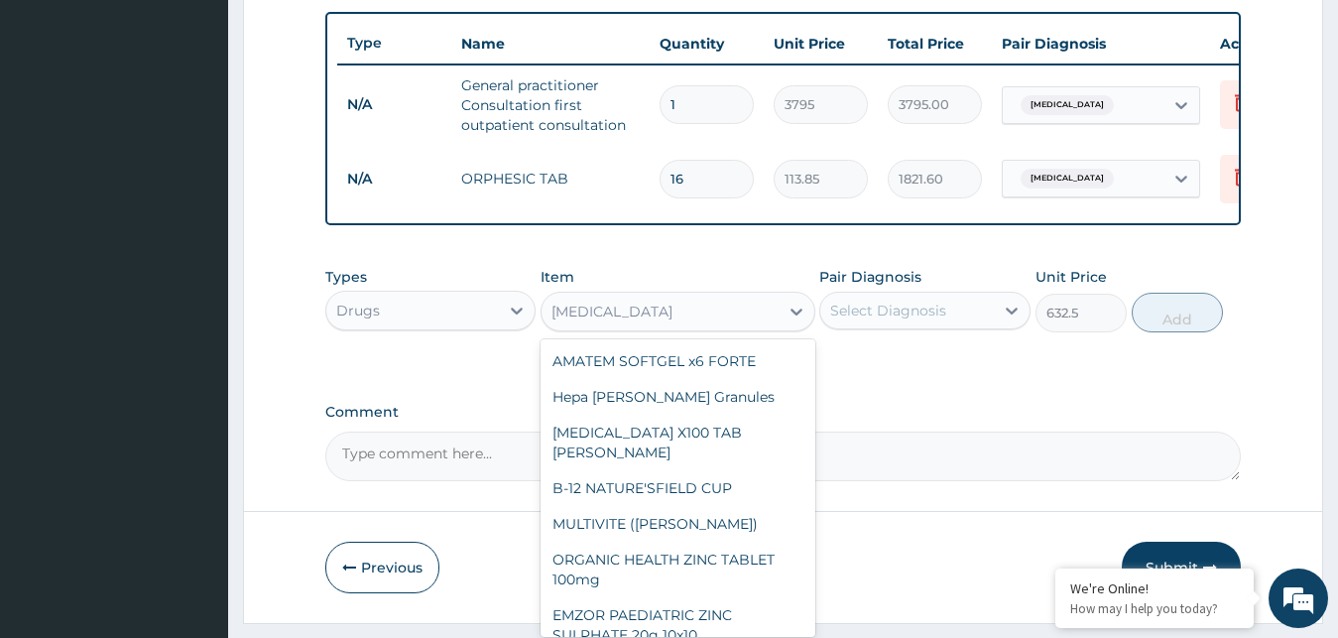
drag, startPoint x: 686, startPoint y: 316, endPoint x: 772, endPoint y: 342, distance: 90.1
click at [610, 318] on div "[MEDICAL_DATA]" at bounding box center [660, 312] width 237 height 32
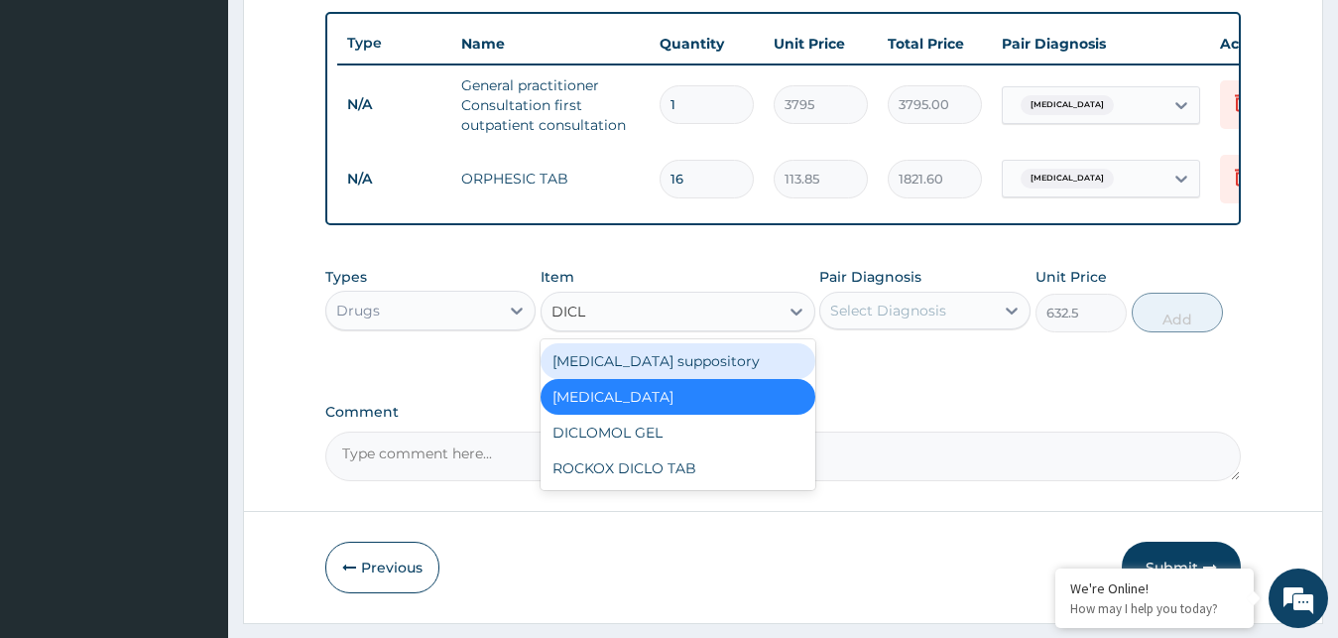
type input "DICLO"
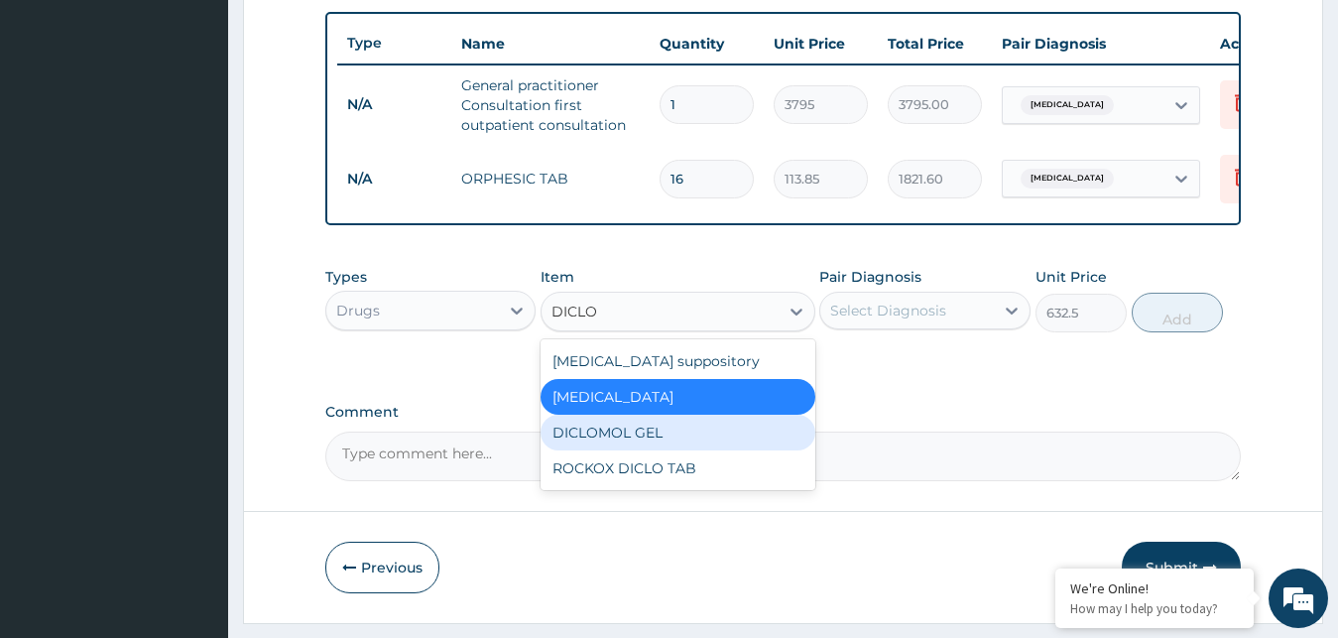
click at [654, 445] on div "DICLOMOL GEL" at bounding box center [678, 433] width 275 height 36
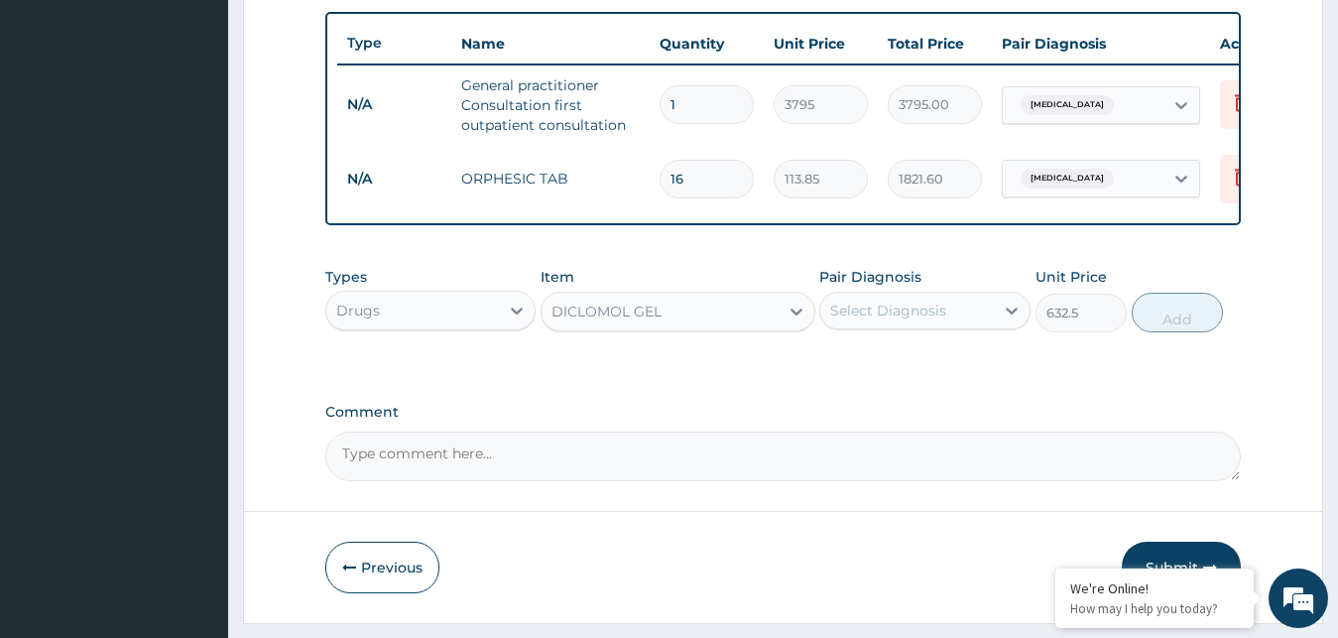
type input "885.5"
click at [982, 323] on div "Select Diagnosis" at bounding box center [907, 311] width 174 height 32
click at [906, 369] on label "[MEDICAL_DATA]" at bounding box center [913, 359] width 123 height 20
checkbox input "true"
click at [1168, 332] on button "Add" at bounding box center [1177, 313] width 91 height 40
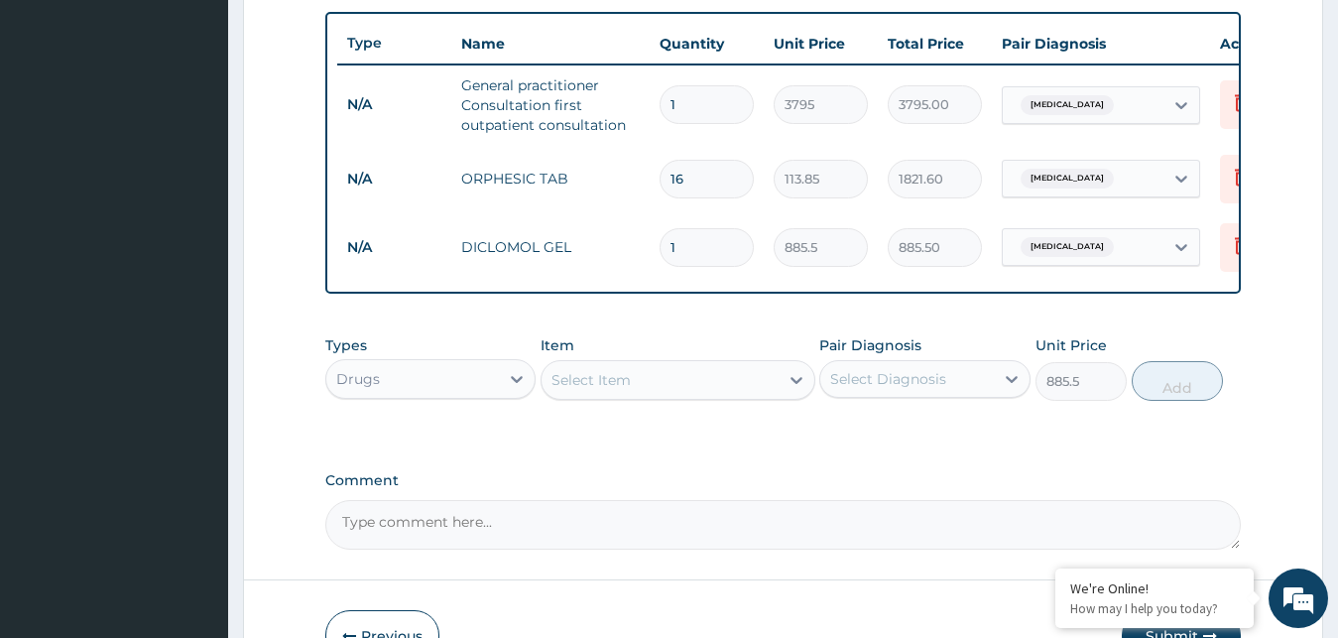
type input "0"
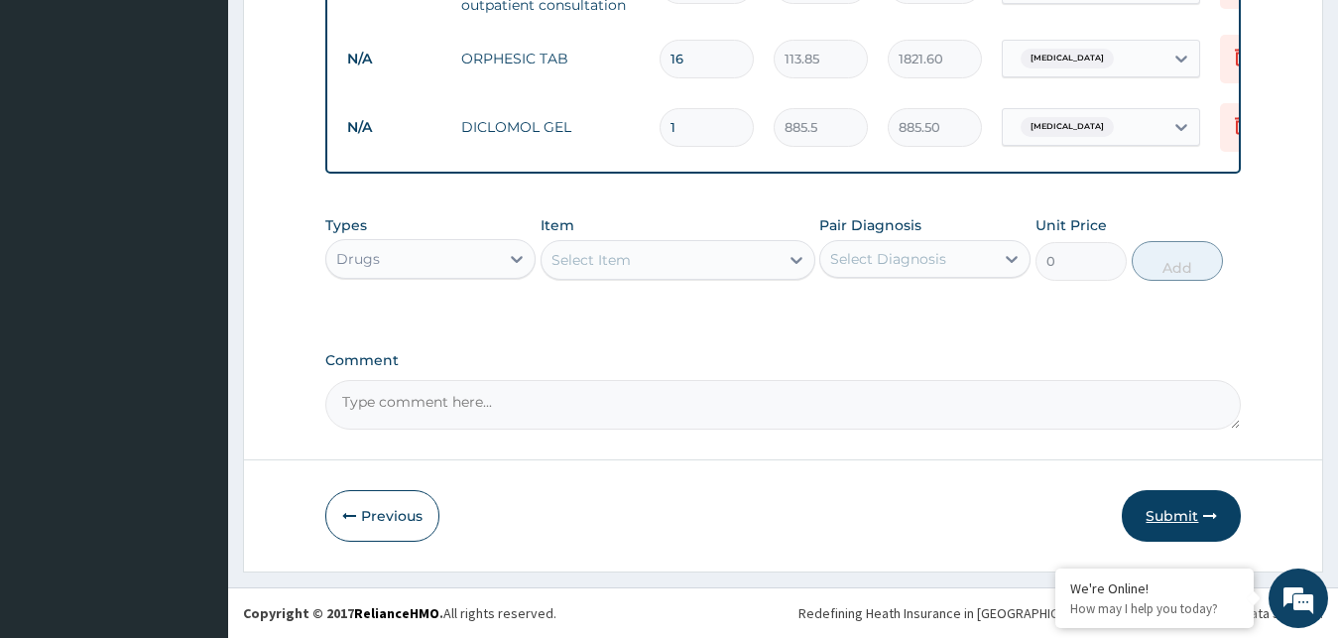
click at [1170, 508] on button "Submit" at bounding box center [1181, 516] width 119 height 52
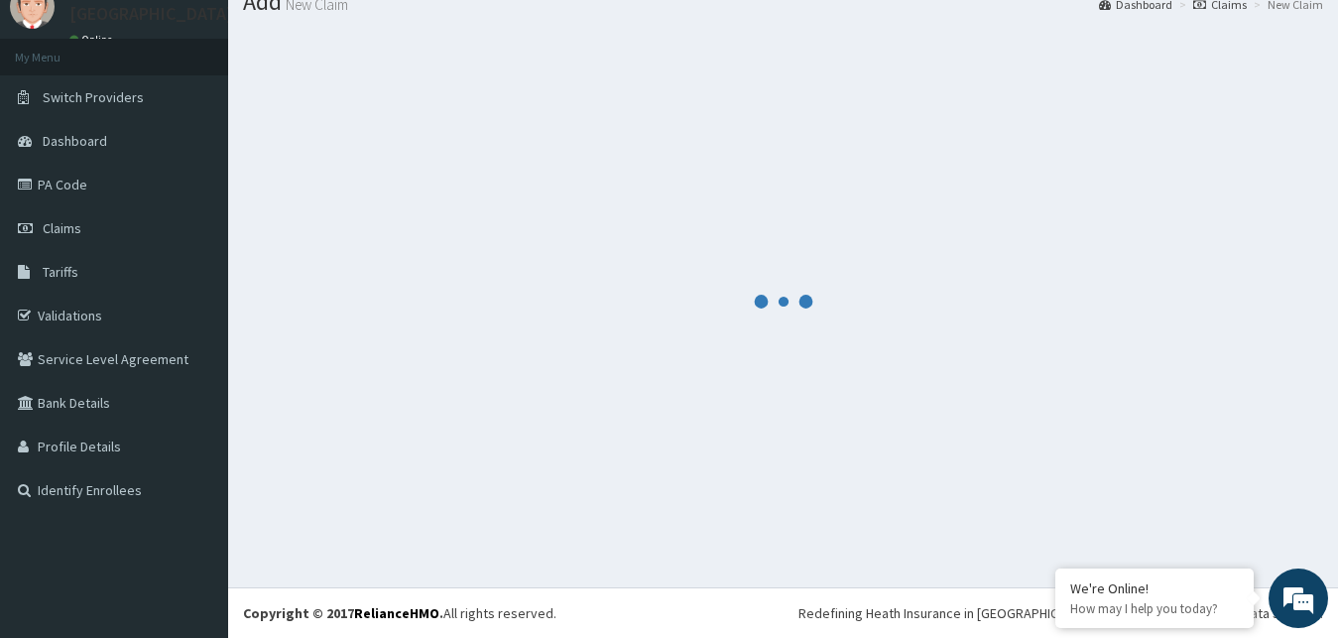
scroll to position [75, 0]
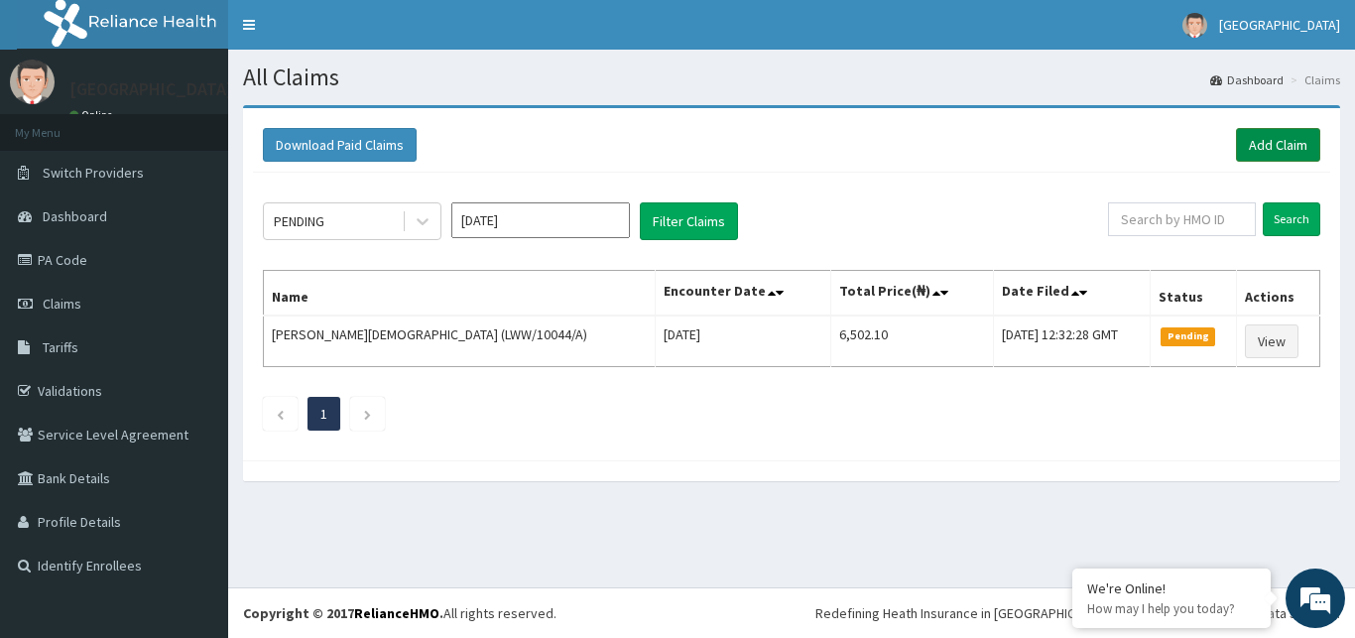
click at [1262, 151] on link "Add Claim" at bounding box center [1278, 145] width 84 height 34
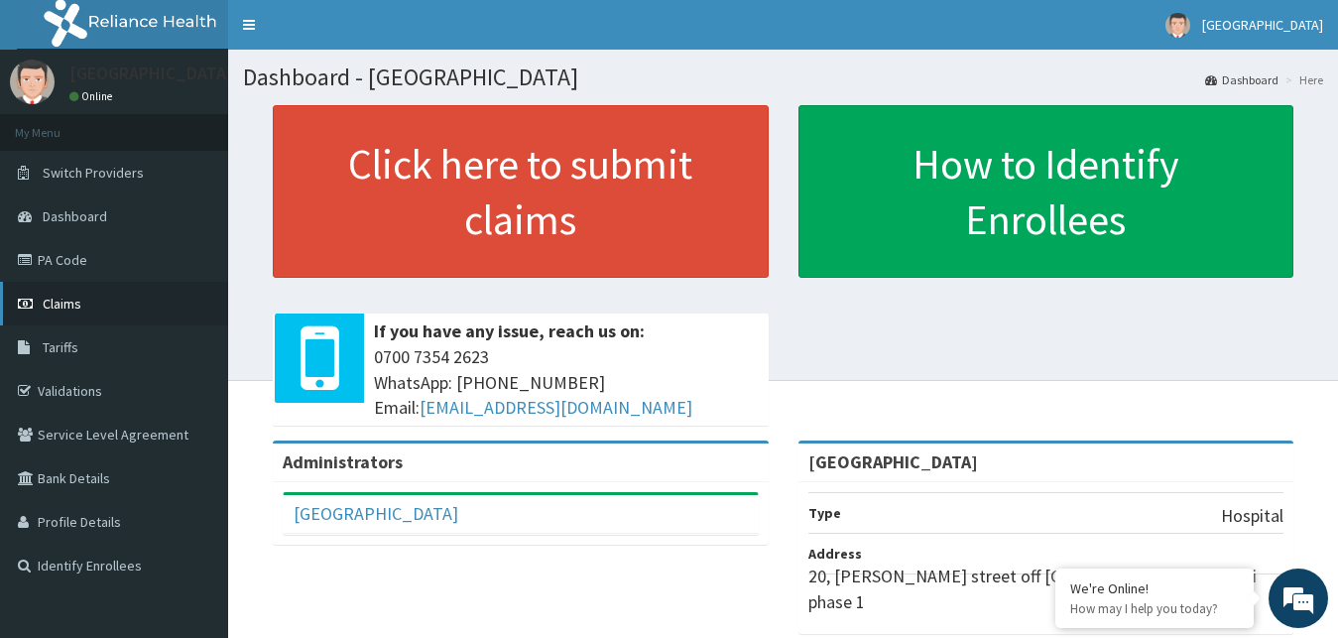
click at [93, 289] on link "Claims" at bounding box center [114, 304] width 228 height 44
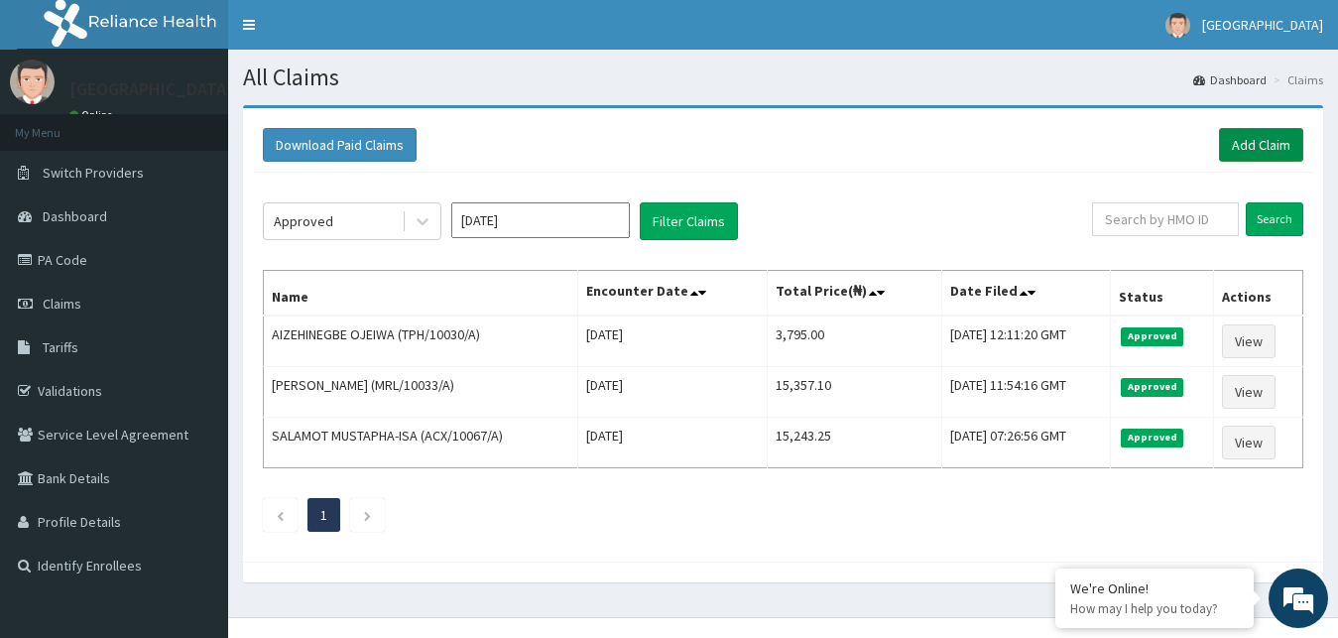
click at [1259, 143] on link "Add Claim" at bounding box center [1261, 145] width 84 height 34
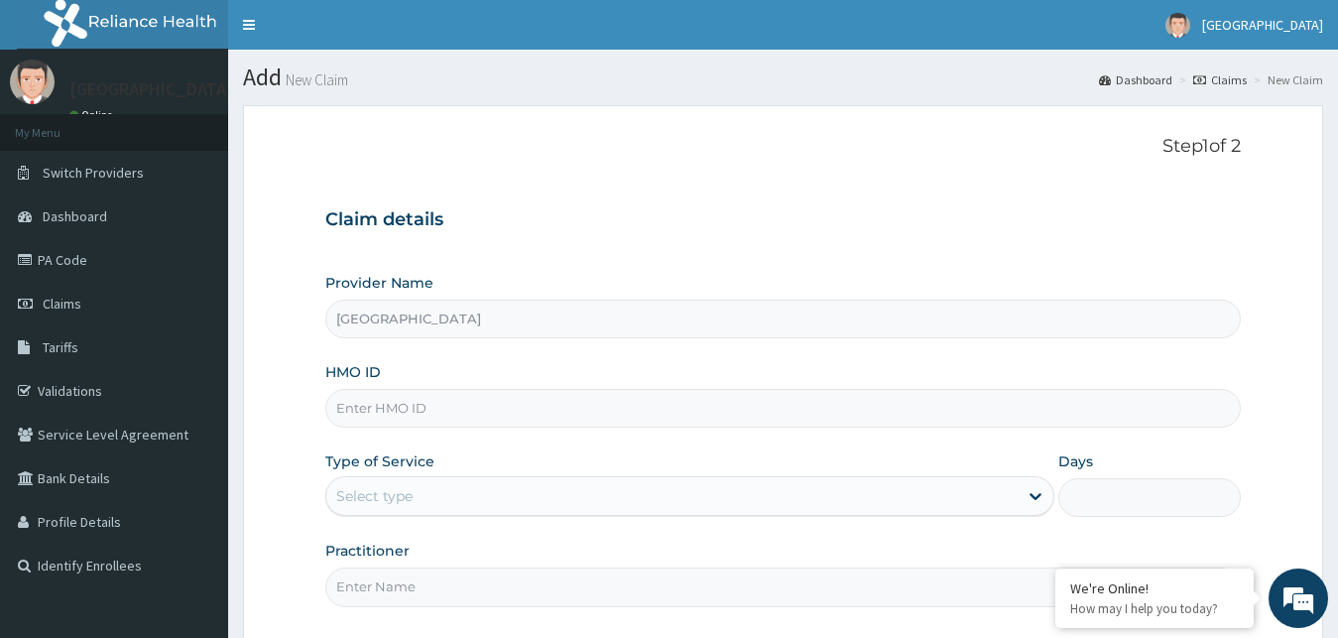
click at [523, 408] on input "HMO ID" at bounding box center [783, 408] width 917 height 39
click at [403, 409] on input "PHT/10085/A" at bounding box center [783, 408] width 917 height 39
type input "PHT/10080/A"
click at [506, 489] on div "Select type" at bounding box center [672, 496] width 692 height 32
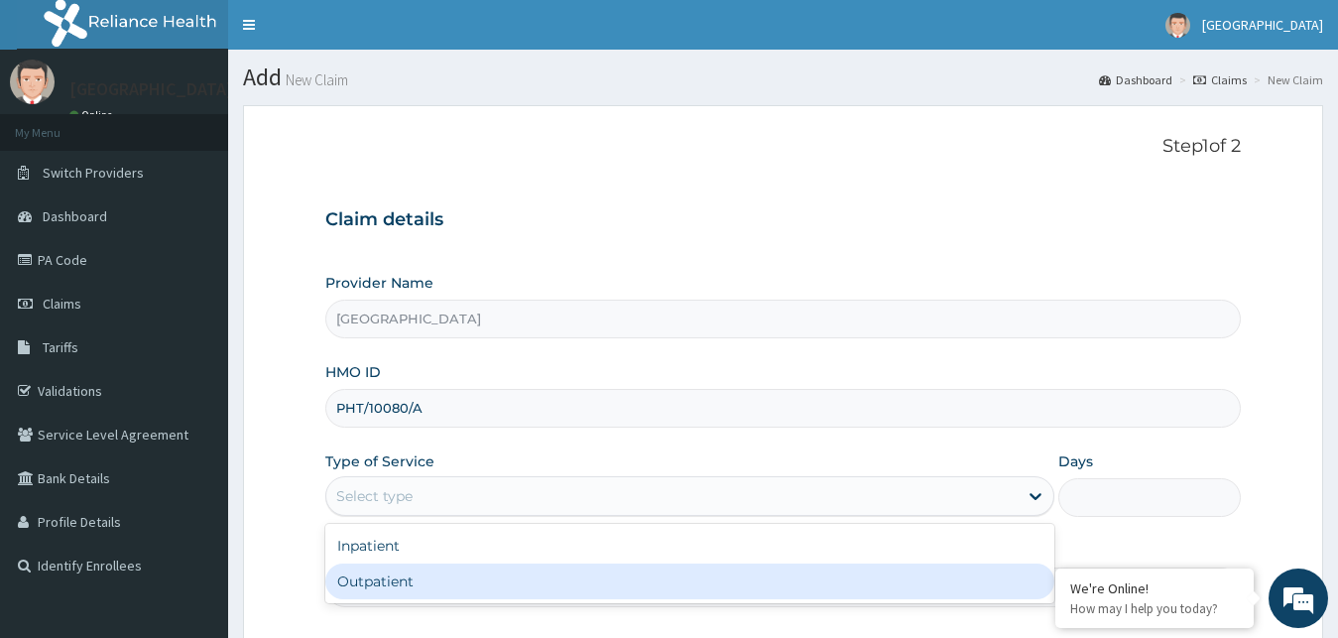
click at [471, 586] on div "Outpatient" at bounding box center [690, 582] width 730 height 36
type input "1"
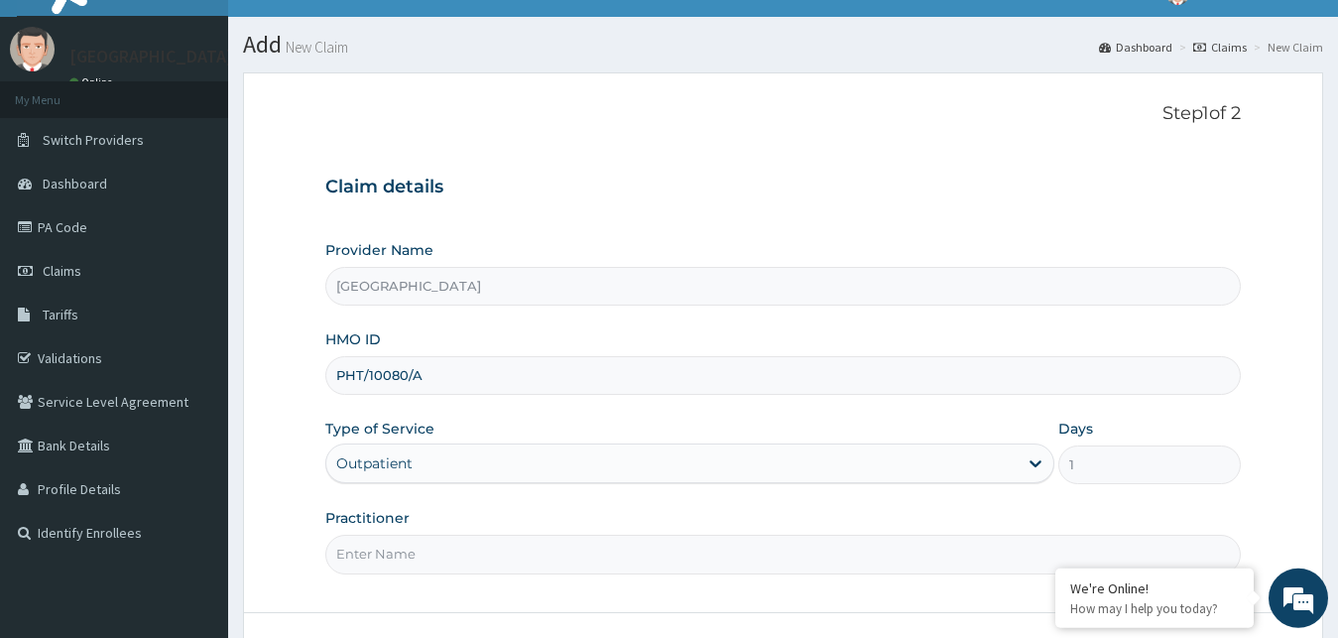
scroll to position [186, 0]
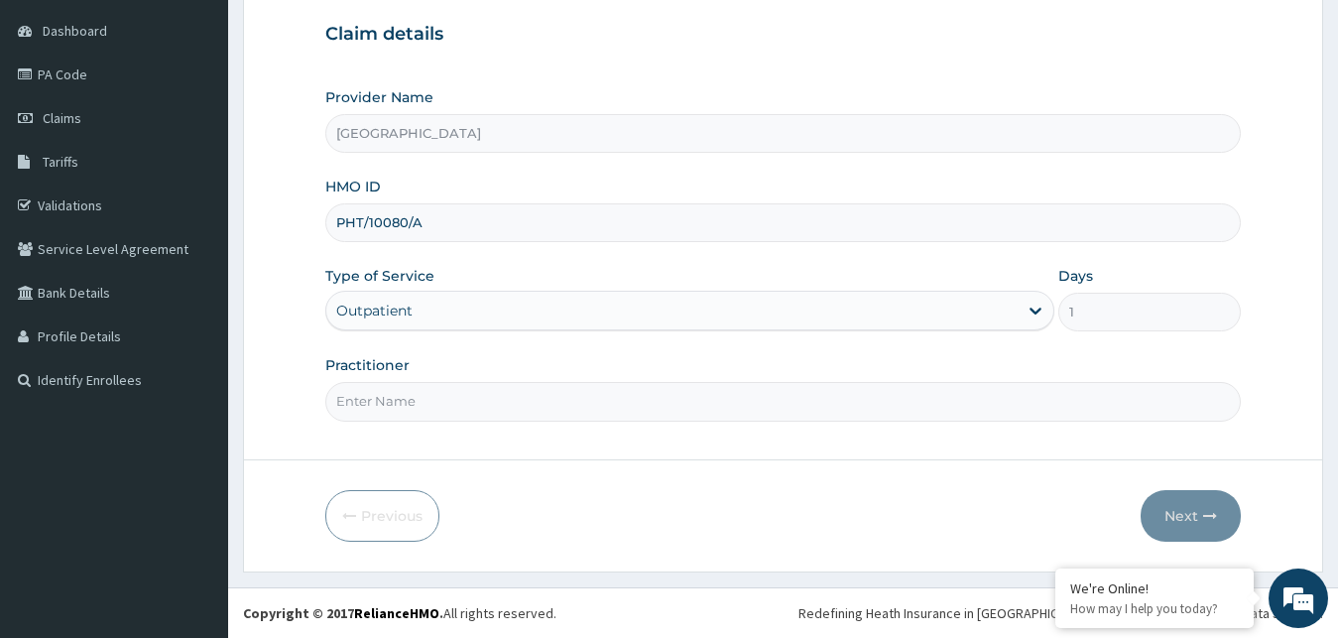
click at [430, 400] on input "Practitioner" at bounding box center [783, 401] width 917 height 39
type input "GOPD"
click at [1217, 522] on button "Next" at bounding box center [1191, 516] width 100 height 52
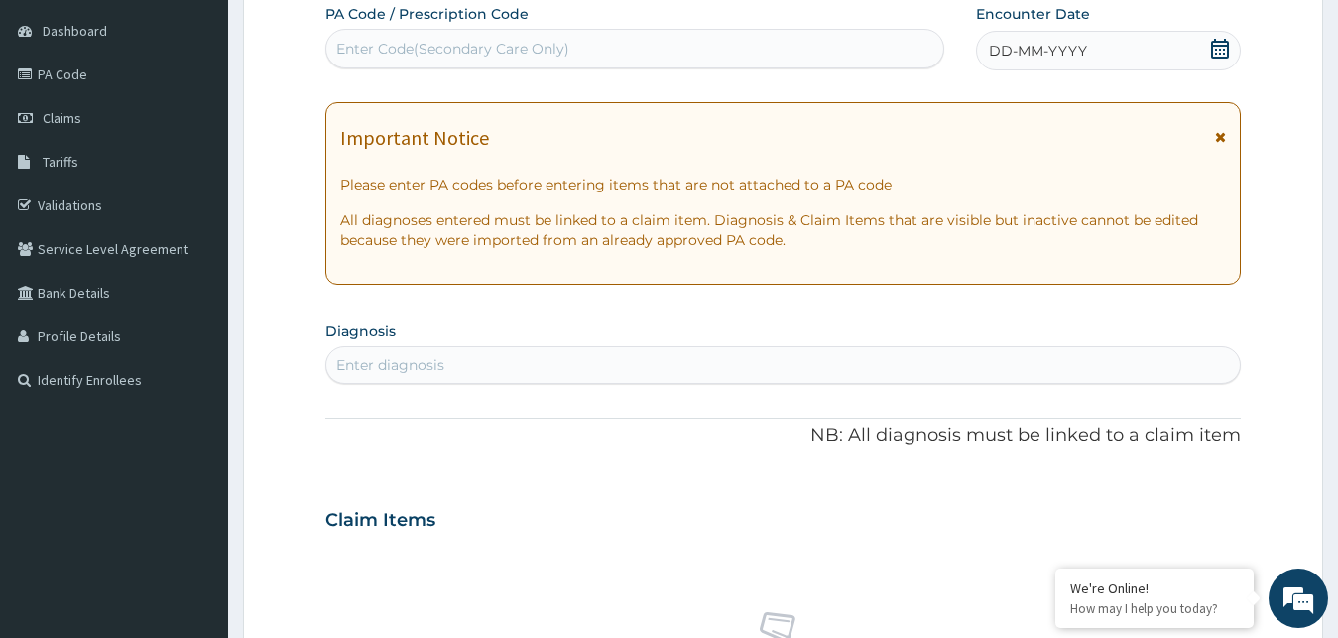
click at [1222, 42] on icon at bounding box center [1220, 49] width 18 height 20
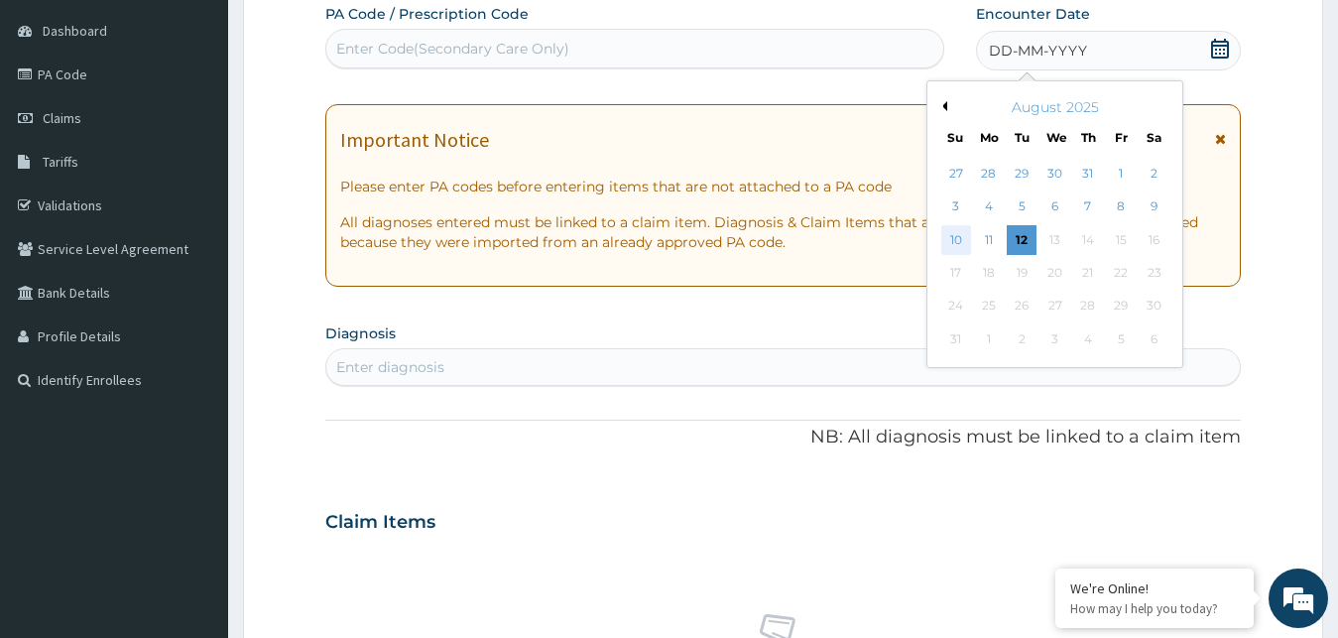
click at [952, 238] on div "10" at bounding box center [956, 240] width 30 height 30
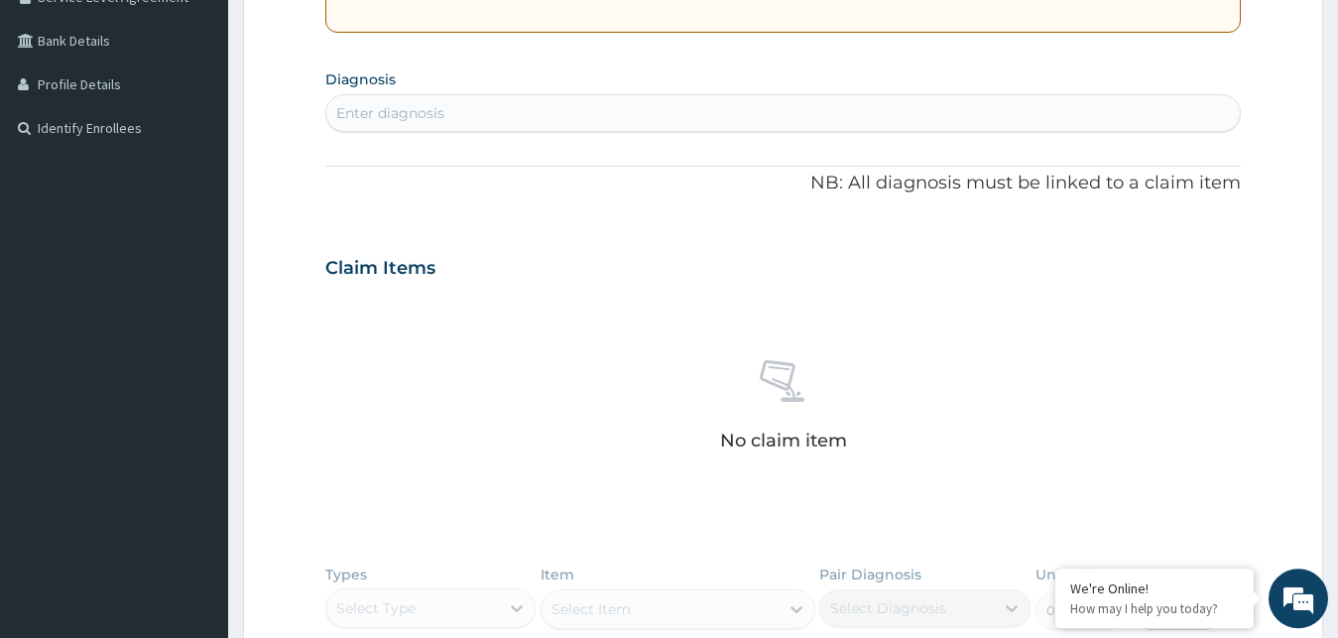
scroll to position [436, 0]
click at [584, 121] on div "Enter diagnosis" at bounding box center [783, 115] width 915 height 32
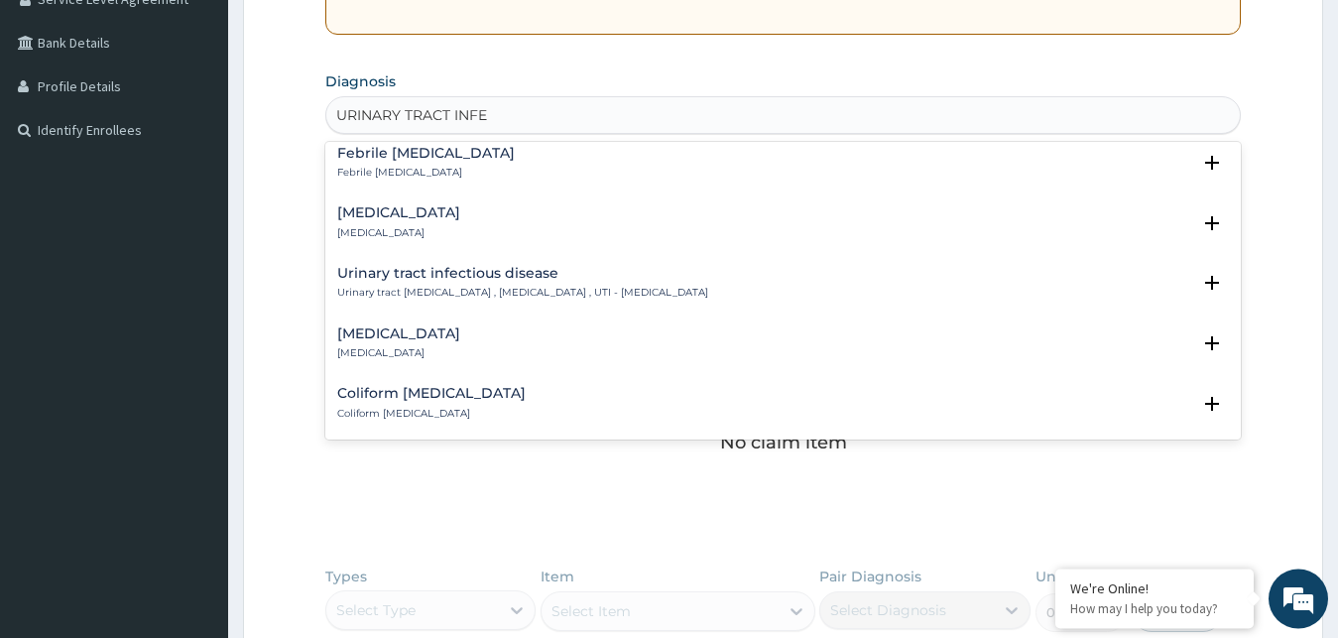
scroll to position [271, 0]
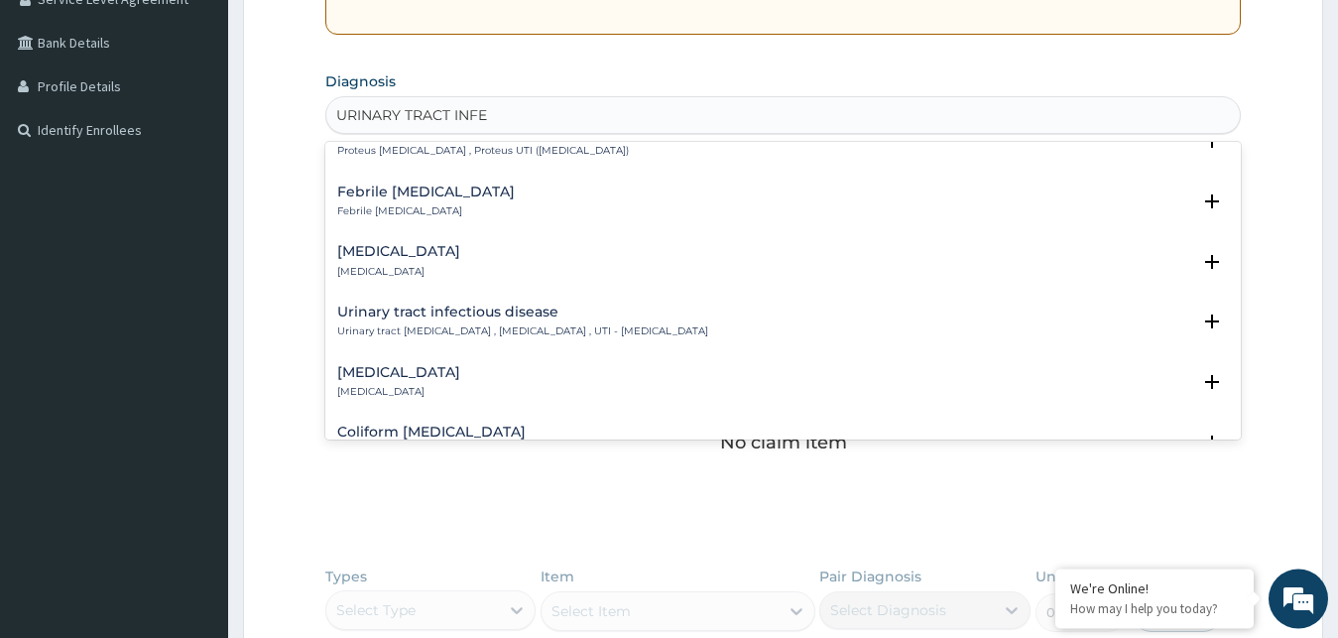
click at [653, 315] on div "Urinary tract [MEDICAL_DATA] Urinary tract [MEDICAL_DATA] , [MEDICAL_DATA] , UT…" at bounding box center [522, 322] width 371 height 35
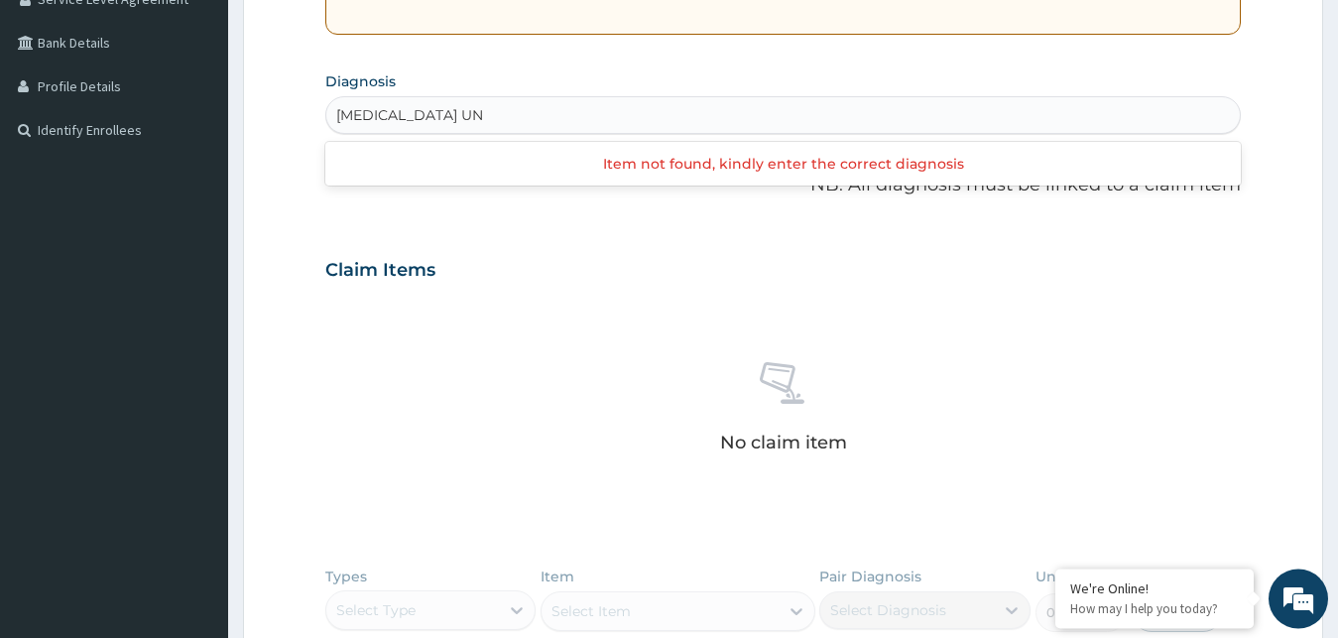
scroll to position [0, 0]
type input "[MEDICAL_DATA]"
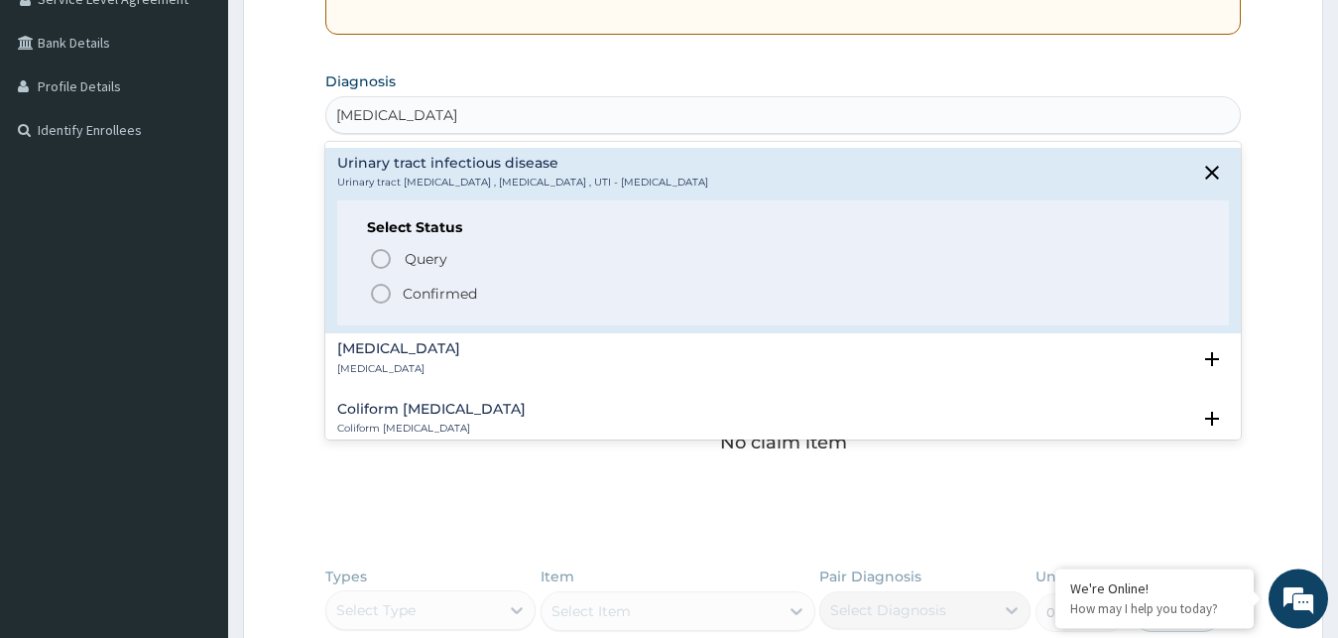
scroll to position [429, 0]
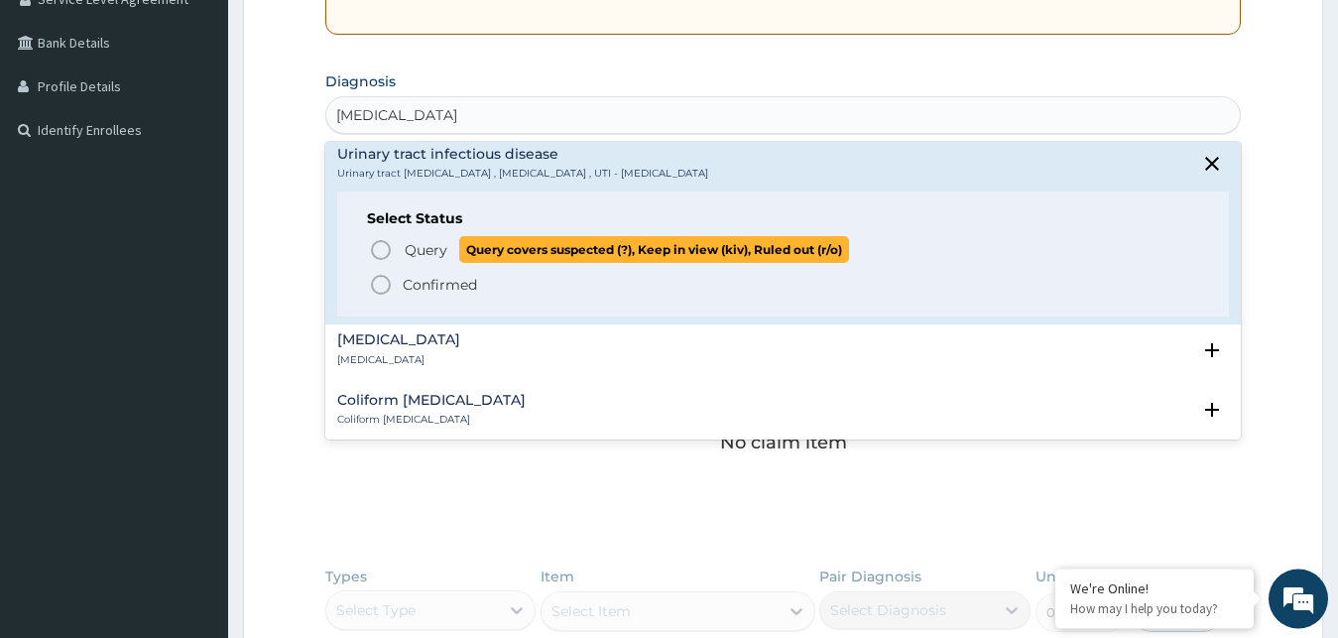
click at [384, 251] on icon "status option query" at bounding box center [381, 250] width 24 height 24
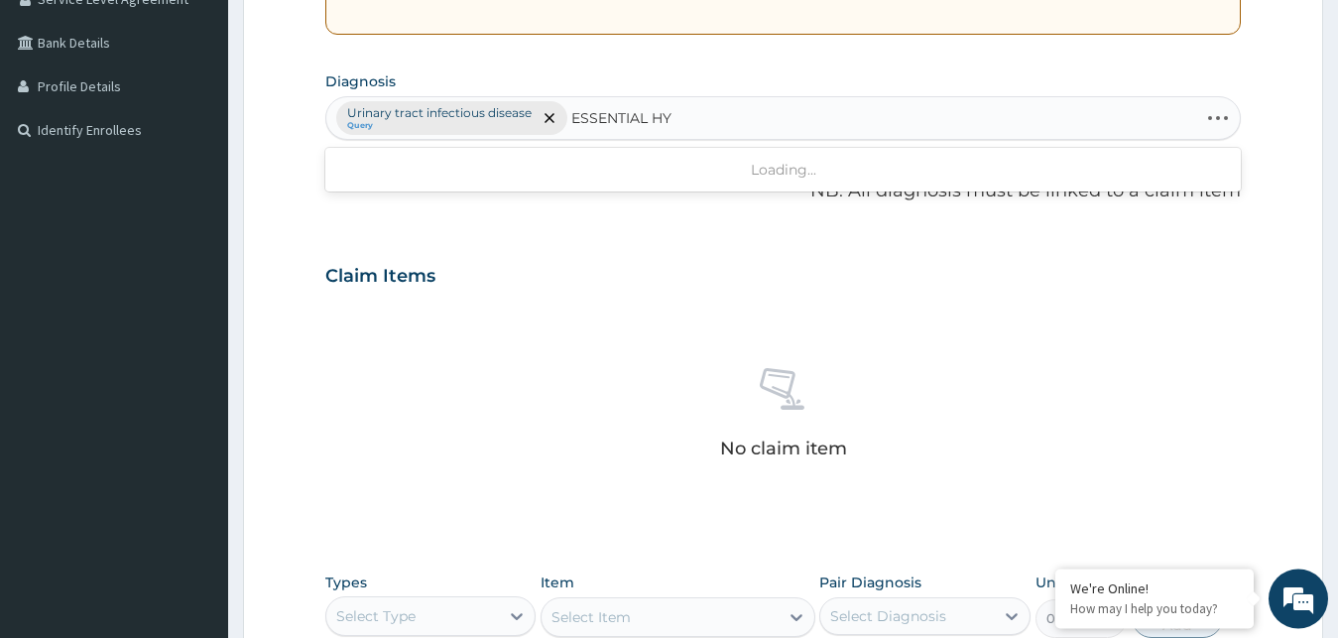
type input "ESSENTIAL HYP"
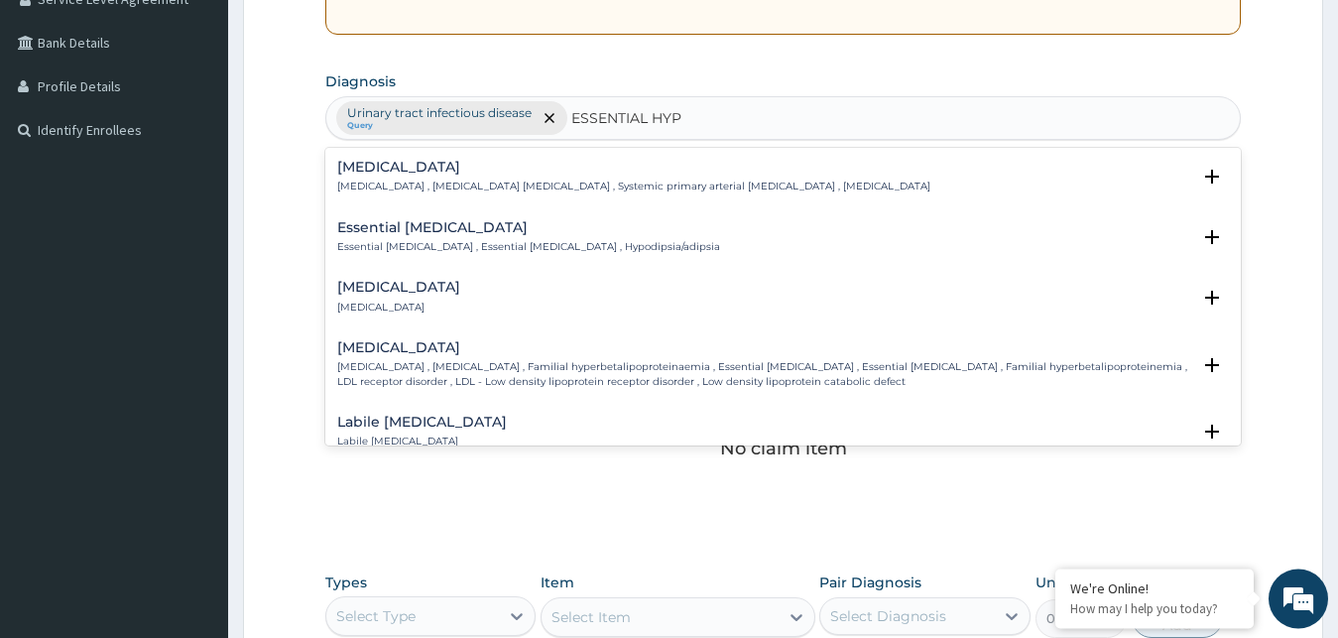
click at [521, 168] on h4 "[MEDICAL_DATA]" at bounding box center [633, 167] width 593 height 15
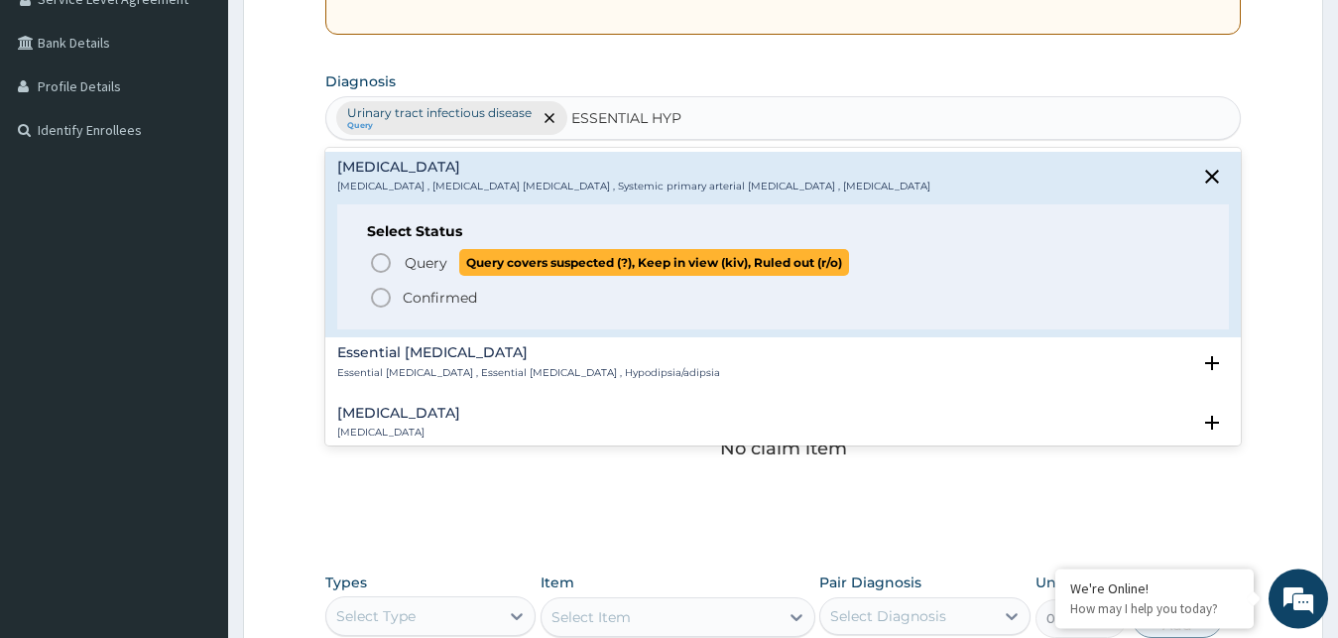
click at [401, 260] on span "Query Query covers suspected (?), Keep in view (kiv), Ruled out (r/o)" at bounding box center [784, 262] width 831 height 27
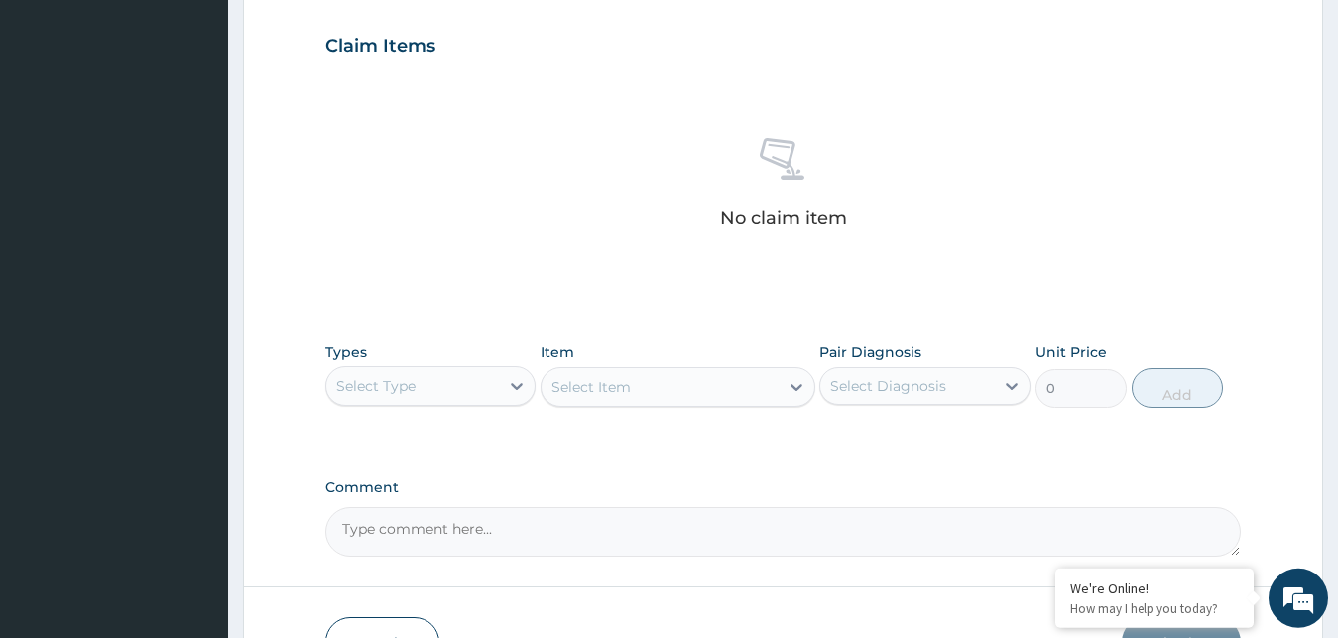
scroll to position [657, 0]
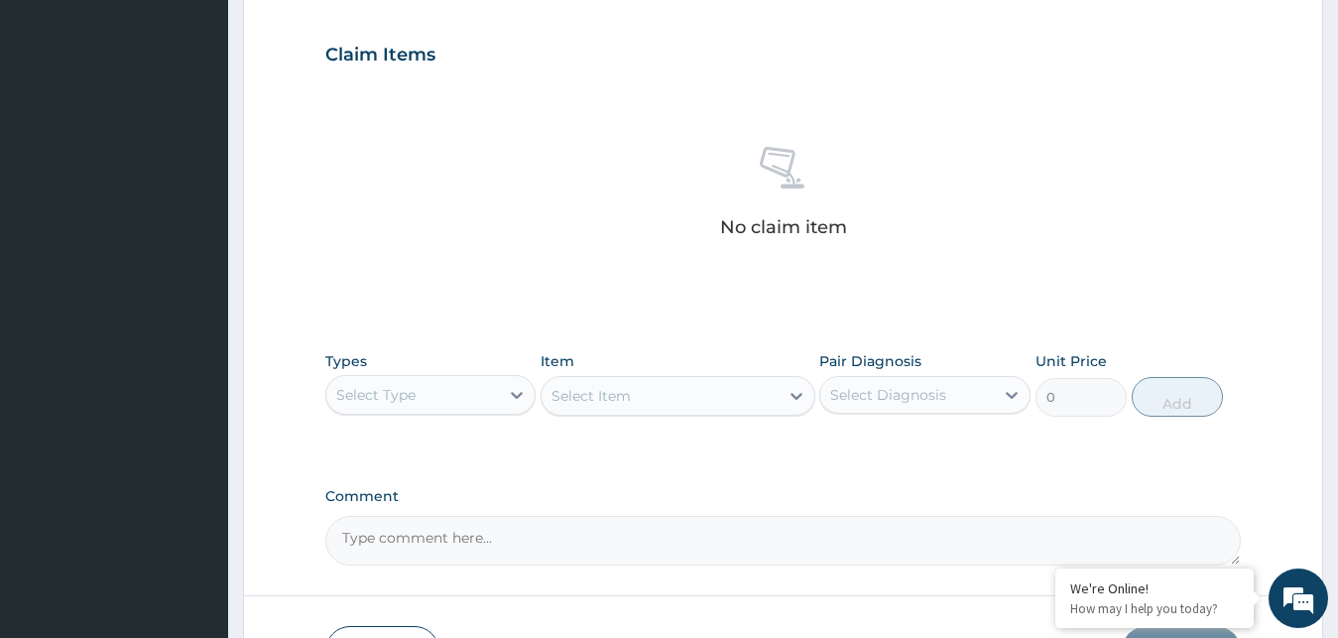
click at [468, 396] on div "Select Type" at bounding box center [413, 395] width 174 height 32
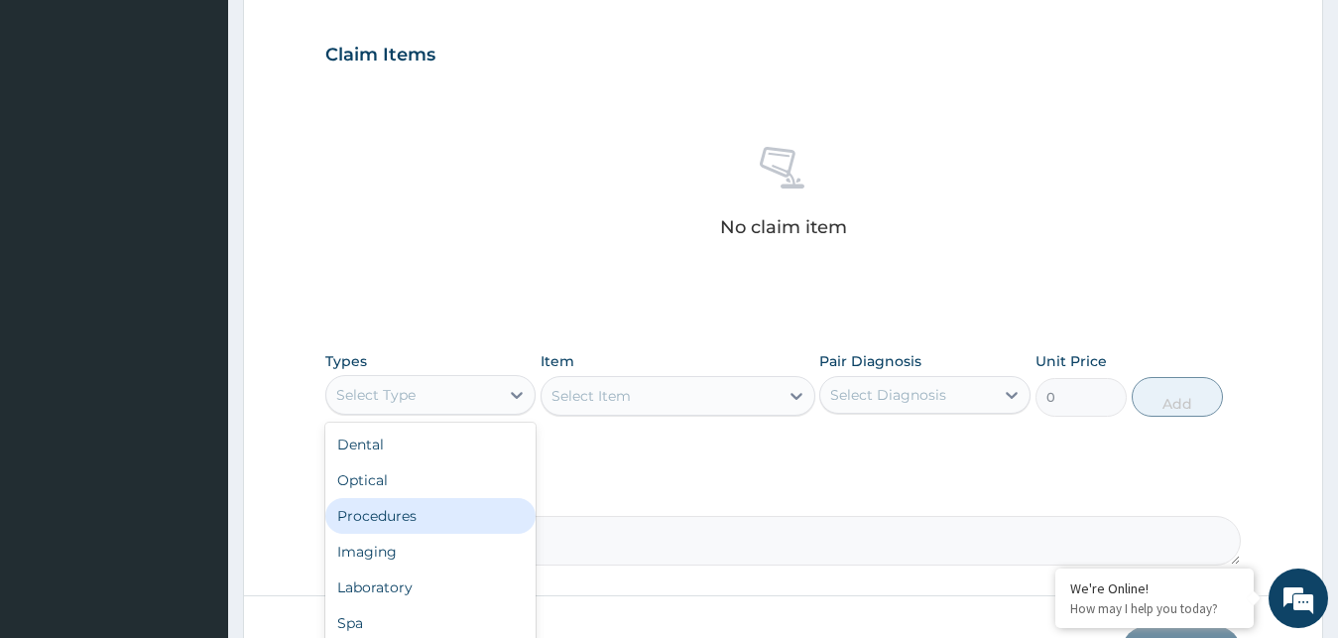
click at [389, 510] on div "Procedures" at bounding box center [430, 516] width 211 height 36
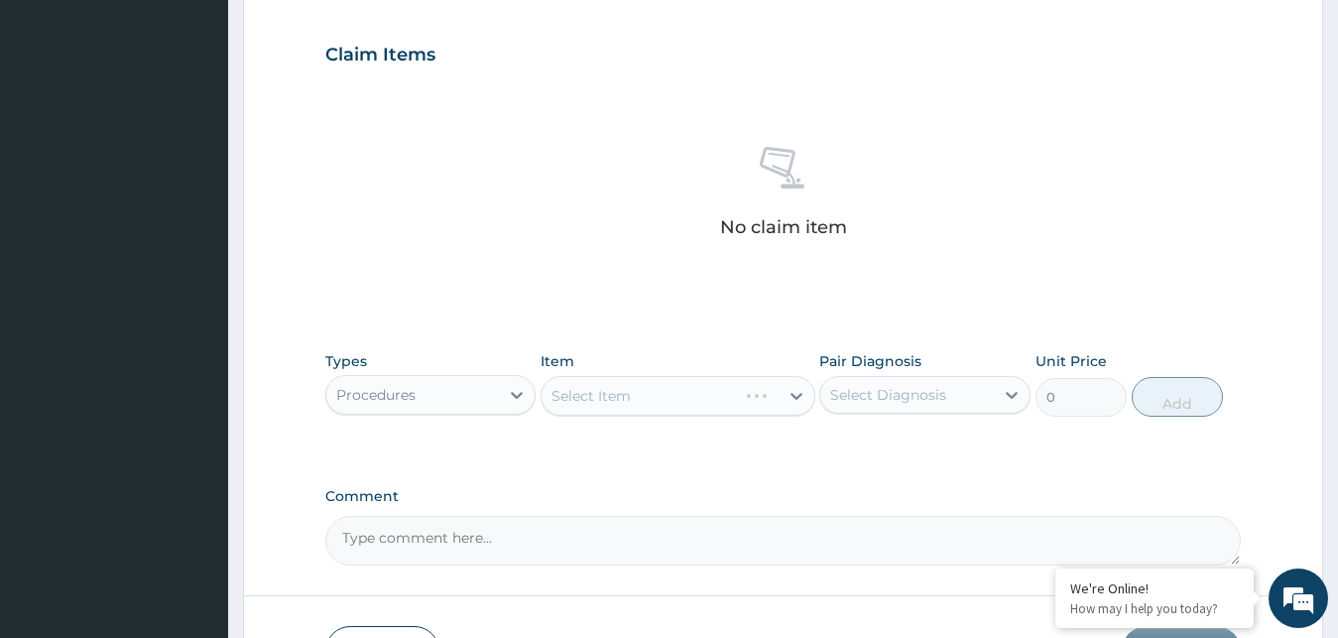
click at [641, 396] on div "Select Item" at bounding box center [678, 396] width 275 height 40
click at [1007, 390] on icon at bounding box center [1012, 395] width 20 height 20
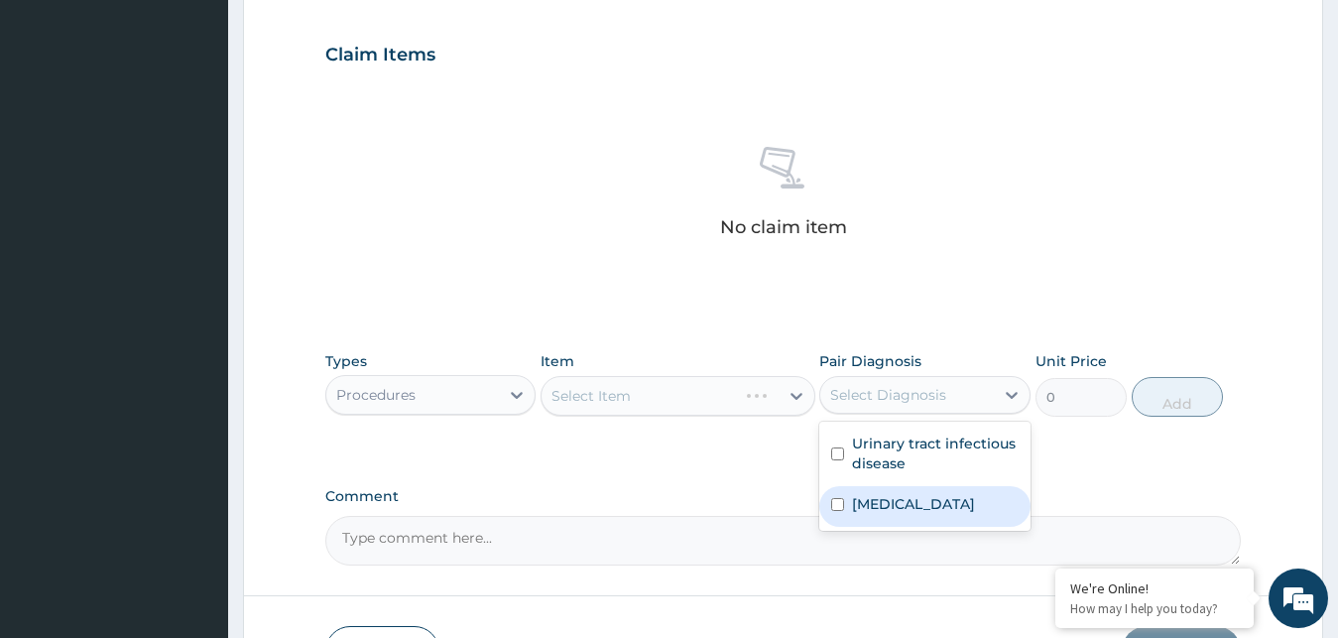
click at [879, 512] on label "[MEDICAL_DATA]" at bounding box center [913, 504] width 123 height 20
checkbox input "true"
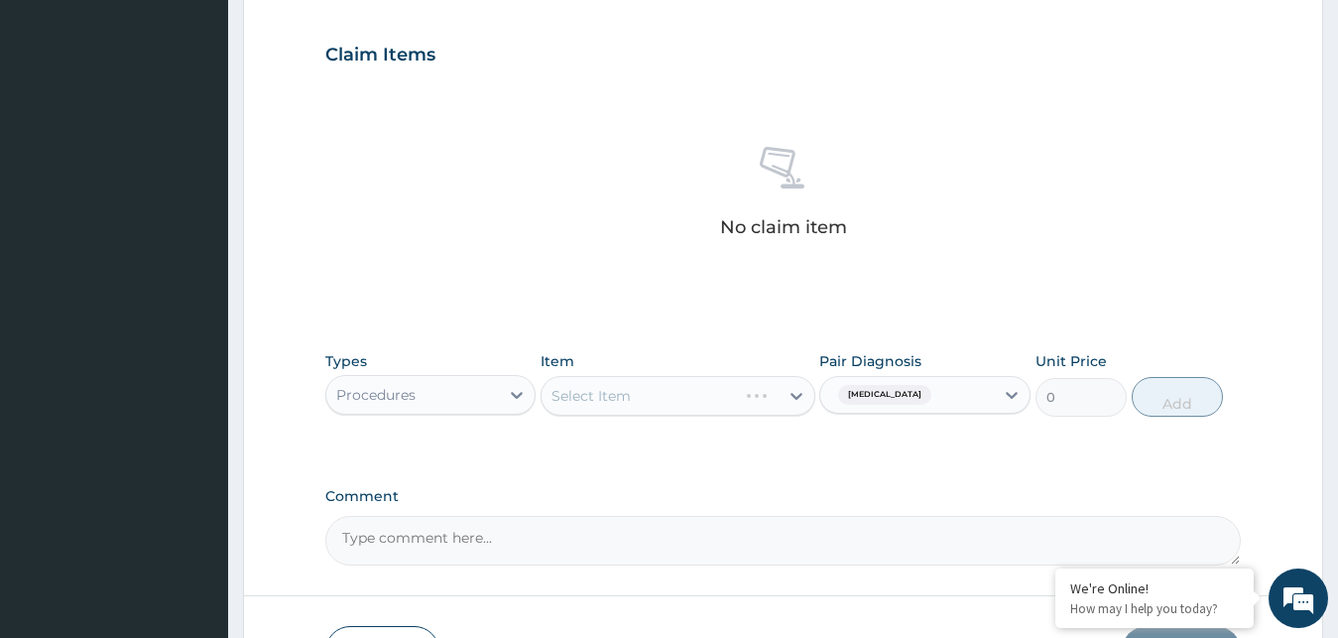
click at [796, 393] on div "Select Item" at bounding box center [678, 396] width 275 height 40
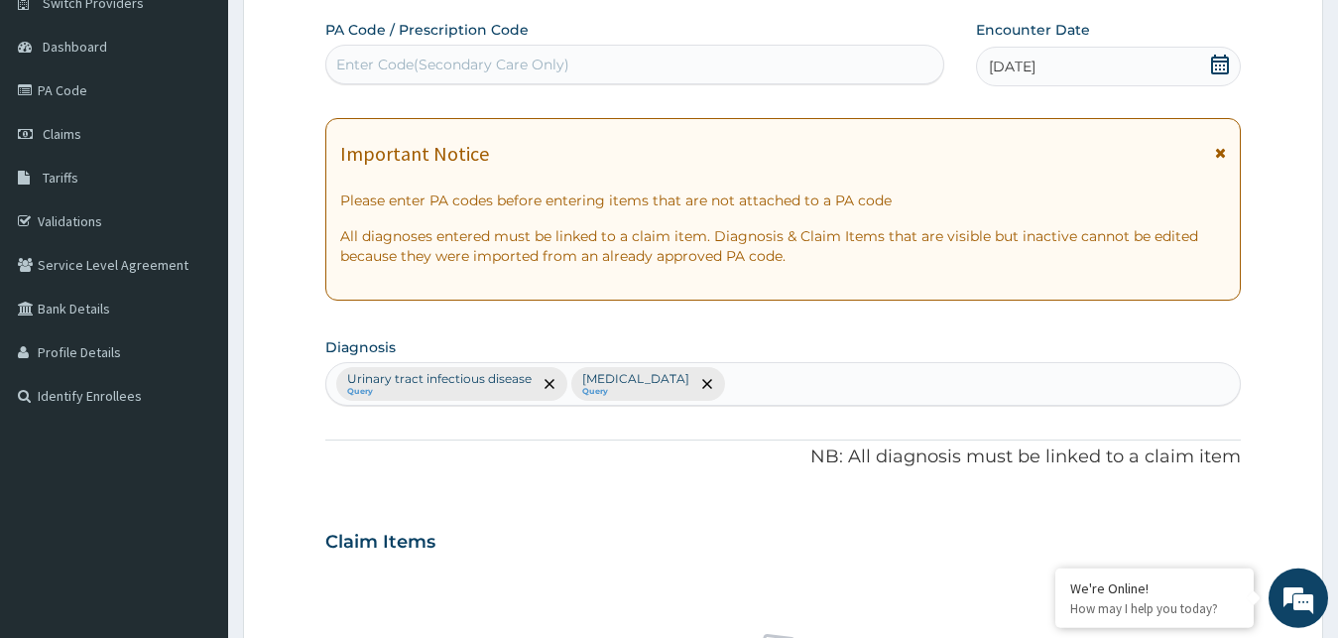
scroll to position [157, 0]
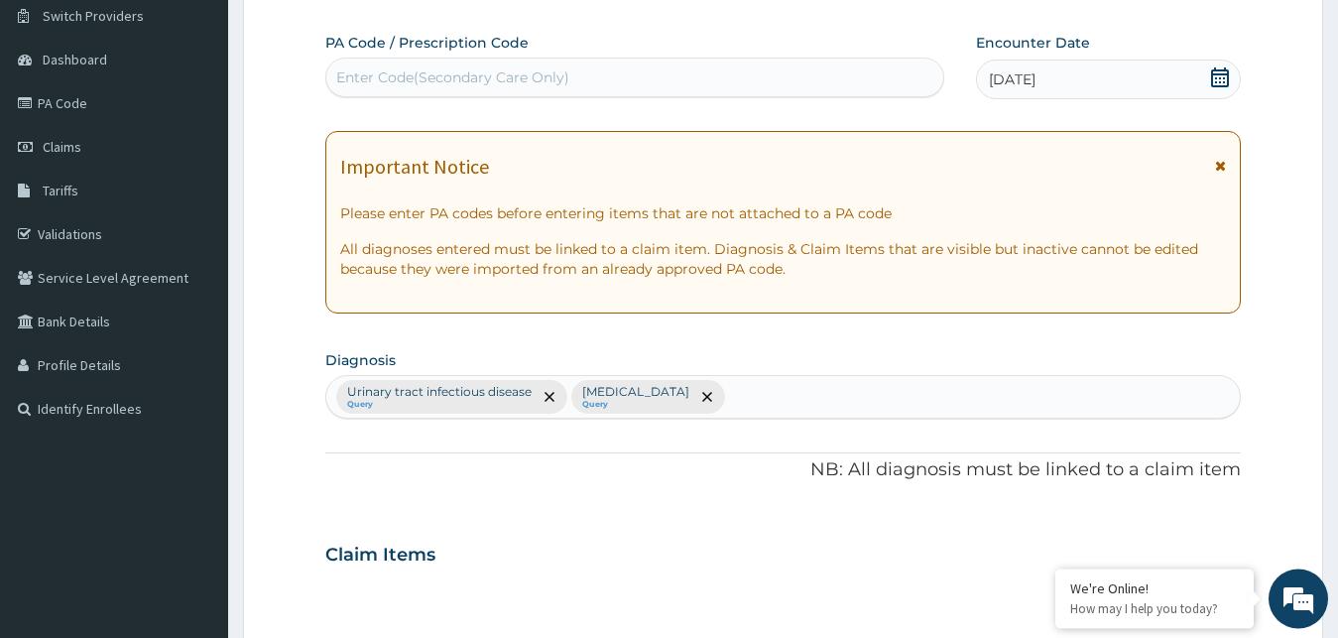
click at [785, 403] on div "Urinary tract [MEDICAL_DATA] Query [MEDICAL_DATA] Query" at bounding box center [783, 397] width 915 height 42
type input "IMMUNOCOMP"
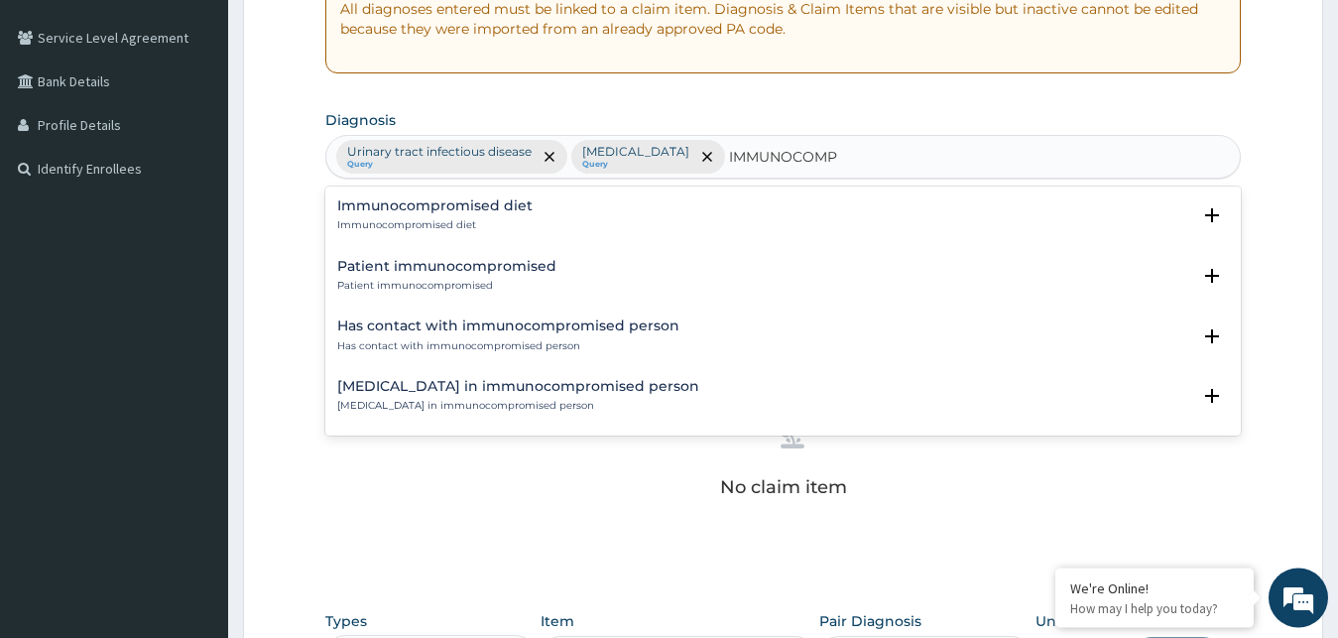
scroll to position [394, 0]
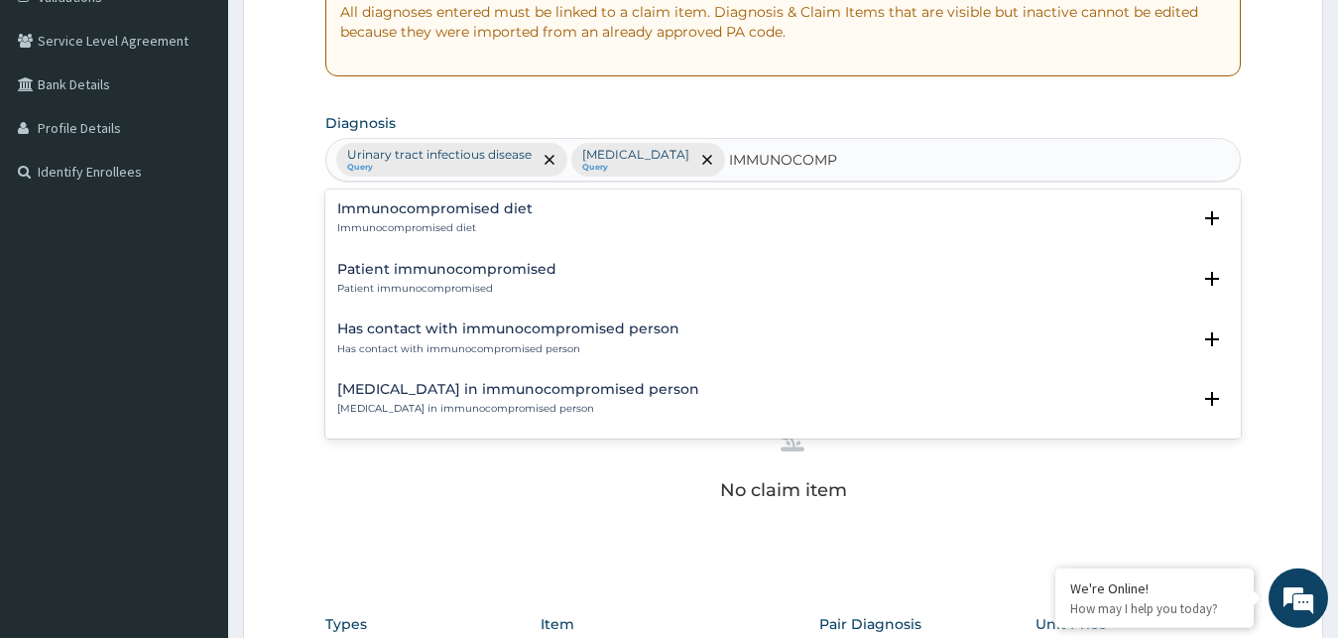
click at [478, 398] on div "[MEDICAL_DATA] in immunocompromised person [MEDICAL_DATA] in immunocompromised …" at bounding box center [518, 399] width 362 height 35
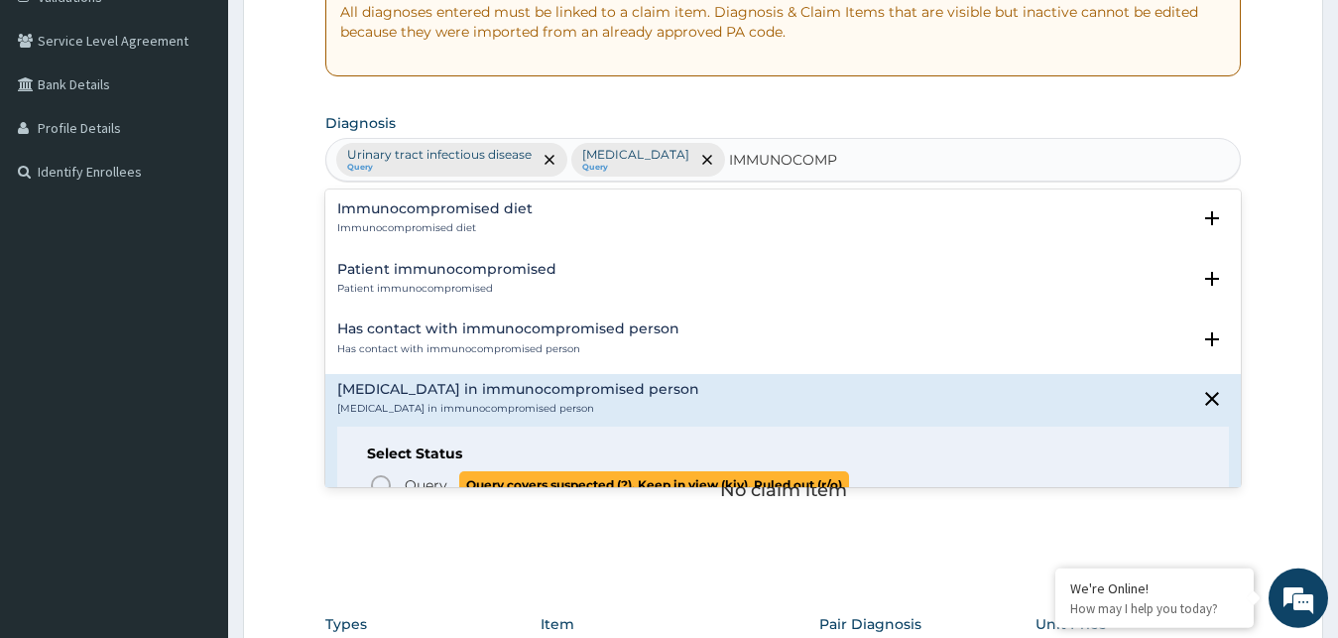
click at [402, 480] on span "Query Query covers suspected (?), Keep in view (kiv), Ruled out (r/o)" at bounding box center [784, 484] width 831 height 27
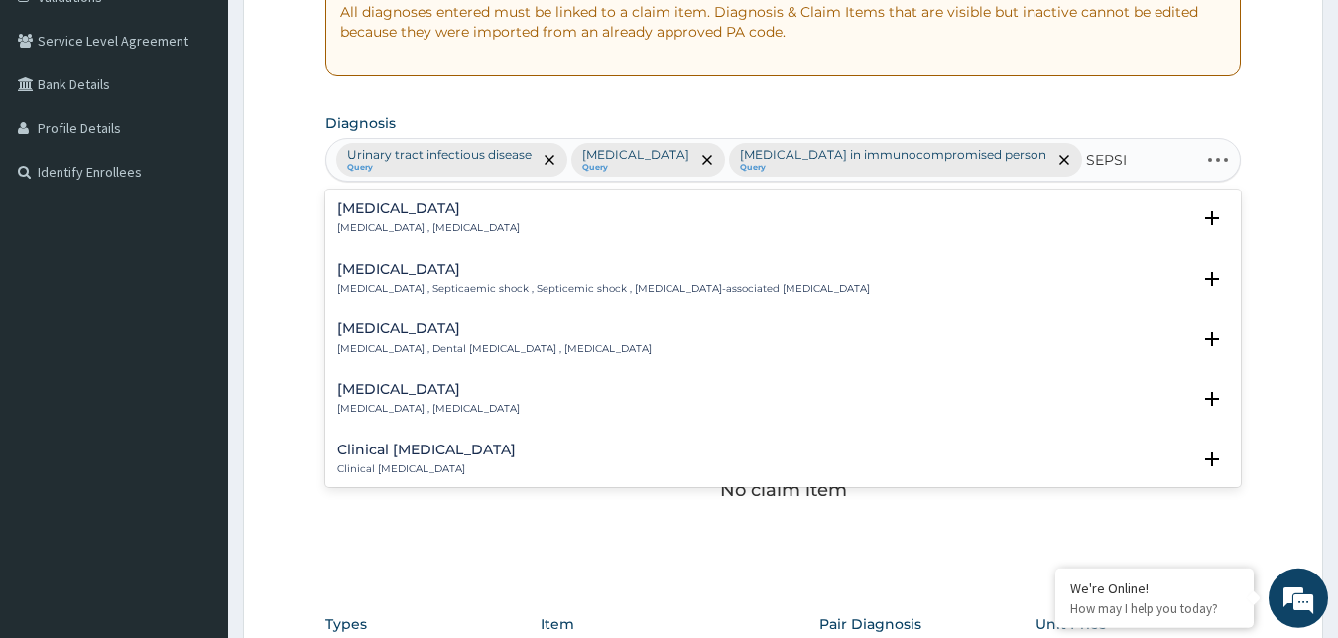
type input "[MEDICAL_DATA]"
click at [536, 220] on div "[MEDICAL_DATA] [MEDICAL_DATA] , [MEDICAL_DATA]" at bounding box center [783, 218] width 893 height 35
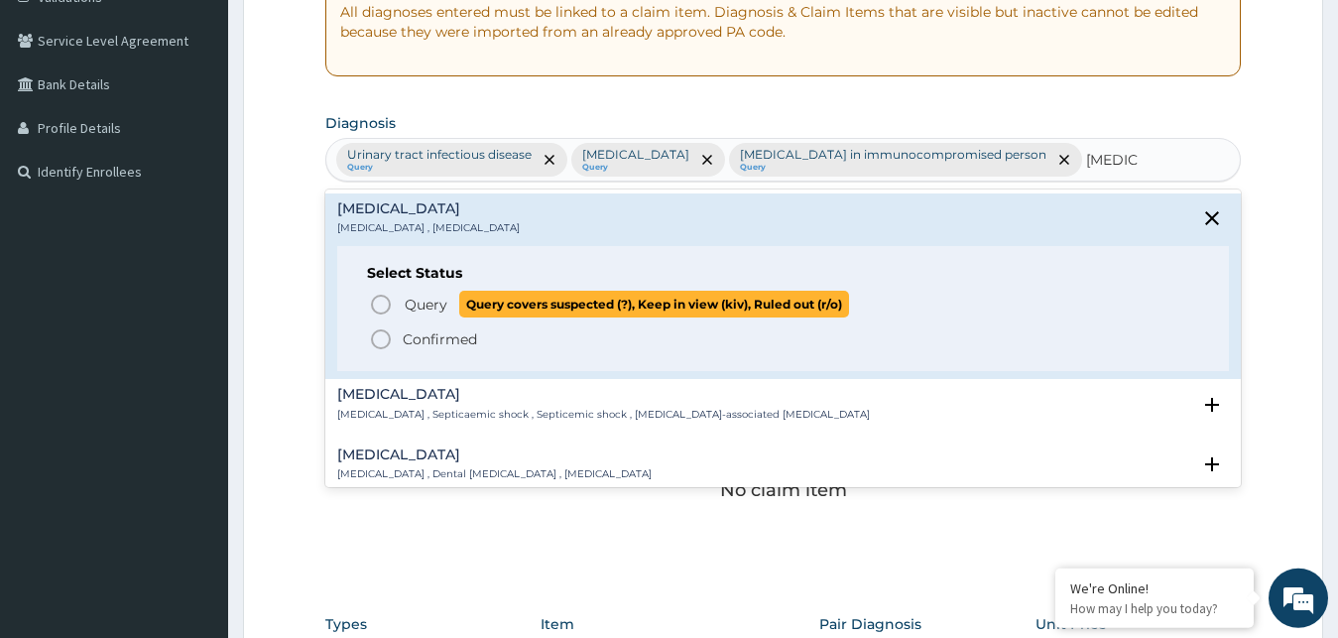
click at [546, 306] on span "Query covers suspected (?), Keep in view (kiv), Ruled out (r/o)" at bounding box center [654, 304] width 390 height 27
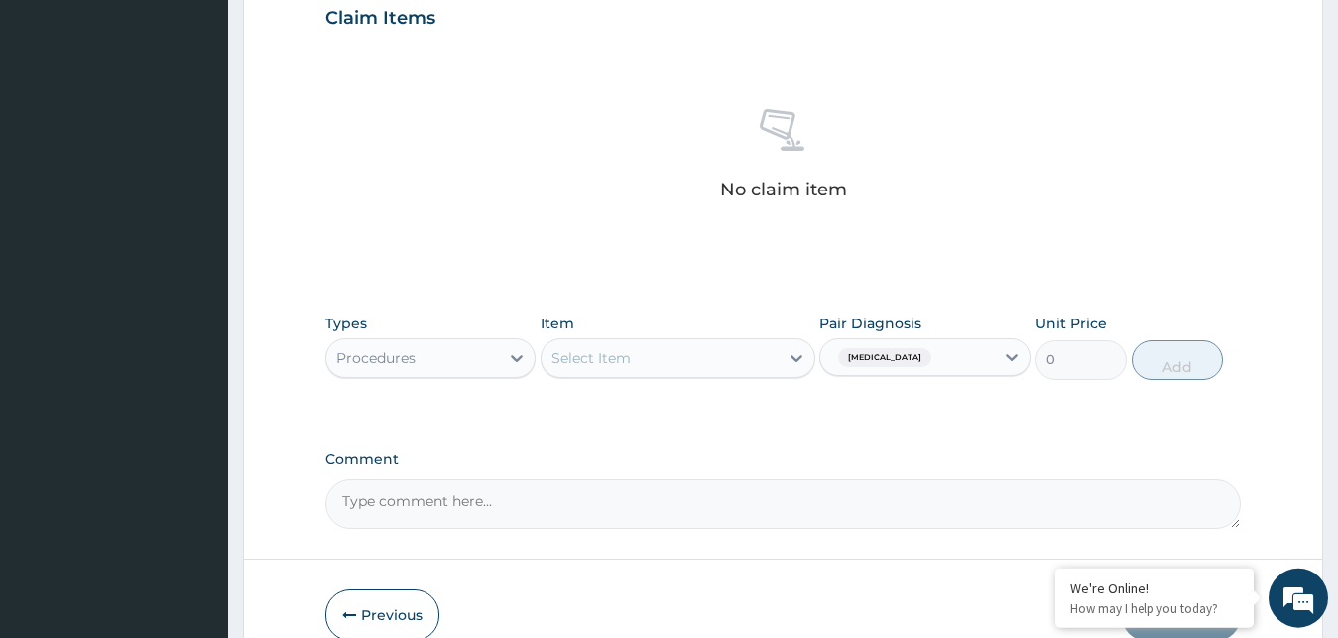
scroll to position [745, 0]
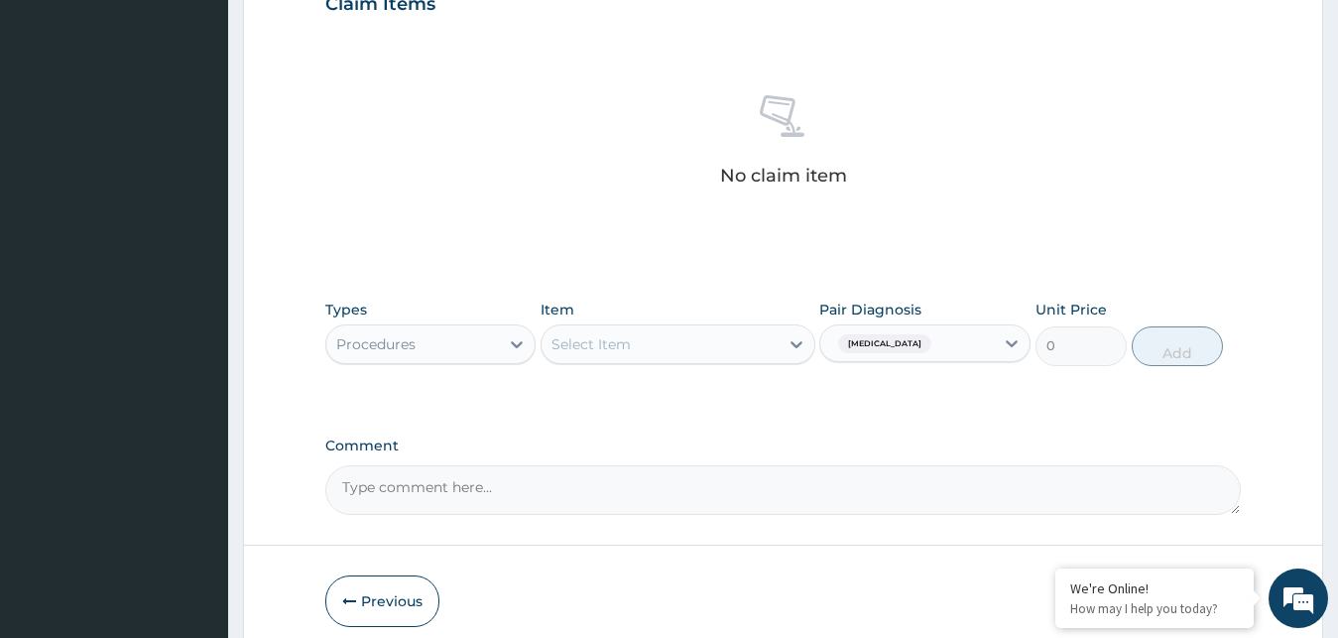
click at [608, 334] on div "Select Item" at bounding box center [591, 344] width 79 height 20
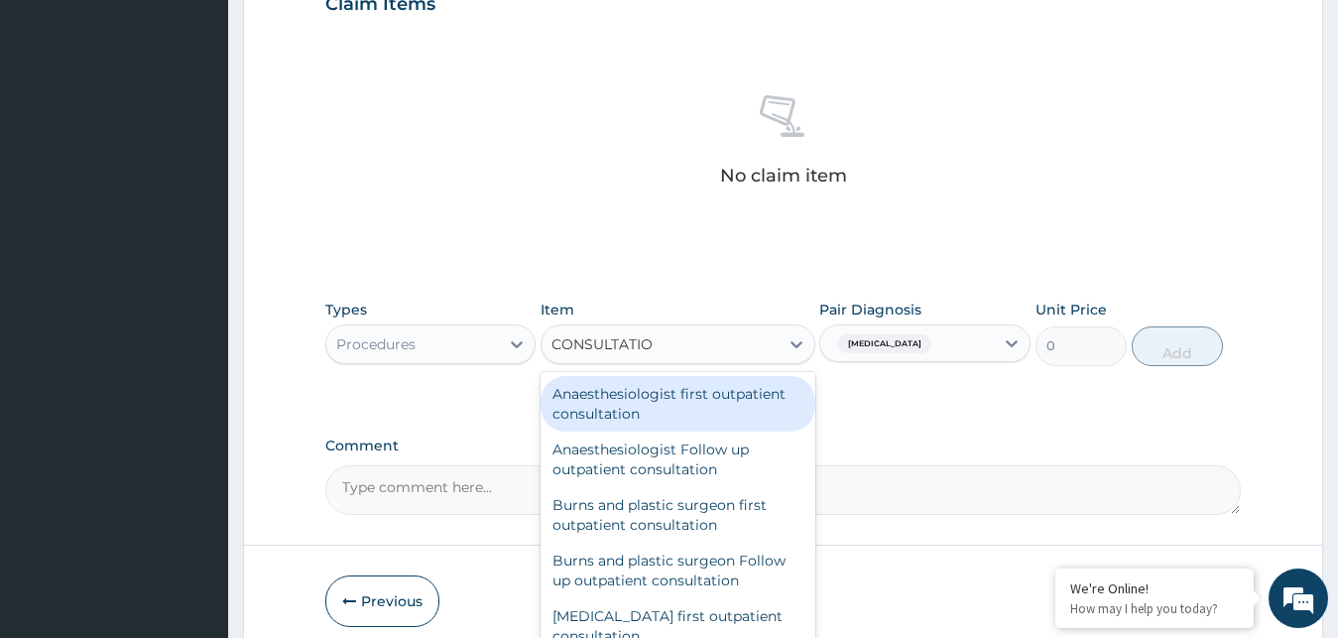
type input "CONSULTATION"
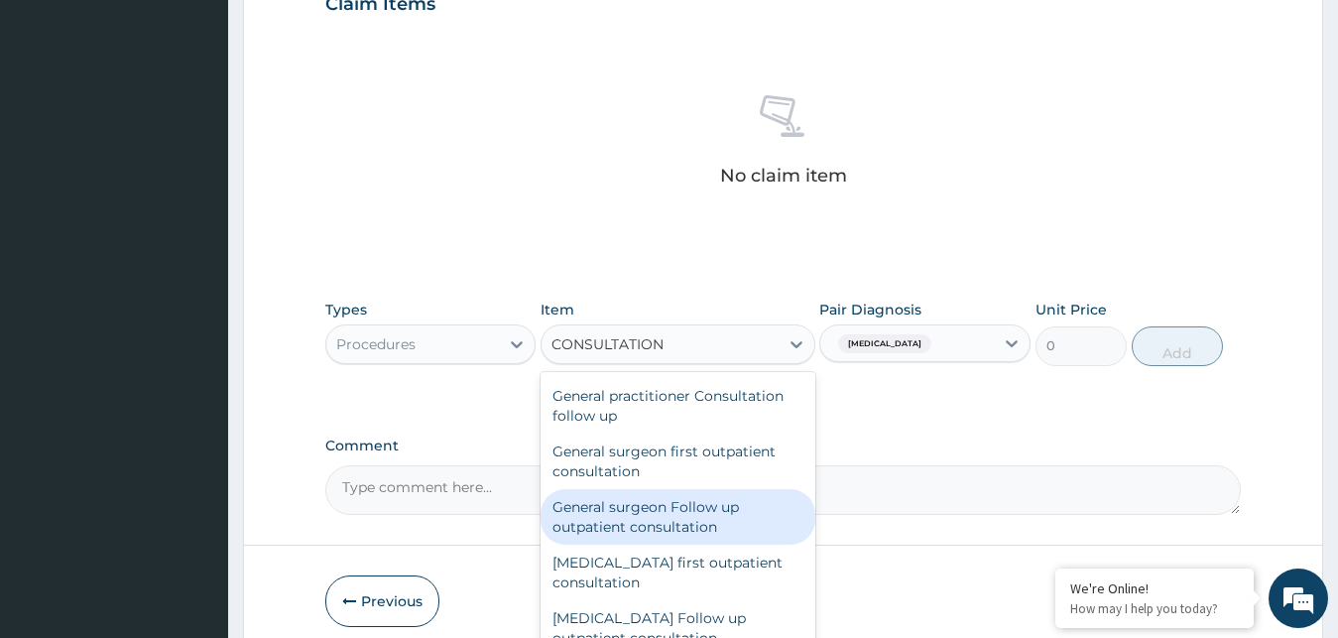
scroll to position [1036, 0]
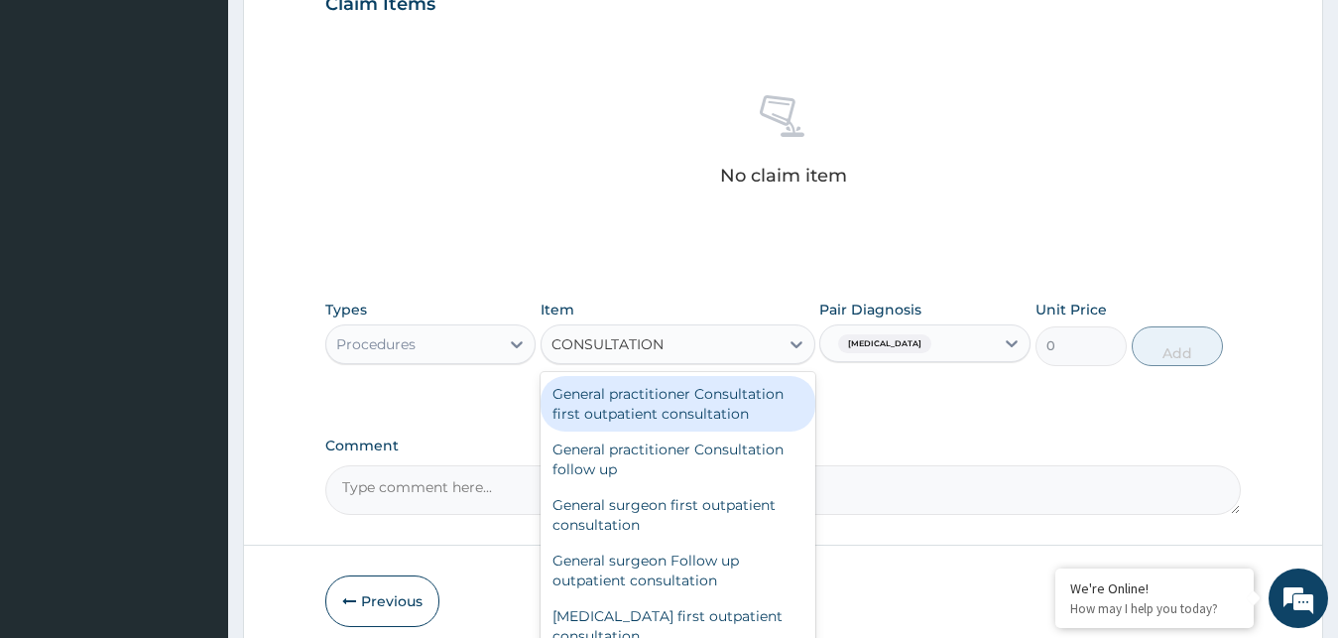
click at [738, 376] on div "General practitioner Consultation first outpatient consultation" at bounding box center [678, 404] width 275 height 56
type input "3795"
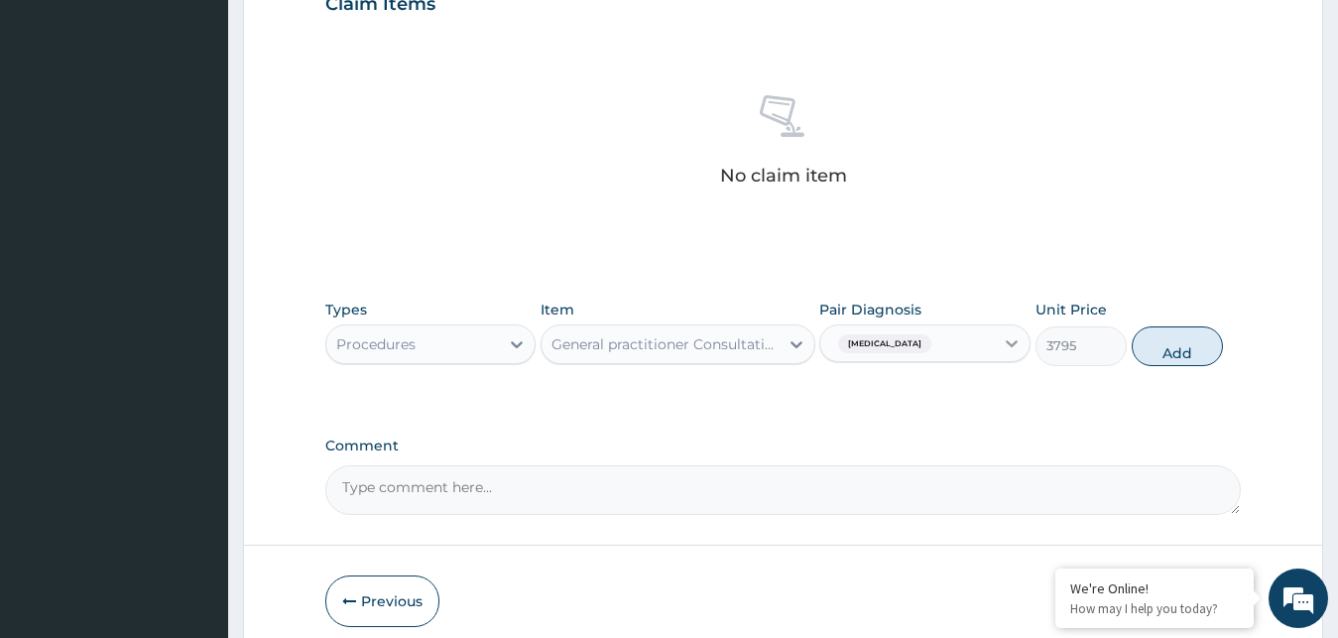
click at [1013, 333] on icon at bounding box center [1012, 343] width 20 height 20
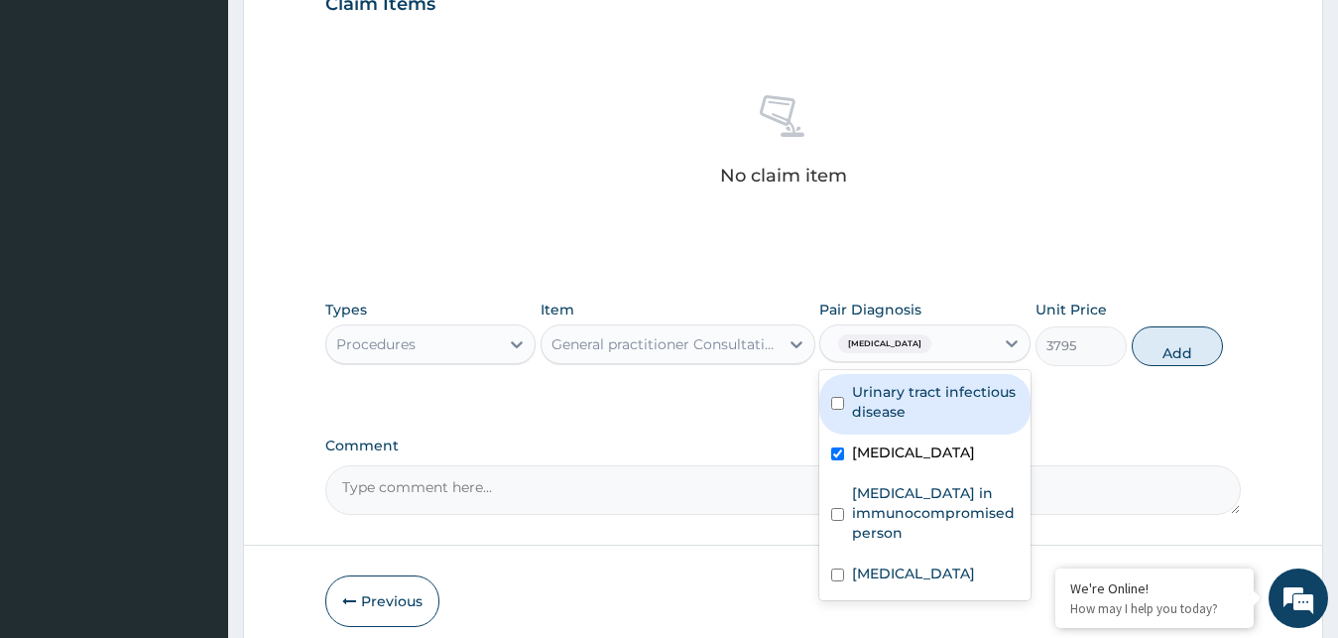
click at [842, 397] on input "checkbox" at bounding box center [837, 403] width 13 height 13
checkbox input "true"
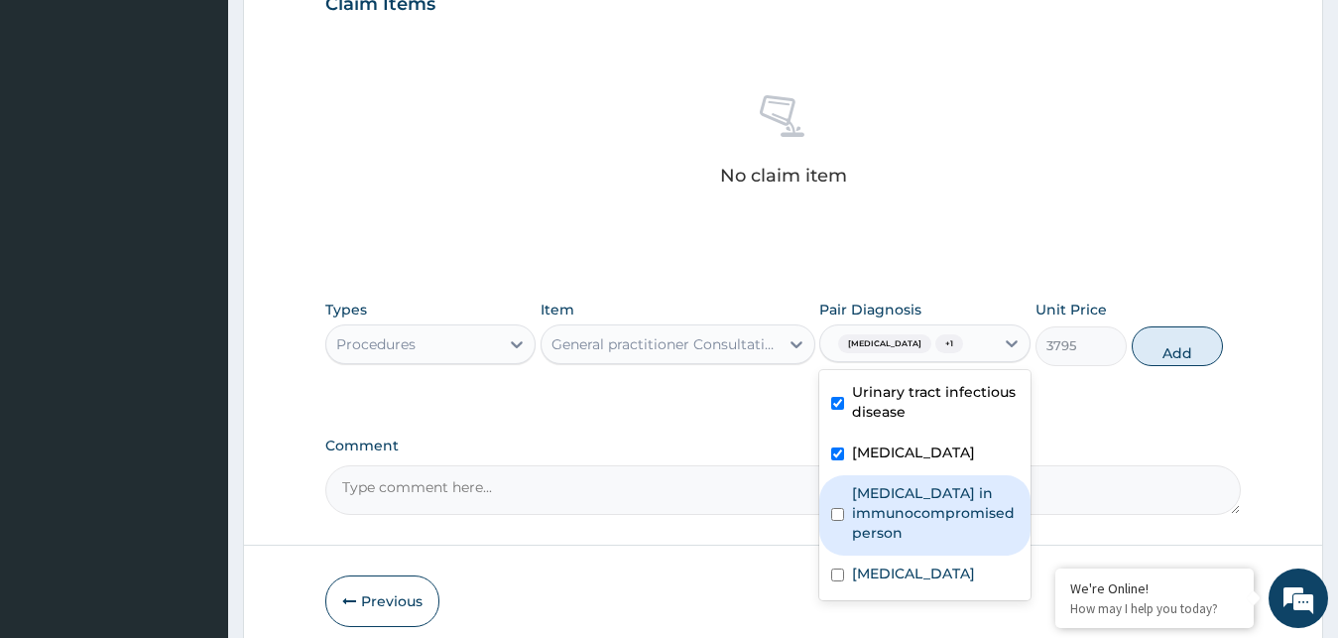
click at [837, 508] on input "checkbox" at bounding box center [837, 514] width 13 height 13
checkbox input "true"
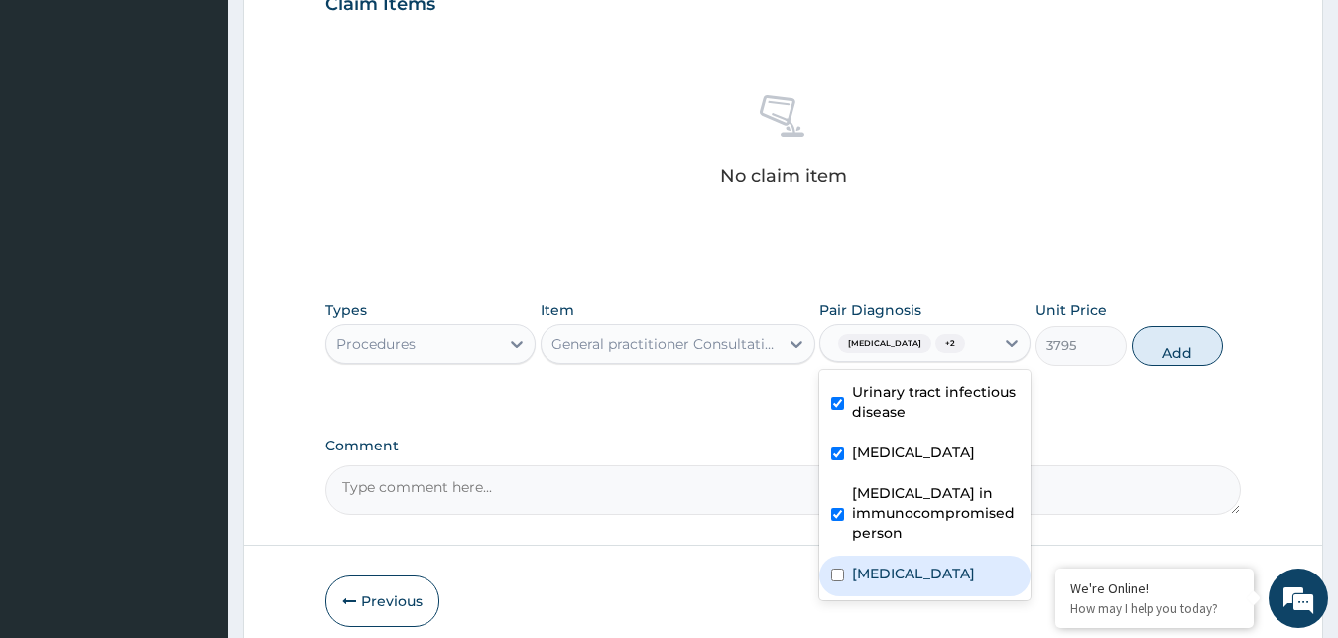
click at [839, 568] on input "checkbox" at bounding box center [837, 574] width 13 height 13
checkbox input "true"
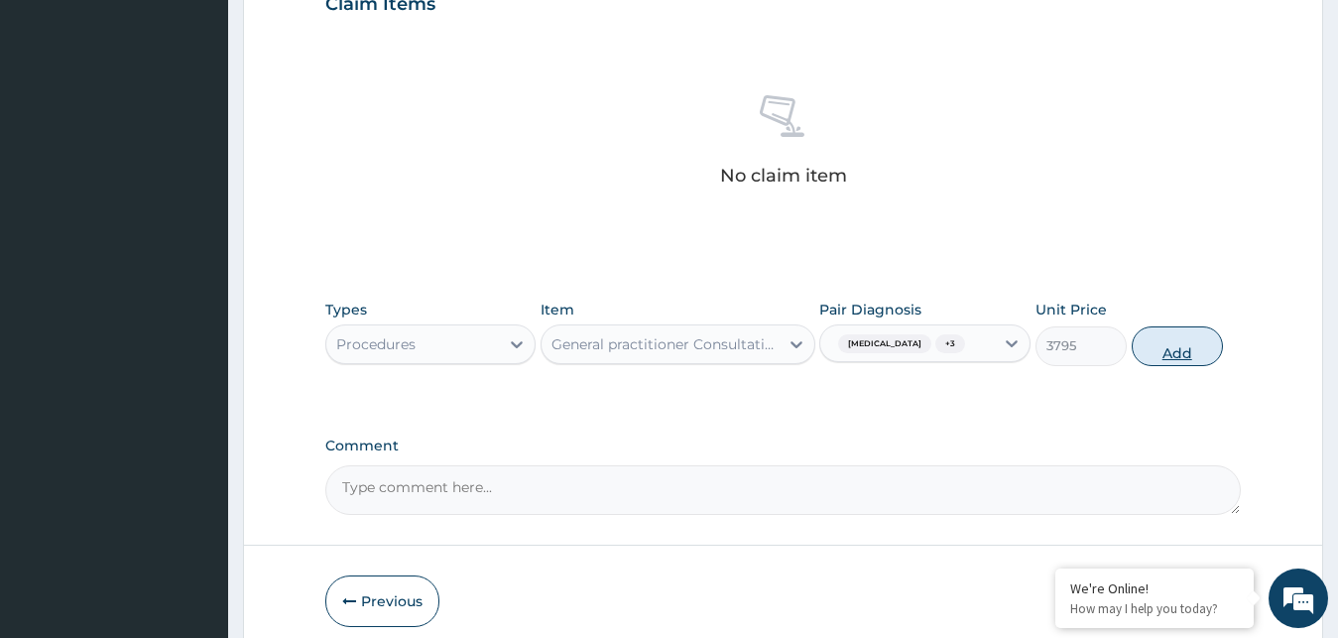
click at [1171, 326] on button "Add" at bounding box center [1177, 346] width 91 height 40
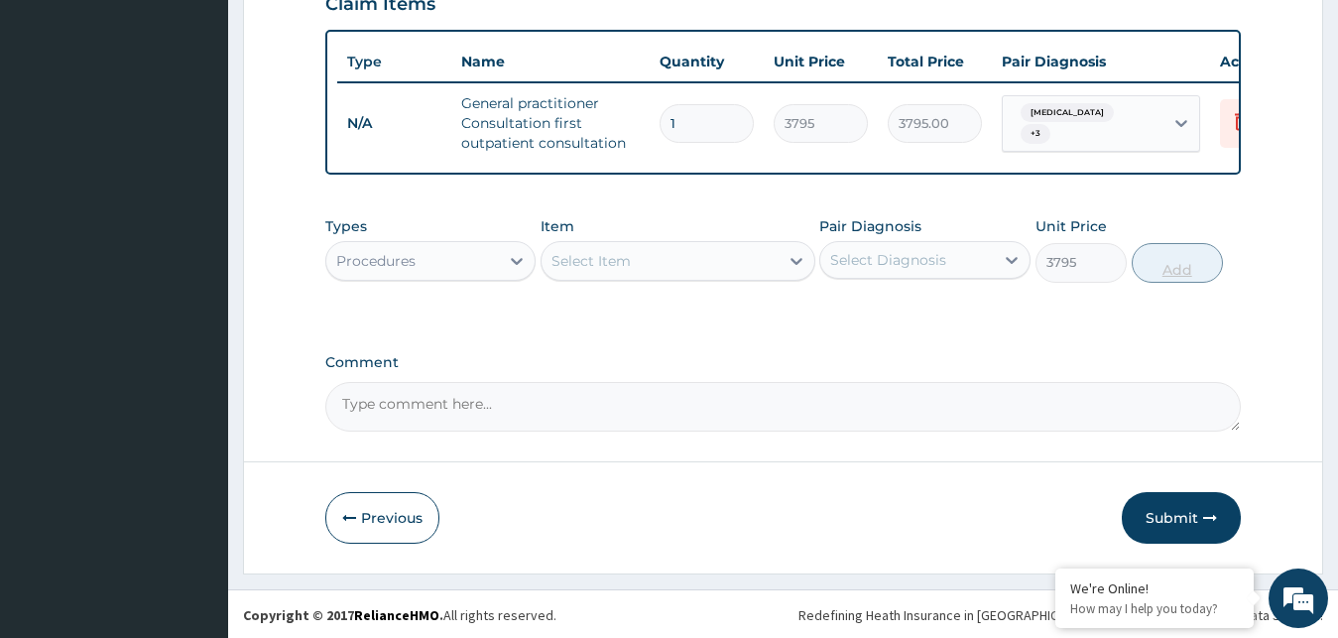
type input "0"
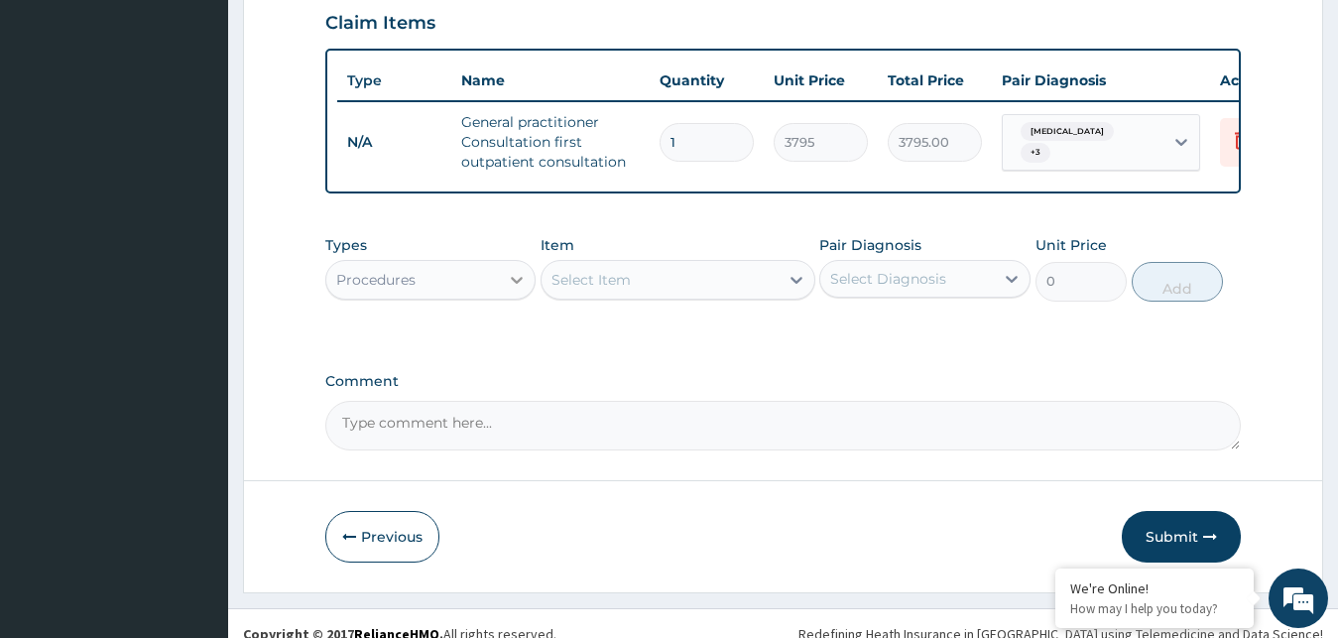
click at [520, 277] on icon at bounding box center [517, 280] width 12 height 7
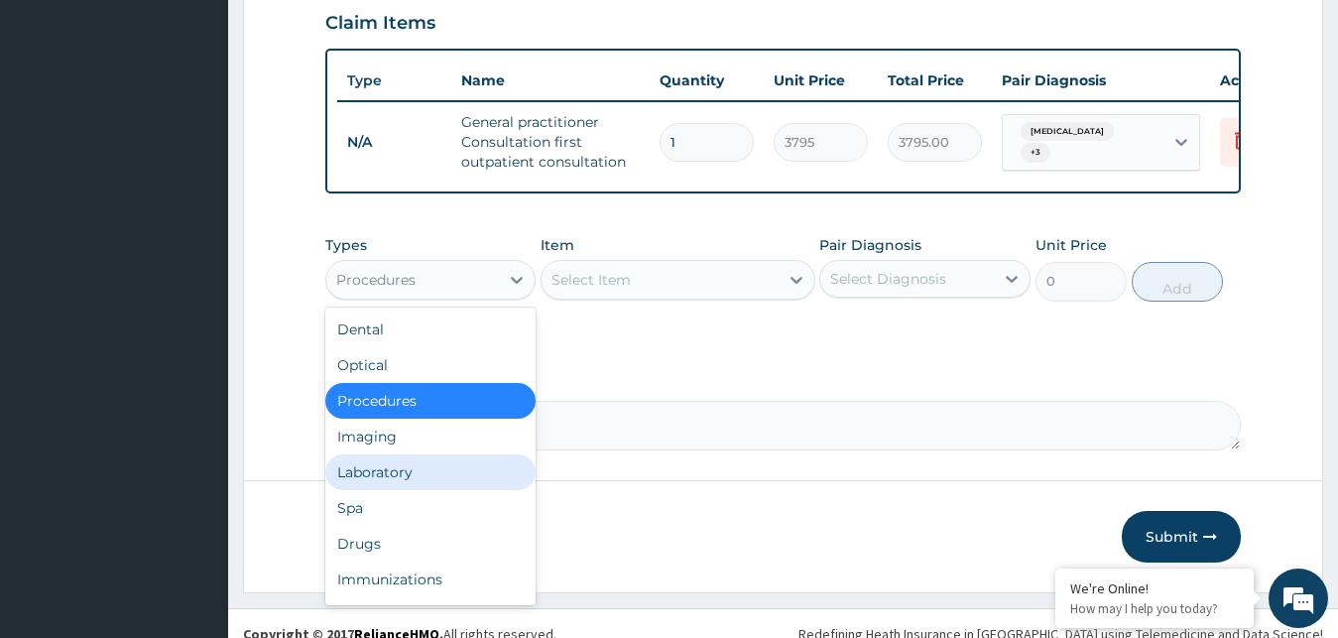
click at [430, 454] on div "Laboratory" at bounding box center [430, 472] width 211 height 36
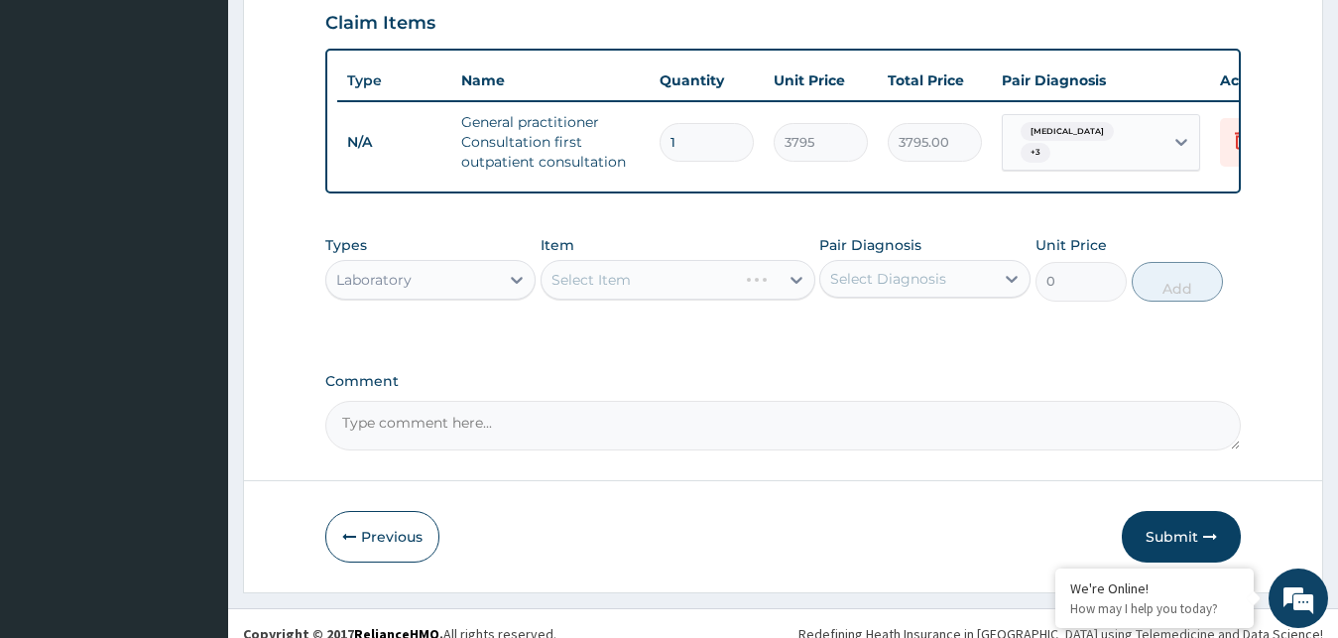
click at [642, 264] on div "Select Item" at bounding box center [678, 280] width 275 height 40
click at [718, 264] on div "Select Item" at bounding box center [660, 280] width 237 height 32
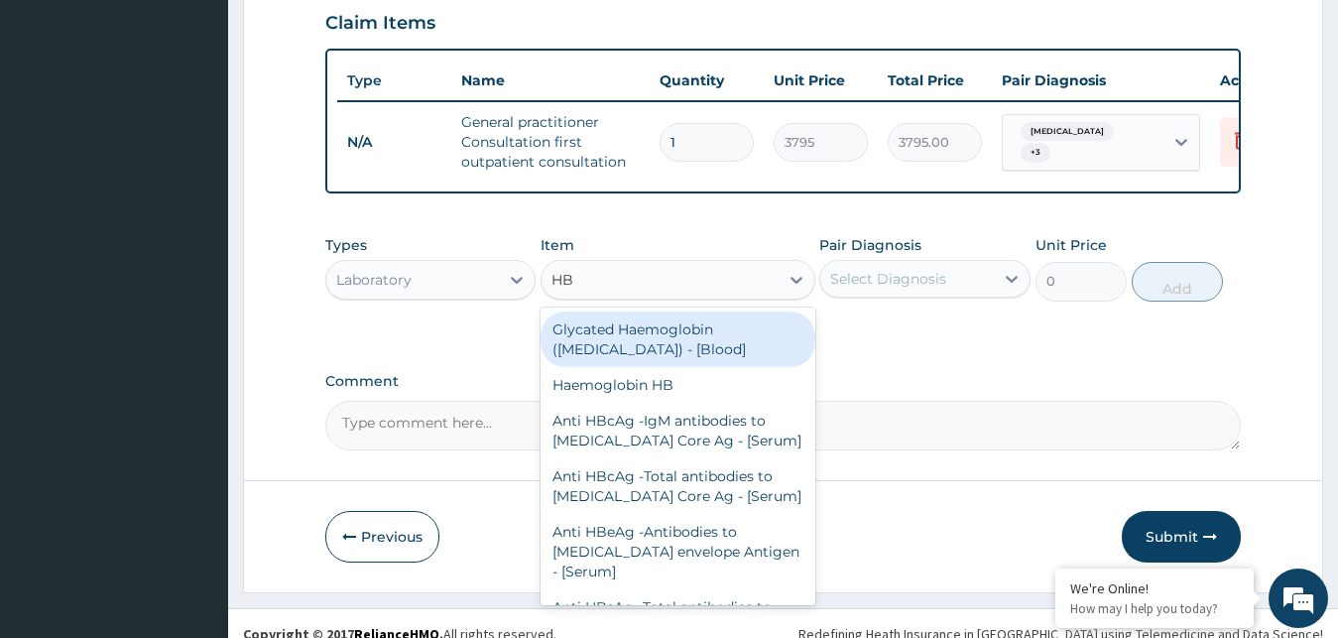
type input "HBS"
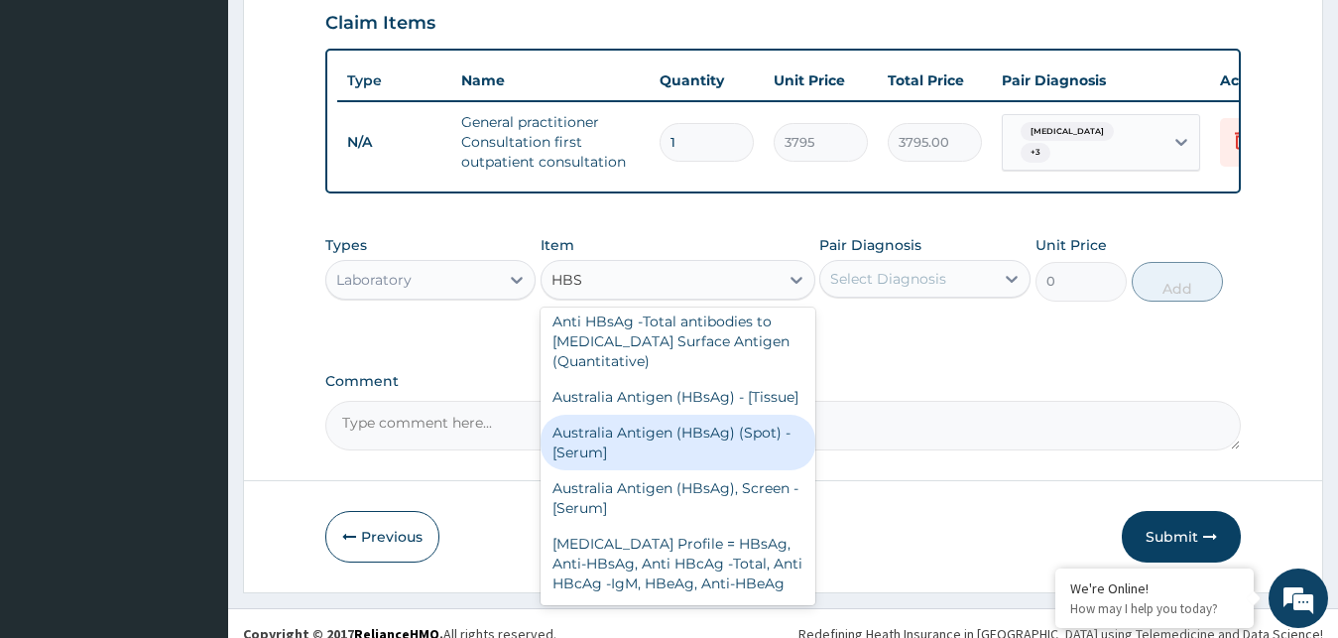
scroll to position [0, 0]
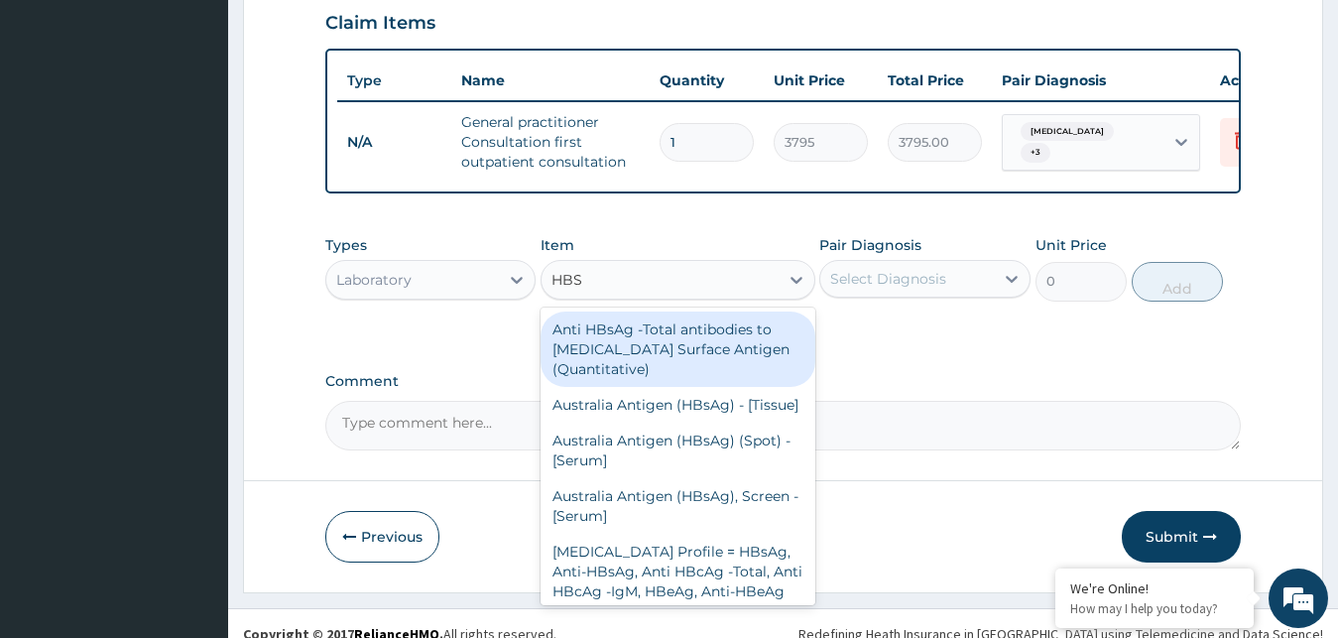
click at [705, 322] on div "Anti HBsAg -Total antibodies to [MEDICAL_DATA] Surface Antigen (Quantitative)" at bounding box center [678, 349] width 275 height 75
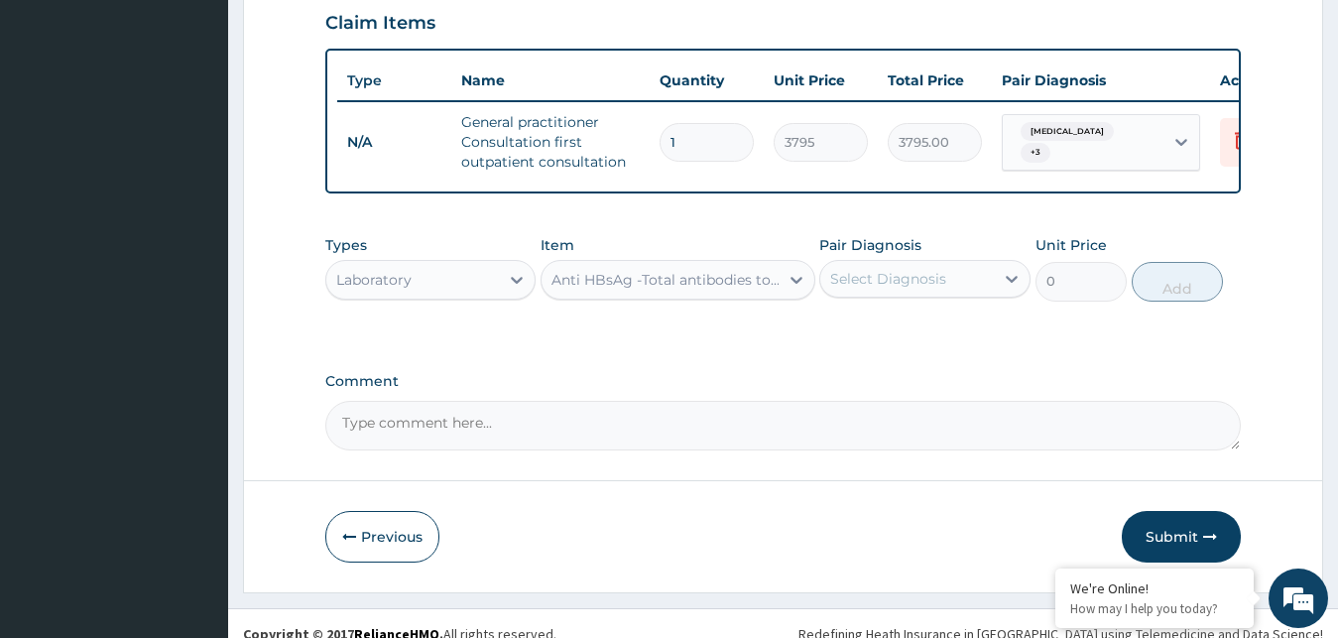
type input "4600"
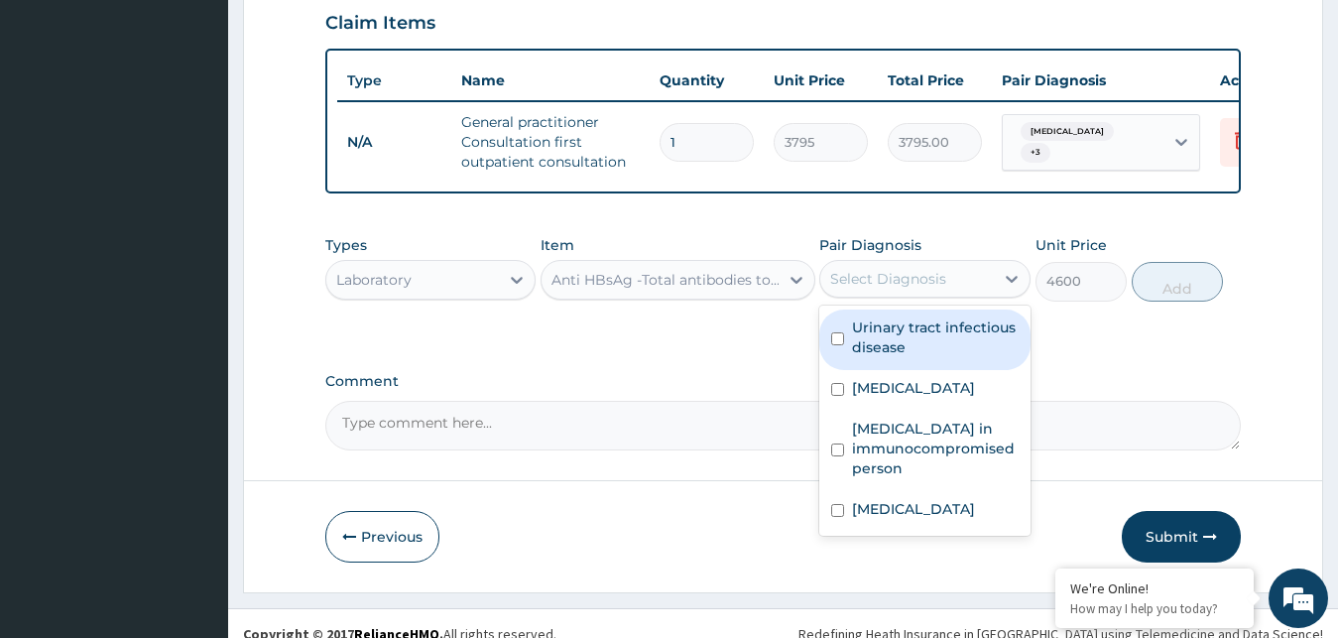
click at [969, 263] on div "Select Diagnosis" at bounding box center [907, 279] width 174 height 32
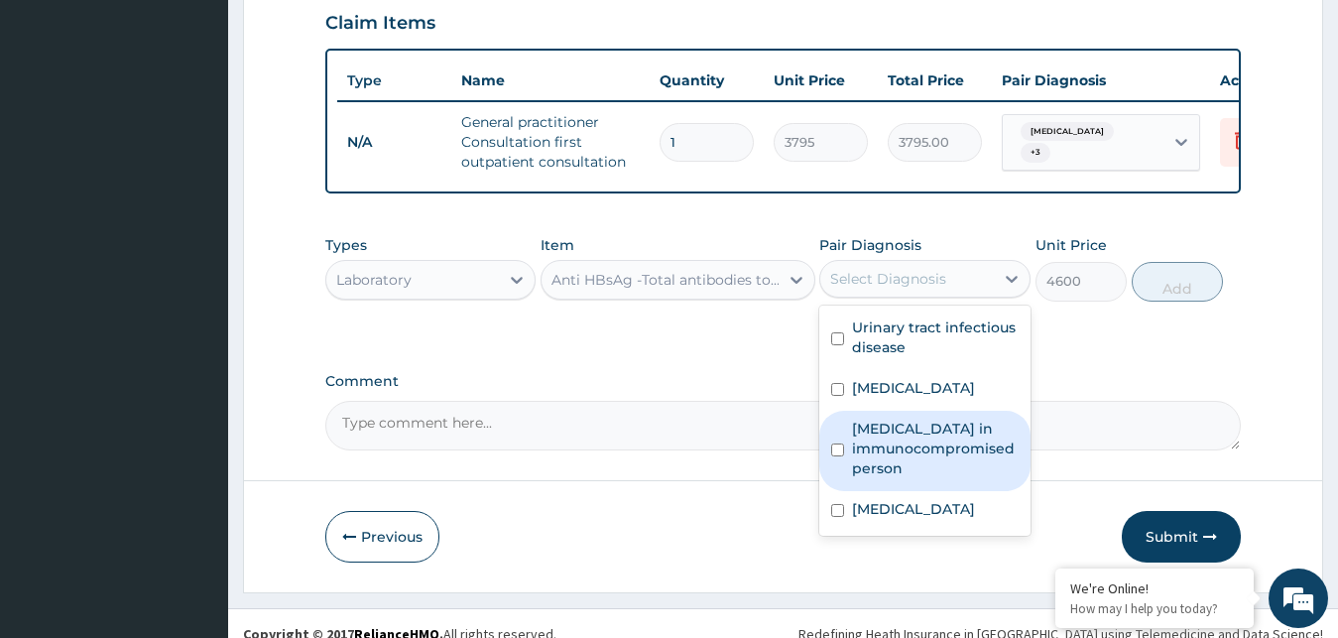
click at [883, 424] on label "[MEDICAL_DATA] in immunocompromised person" at bounding box center [935, 449] width 167 height 60
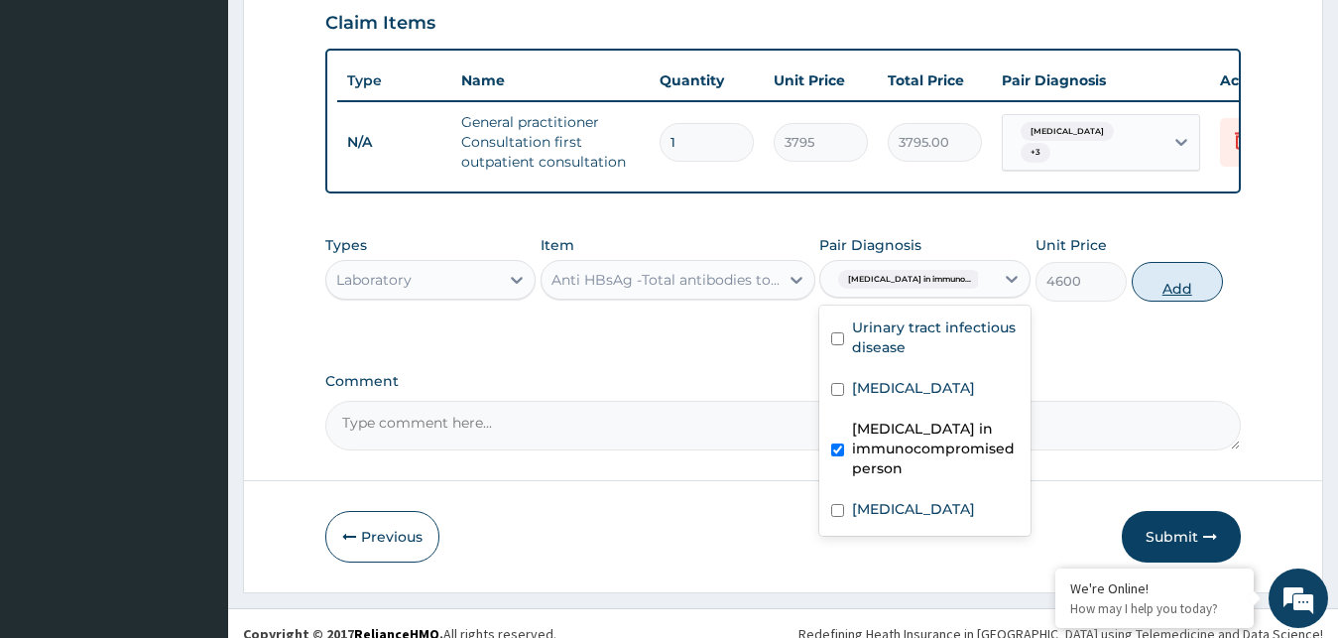
checkbox input "true"
click at [1173, 264] on button "Add" at bounding box center [1177, 282] width 91 height 40
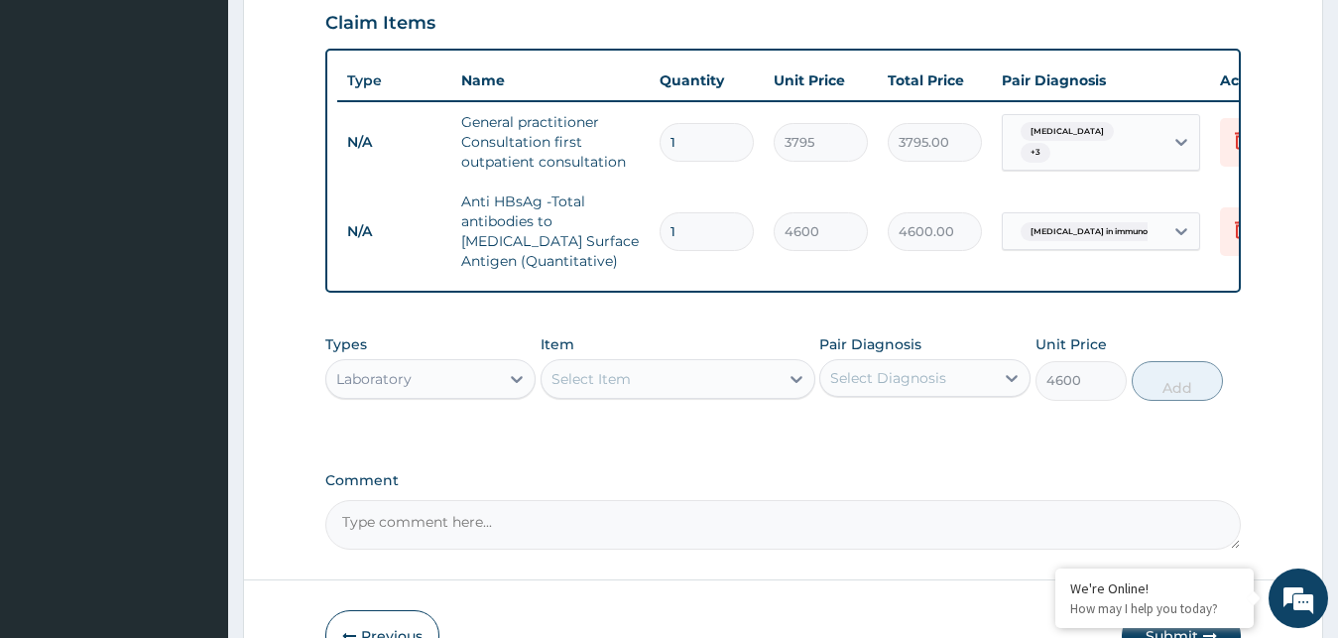
type input "0"
click at [680, 363] on div "Select Item" at bounding box center [660, 379] width 237 height 32
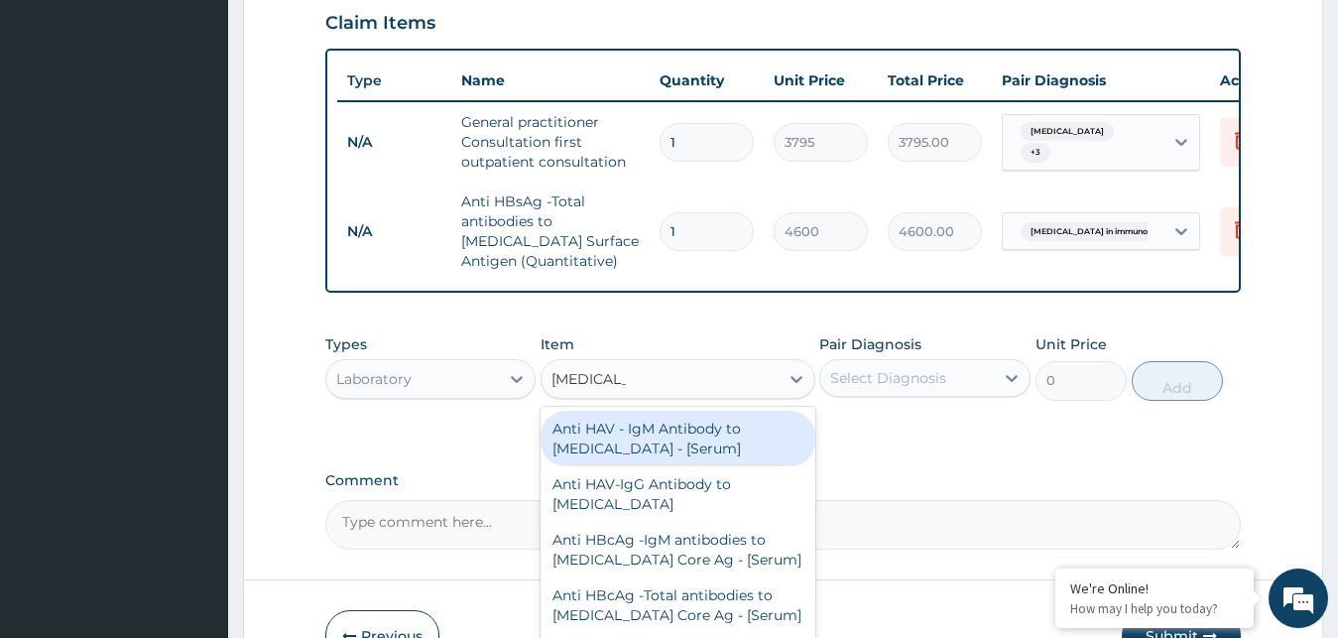
type input "[MEDICAL_DATA]"
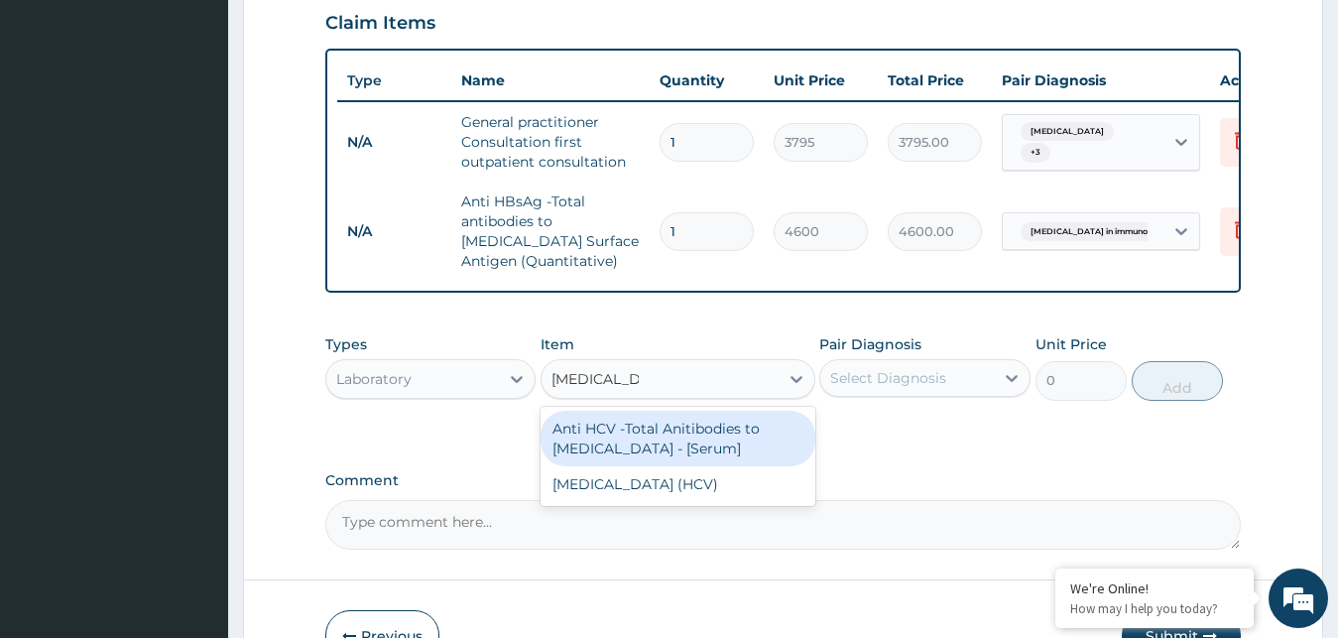
click at [662, 424] on div "Anti HCV -Total Anitibodies to [MEDICAL_DATA] - [Serum]" at bounding box center [678, 439] width 275 height 56
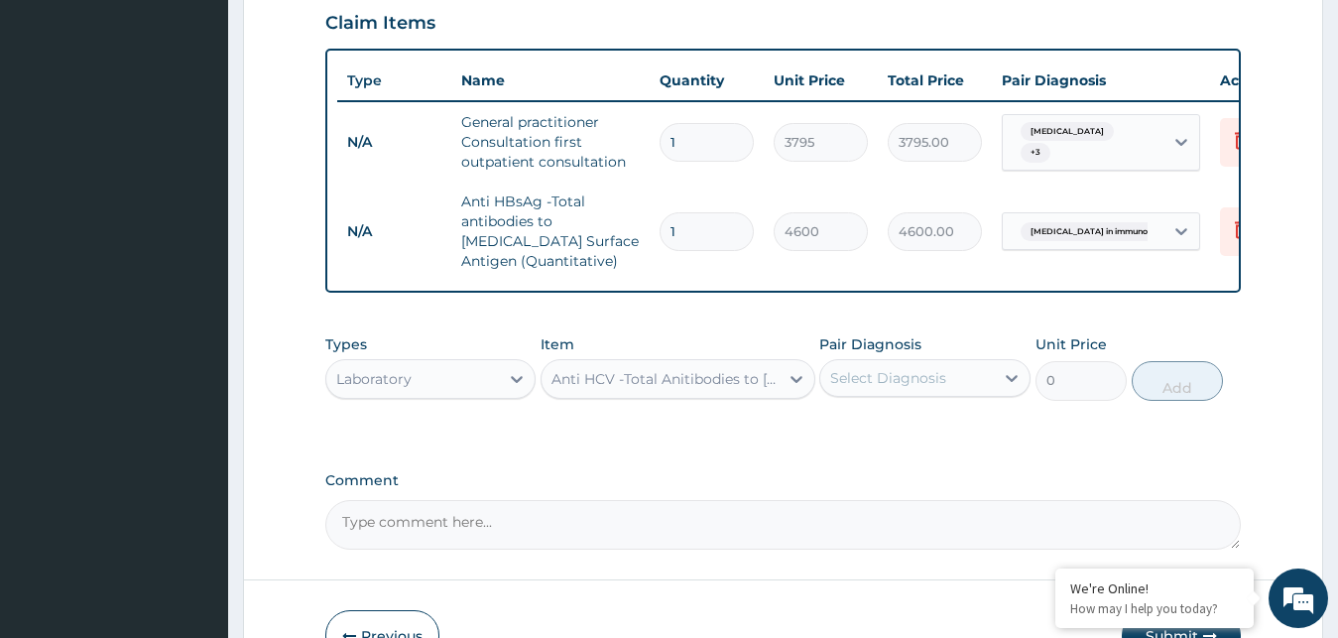
type input "5750"
click at [1011, 368] on icon at bounding box center [1012, 378] width 20 height 20
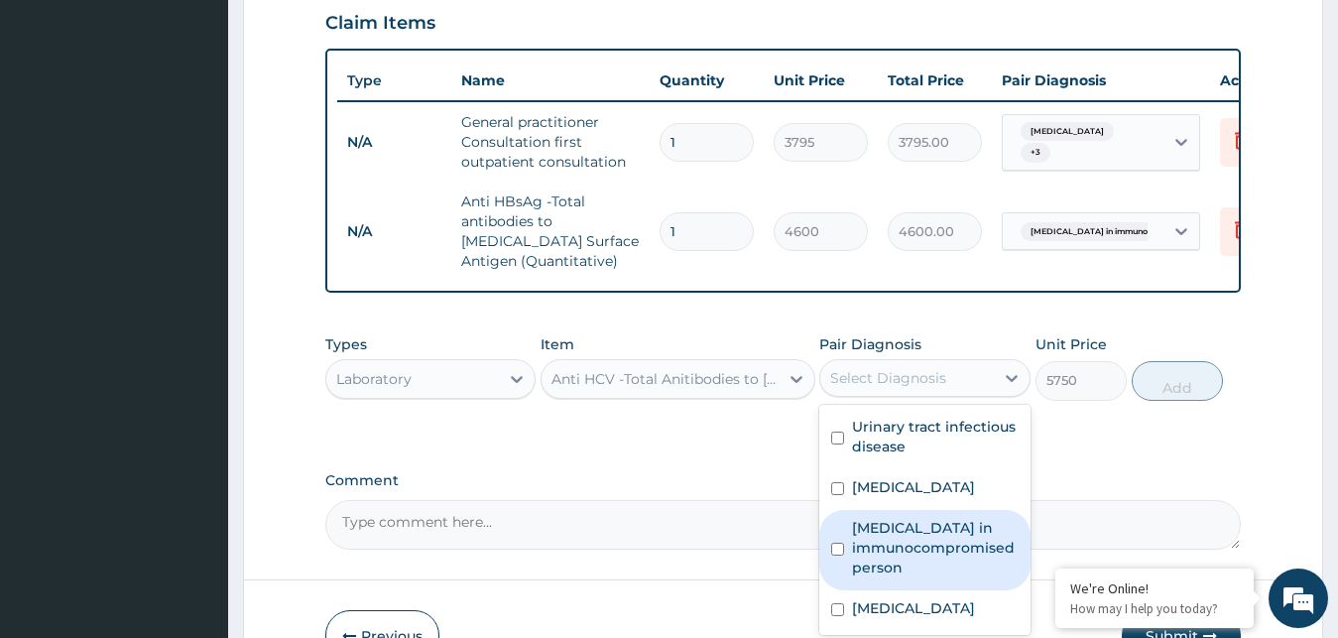
drag, startPoint x: 919, startPoint y: 524, endPoint x: 1124, endPoint y: 393, distance: 243.6
click at [920, 524] on label "[MEDICAL_DATA] in immunocompromised person" at bounding box center [935, 548] width 167 height 60
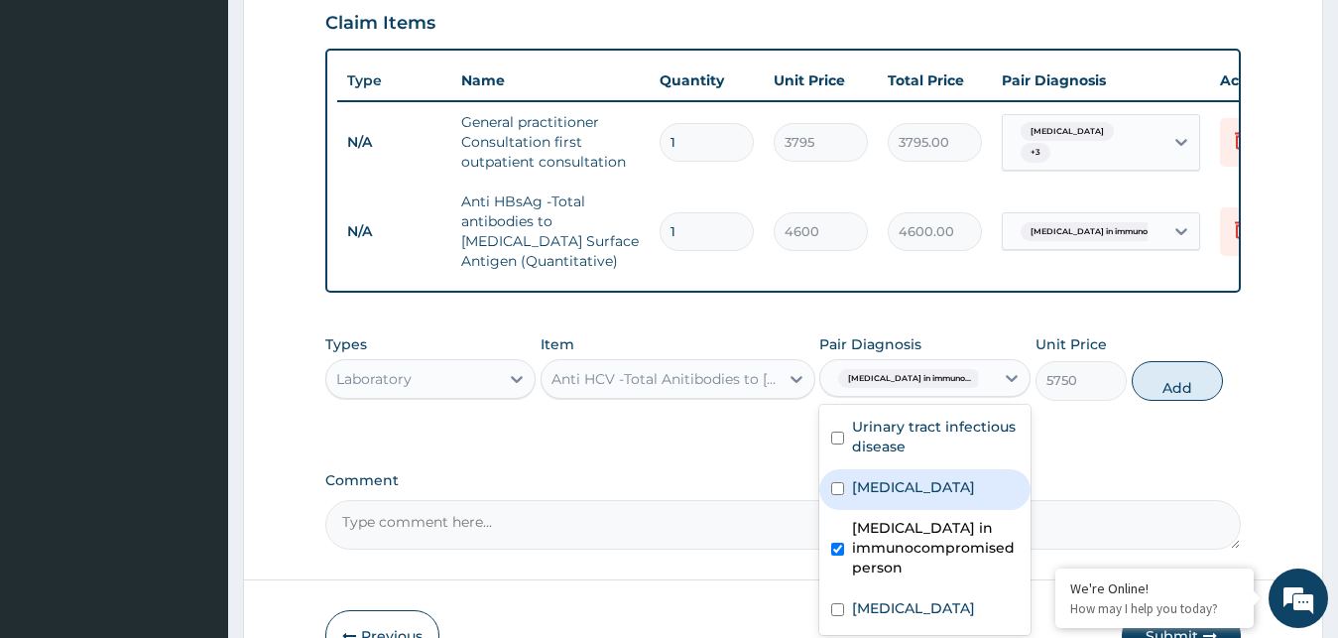
checkbox input "true"
click at [1186, 361] on button "Add" at bounding box center [1177, 381] width 91 height 40
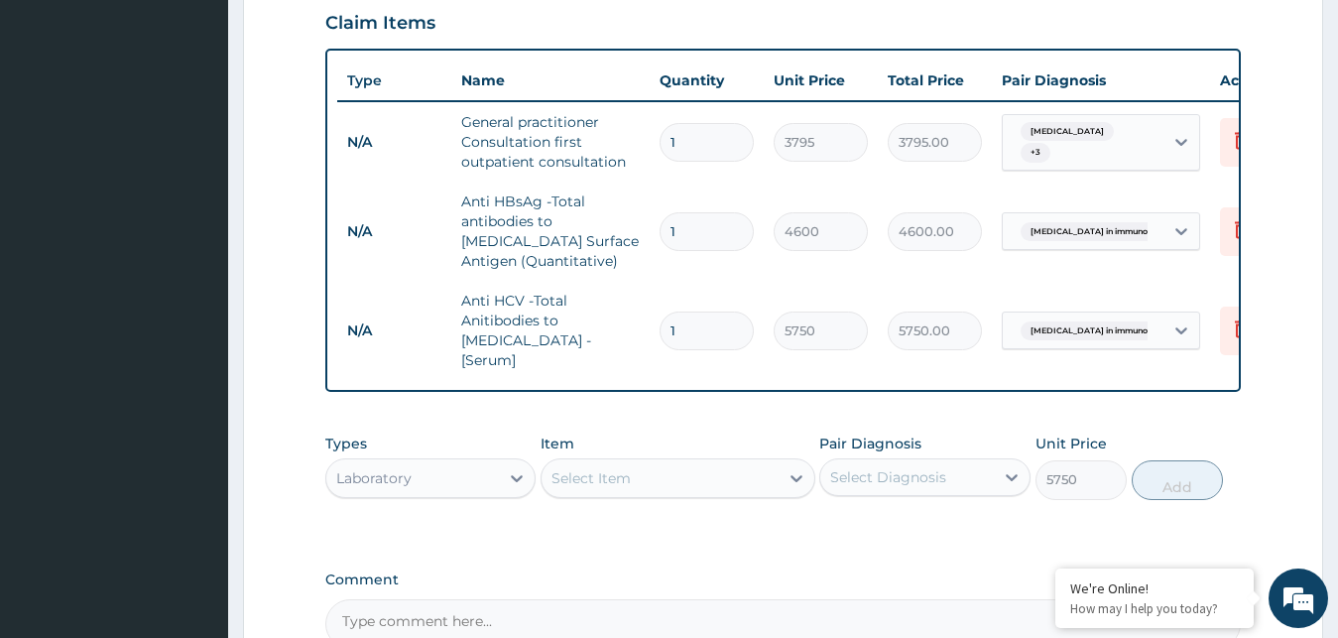
type input "0"
click at [736, 462] on div "Select Item" at bounding box center [660, 478] width 237 height 32
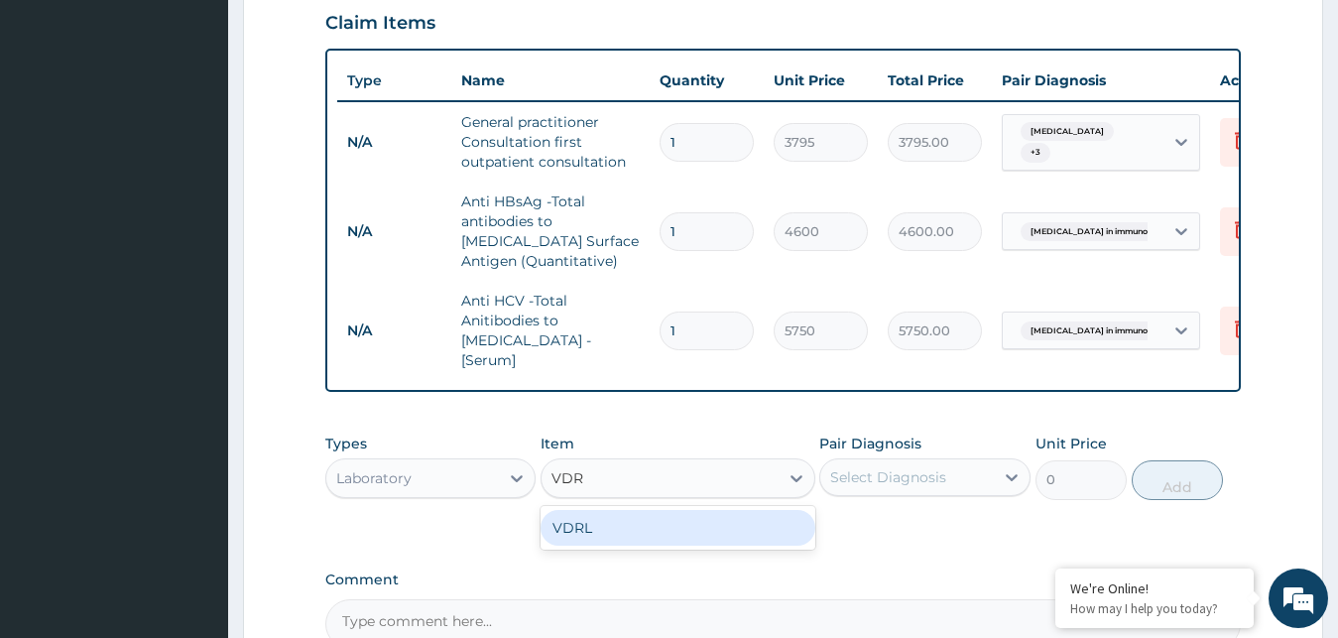
type input "VDRL"
click at [665, 510] on div "VDRL" at bounding box center [678, 528] width 275 height 36
type input "1150"
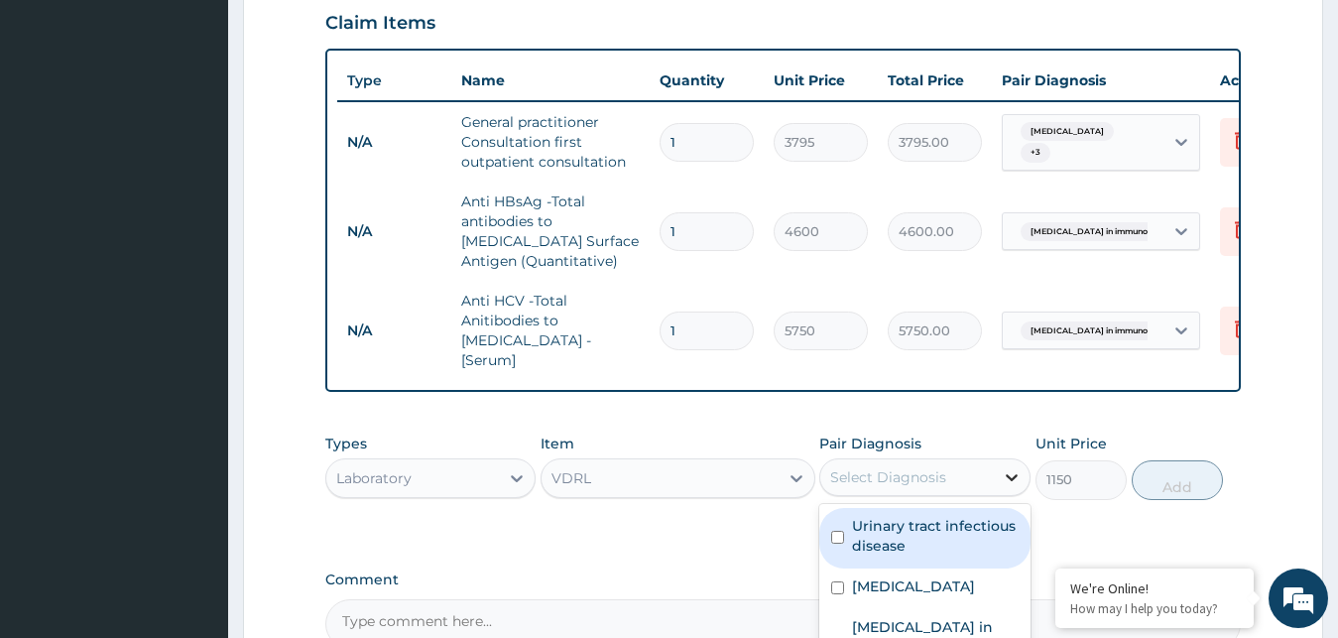
click at [1004, 467] on icon at bounding box center [1012, 477] width 20 height 20
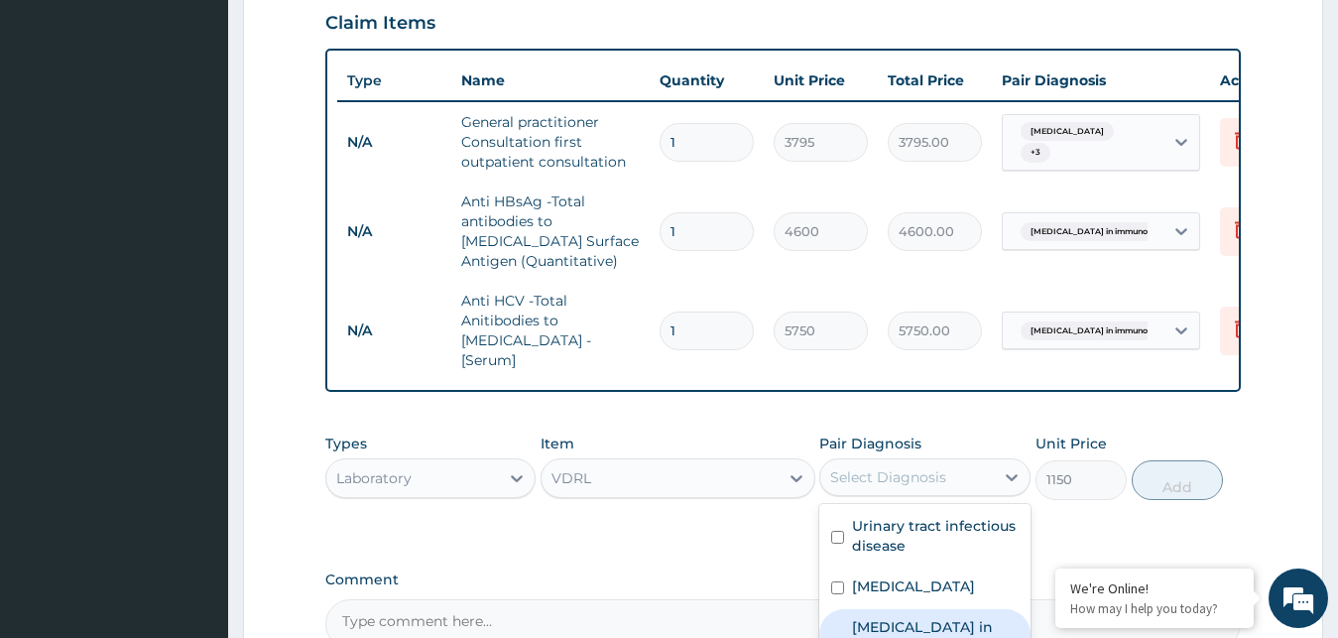
drag, startPoint x: 928, startPoint y: 590, endPoint x: 958, endPoint y: 563, distance: 41.4
click at [928, 617] on label "[MEDICAL_DATA] in immunocompromised person" at bounding box center [935, 647] width 167 height 60
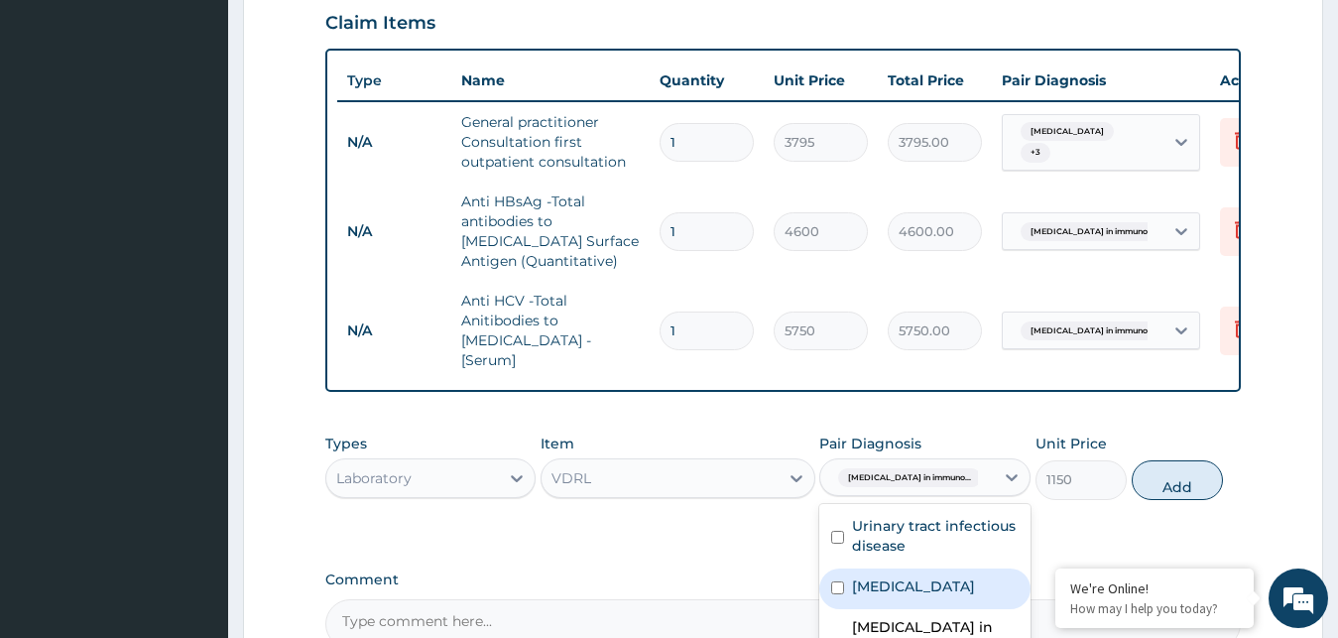
checkbox input "true"
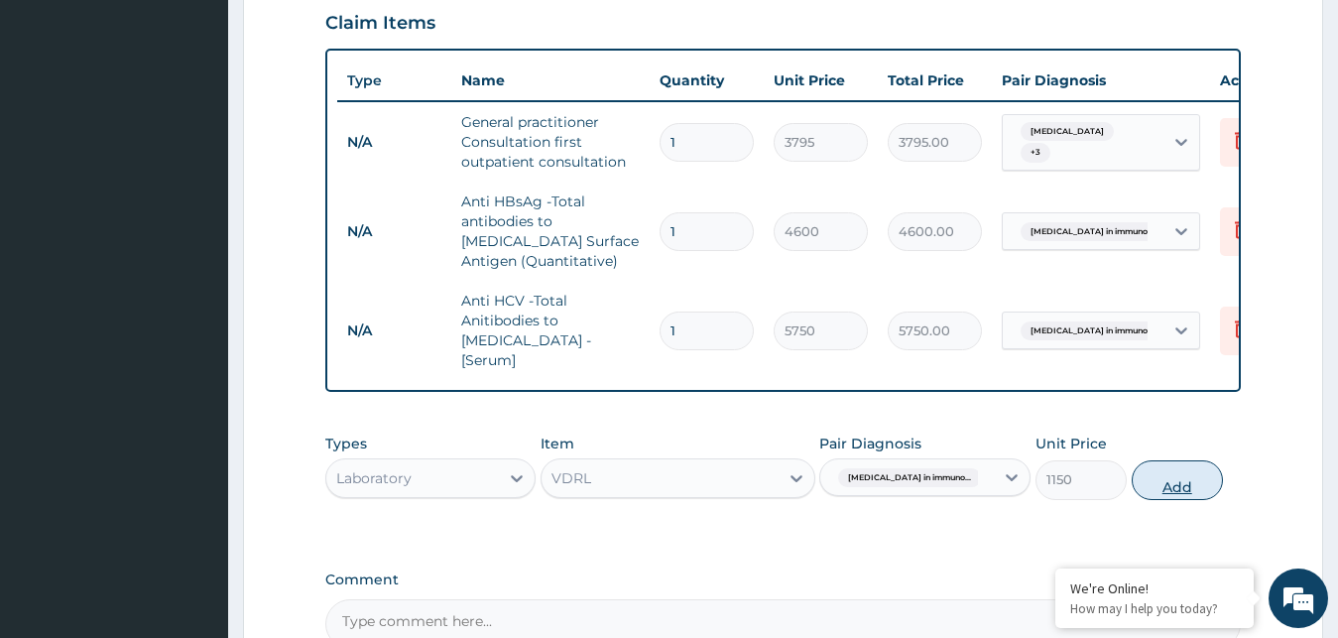
click at [1166, 460] on button "Add" at bounding box center [1177, 480] width 91 height 40
type input "0"
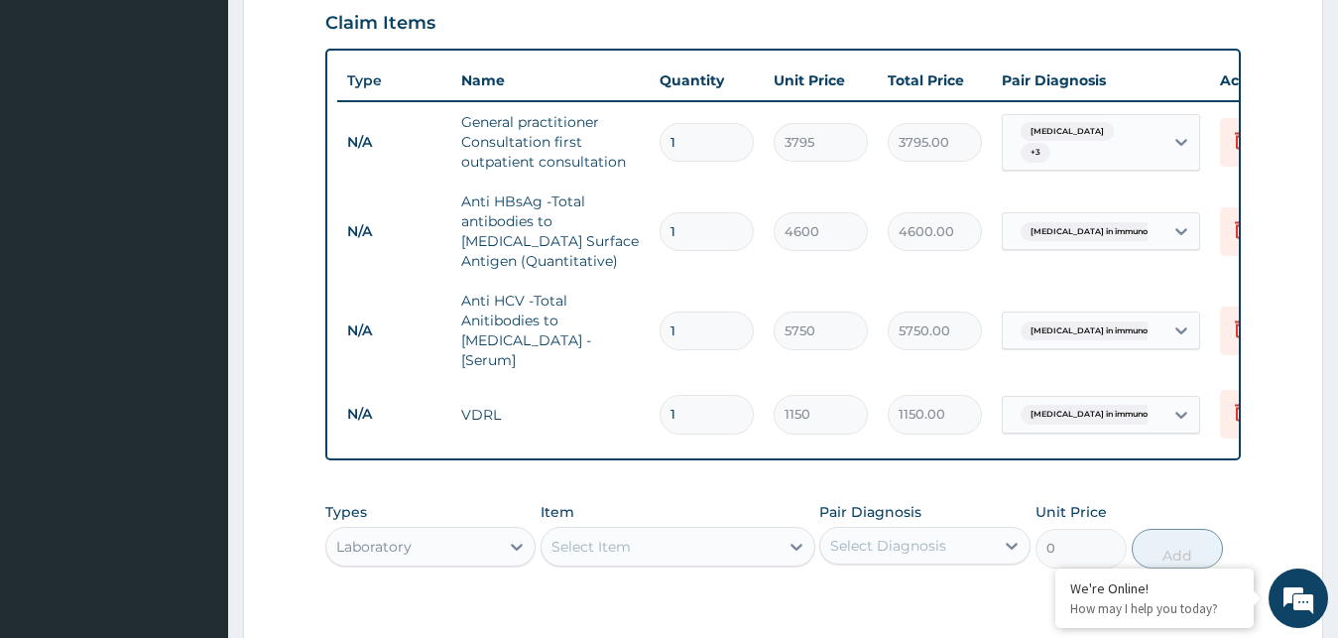
click at [718, 531] on div "Select Item" at bounding box center [660, 547] width 237 height 32
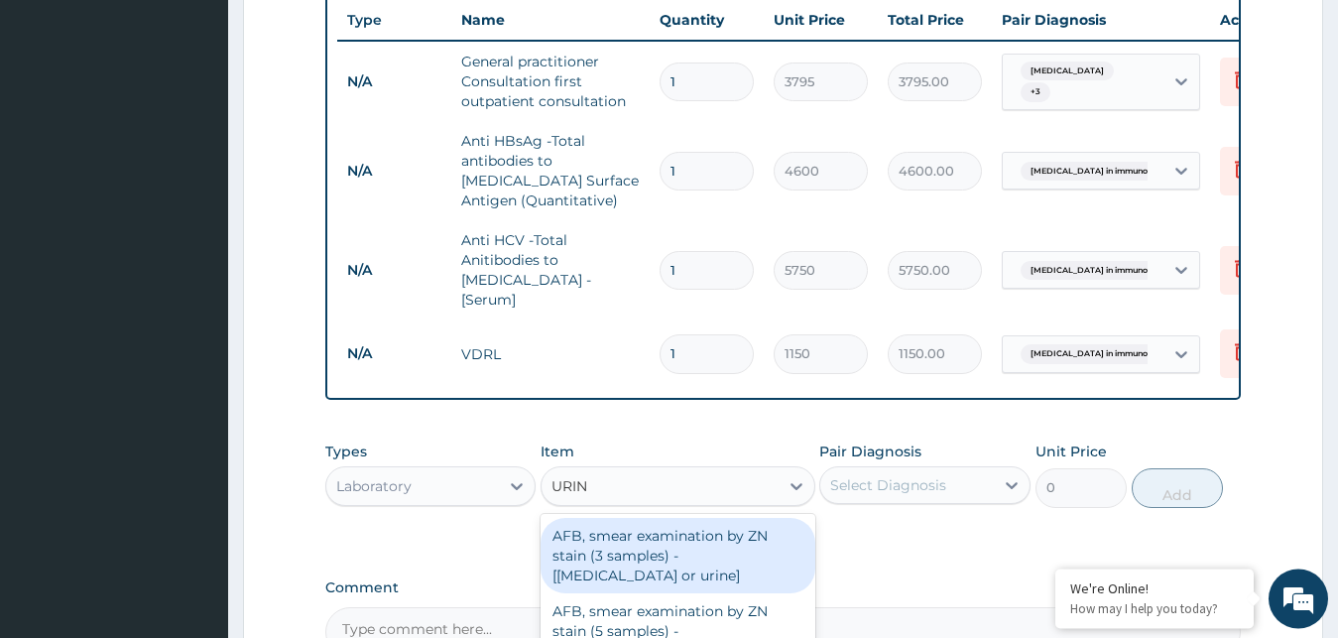
scroll to position [792, 0]
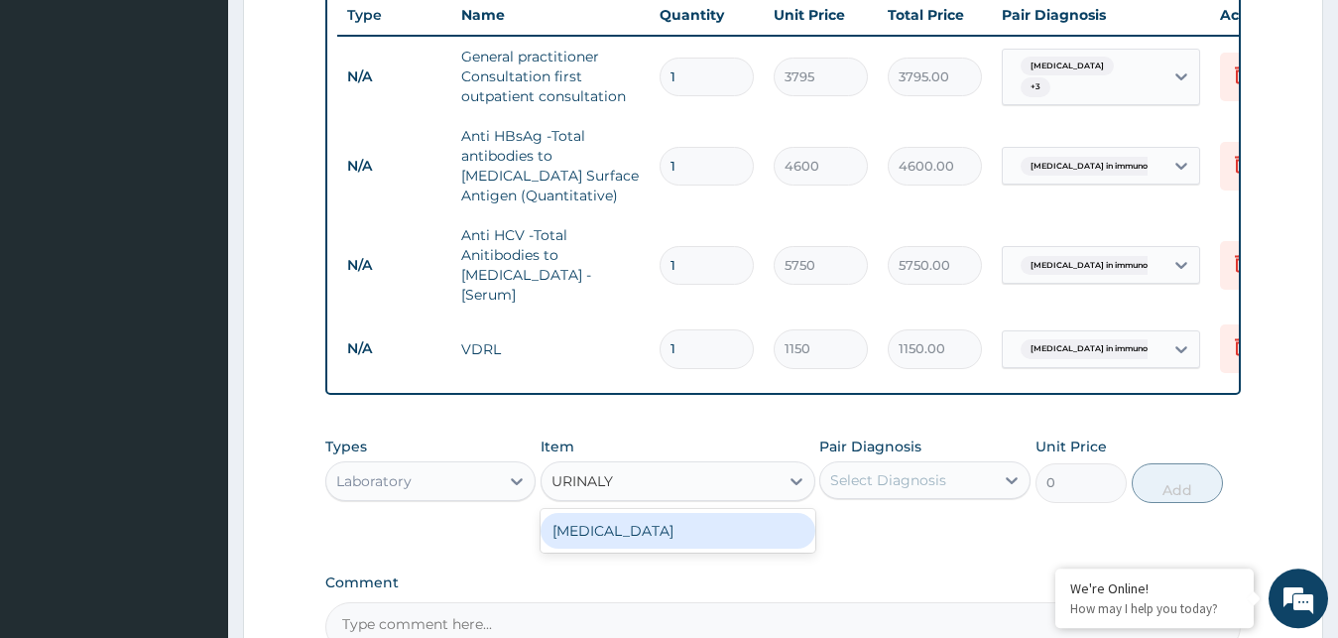
type input "URINALYS"
click at [735, 513] on div "[MEDICAL_DATA]" at bounding box center [678, 531] width 275 height 36
type input "1725"
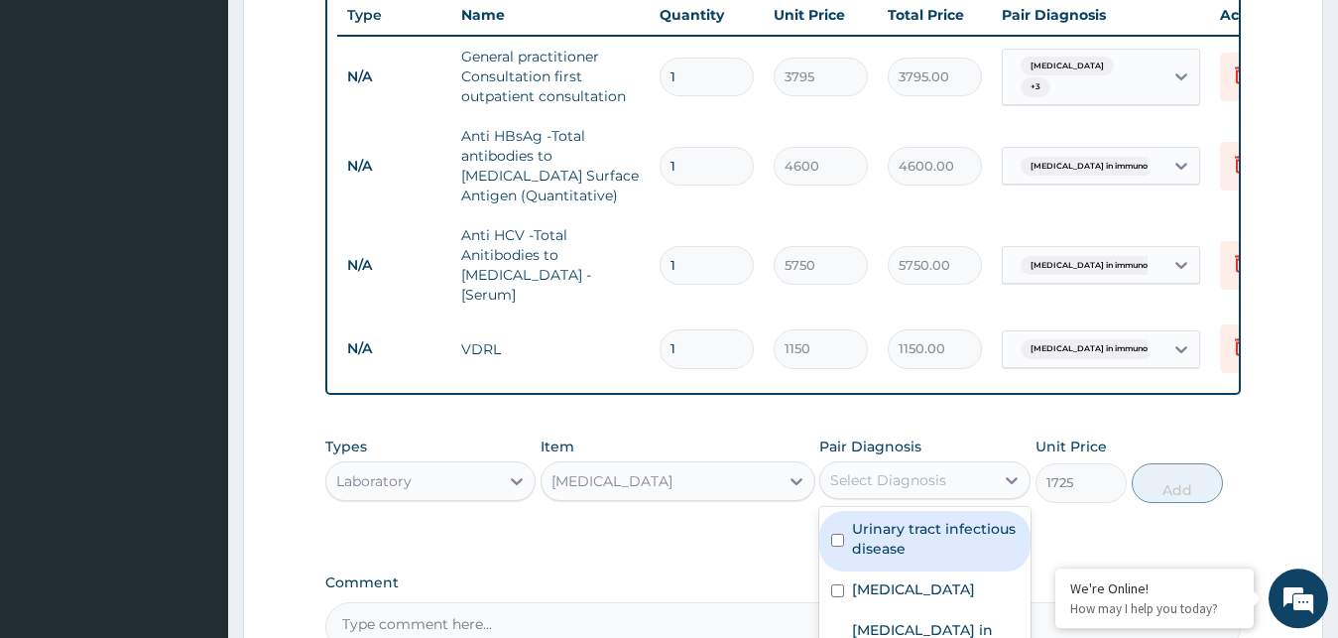
click at [940, 470] on div "Select Diagnosis" at bounding box center [888, 480] width 116 height 20
click at [897, 519] on label "Urinary tract infectious disease" at bounding box center [935, 539] width 167 height 40
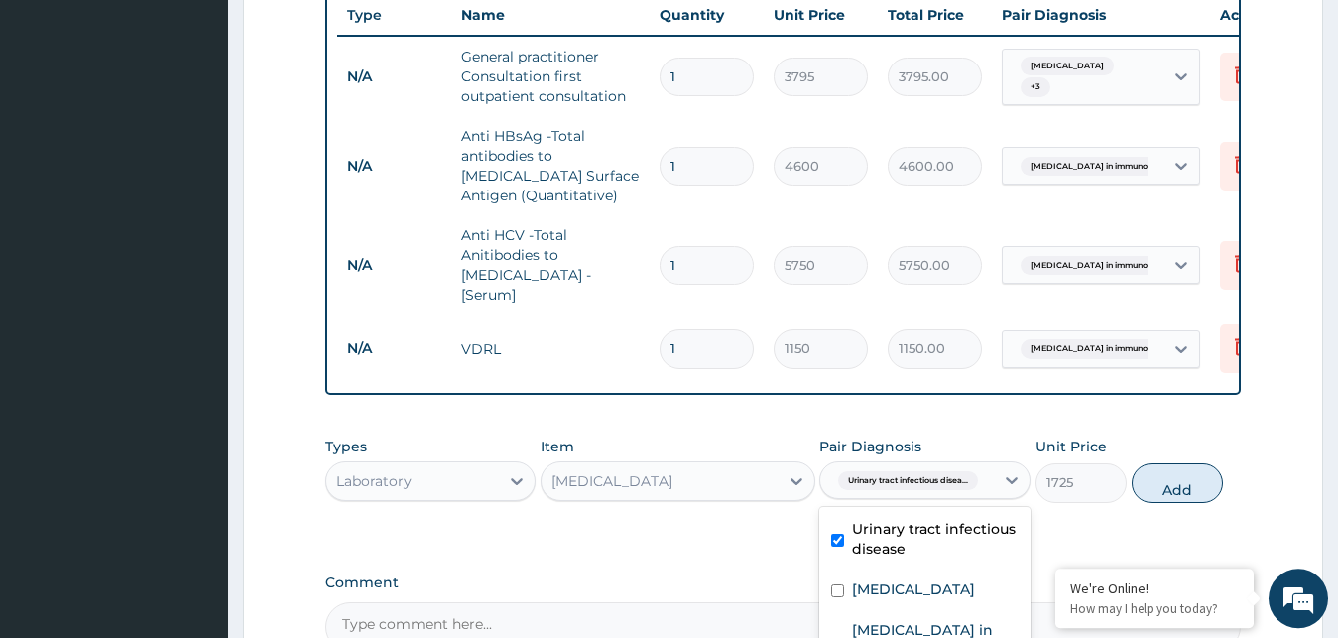
checkbox input "true"
click at [1165, 463] on button "Add" at bounding box center [1177, 483] width 91 height 40
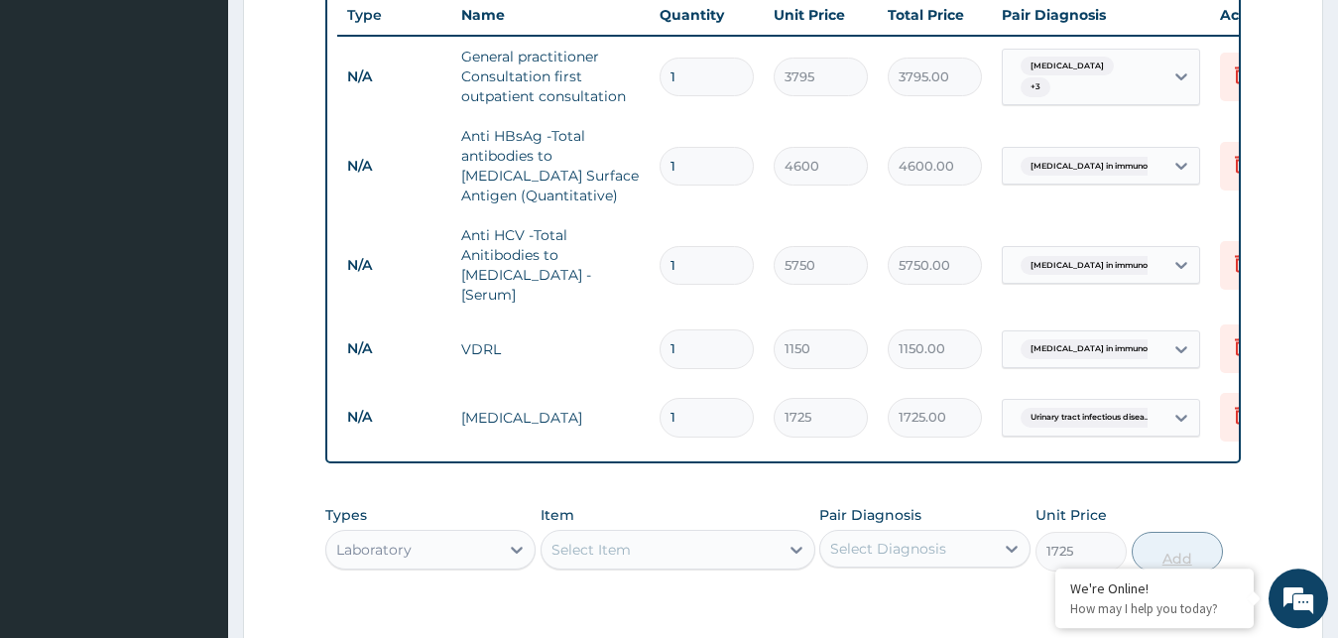
type input "0"
click at [665, 534] on div "Select Item" at bounding box center [660, 550] width 237 height 32
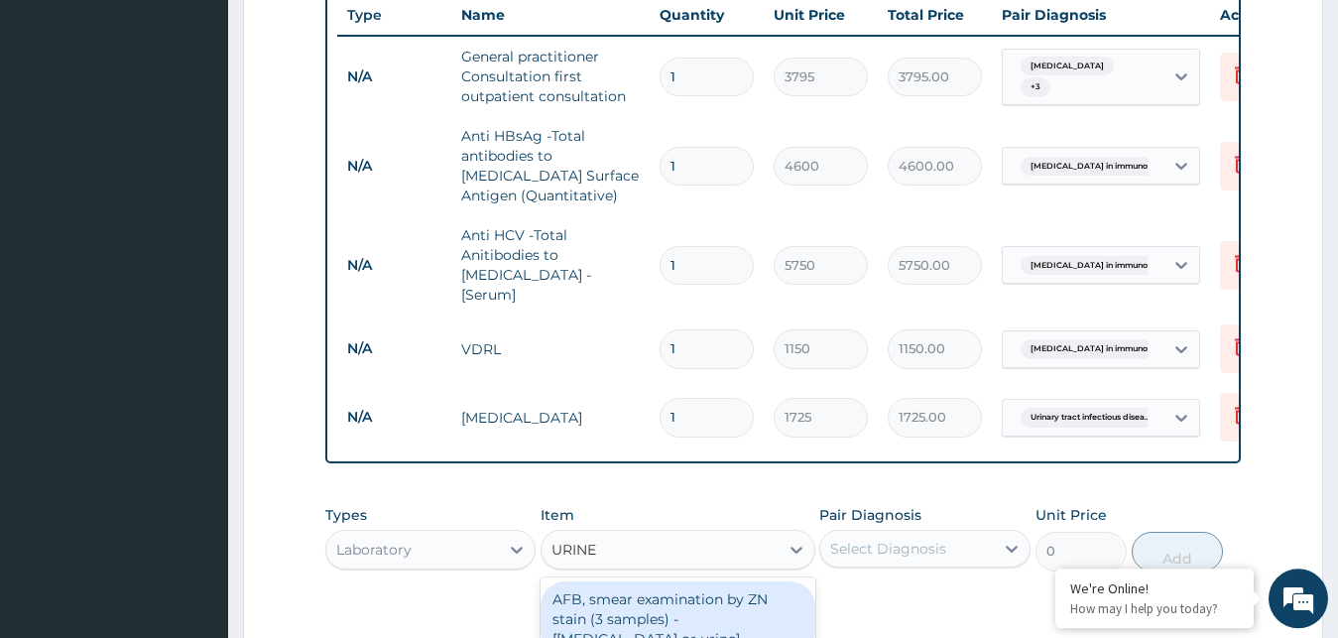
type input "URINE M"
click at [711, 581] on div "URINE MICROSCOPY" at bounding box center [678, 599] width 275 height 36
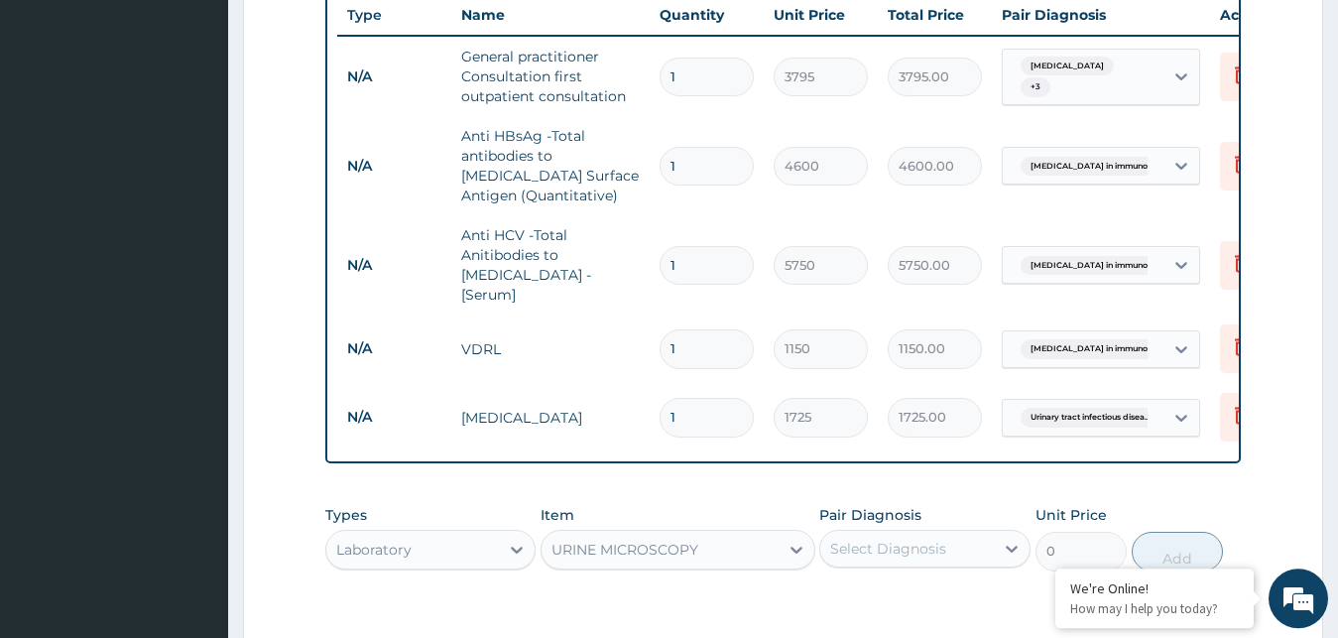
type input "5175"
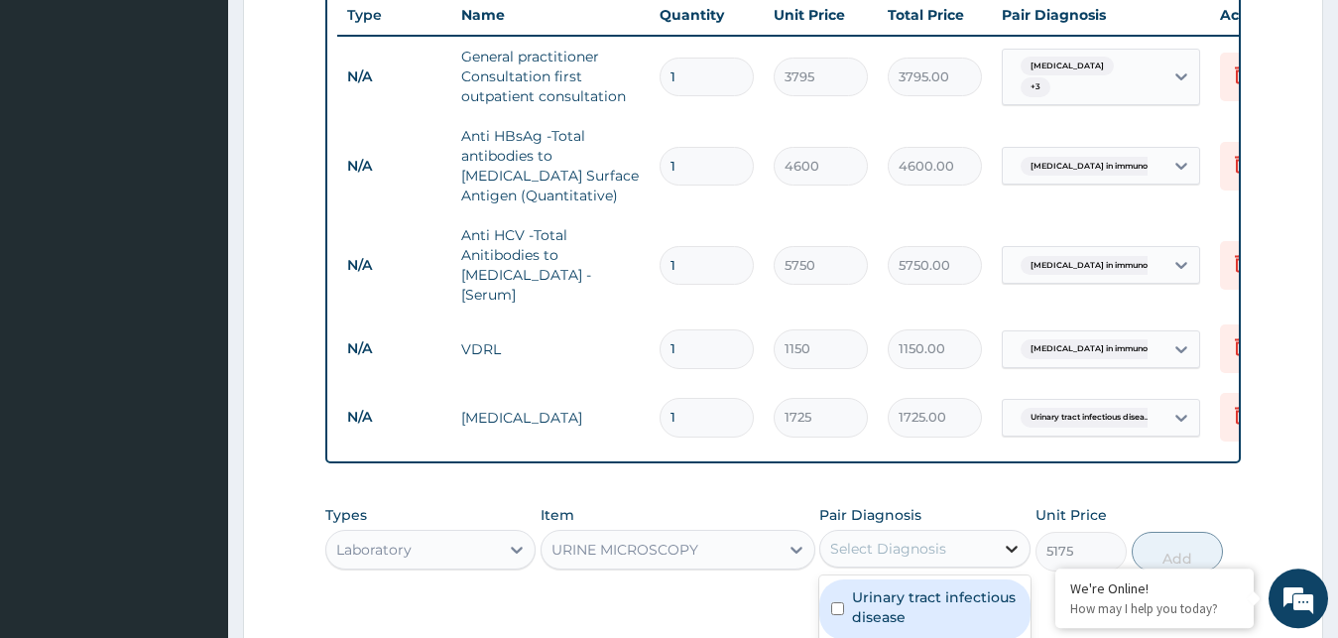
click at [1015, 539] on icon at bounding box center [1012, 549] width 20 height 20
click at [883, 587] on label "Urinary tract infectious disease" at bounding box center [935, 607] width 167 height 40
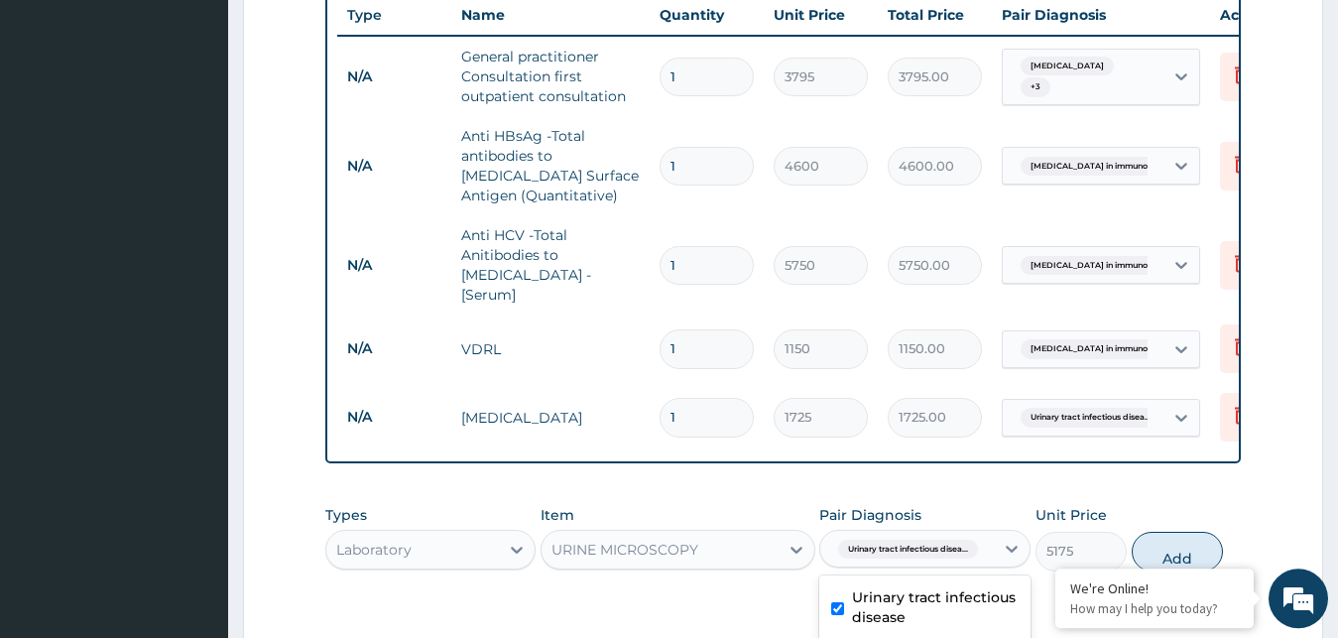
checkbox input "true"
click at [1177, 532] on button "Add" at bounding box center [1177, 552] width 91 height 40
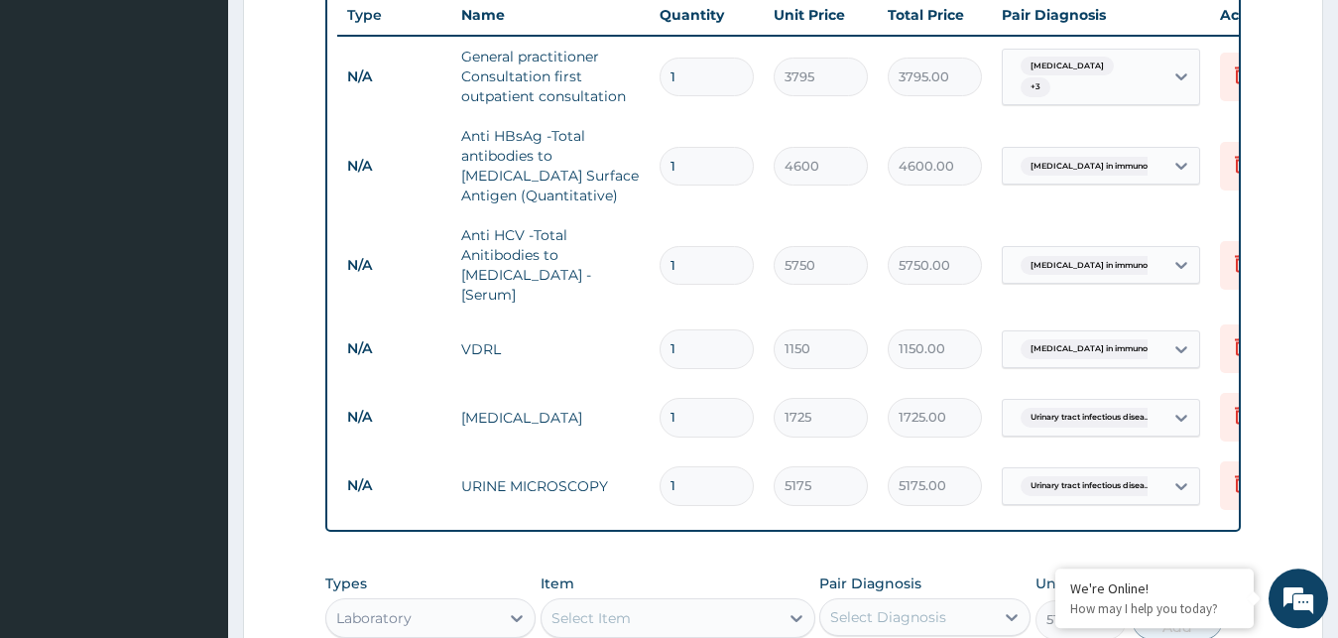
type input "0"
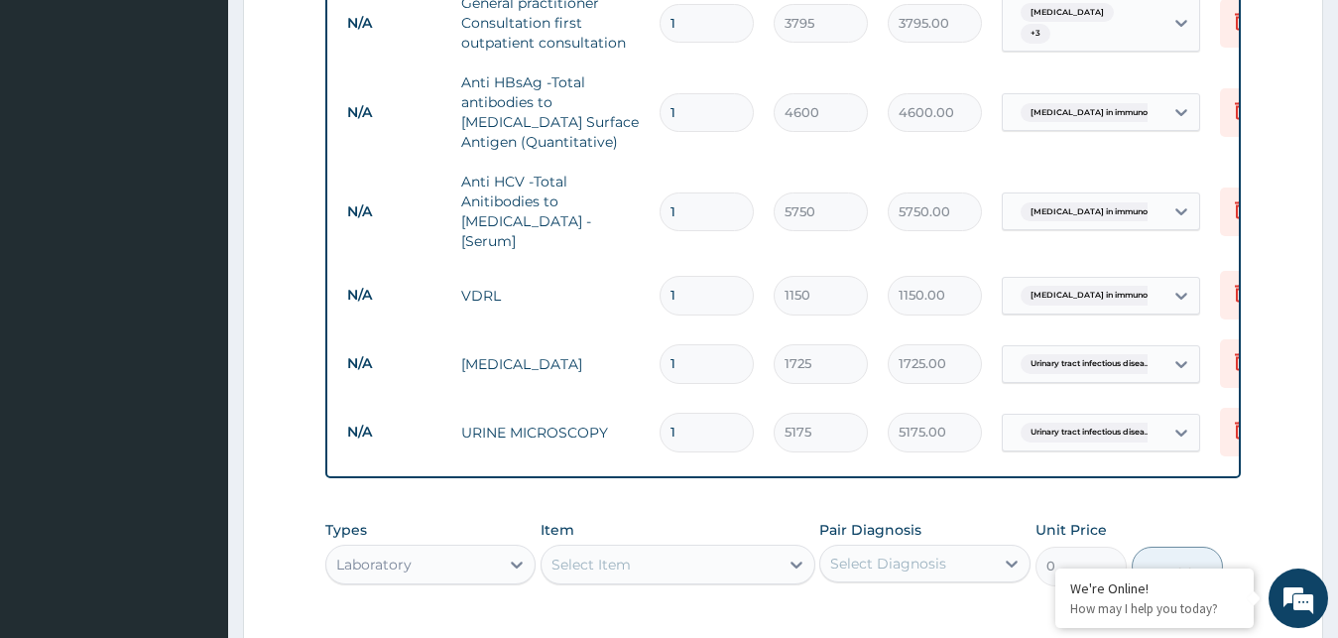
scroll to position [881, 0]
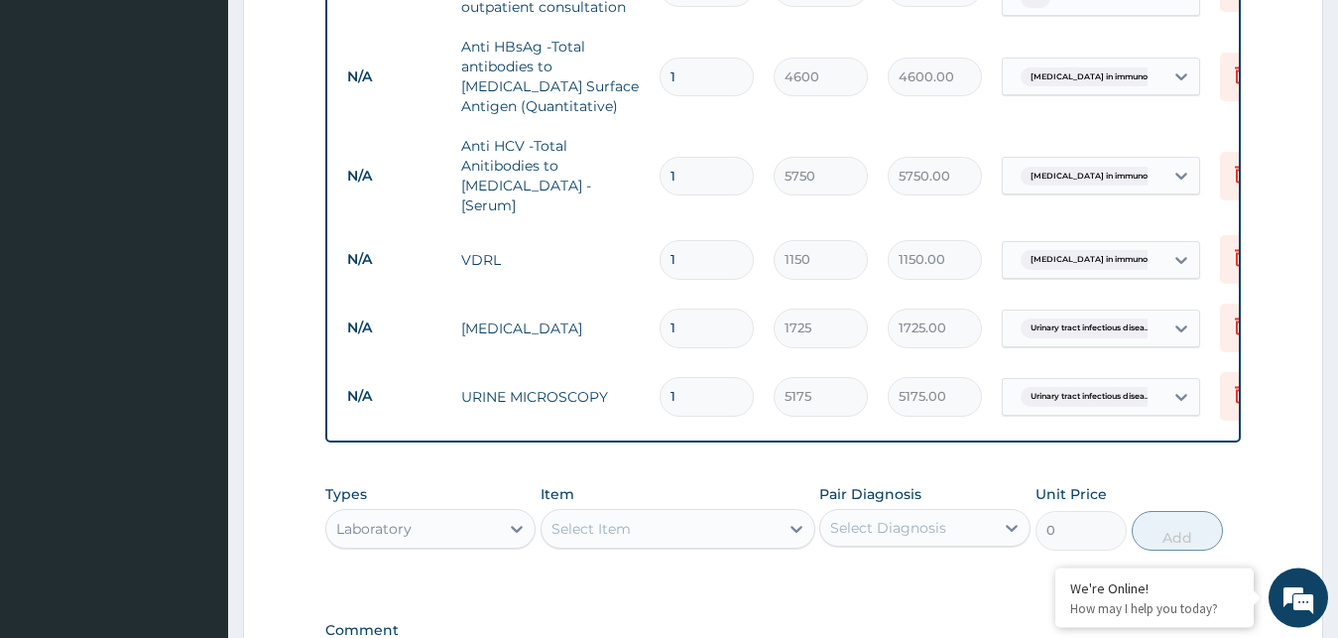
drag, startPoint x: 699, startPoint y: 494, endPoint x: 712, endPoint y: 494, distance: 12.9
click at [712, 513] on div "Select Item" at bounding box center [660, 529] width 237 height 32
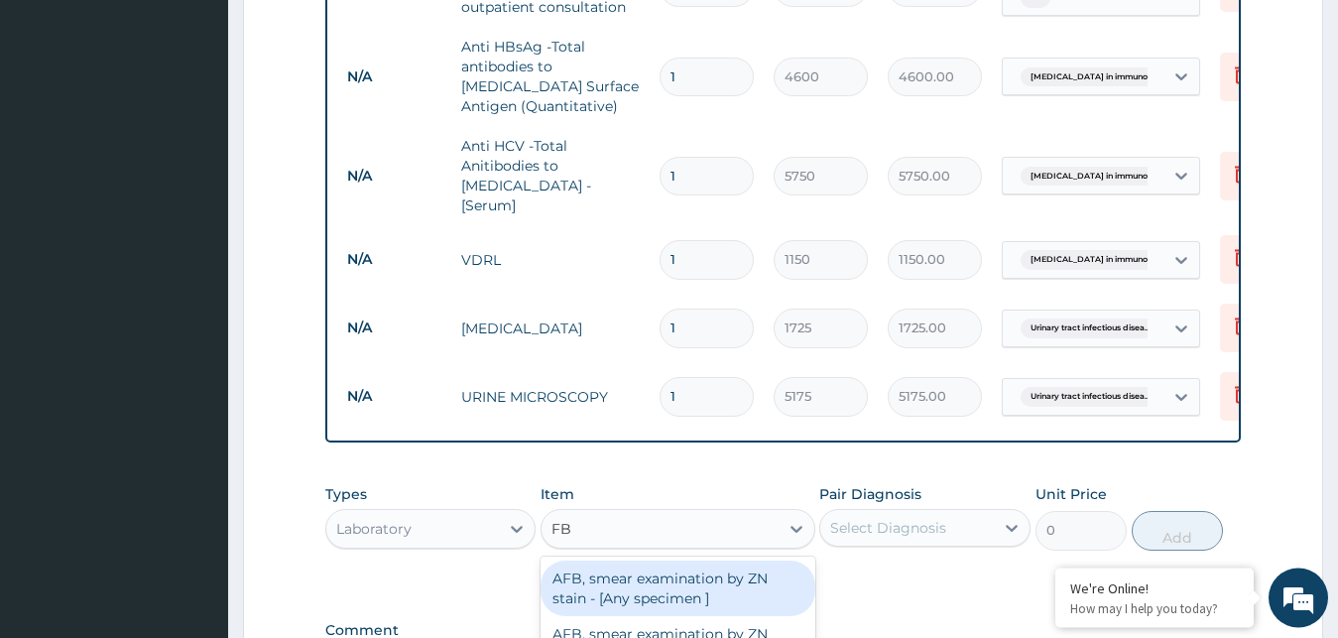
type input "FBC"
click at [656, 561] on div "FBC CBC-[MEDICAL_DATA] (Haemogram) - [Blood]" at bounding box center [678, 589] width 275 height 56
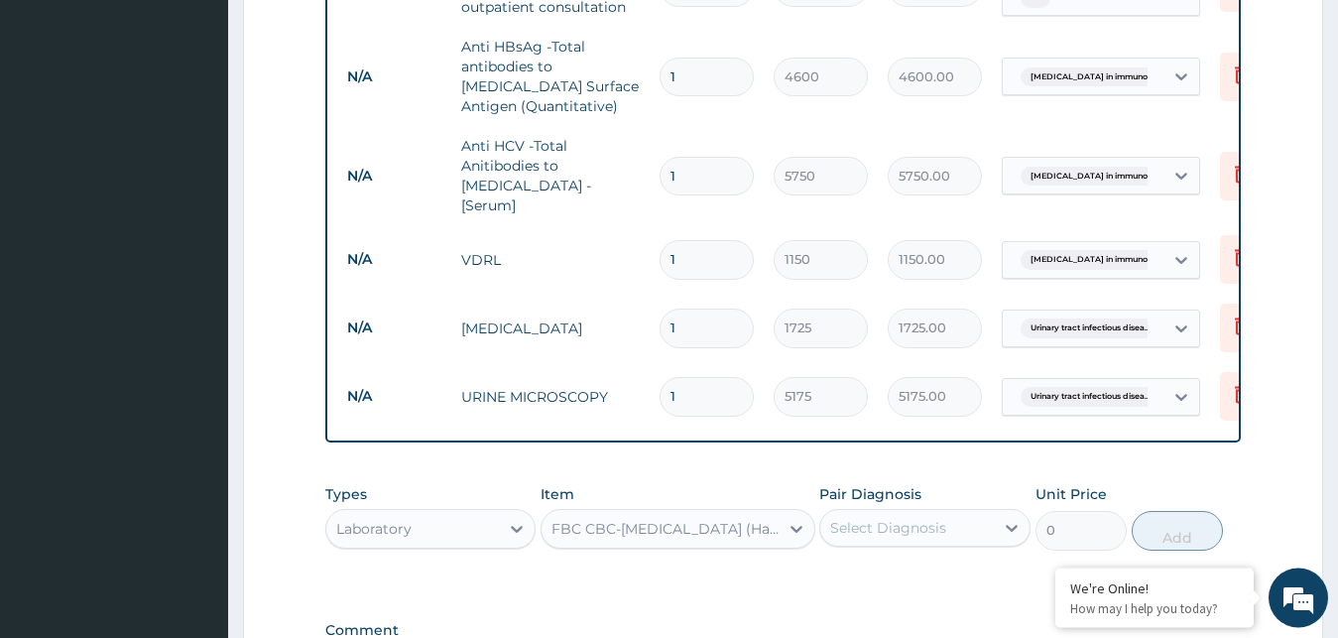
type input "4600"
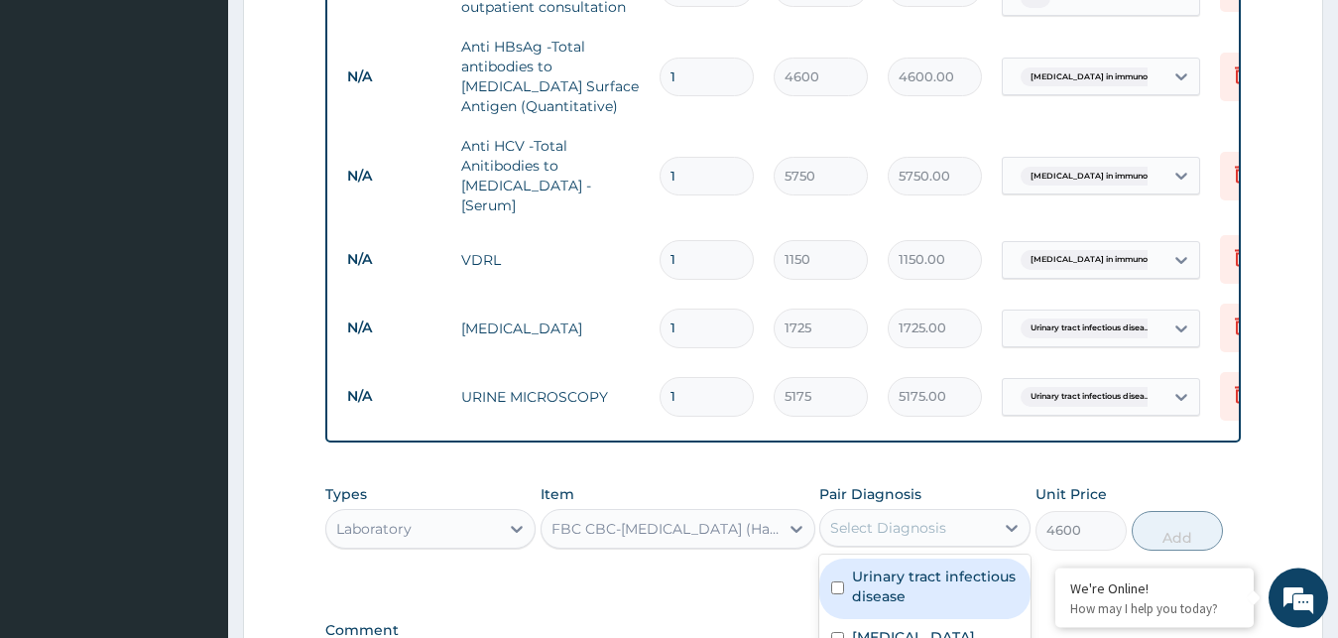
click at [957, 512] on div "Select Diagnosis" at bounding box center [907, 528] width 174 height 32
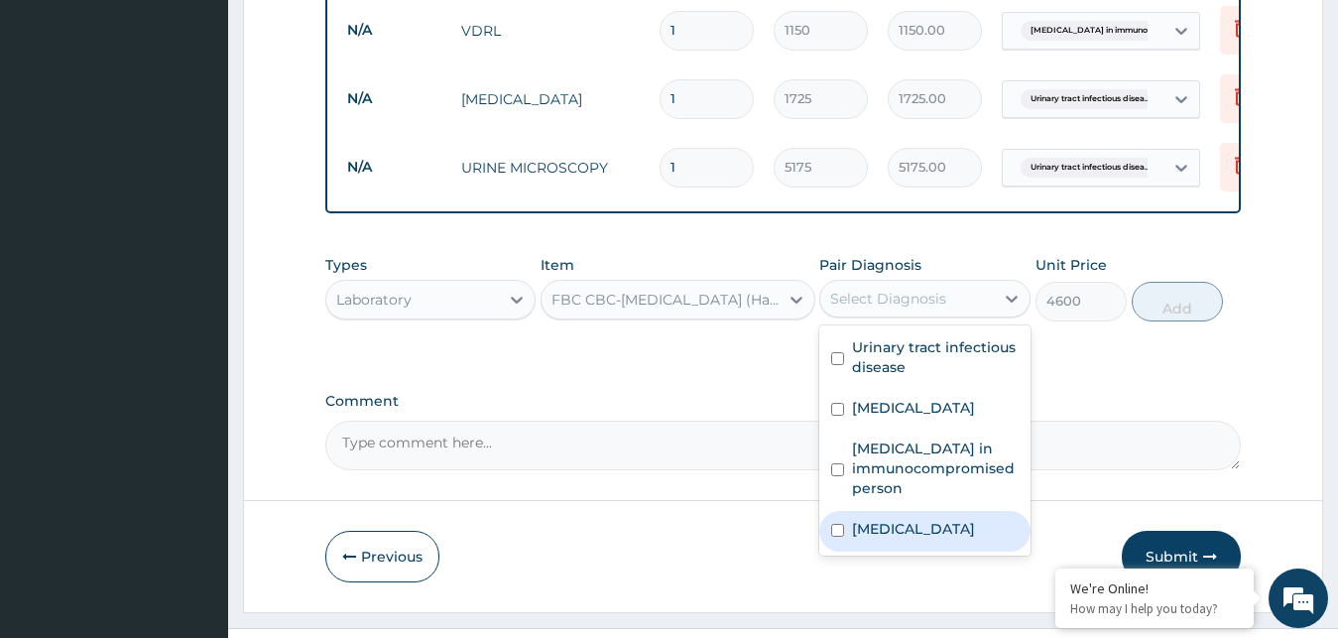
click at [858, 519] on label "[MEDICAL_DATA]" at bounding box center [913, 529] width 123 height 20
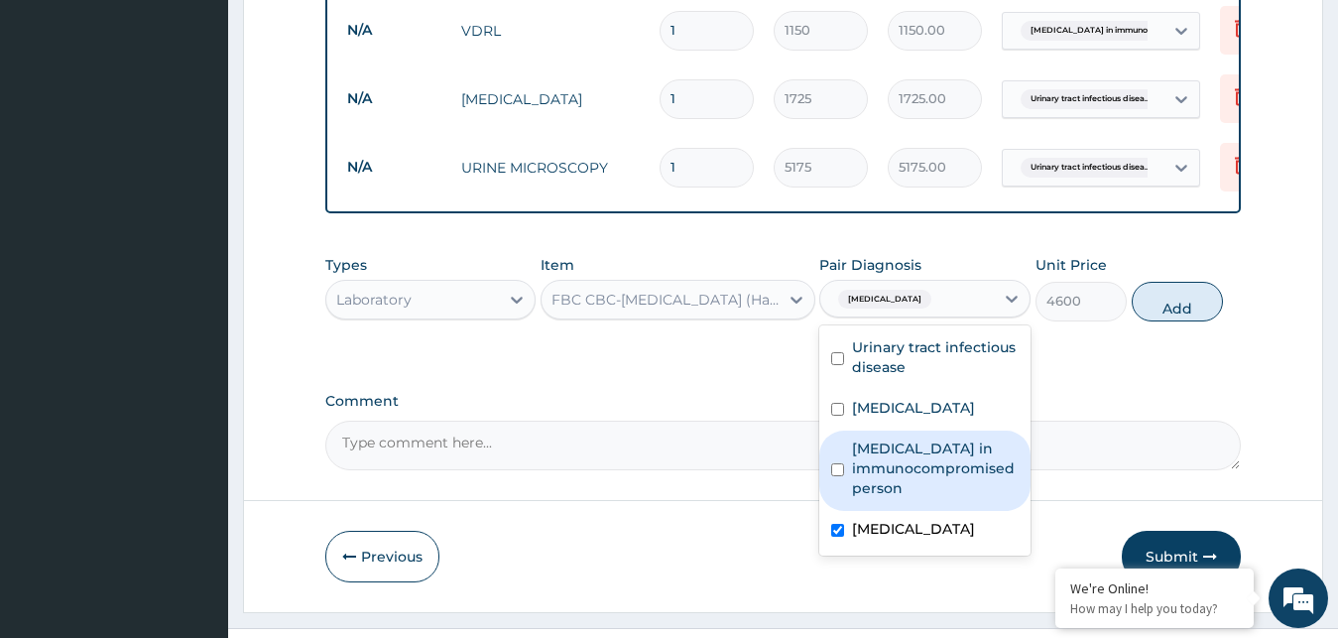
checkbox input "true"
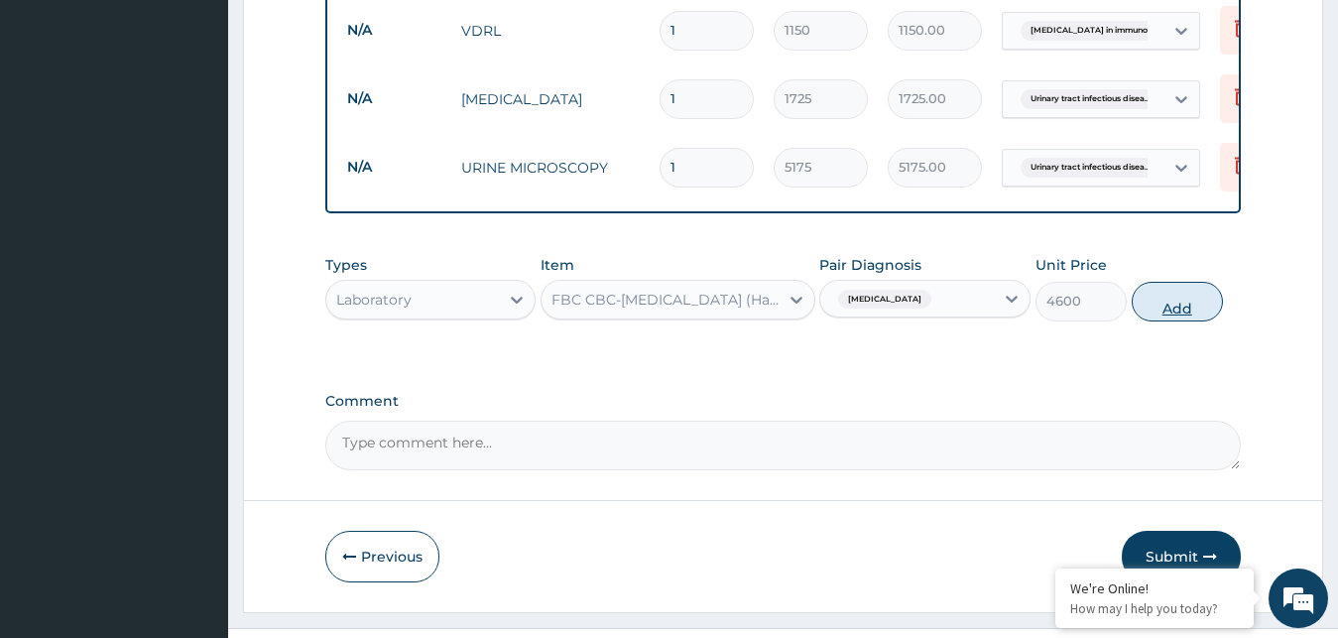
click at [1173, 282] on button "Add" at bounding box center [1177, 302] width 91 height 40
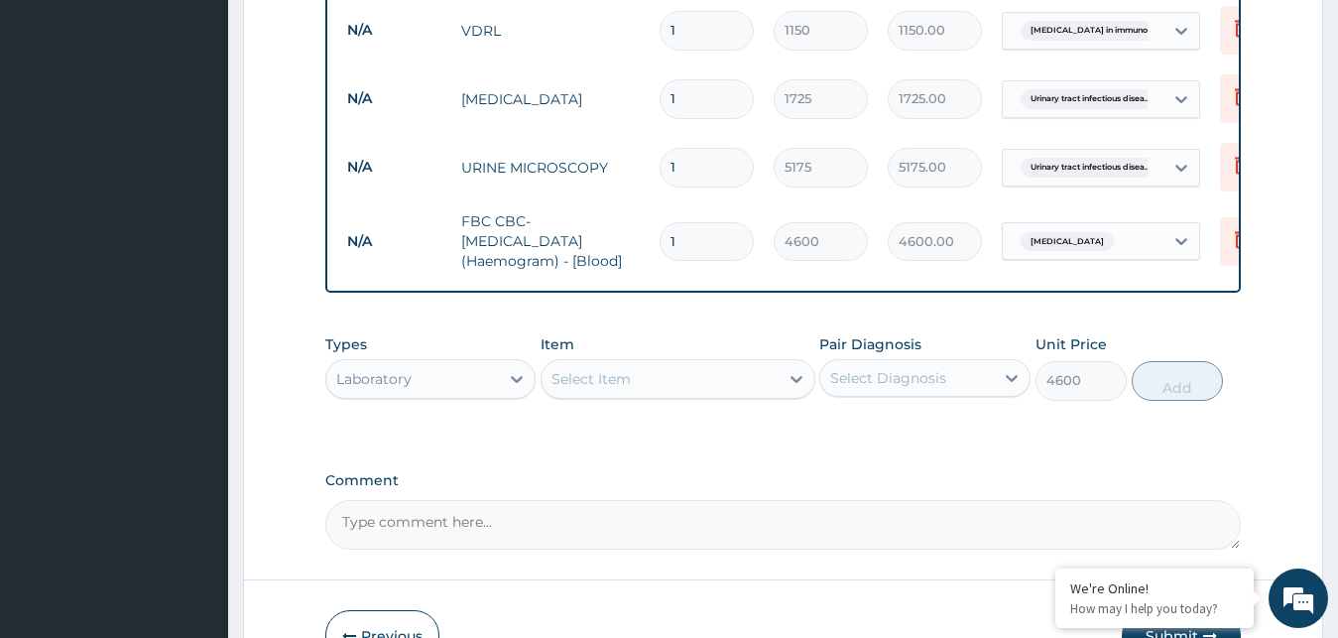
type input "0"
click at [748, 363] on div "Select Item" at bounding box center [660, 379] width 237 height 32
type input "[MEDICAL_DATA]"
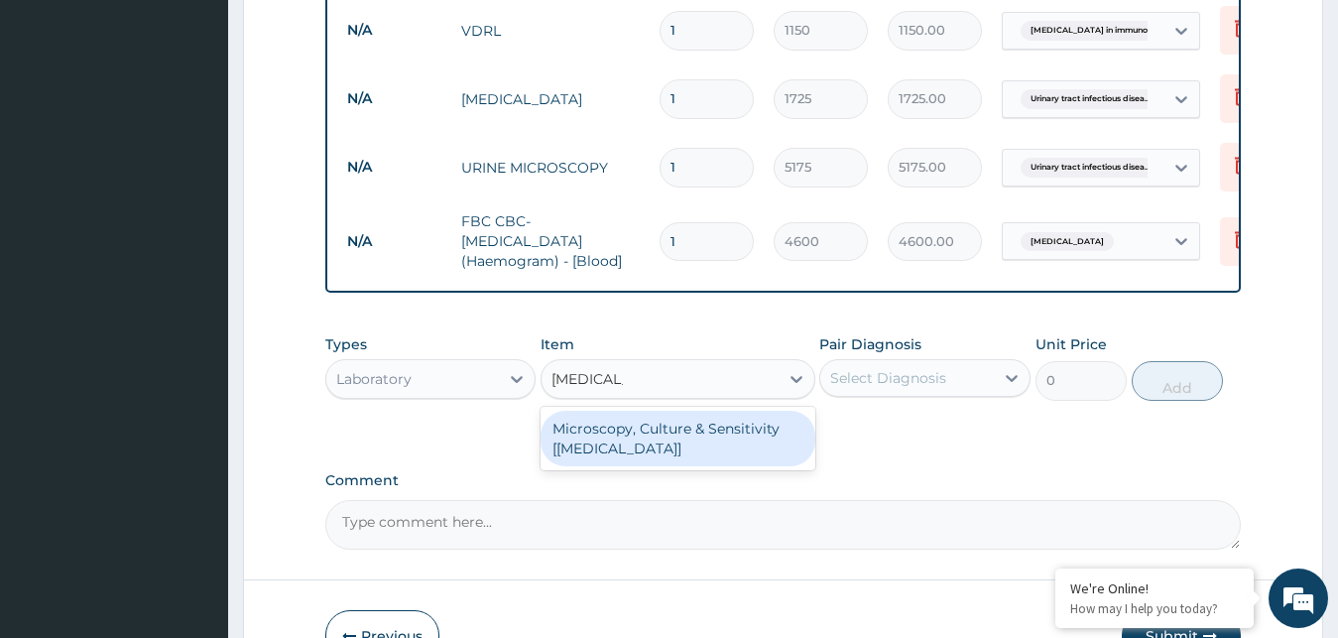
click at [653, 411] on div "Microscopy, Culture & Sensitivity [[MEDICAL_DATA]]" at bounding box center [678, 439] width 275 height 56
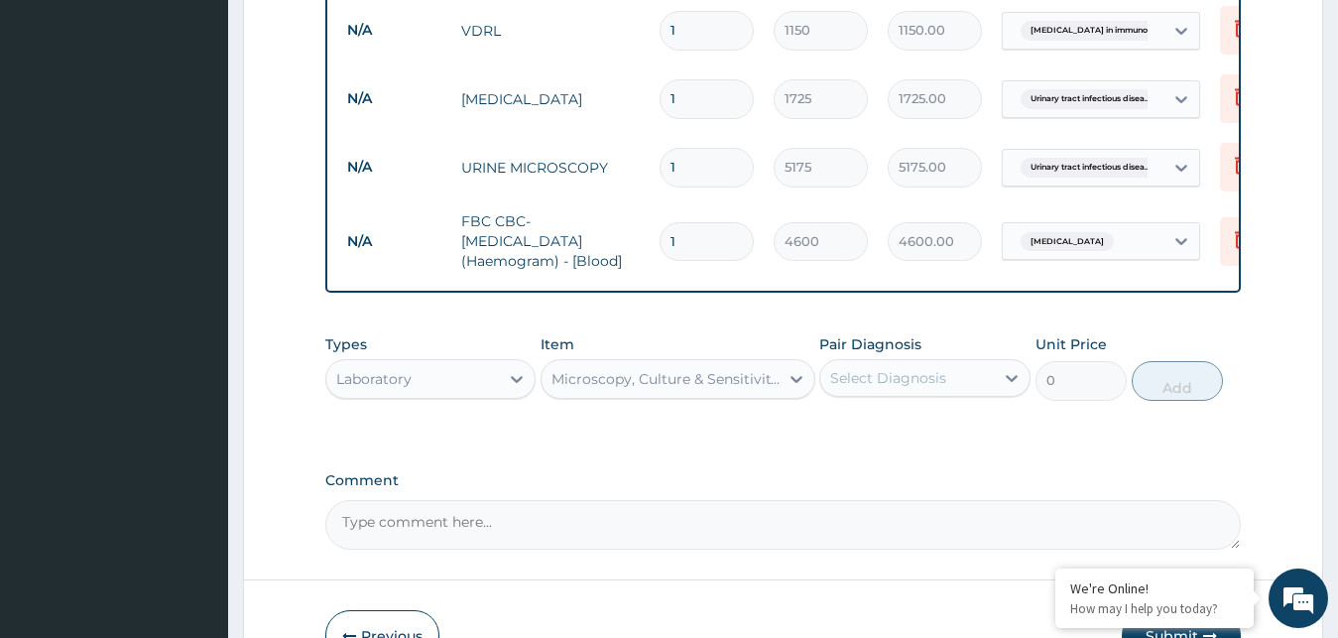
type input "5175"
click at [1006, 368] on icon at bounding box center [1012, 378] width 20 height 20
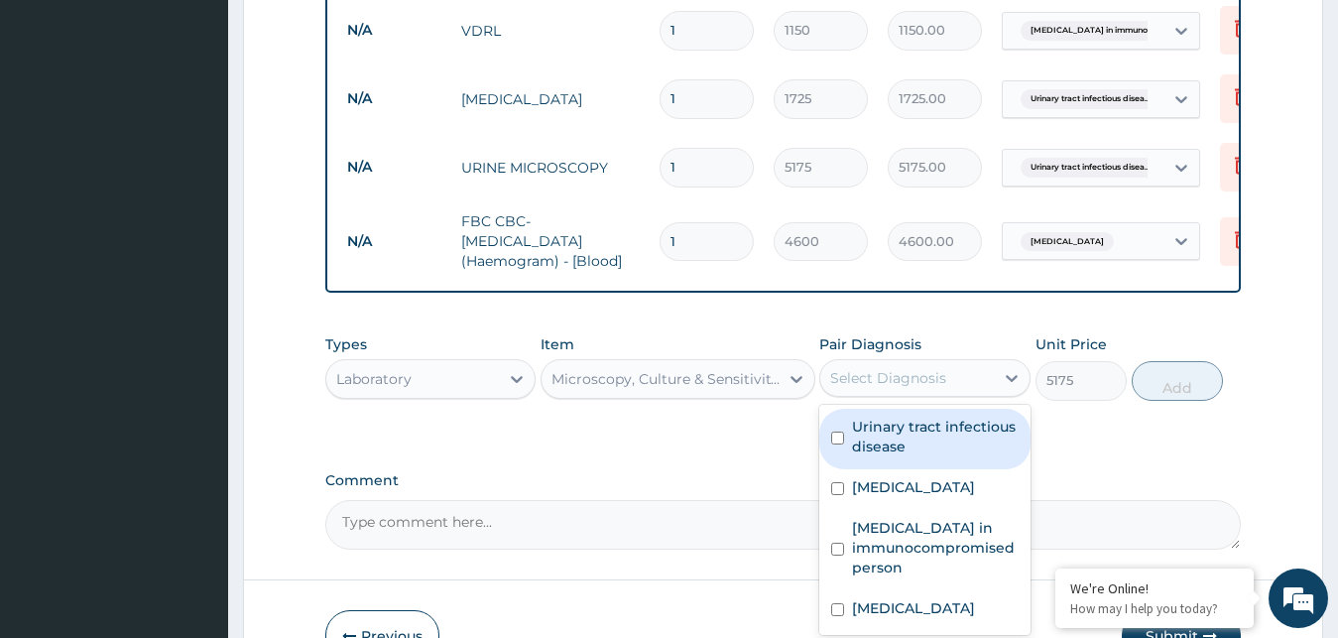
click at [857, 417] on label "Urinary tract infectious disease" at bounding box center [935, 437] width 167 height 40
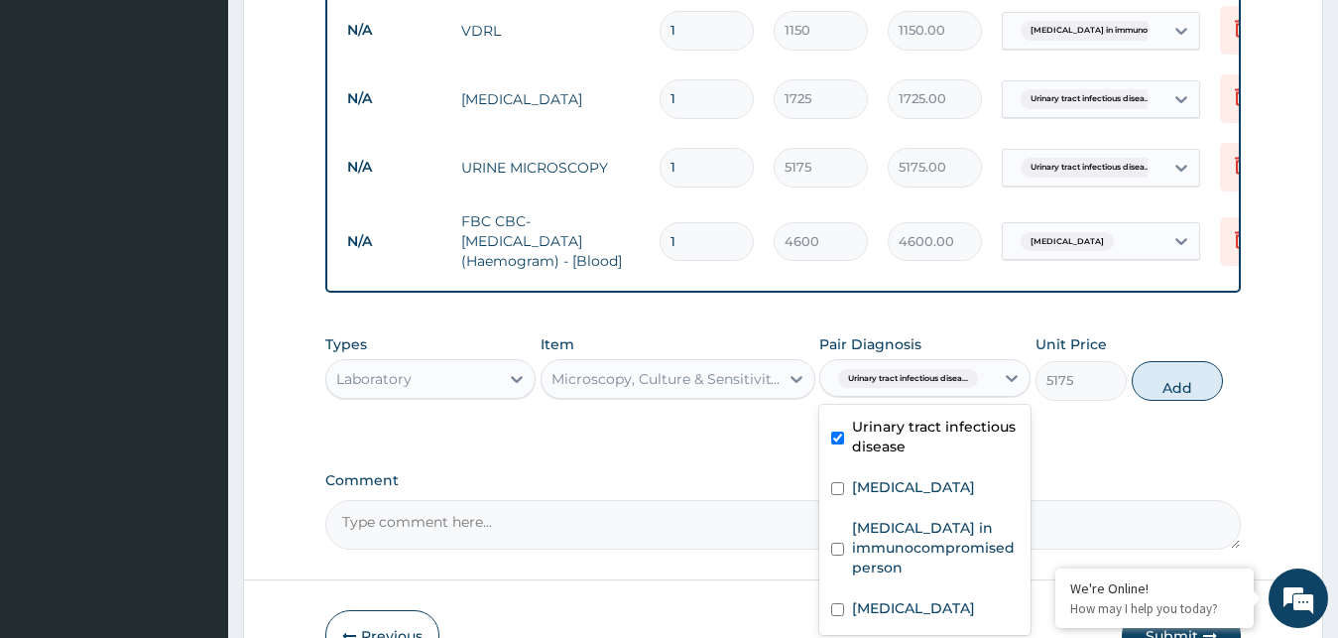
checkbox input "true"
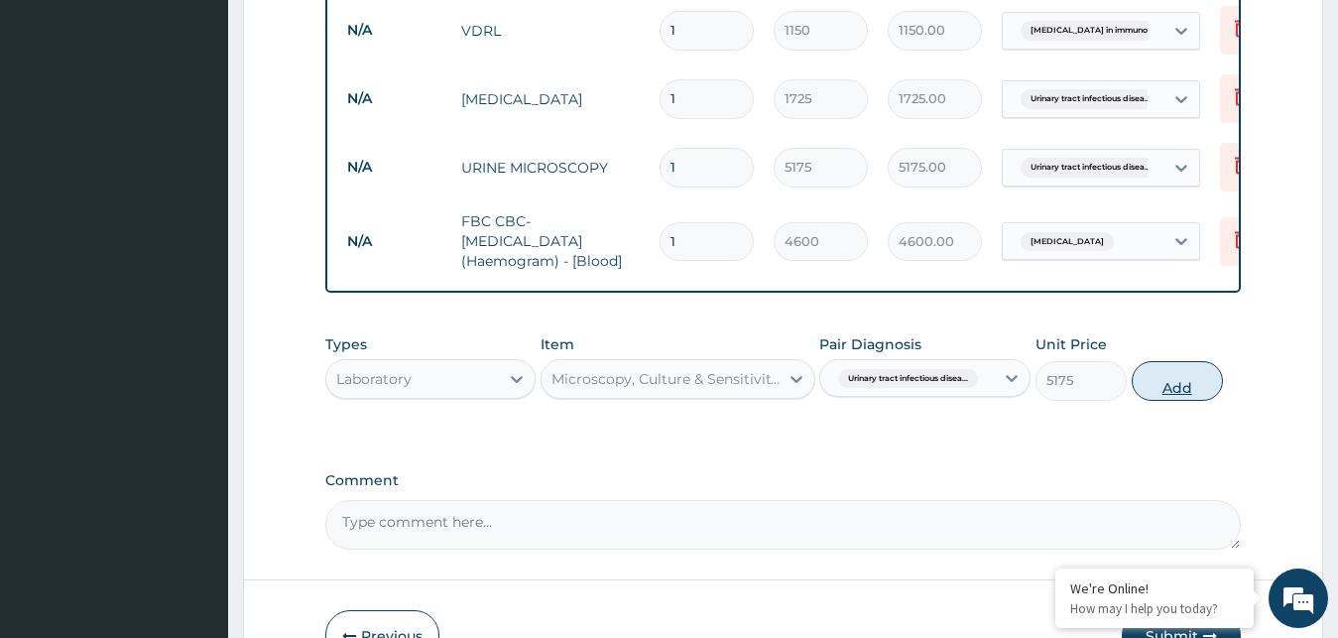
click at [1168, 361] on button "Add" at bounding box center [1177, 381] width 91 height 40
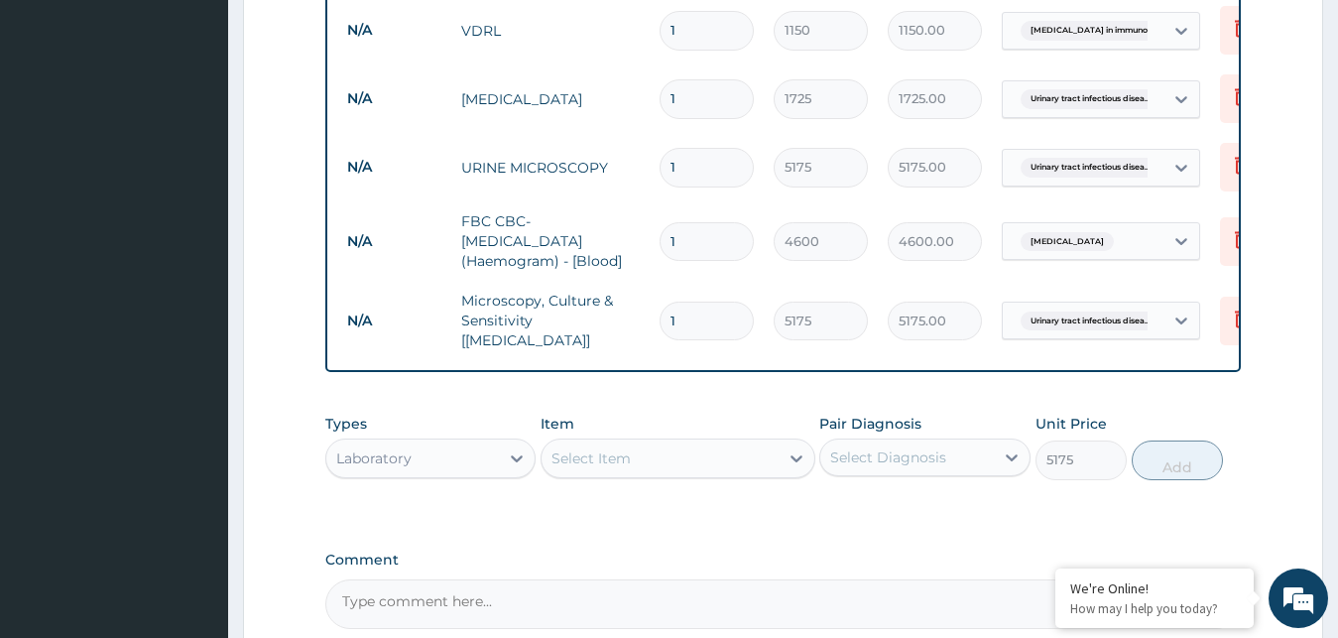
type input "0"
click at [510, 448] on icon at bounding box center [517, 458] width 20 height 20
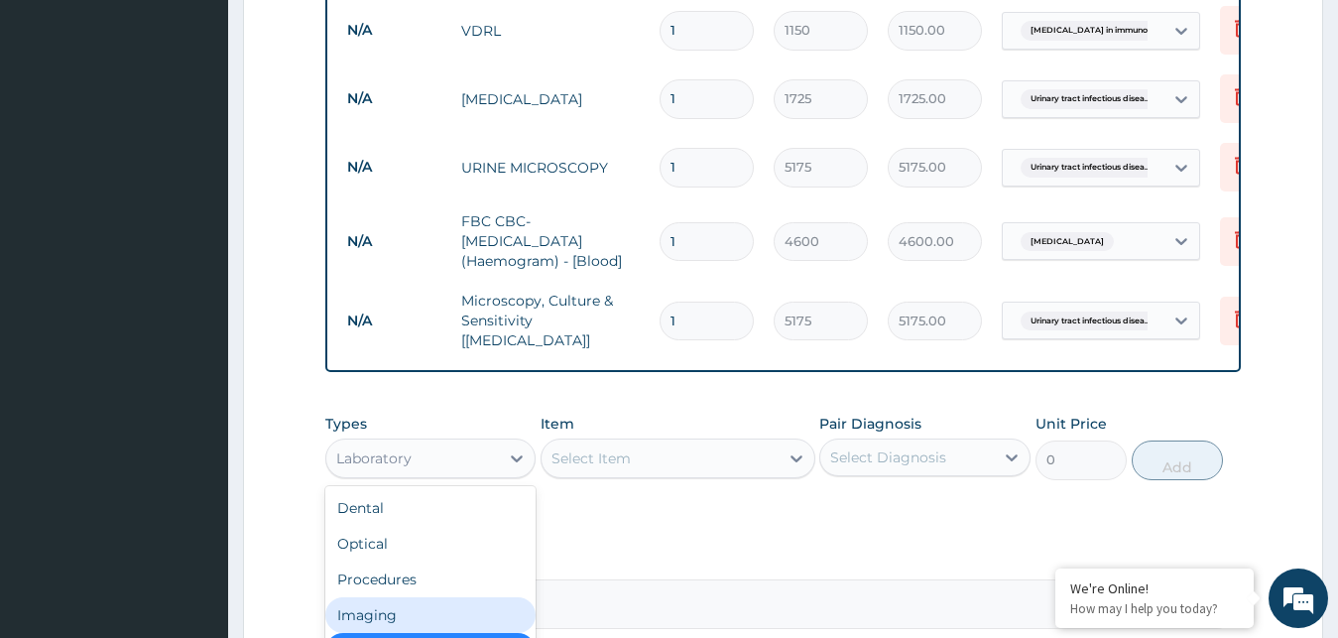
scroll to position [67, 0]
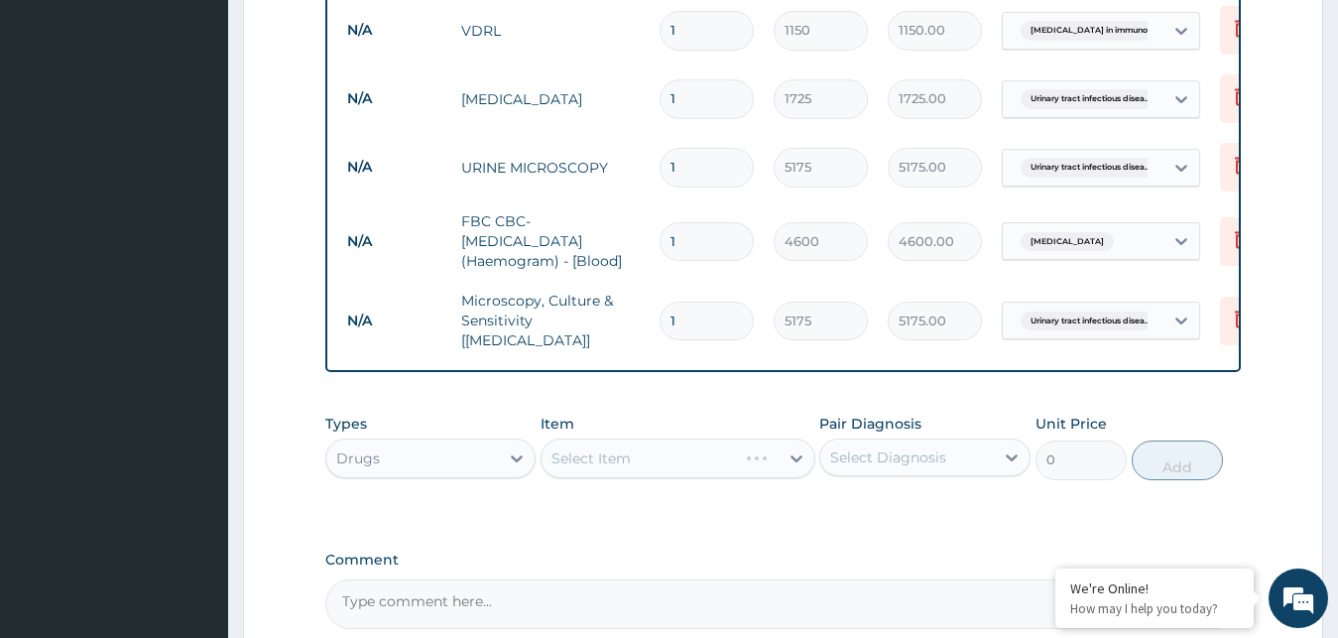
click at [609, 439] on div "Select Item" at bounding box center [678, 459] width 275 height 40
click at [702, 442] on div "Select Item" at bounding box center [660, 458] width 237 height 32
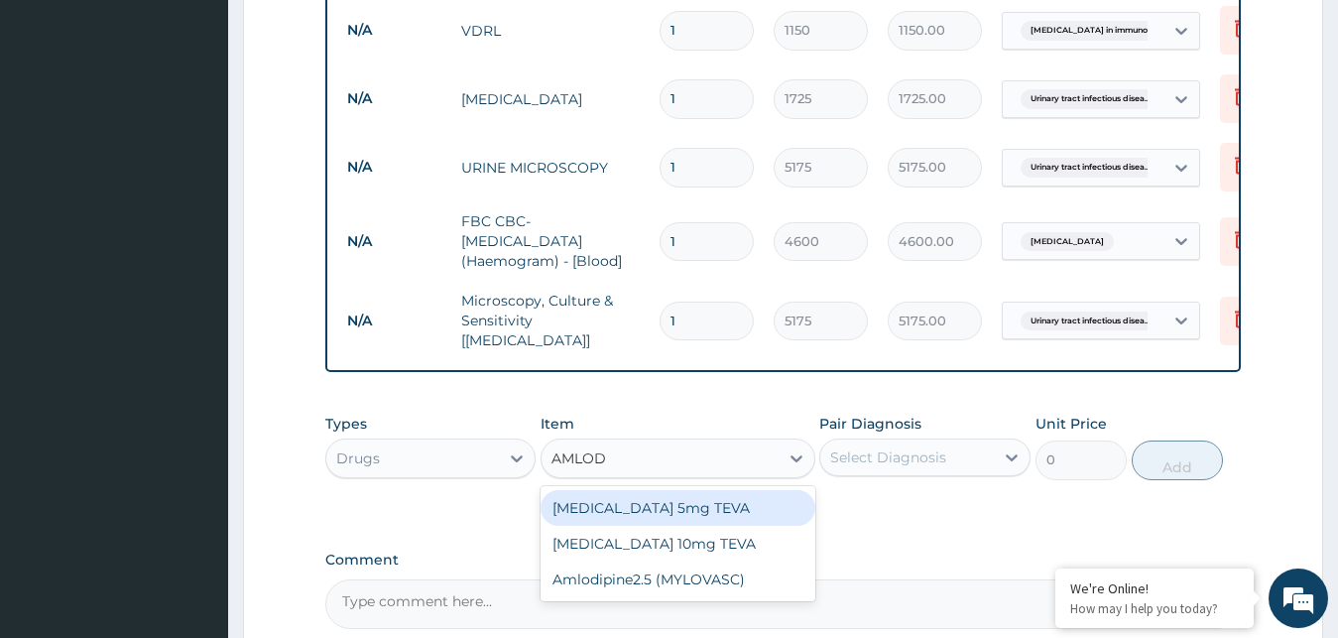
type input "AMLODI"
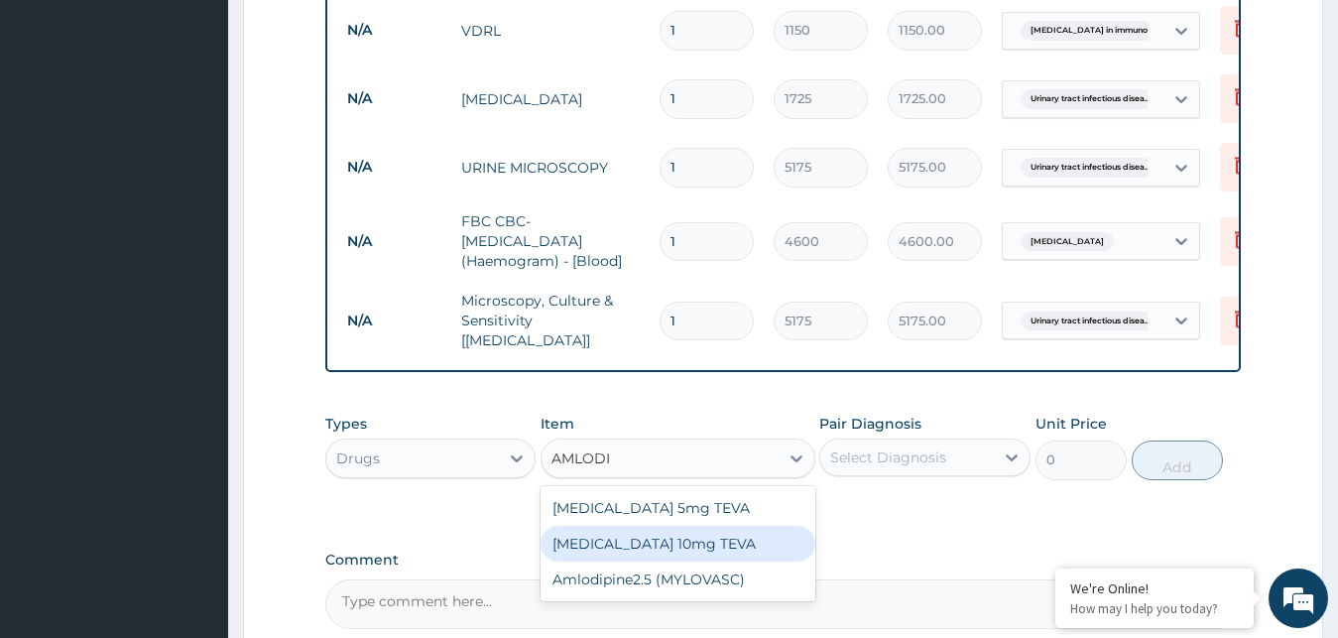
click at [631, 526] on div "[MEDICAL_DATA] 10mg TEVA" at bounding box center [678, 544] width 275 height 36
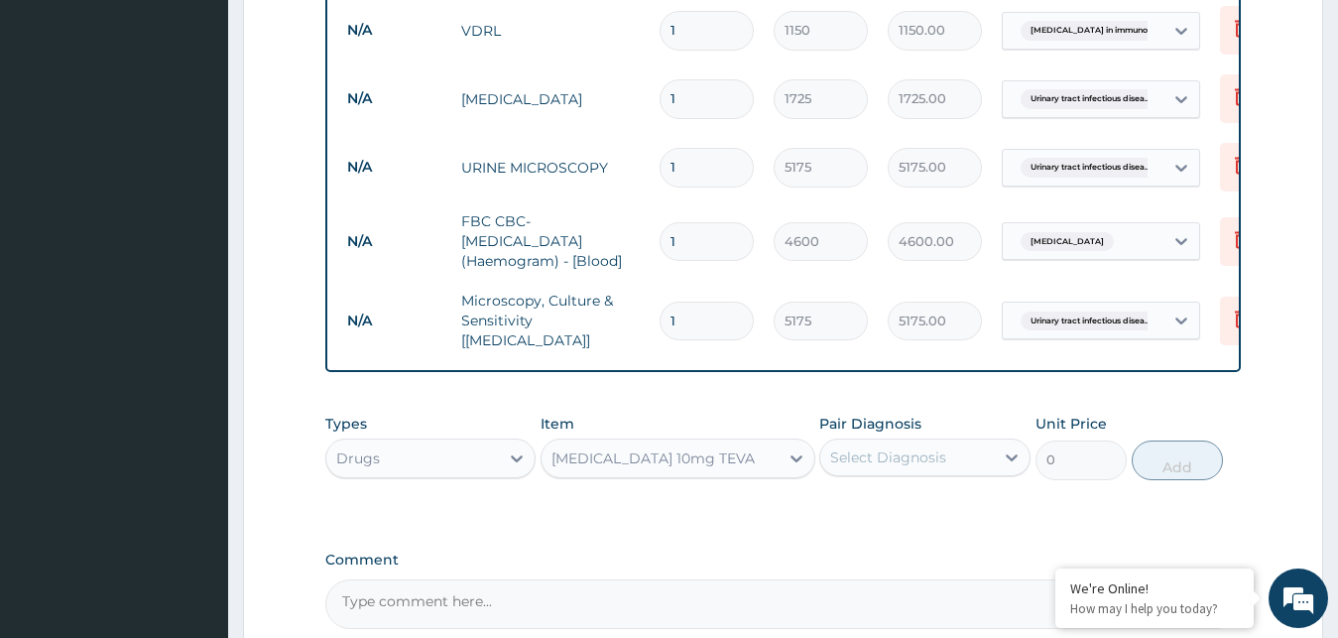
type input "107.525"
click at [1000, 439] on div at bounding box center [1012, 457] width 36 height 36
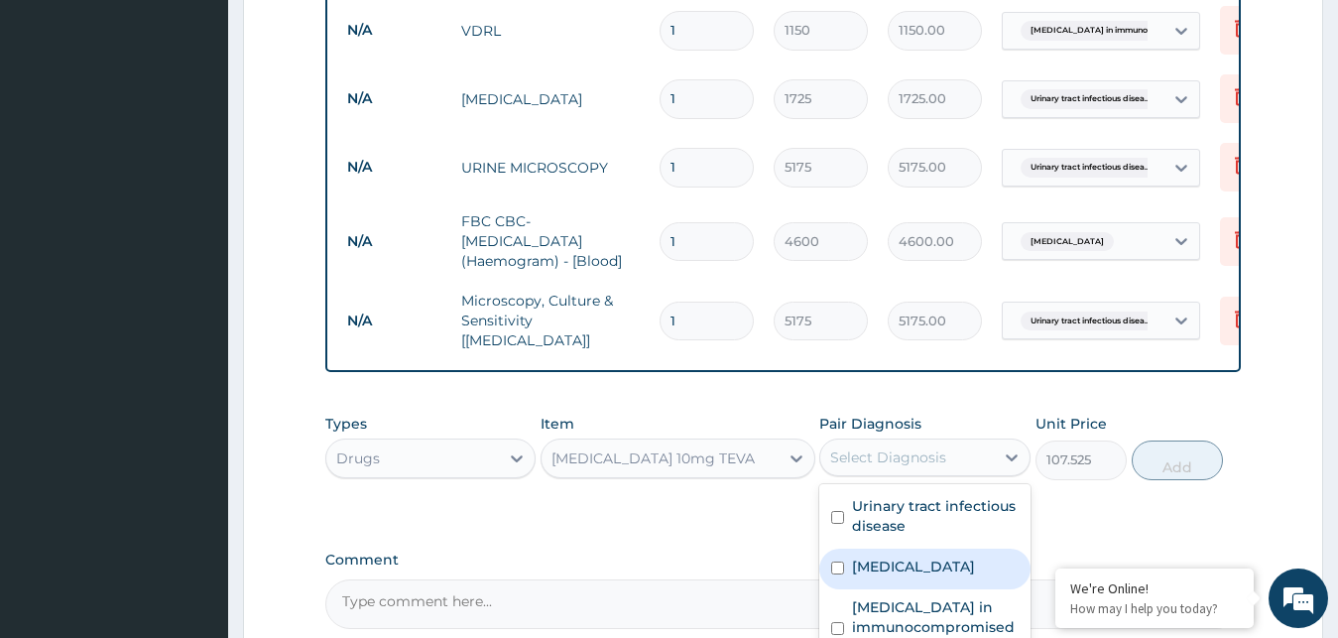
click at [898, 557] on label "[MEDICAL_DATA]" at bounding box center [913, 567] width 123 height 20
checkbox input "true"
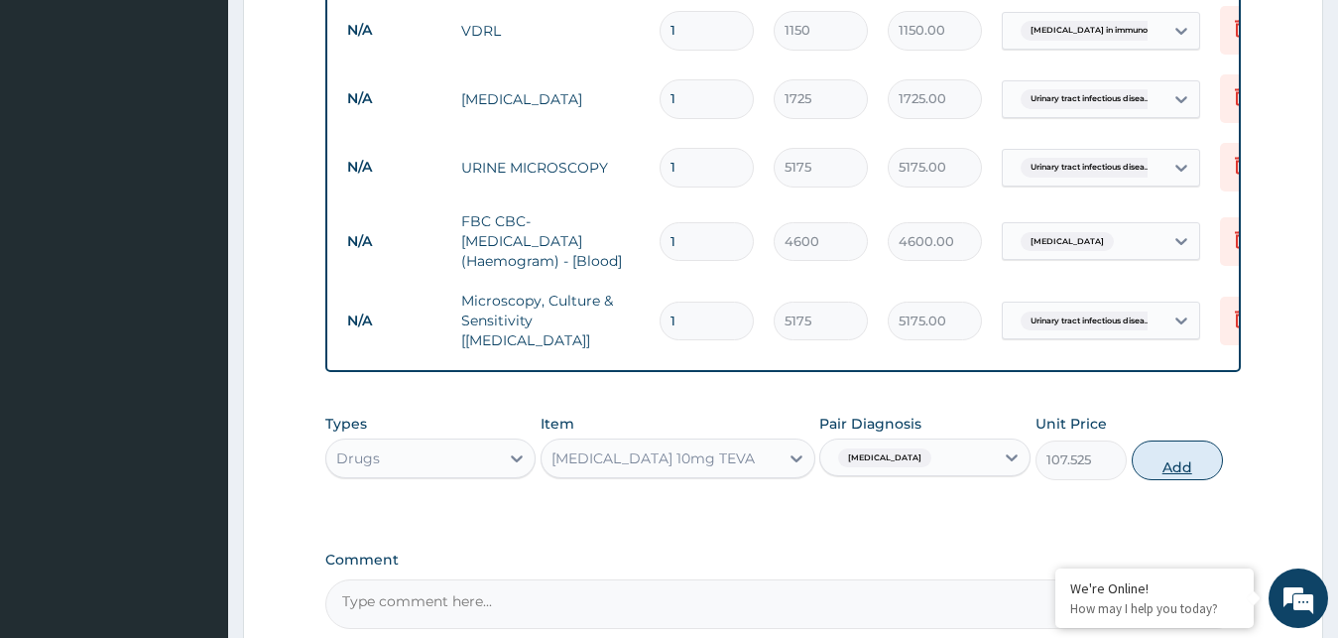
click at [1168, 440] on button "Add" at bounding box center [1177, 460] width 91 height 40
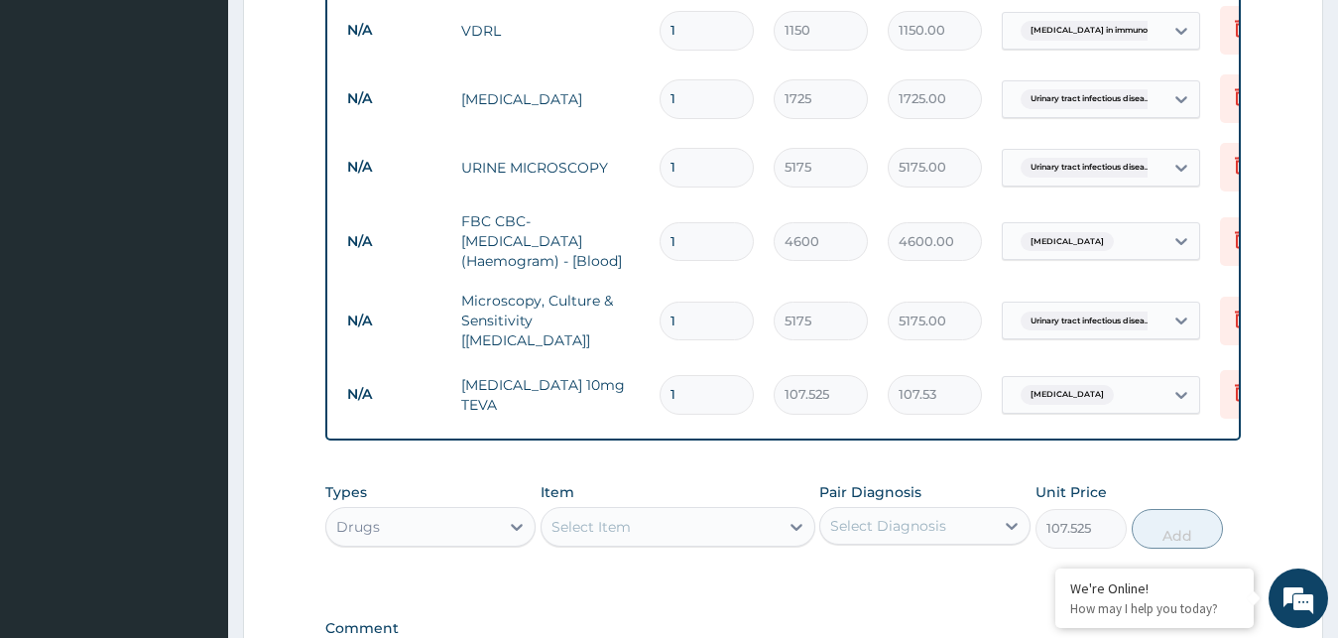
type input "0"
type input "14"
type input "1505.35"
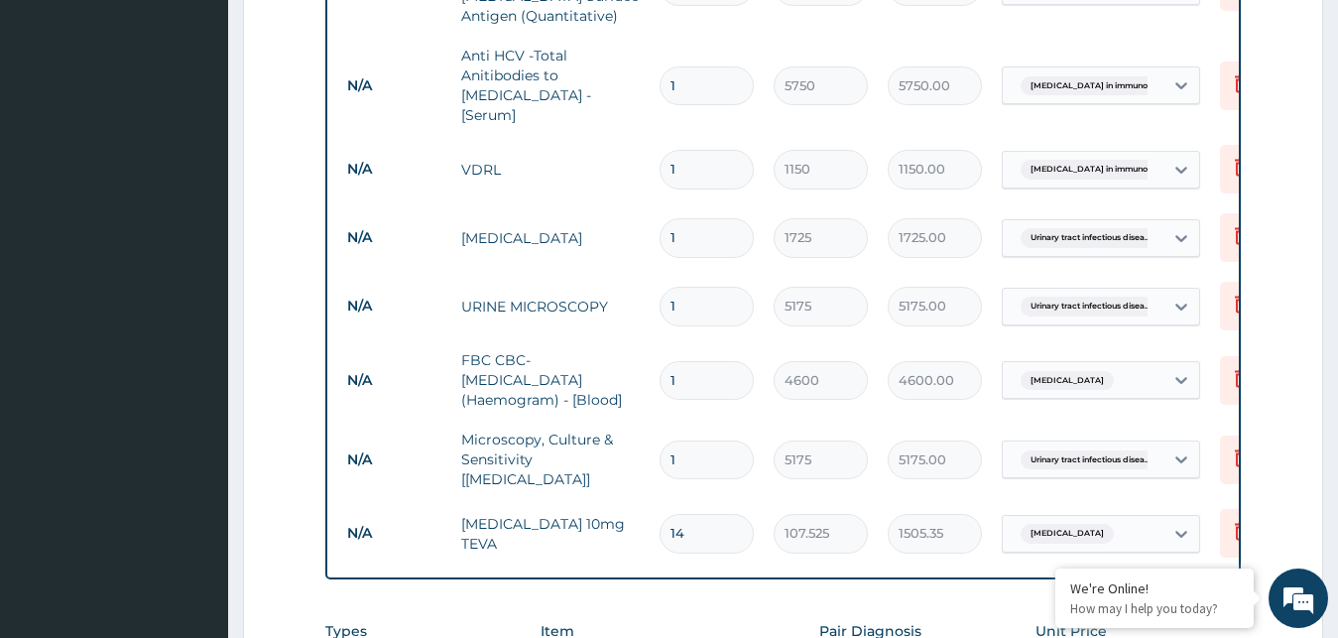
scroll to position [1326, 0]
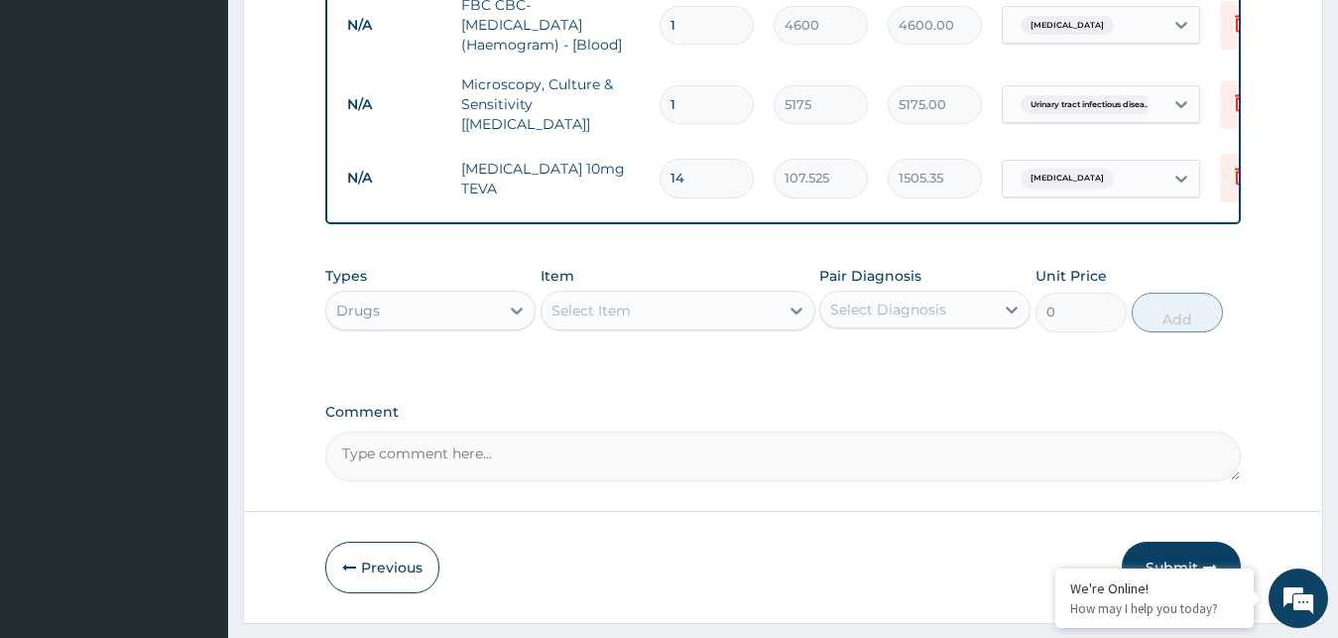
type input "14"
drag, startPoint x: 1176, startPoint y: 498, endPoint x: 1186, endPoint y: 491, distance: 12.1
click at [1181, 542] on button "Submit" at bounding box center [1181, 568] width 119 height 52
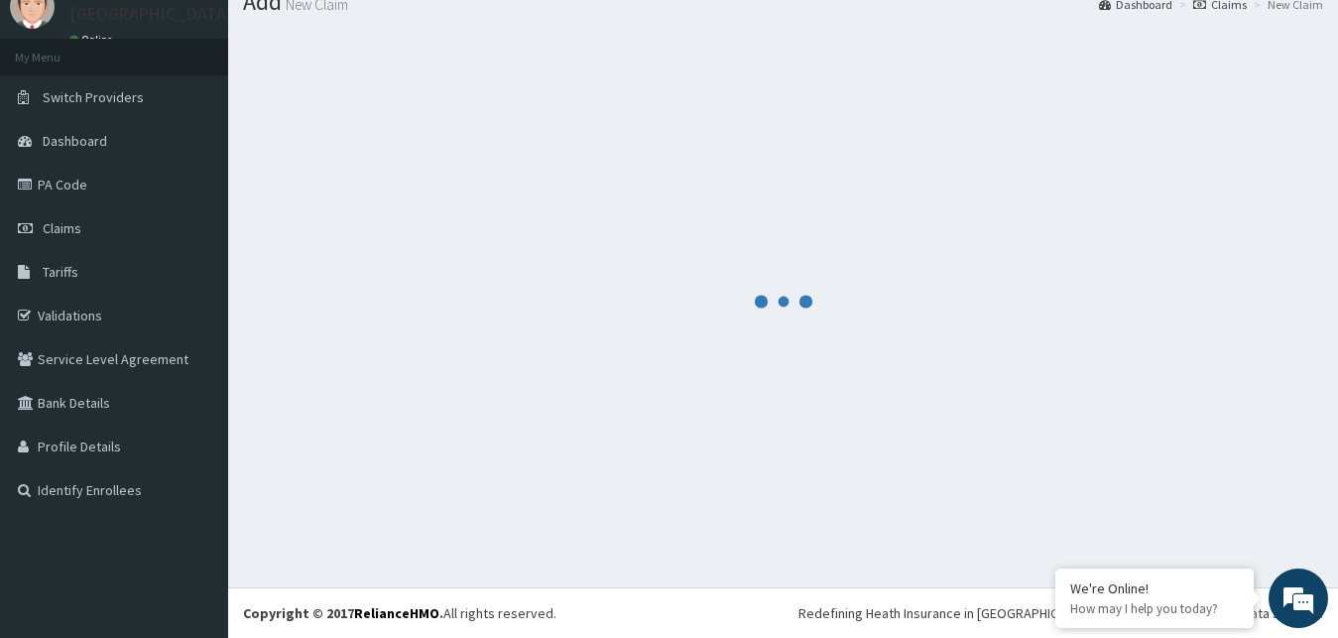
scroll to position [75, 0]
